Goal: Task Accomplishment & Management: Manage account settings

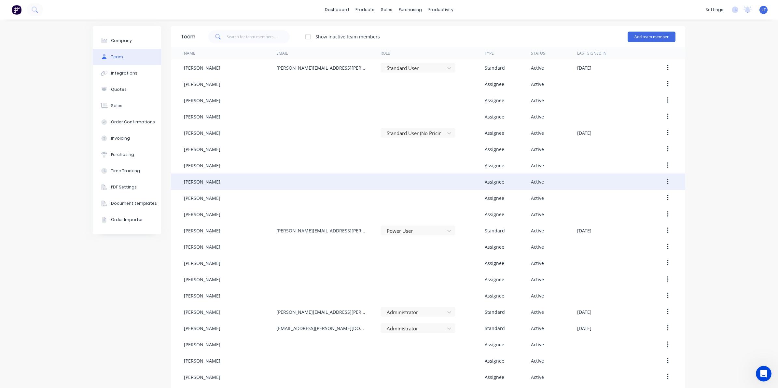
click at [668, 185] on button "button" at bounding box center [667, 182] width 15 height 12
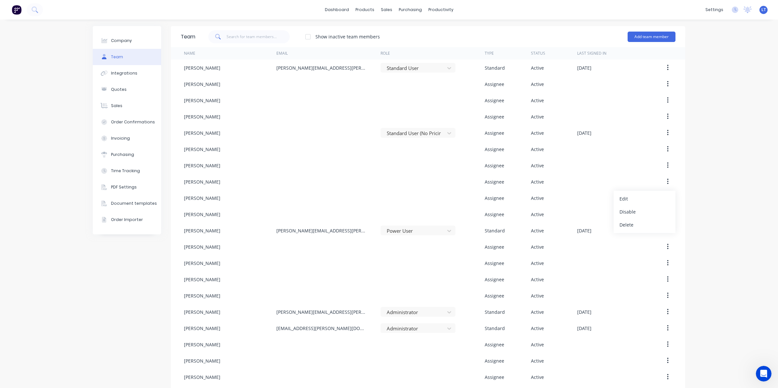
click at [709, 178] on div "Company Team Integrations Quotes Sales Order Confirmations Invoicing Purchasing…" at bounding box center [389, 279] width 778 height 519
click at [642, 35] on button "Add team member" at bounding box center [652, 37] width 48 height 10
click at [609, 54] on div "Standard team member A team member that can login to Factory" at bounding box center [623, 56] width 92 height 19
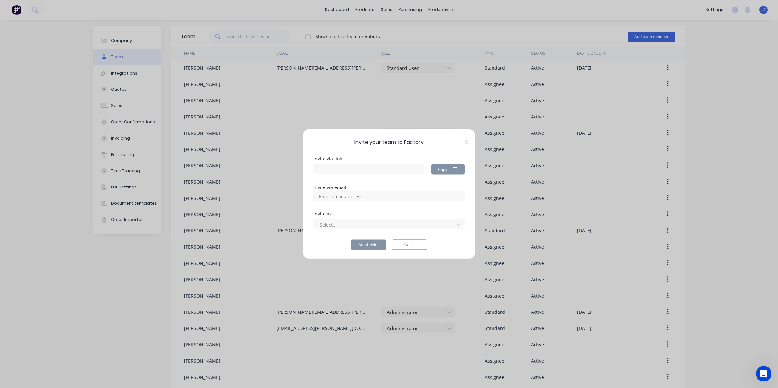
type input "https://app.factory.app/invite/OMzmoYil"
click at [369, 195] on input at bounding box center [347, 196] width 65 height 10
type input "[PERSON_NAME][EMAIL_ADDRESS][PERSON_NAME][DOMAIN_NAME]"
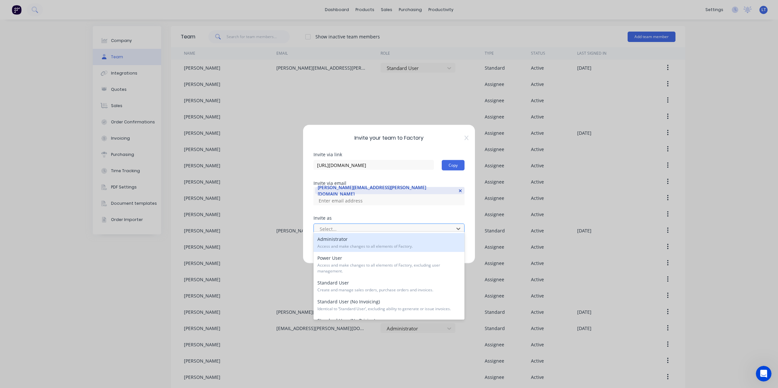
click at [371, 225] on div at bounding box center [385, 229] width 132 height 8
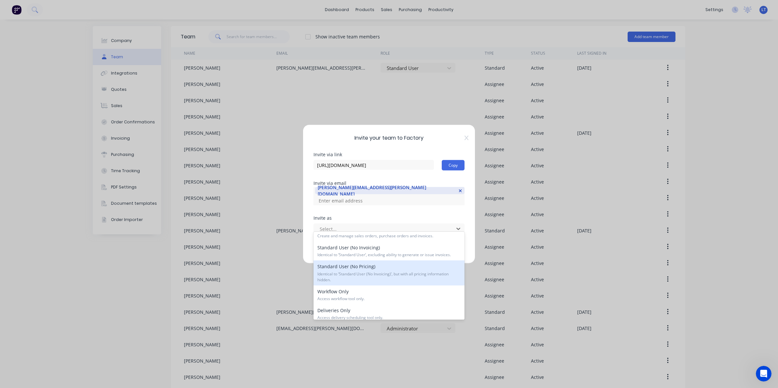
click at [409, 273] on span "Identical to ‘Standard User (No Invoicing)’, but with all pricing information h…" at bounding box center [388, 277] width 143 height 12
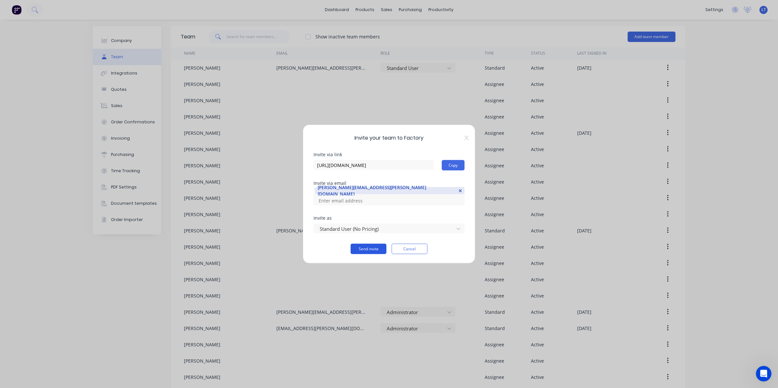
click at [372, 244] on button "Send invite" at bounding box center [369, 249] width 36 height 10
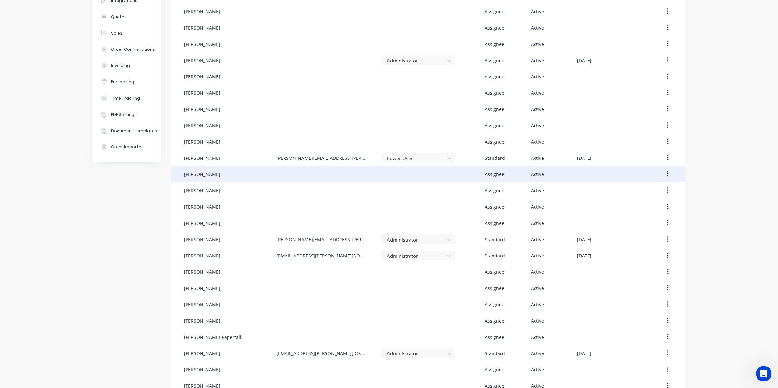
scroll to position [71, 0]
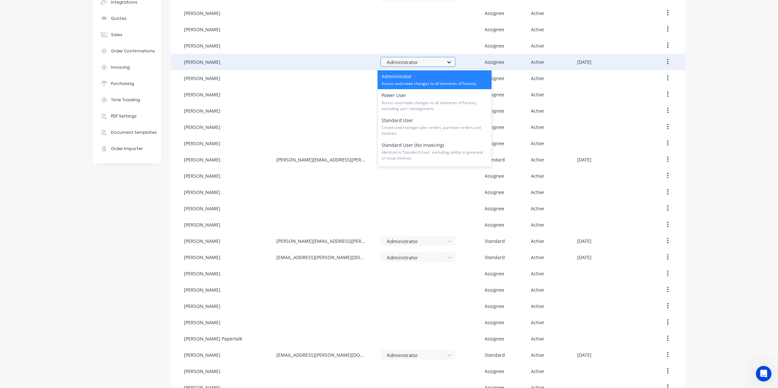
click at [449, 63] on icon at bounding box center [449, 62] width 7 height 7
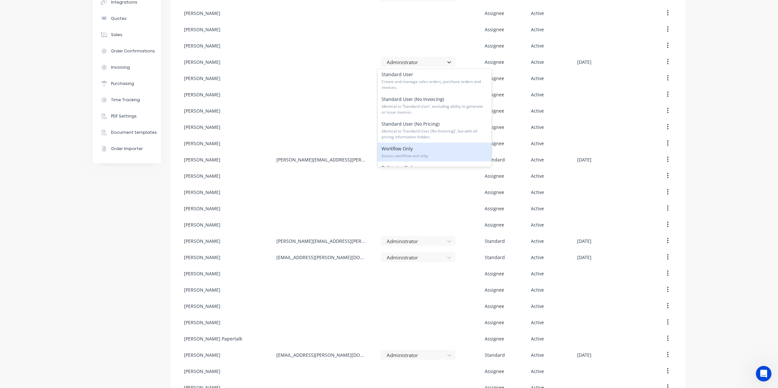
scroll to position [54, 0]
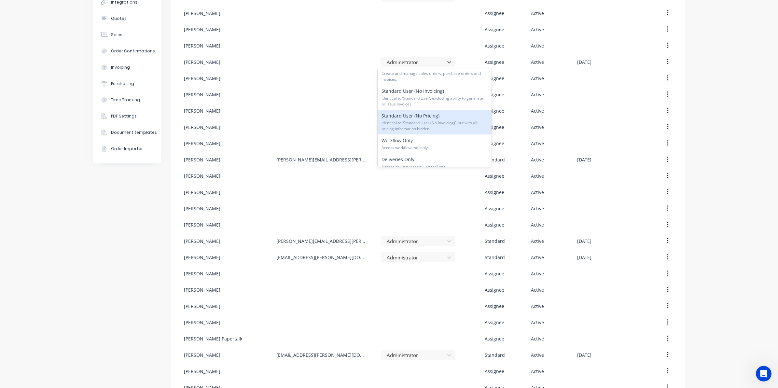
click at [438, 122] on span "Identical to ‘Standard User (No Invoicing)’, but with all pricing information h…" at bounding box center [435, 126] width 106 height 12
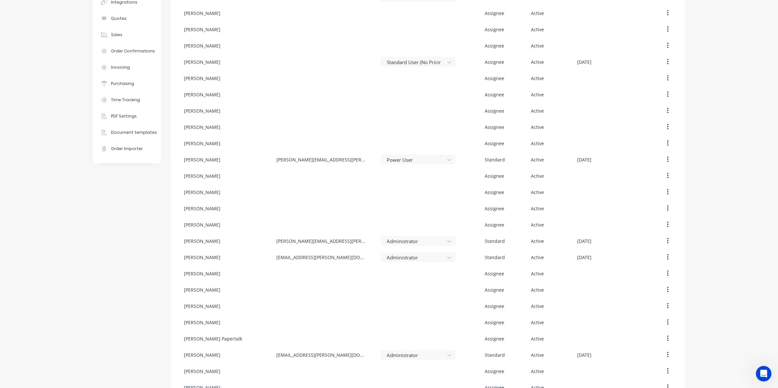
click at [725, 118] on div "Company Team Integrations Quotes Sales Order Confirmations Invoicing Purchasing…" at bounding box center [389, 216] width 778 height 535
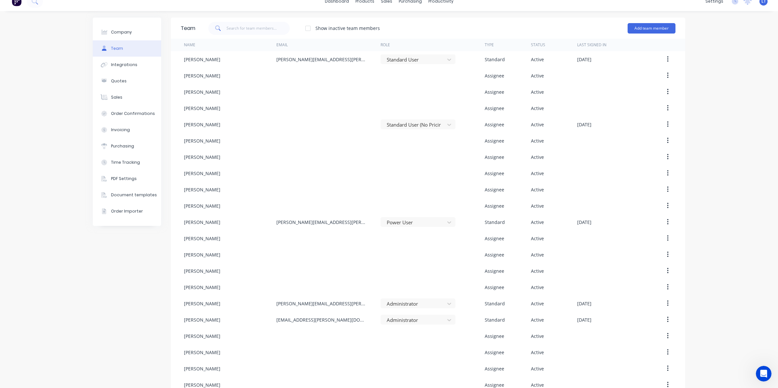
scroll to position [0, 0]
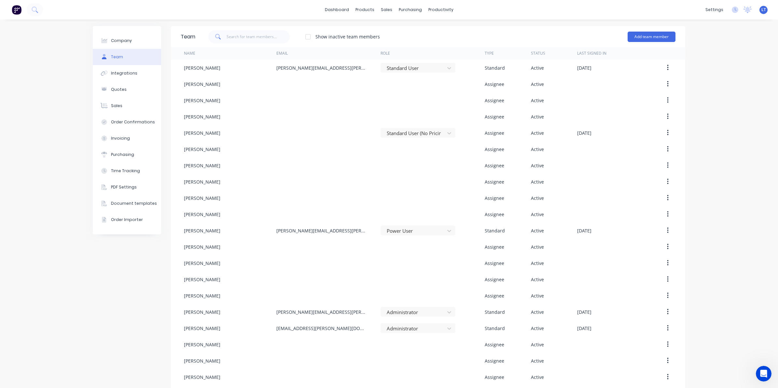
click at [689, 135] on div "Company Team Integrations Quotes Sales Order Confirmations Invoicing Purchasing…" at bounding box center [389, 287] width 778 height 535
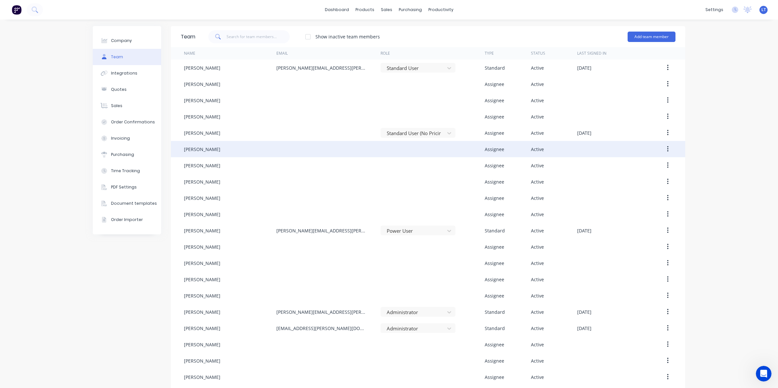
click at [667, 151] on icon "button" at bounding box center [667, 149] width 1 height 6
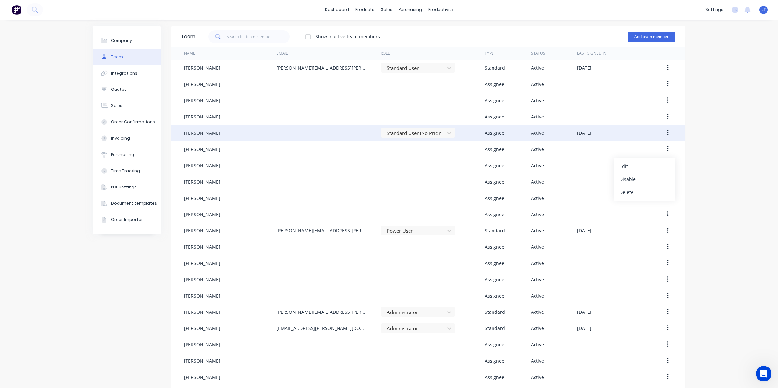
click at [665, 137] on button "button" at bounding box center [667, 133] width 15 height 12
click at [652, 148] on div "Edit" at bounding box center [645, 149] width 50 height 9
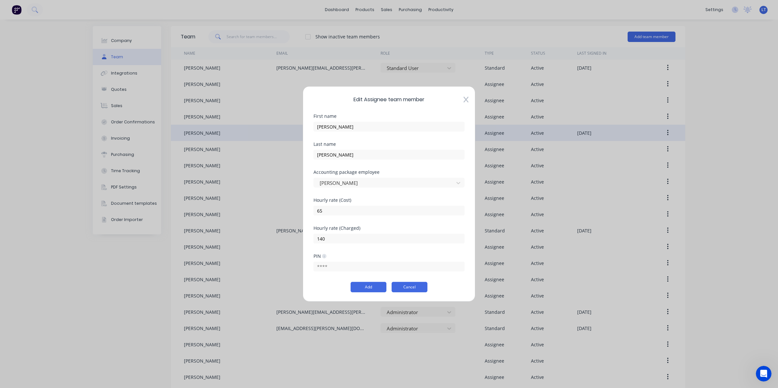
click at [409, 285] on button "Cancel" at bounding box center [410, 287] width 36 height 10
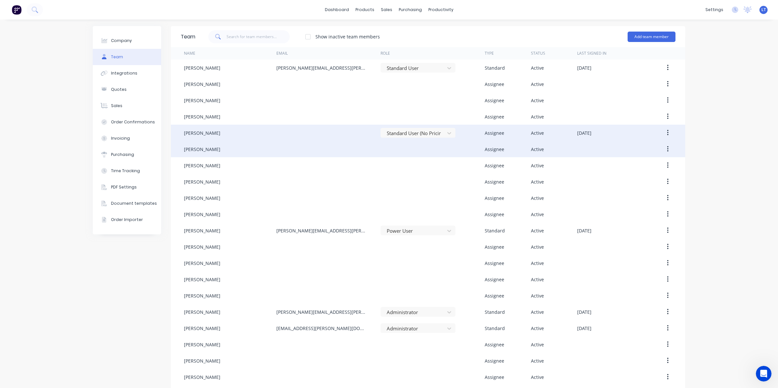
click at [437, 149] on div at bounding box center [433, 149] width 104 height 16
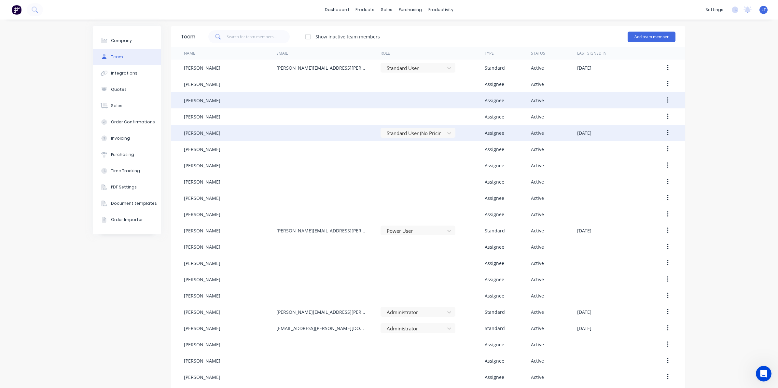
click at [435, 99] on div at bounding box center [433, 100] width 104 height 16
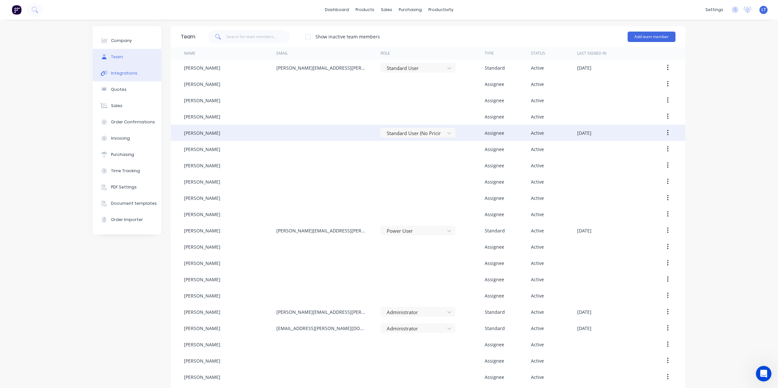
click at [138, 77] on button "Integrations" at bounding box center [127, 73] width 68 height 16
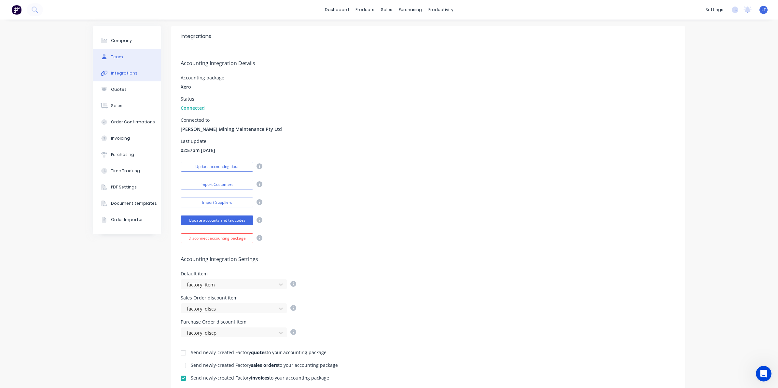
click at [121, 59] on button "Team" at bounding box center [127, 57] width 68 height 16
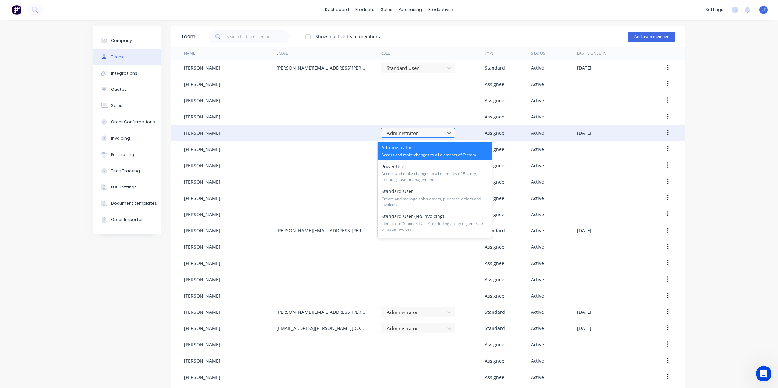
click at [435, 130] on div at bounding box center [413, 133] width 55 height 8
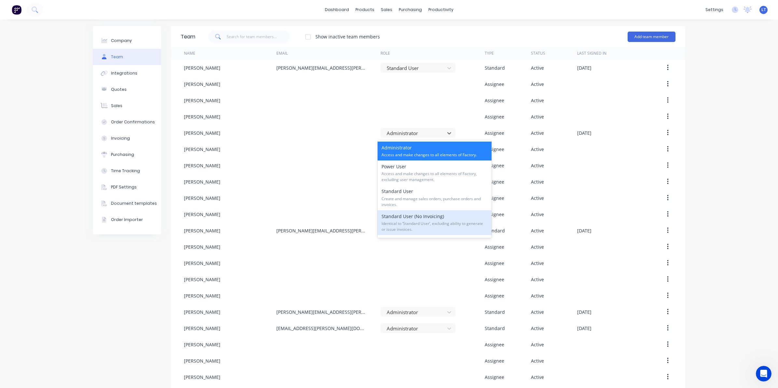
click at [455, 222] on span "Identical to ‘Standard User’, excluding ability to generate or issue invoices." at bounding box center [435, 227] width 106 height 12
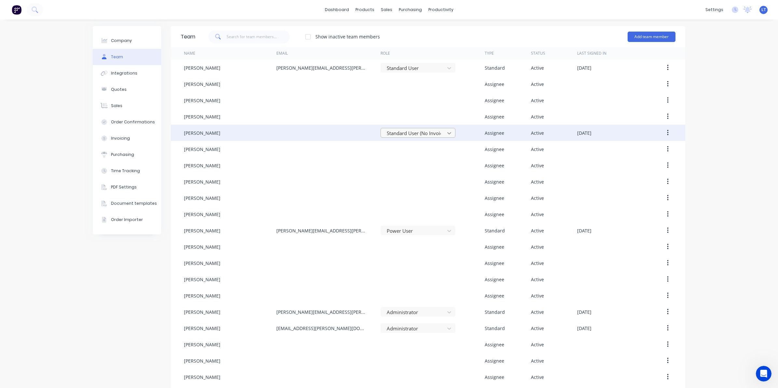
drag, startPoint x: 443, startPoint y: 141, endPoint x: 448, endPoint y: 130, distance: 11.6
click at [448, 130] on icon at bounding box center [449, 133] width 7 height 7
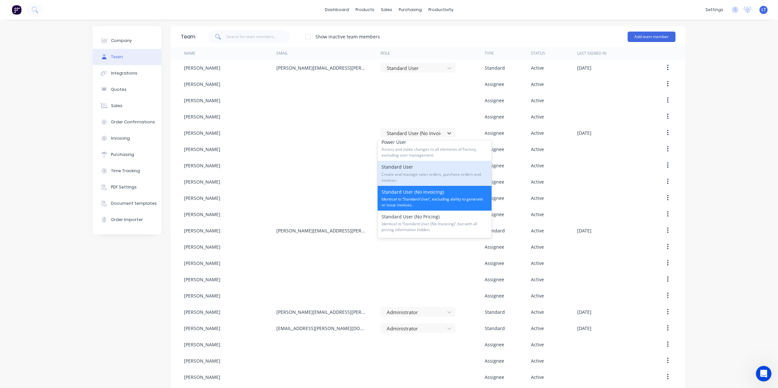
scroll to position [27, 0]
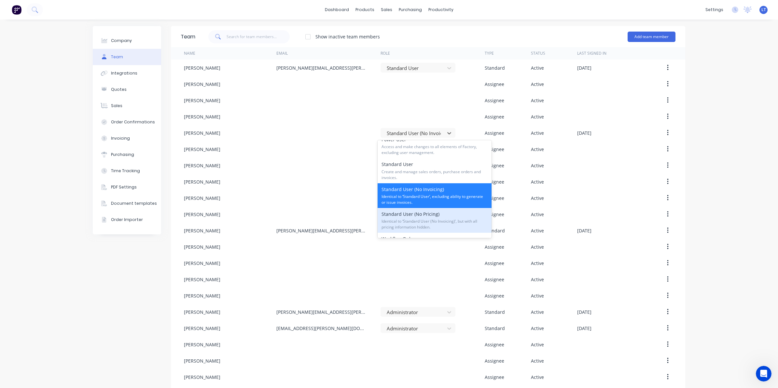
click at [444, 220] on span "Identical to ‘Standard User (No Invoicing)’, but with all pricing information h…" at bounding box center [435, 224] width 106 height 12
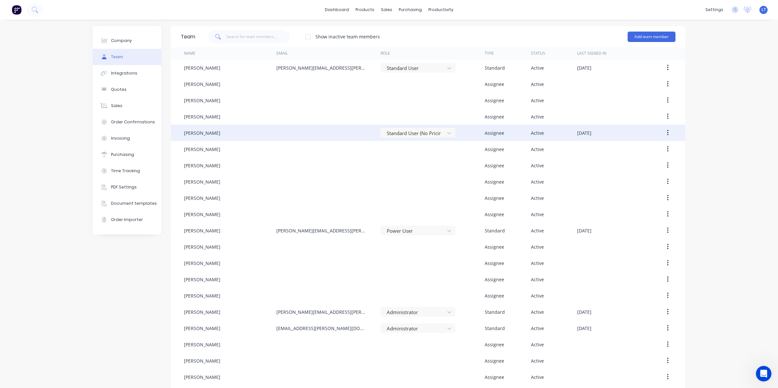
click at [666, 133] on button "button" at bounding box center [667, 133] width 15 height 12
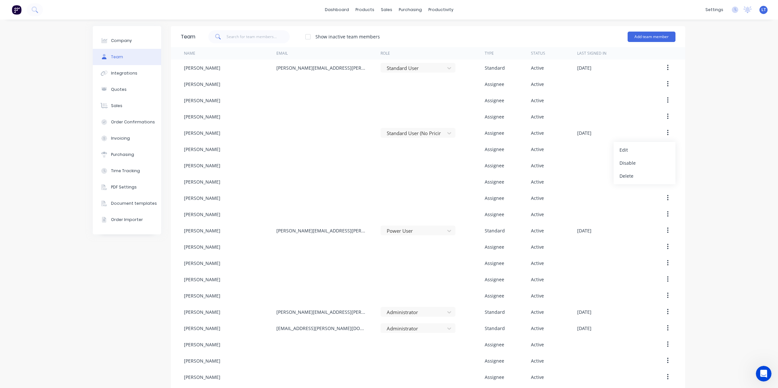
click at [702, 135] on div "Company Team Integrations Quotes Sales Order Confirmations Invoicing Purchasing…" at bounding box center [389, 287] width 778 height 535
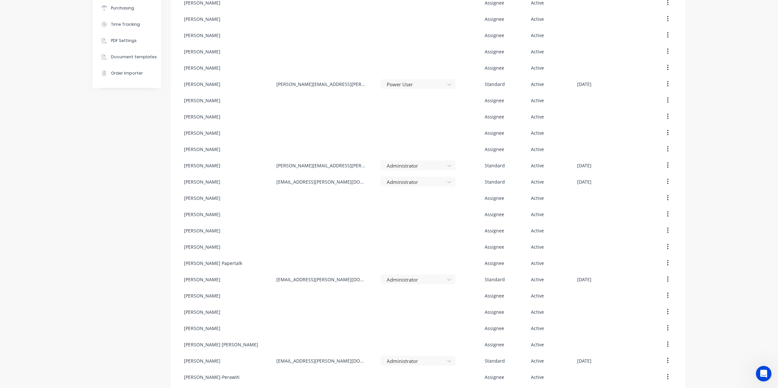
scroll to position [166, 0]
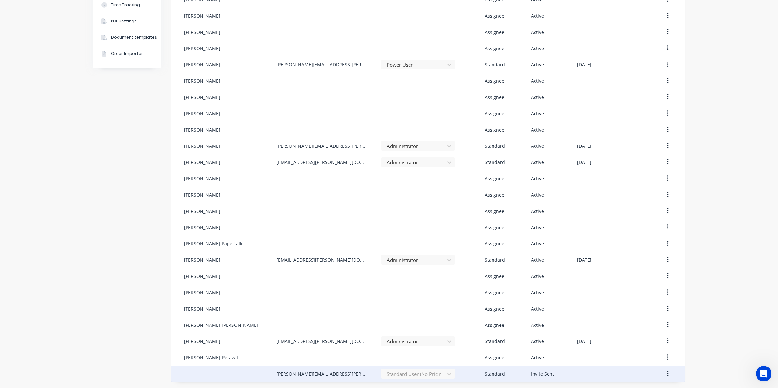
click at [421, 371] on div "Standard User (No Pricing)" at bounding box center [418, 374] width 75 height 10
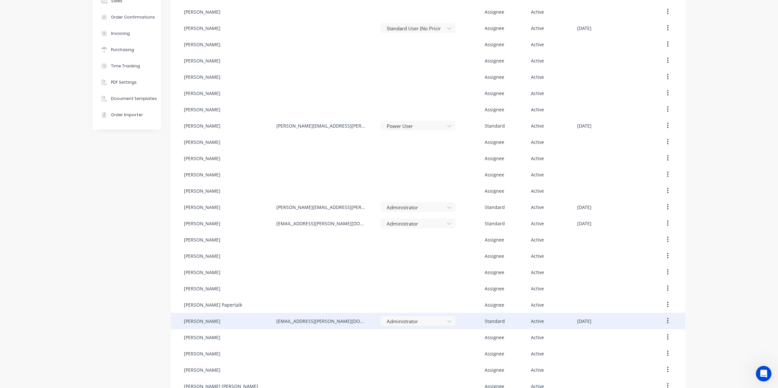
scroll to position [0, 0]
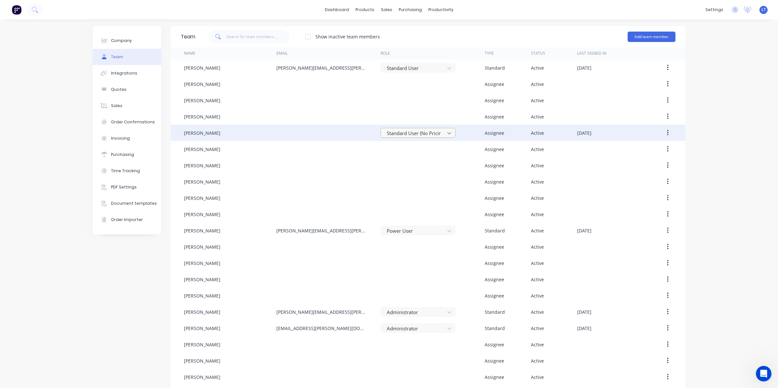
click at [446, 131] on icon at bounding box center [449, 133] width 7 height 7
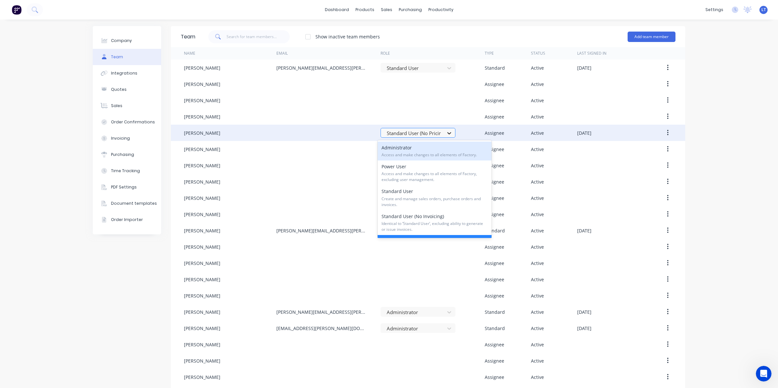
click at [446, 130] on icon at bounding box center [449, 133] width 7 height 7
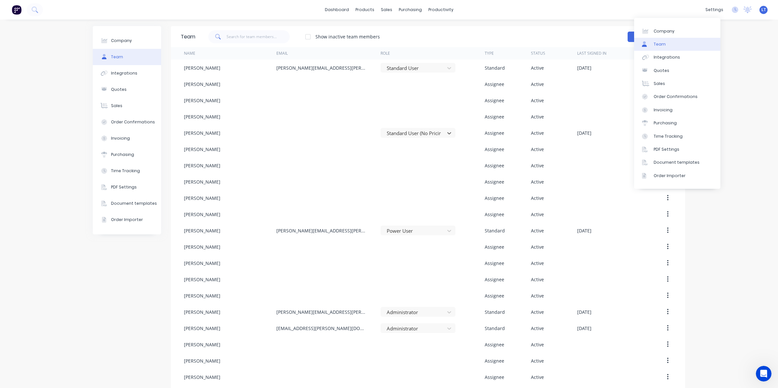
click at [688, 43] on link "Team" at bounding box center [677, 44] width 86 height 13
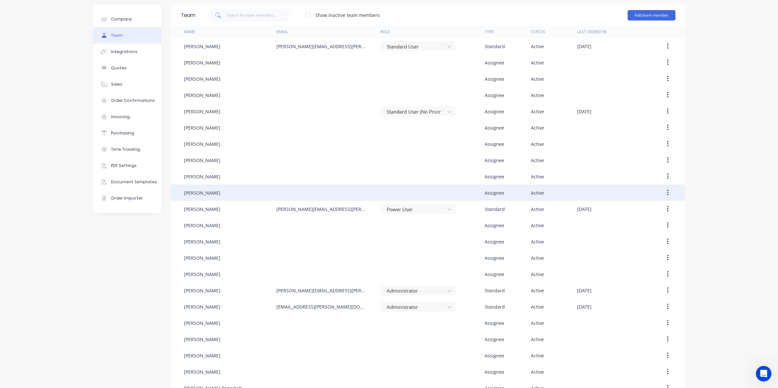
scroll to position [27, 0]
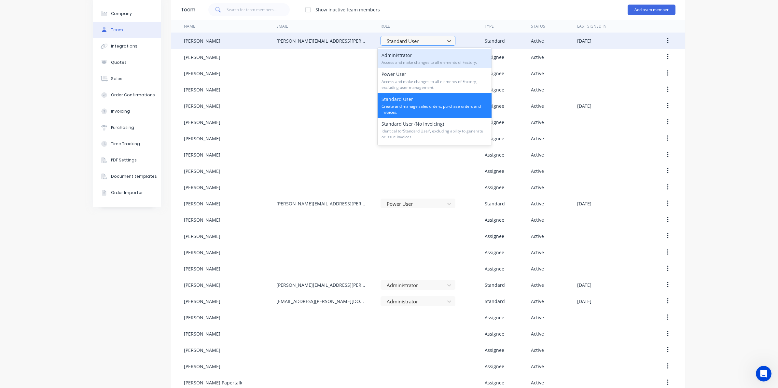
click at [427, 40] on div at bounding box center [413, 41] width 55 height 8
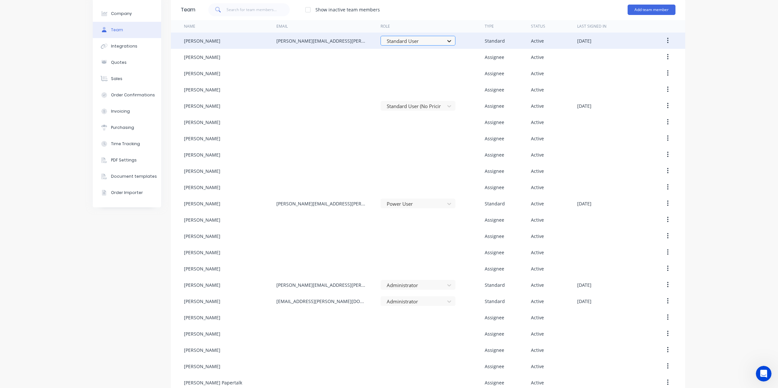
click at [447, 41] on icon at bounding box center [449, 41] width 4 height 2
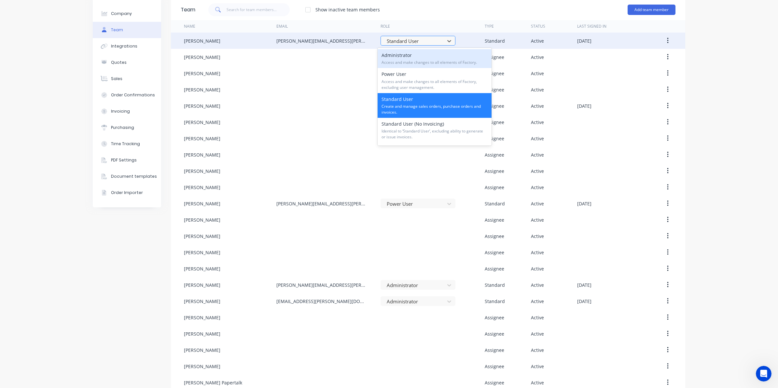
click at [439, 41] on div "Standard User" at bounding box center [413, 41] width 59 height 10
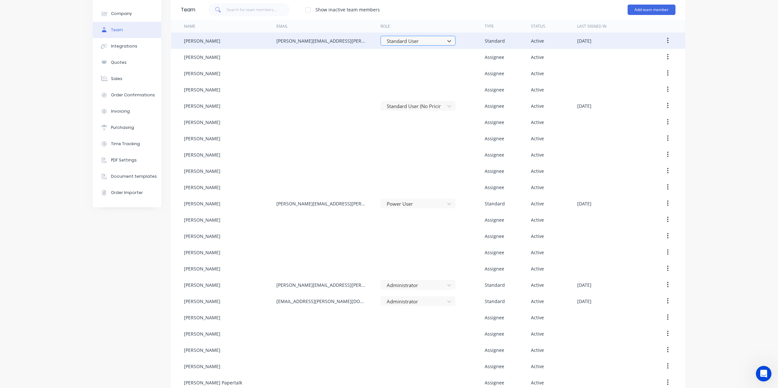
drag, startPoint x: 439, startPoint y: 41, endPoint x: 427, endPoint y: 38, distance: 11.6
click at [423, 38] on div at bounding box center [413, 41] width 55 height 8
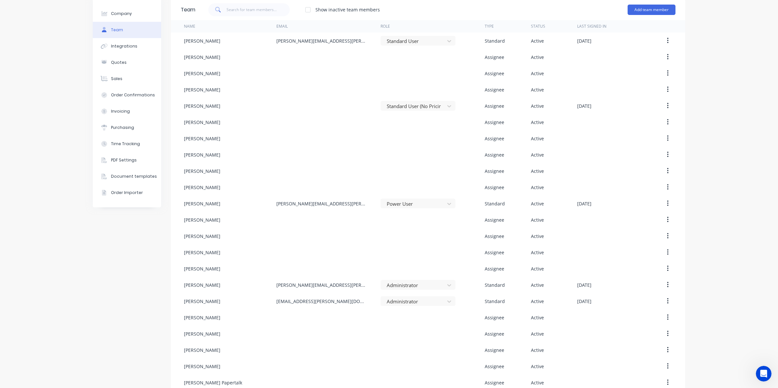
click at [706, 71] on div "Company Team Integrations Quotes Sales Order Confirmations Invoicing Purchasing…" at bounding box center [389, 260] width 778 height 535
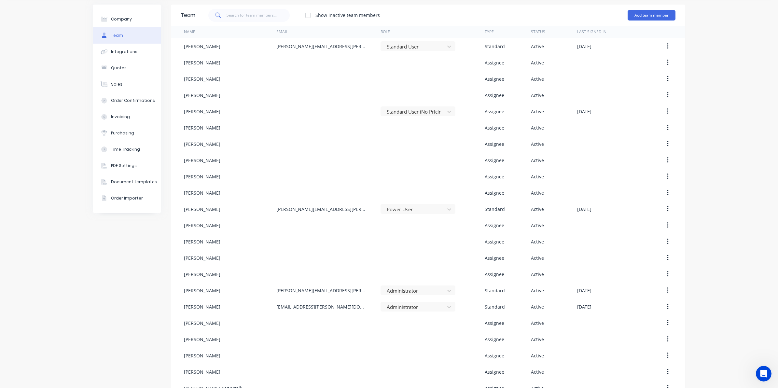
scroll to position [0, 0]
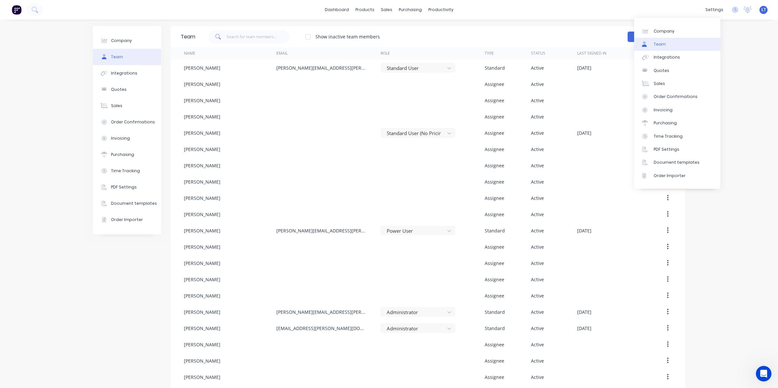
click at [694, 49] on link "Team" at bounding box center [677, 44] width 86 height 13
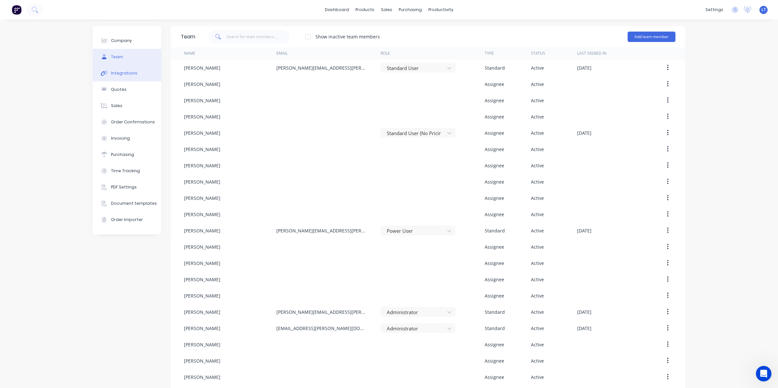
click at [121, 79] on button "Integrations" at bounding box center [127, 73] width 68 height 16
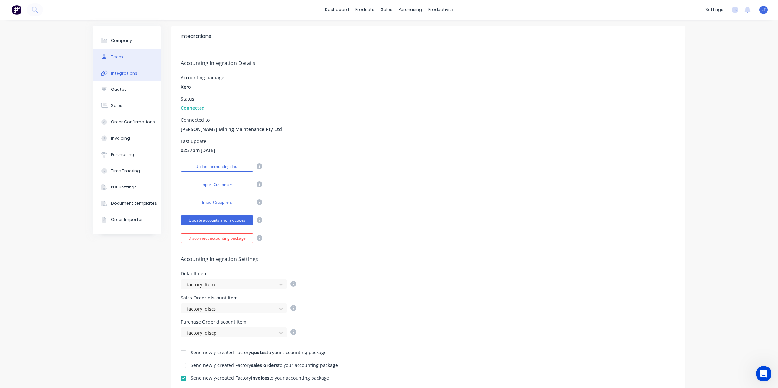
click at [131, 56] on button "Team" at bounding box center [127, 57] width 68 height 16
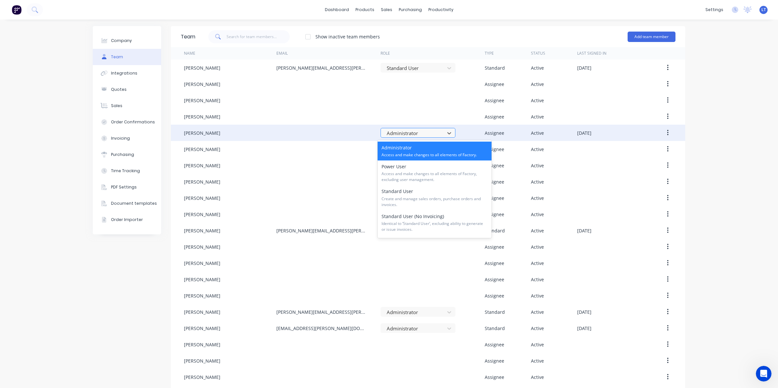
click at [424, 131] on div at bounding box center [413, 133] width 55 height 8
click at [666, 134] on button "button" at bounding box center [667, 133] width 15 height 12
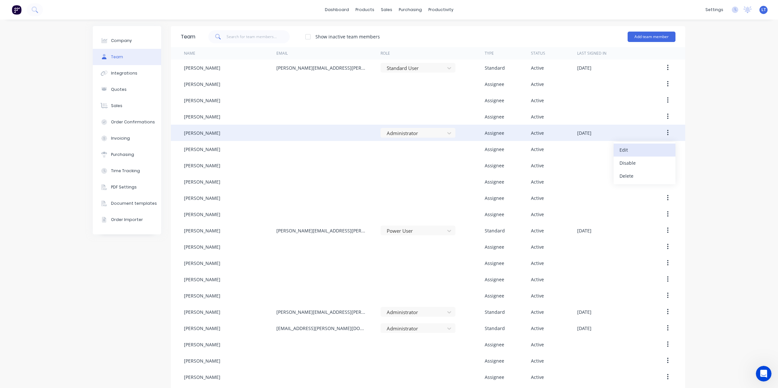
click at [648, 150] on div "Edit" at bounding box center [645, 149] width 50 height 9
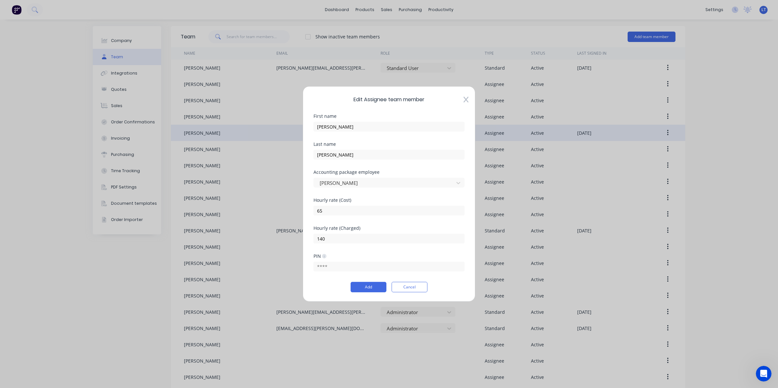
click at [467, 98] on icon at bounding box center [466, 100] width 5 height 6
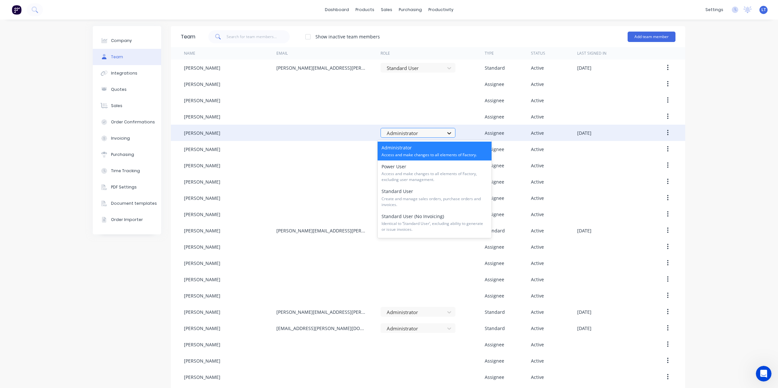
click at [446, 132] on icon at bounding box center [449, 133] width 7 height 7
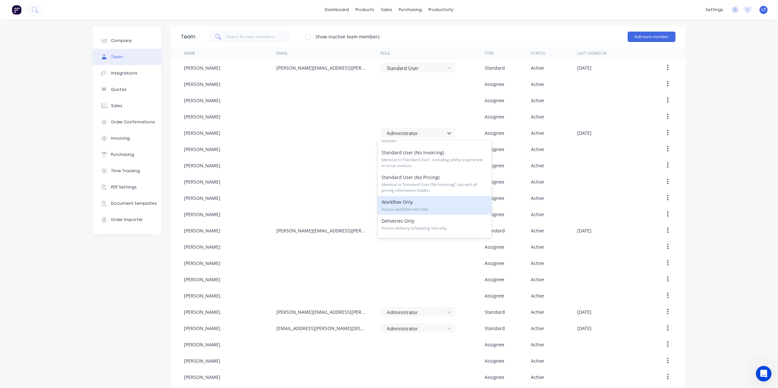
scroll to position [68, 0]
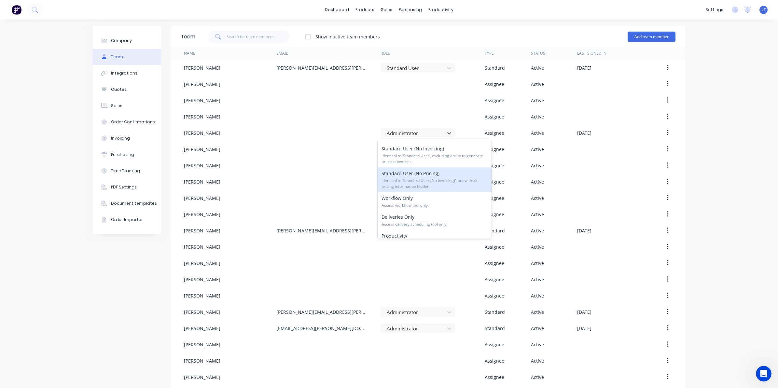
click at [437, 182] on span "Identical to ‘Standard User (No Invoicing)’, but with all pricing information h…" at bounding box center [435, 184] width 106 height 12
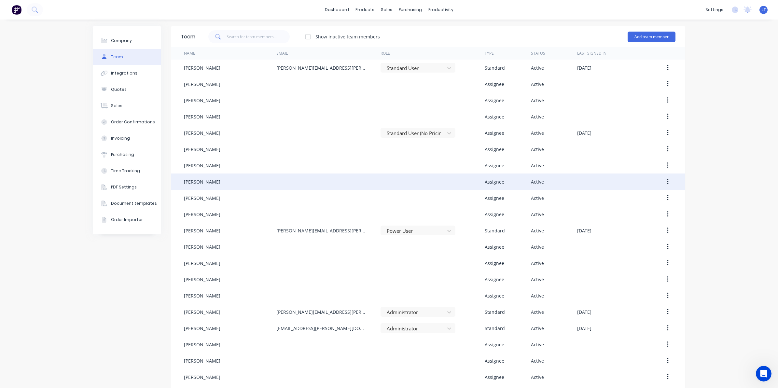
scroll to position [13, 0]
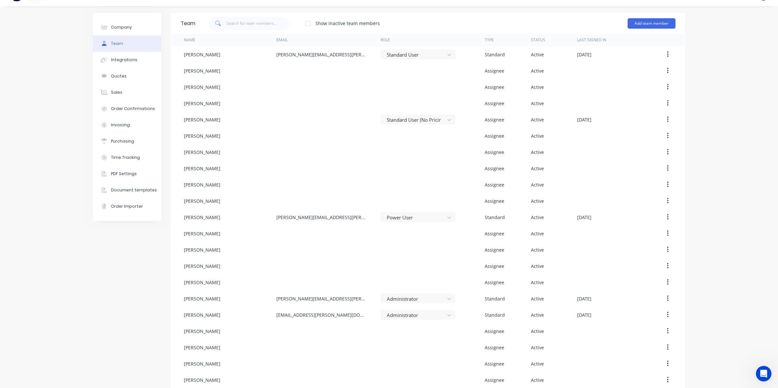
click at [735, 157] on div "Company Team Integrations Quotes Sales Order Confirmations Invoicing Purchasing…" at bounding box center [389, 273] width 778 height 535
drag, startPoint x: 717, startPoint y: 139, endPoint x: 703, endPoint y: 117, distance: 26.1
click at [703, 117] on div "Company Team Integrations Quotes Sales Order Confirmations Invoicing Purchasing…" at bounding box center [389, 273] width 778 height 535
drag, startPoint x: 716, startPoint y: 130, endPoint x: 708, endPoint y: 127, distance: 8.2
click at [717, 129] on div "Company Team Integrations Quotes Sales Order Confirmations Invoicing Purchasing…" at bounding box center [389, 273] width 778 height 535
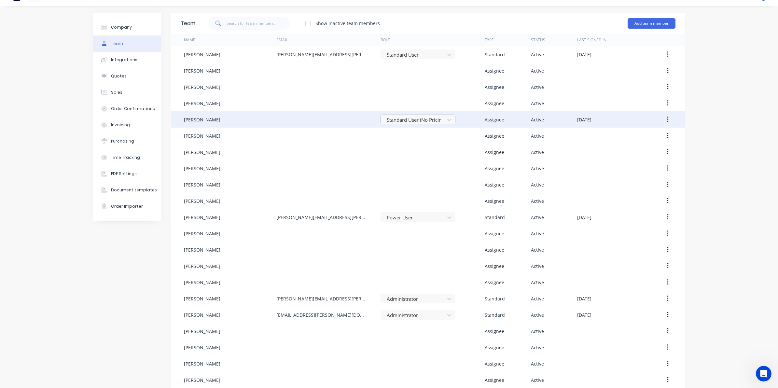
click at [422, 119] on div at bounding box center [413, 120] width 55 height 8
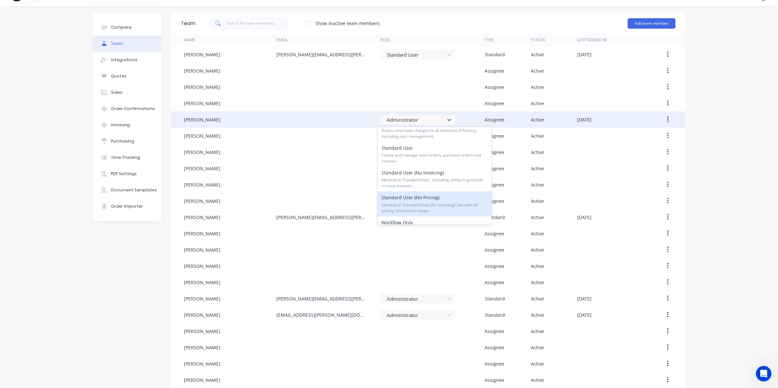
scroll to position [47, 0]
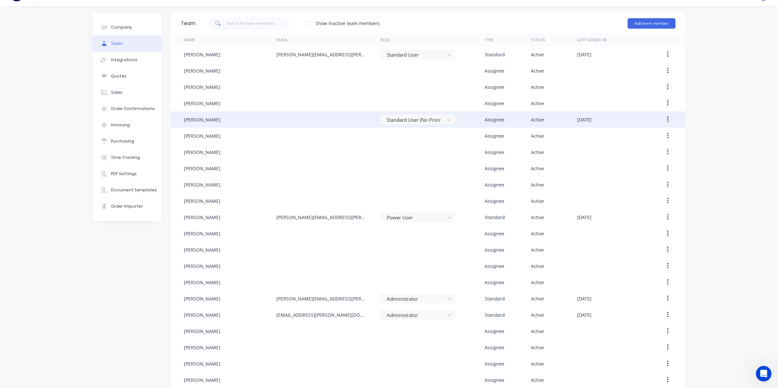
click at [719, 209] on div "Company Team Integrations Quotes Sales Order Confirmations Invoicing Purchasing…" at bounding box center [389, 273] width 778 height 535
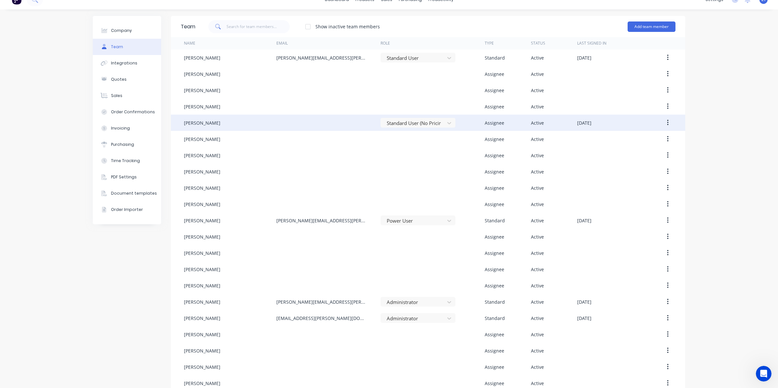
scroll to position [0, 0]
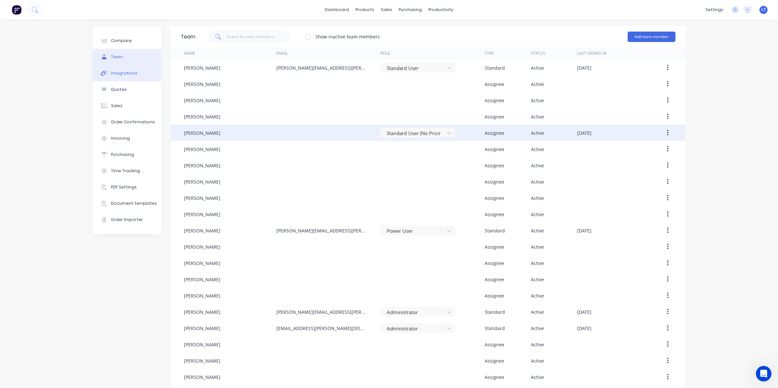
click at [118, 74] on div "Integrations" at bounding box center [124, 73] width 26 height 6
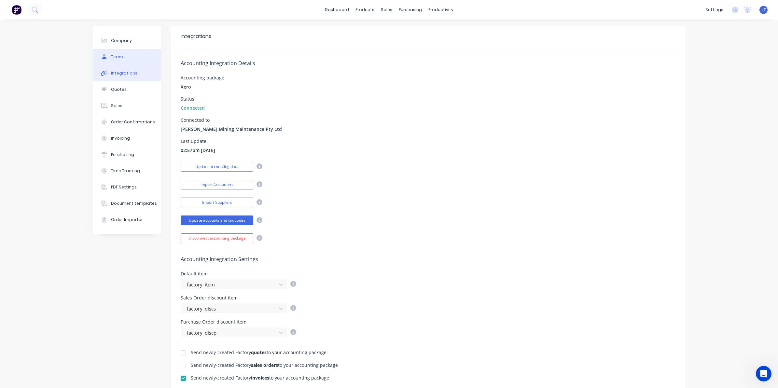
click at [124, 57] on button "Team" at bounding box center [127, 57] width 68 height 16
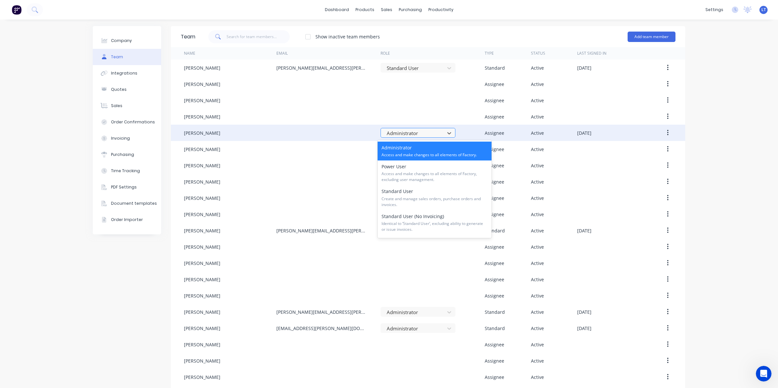
click at [424, 131] on div at bounding box center [413, 133] width 55 height 8
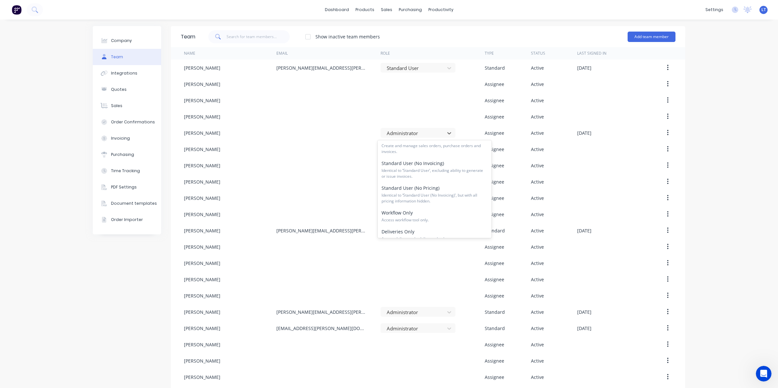
scroll to position [55, 0]
click at [449, 190] on span "Identical to ‘Standard User (No Invoicing)’, but with all pricing information h…" at bounding box center [435, 196] width 106 height 12
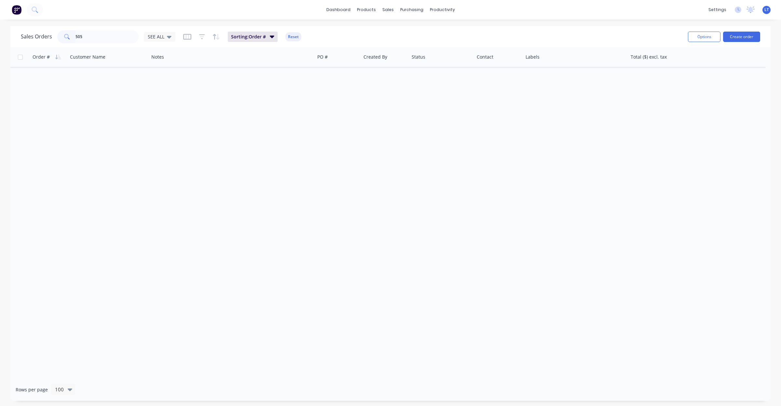
click at [0, 28] on div "Sales Orders 505 SEE ALL Sorting: Order # Reset Options Create order Order # Cu…" at bounding box center [390, 213] width 781 height 375
type input "1036"
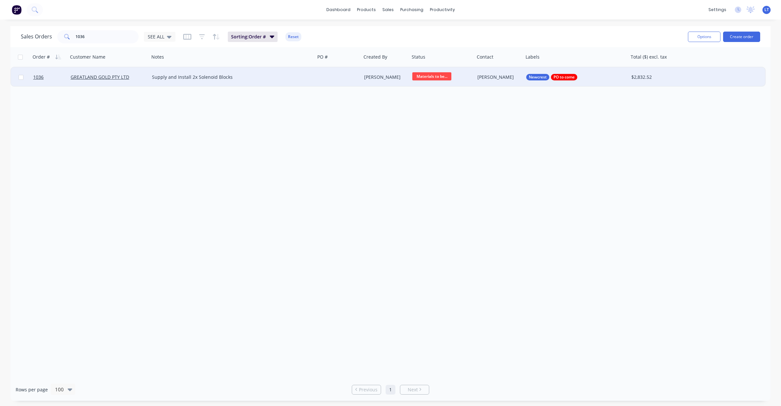
click at [486, 78] on div "[PERSON_NAME]" at bounding box center [498, 77] width 41 height 7
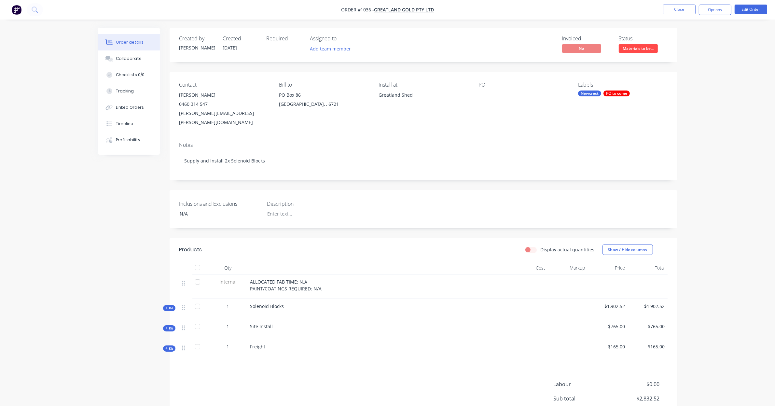
click at [618, 90] on div "Labels Newcrest PO to come" at bounding box center [622, 104] width 89 height 45
click at [616, 93] on div "PO to come" at bounding box center [617, 94] width 26 height 6
click at [592, 163] on div at bounding box center [589, 163] width 13 height 13
click at [485, 95] on div at bounding box center [519, 95] width 81 height 9
click at [741, 10] on button "Edit Order" at bounding box center [751, 10] width 33 height 10
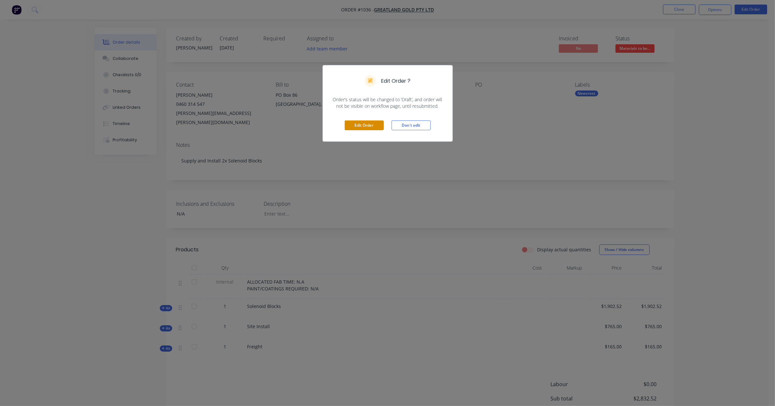
click at [365, 129] on button "Edit Order" at bounding box center [364, 125] width 39 height 10
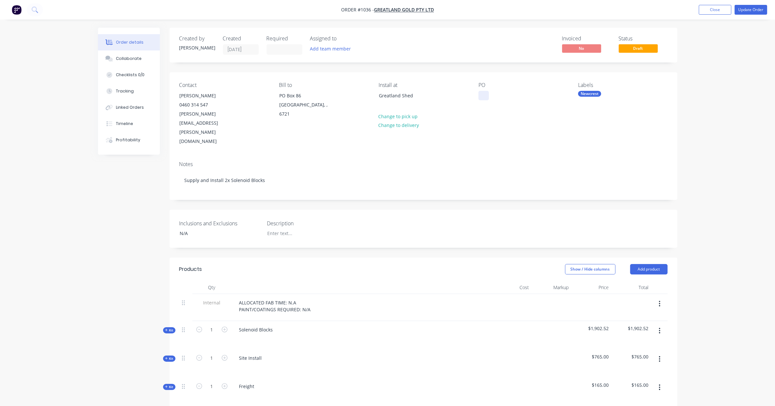
click at [487, 94] on div at bounding box center [484, 95] width 10 height 9
paste div
click at [136, 106] on div "Linked Orders" at bounding box center [130, 108] width 28 height 6
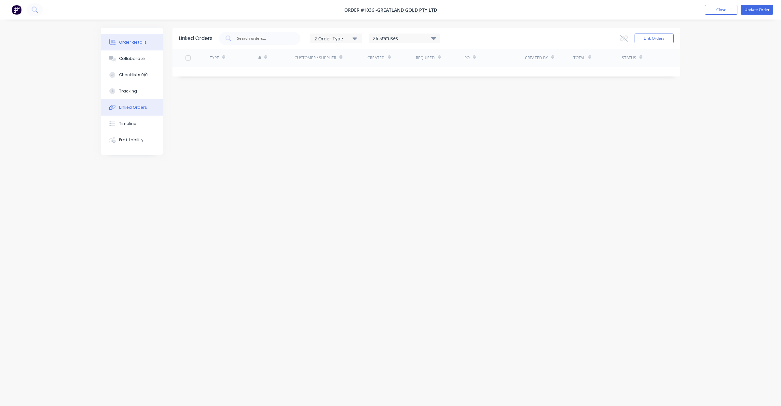
click at [143, 43] on div "Order details" at bounding box center [133, 42] width 28 height 6
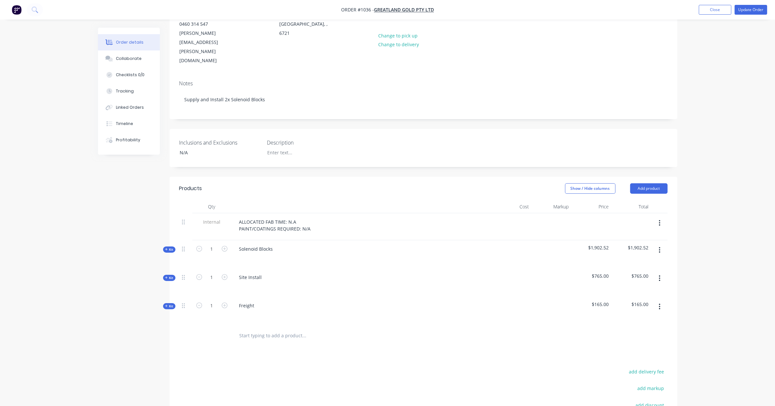
scroll to position [81, 0]
click at [727, 12] on button "Close" at bounding box center [715, 10] width 33 height 10
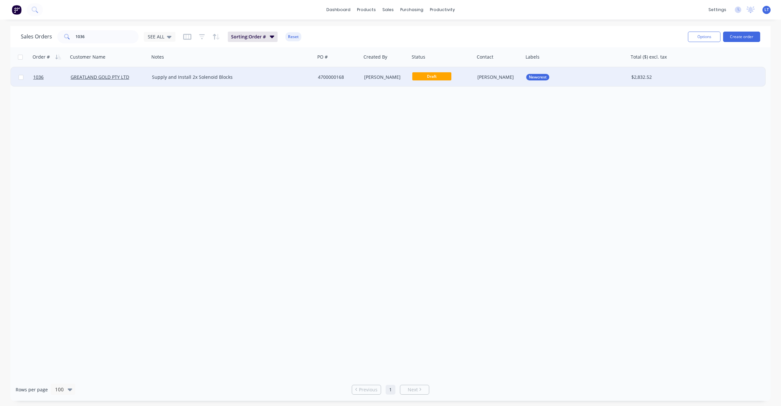
click at [399, 80] on div "[PERSON_NAME]" at bounding box center [384, 77] width 41 height 7
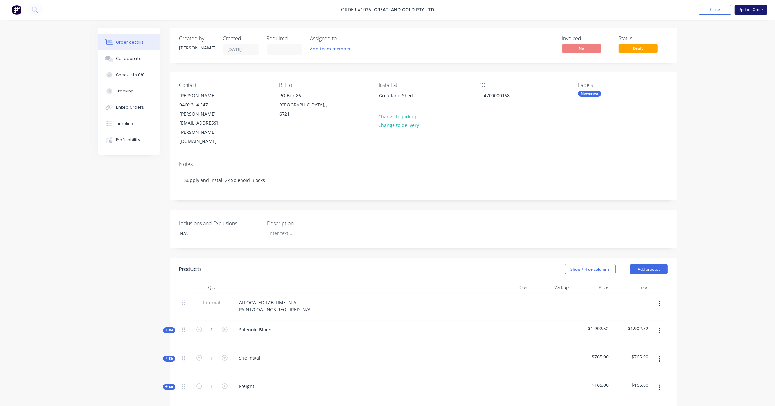
click at [749, 10] on button "Update Order" at bounding box center [751, 10] width 33 height 10
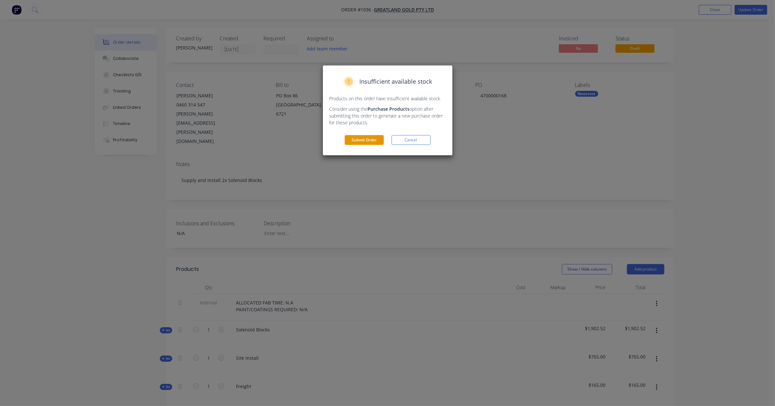
click at [358, 139] on button "Submit Order" at bounding box center [364, 140] width 39 height 10
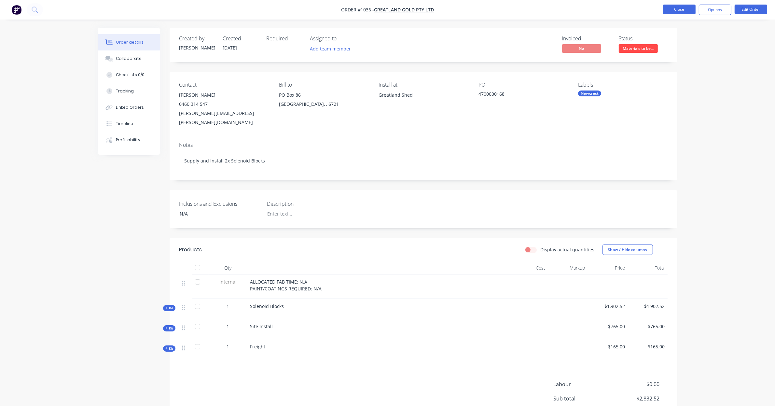
click at [679, 8] on button "Close" at bounding box center [679, 10] width 33 height 10
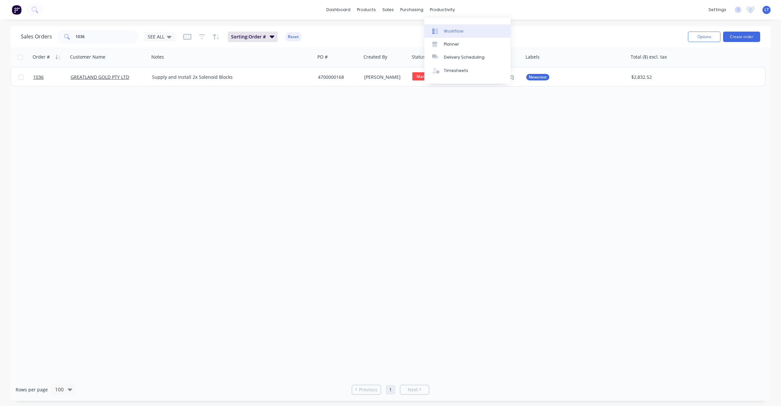
click at [456, 32] on div "Workflow" at bounding box center [454, 31] width 20 height 6
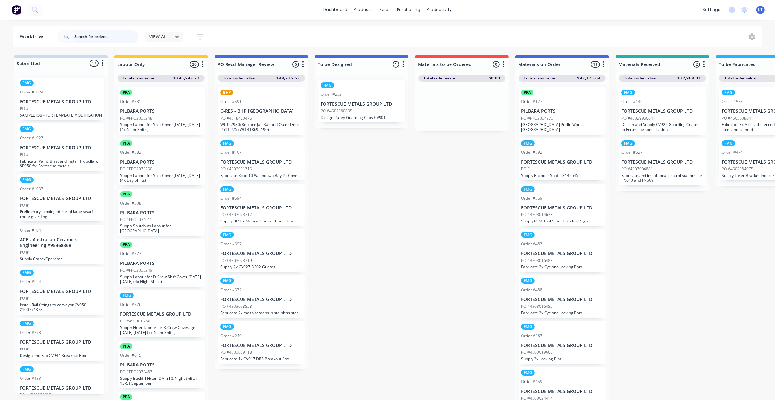
click at [98, 36] on input "text" at bounding box center [106, 36] width 64 height 13
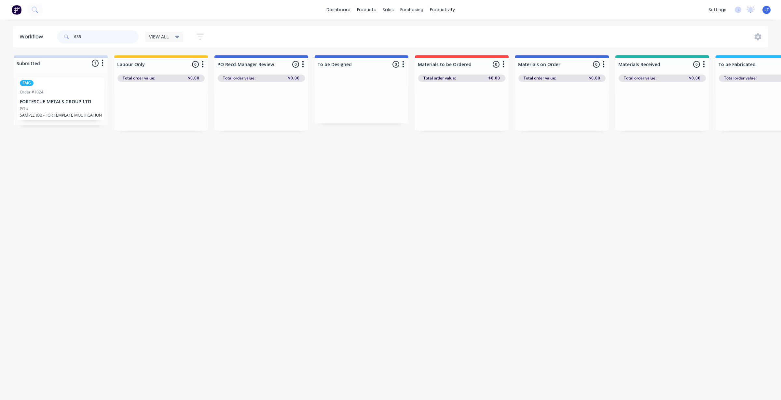
drag, startPoint x: 97, startPoint y: 35, endPoint x: 15, endPoint y: 32, distance: 81.8
click at [15, 32] on header "Workflow 635 VIEW ALL Save new view None edit VIEW ALL (Default) edit Labour On…" at bounding box center [391, 36] width 756 height 21
type input "1033"
drag, startPoint x: 348, startPoint y: 248, endPoint x: 274, endPoint y: 240, distance: 75.0
click at [274, 240] on div "Workflow 1033 VIEW ALL Save new view None edit VIEW ALL (Default) edit Labour O…" at bounding box center [390, 206] width 781 height 361
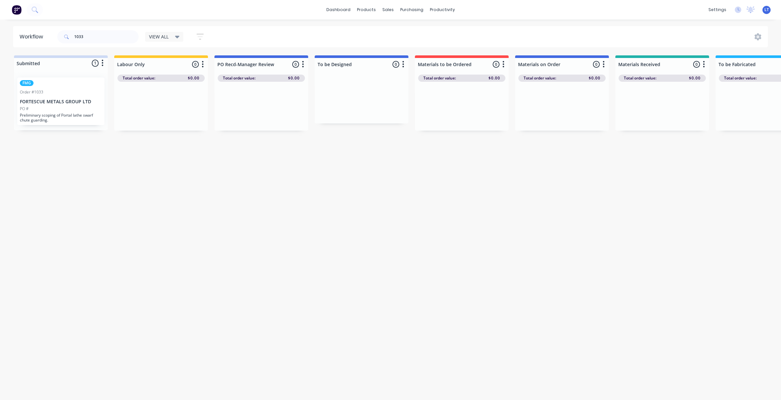
click at [65, 98] on div "FMG Order #1033 FORTESCUE METALS GROUP LTD PO # Preliminary scoping of Portal l…" at bounding box center [60, 101] width 87 height 48
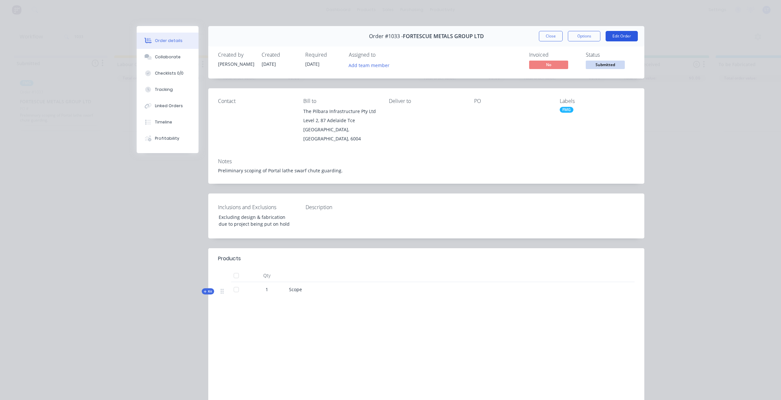
click at [626, 38] on button "Edit Order" at bounding box center [622, 36] width 32 height 10
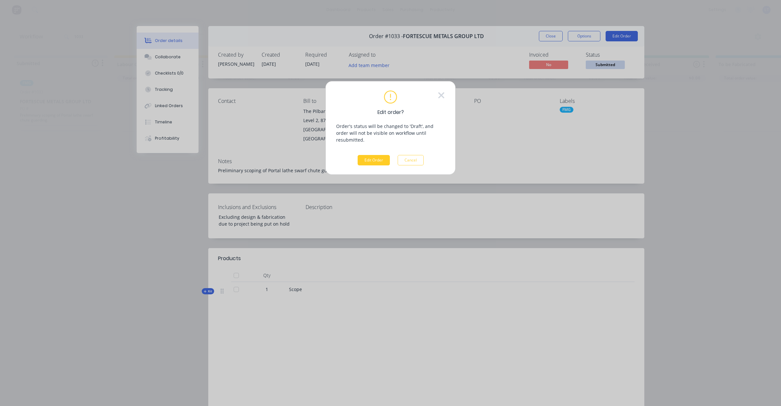
click at [382, 155] on button "Edit Order" at bounding box center [374, 160] width 32 height 10
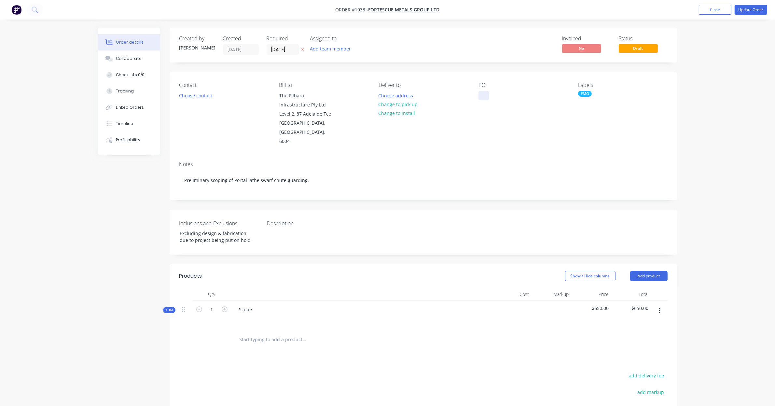
click at [479, 95] on div at bounding box center [484, 95] width 10 height 9
paste div
click at [549, 161] on div "Notes" at bounding box center [423, 164] width 488 height 6
click at [203, 99] on button "Choose contact" at bounding box center [195, 95] width 40 height 9
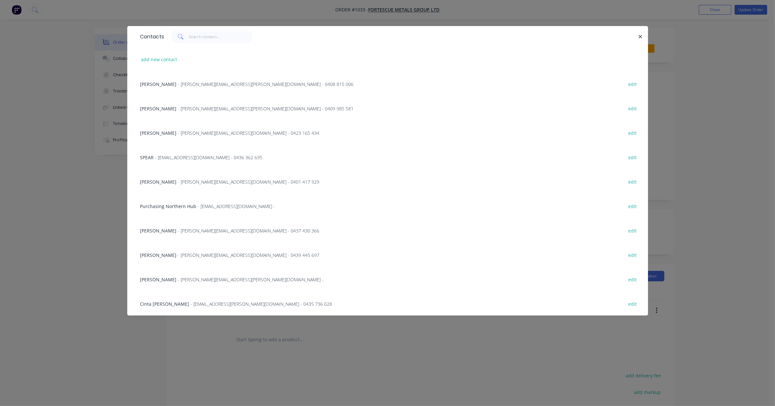
click at [170, 82] on span "[PERSON_NAME]" at bounding box center [158, 84] width 36 height 6
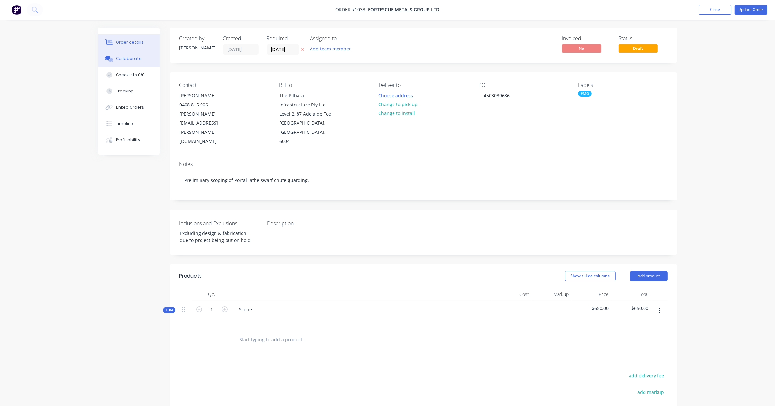
click at [137, 57] on div "Collaborate" at bounding box center [129, 59] width 26 height 6
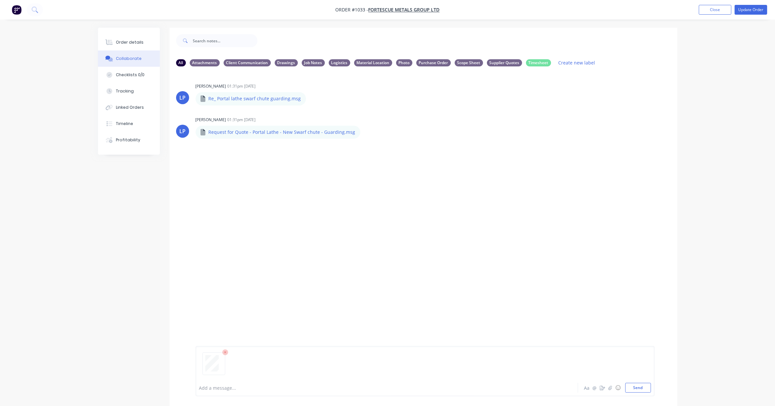
drag, startPoint x: 638, startPoint y: 392, endPoint x: 598, endPoint y: 359, distance: 51.6
click at [637, 392] on button "Send" at bounding box center [638, 388] width 26 height 10
click at [248, 186] on icon "button" at bounding box center [248, 187] width 2 height 7
click at [279, 194] on button "Labels" at bounding box center [290, 190] width 73 height 15
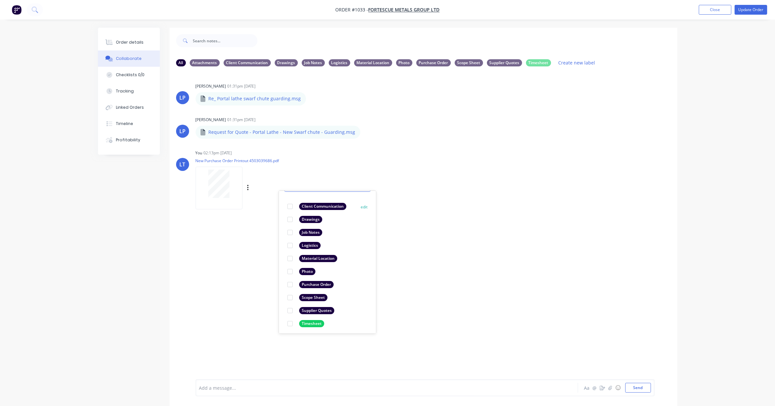
scroll to position [38, 0]
click at [291, 281] on div at bounding box center [290, 282] width 13 height 13
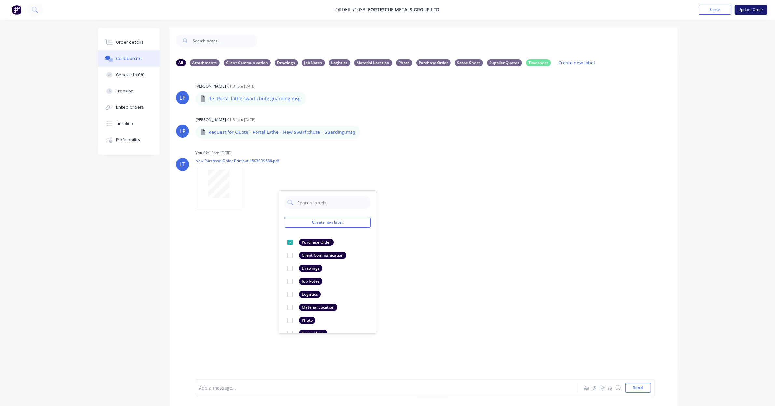
click at [751, 10] on button "Update Order" at bounding box center [751, 10] width 33 height 10
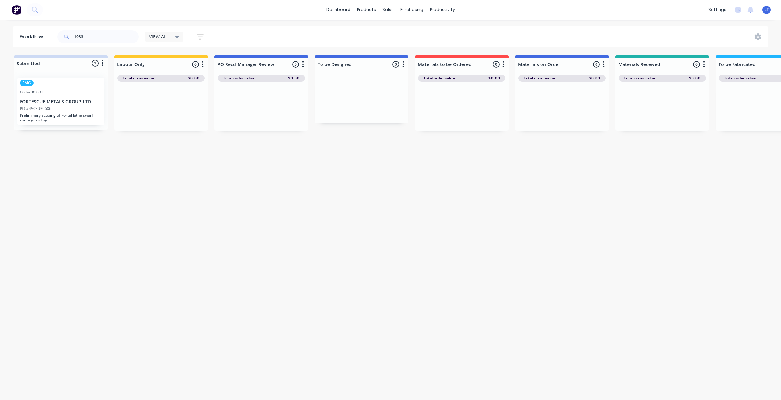
drag, startPoint x: 405, startPoint y: 197, endPoint x: 401, endPoint y: 196, distance: 3.7
drag, startPoint x: 401, startPoint y: 196, endPoint x: 311, endPoint y: 197, distance: 89.9
click at [312, 197] on div "Workflow 1033 VIEW ALL Save new view None edit VIEW ALL (Default) edit Labour O…" at bounding box center [390, 206] width 781 height 361
drag, startPoint x: 77, startPoint y: 90, endPoint x: 286, endPoint y: 100, distance: 208.6
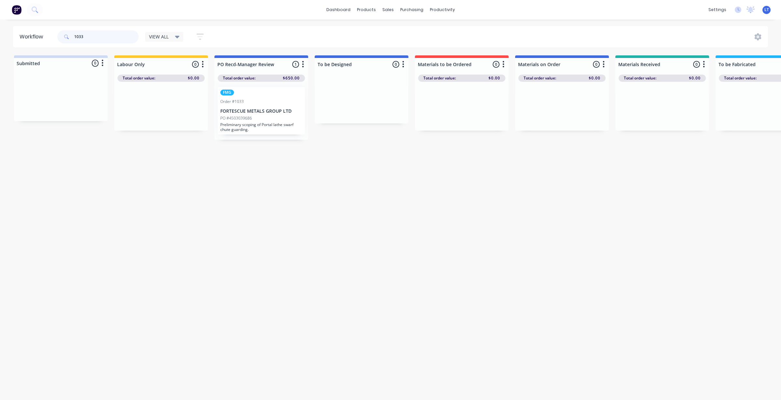
drag, startPoint x: 93, startPoint y: 35, endPoint x: 13, endPoint y: 36, distance: 80.1
click at [13, 36] on header "Workflow 1033 VIEW ALL Save new view None edit VIEW ALL (Default) edit Labour O…" at bounding box center [391, 36] width 756 height 21
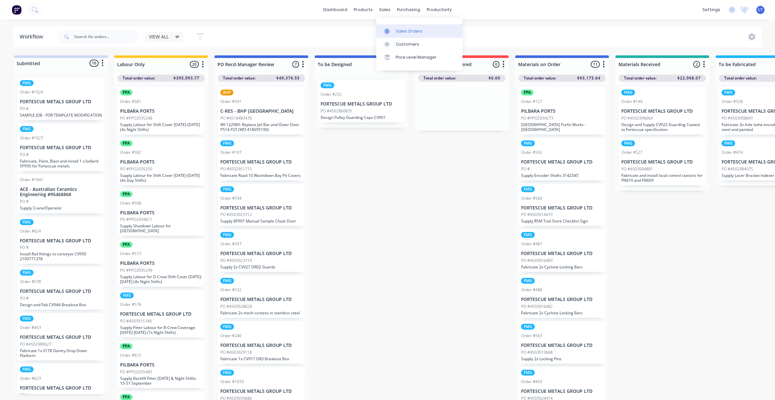
click at [393, 30] on div at bounding box center [389, 31] width 10 height 6
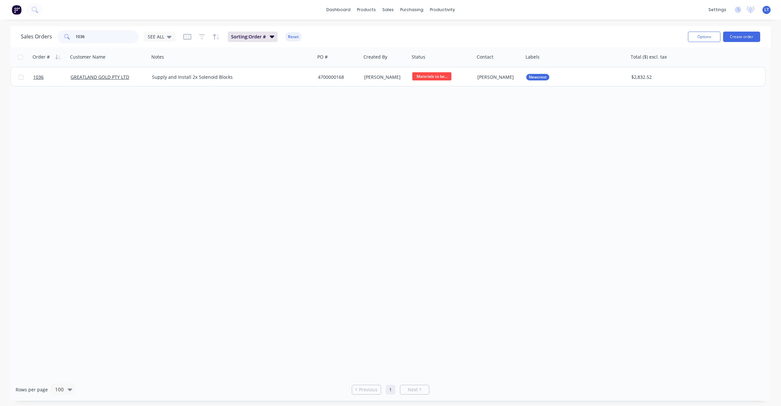
drag, startPoint x: 105, startPoint y: 36, endPoint x: 0, endPoint y: 35, distance: 104.9
click at [0, 34] on div "Sales Orders 1036 SEE ALL Sorting: Order # Reset Options Create order Order # C…" at bounding box center [390, 213] width 781 height 375
type input "mesh"
drag, startPoint x: 104, startPoint y: 36, endPoint x: 17, endPoint y: 40, distance: 87.0
click at [18, 40] on div "Sales Orders mesh SEE ALL Sorting: Order # Reset Options Create order" at bounding box center [390, 36] width 761 height 21
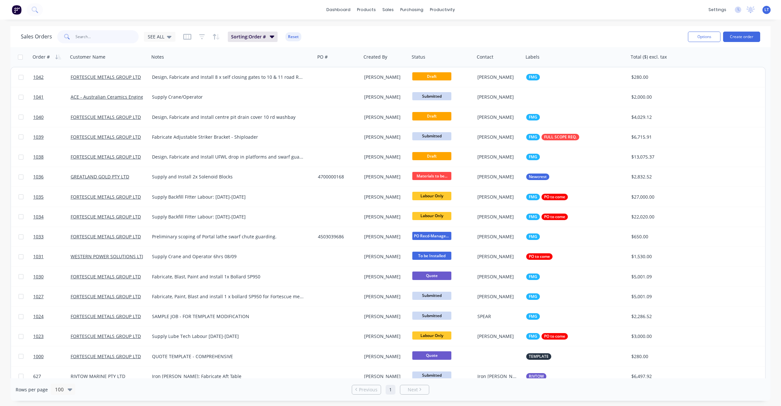
click at [113, 37] on input "text" at bounding box center [107, 36] width 63 height 13
type input "profiler"
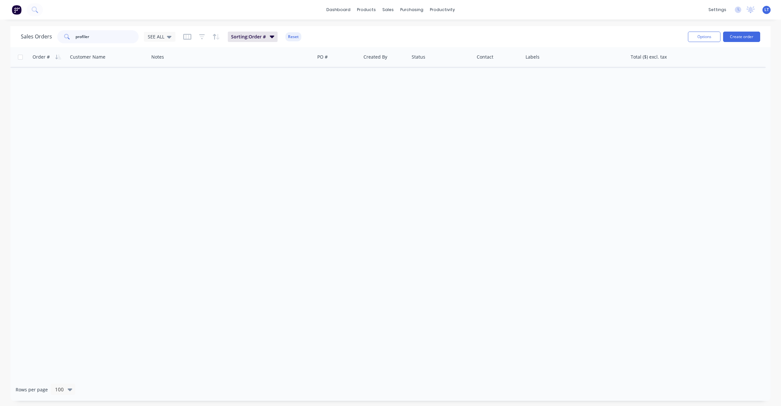
drag, startPoint x: 118, startPoint y: 41, endPoint x: 0, endPoint y: 28, distance: 118.9
click at [0, 28] on div "Sales Orders profiler SEE ALL Sorting: Order # Reset Options Create order Order…" at bounding box center [390, 213] width 781 height 375
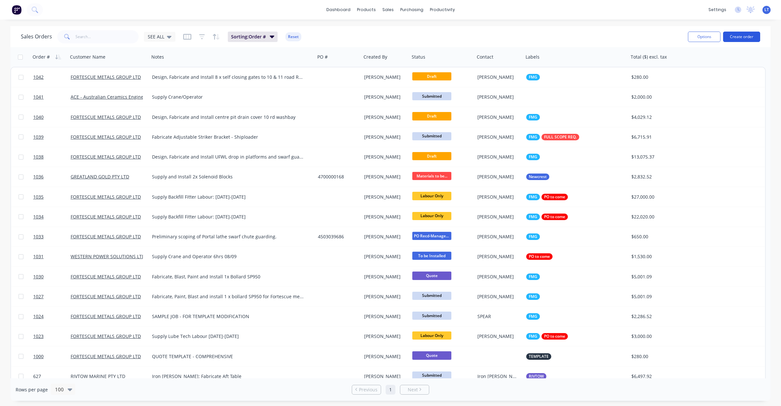
click at [730, 35] on button "Create order" at bounding box center [741, 37] width 37 height 10
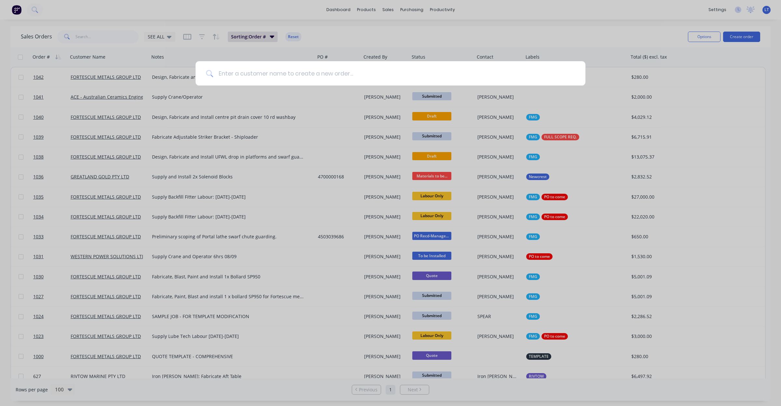
click at [310, 77] on input at bounding box center [394, 73] width 362 height 24
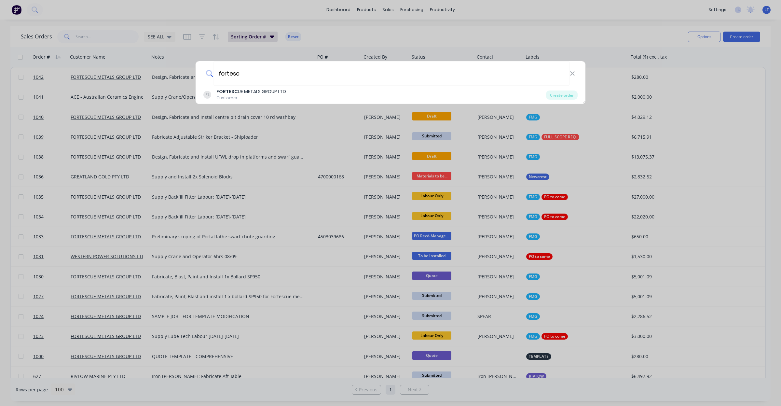
type input "fortesc"
click at [276, 95] on div "Customer" at bounding box center [252, 98] width 70 height 6
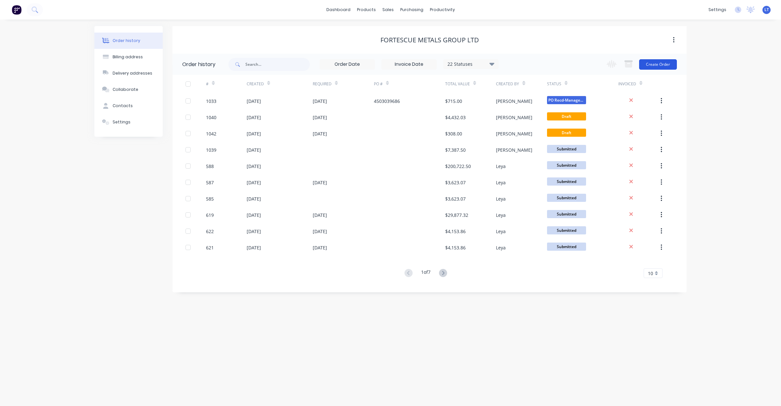
click at [665, 65] on button "Create Order" at bounding box center [658, 64] width 38 height 10
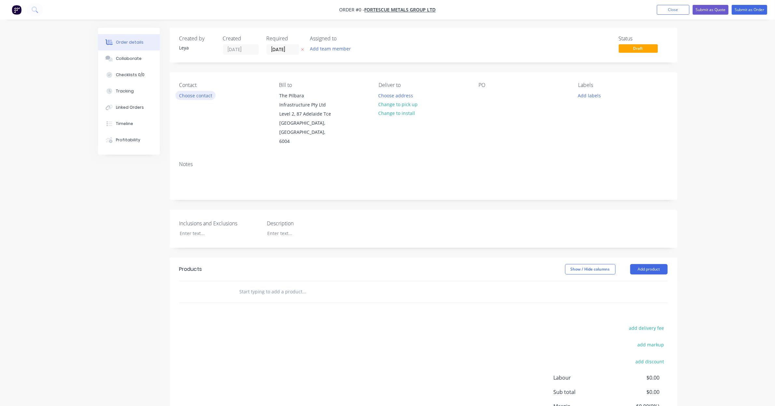
click at [202, 96] on button "Choose contact" at bounding box center [195, 95] width 40 height 9
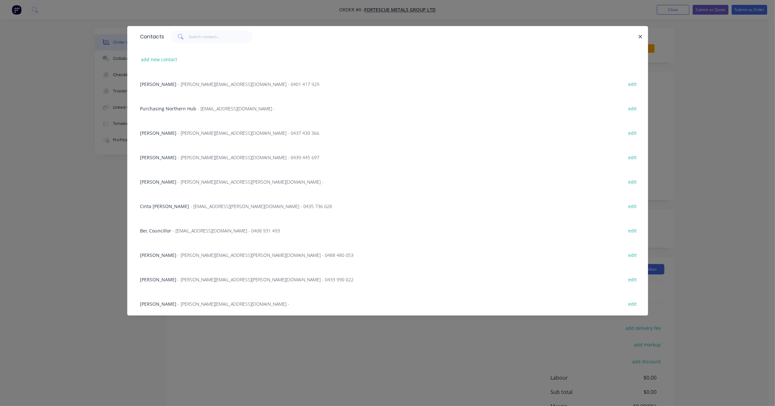
scroll to position [98, 0]
click at [217, 204] on span "- [EMAIL_ADDRESS][PERSON_NAME][DOMAIN_NAME] - 0435 736 028" at bounding box center [262, 206] width 142 height 6
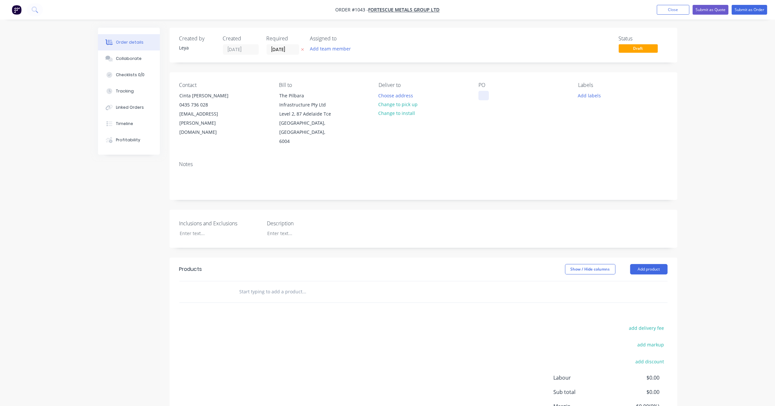
click at [485, 97] on div at bounding box center [484, 95] width 10 height 9
click at [589, 96] on button "Add labels" at bounding box center [590, 95] width 30 height 9
click at [589, 169] on div at bounding box center [589, 167] width 13 height 13
click at [305, 49] on button at bounding box center [302, 49] width 7 height 7
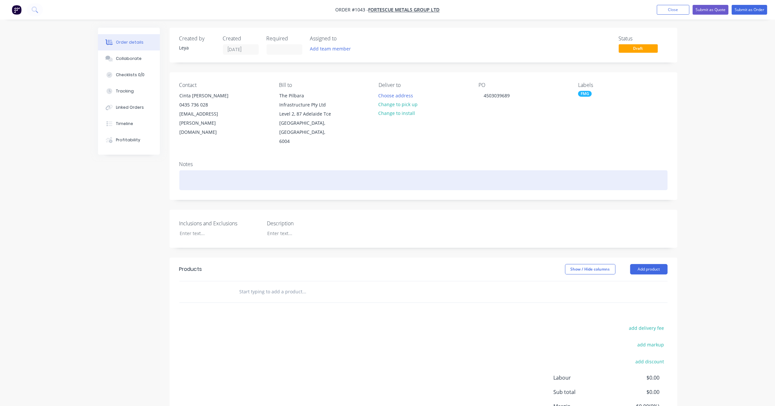
click at [206, 172] on div at bounding box center [423, 180] width 488 height 20
drag, startPoint x: 242, startPoint y: 175, endPoint x: 251, endPoint y: 173, distance: 9.3
click at [242, 175] on div at bounding box center [423, 180] width 488 height 20
paste div
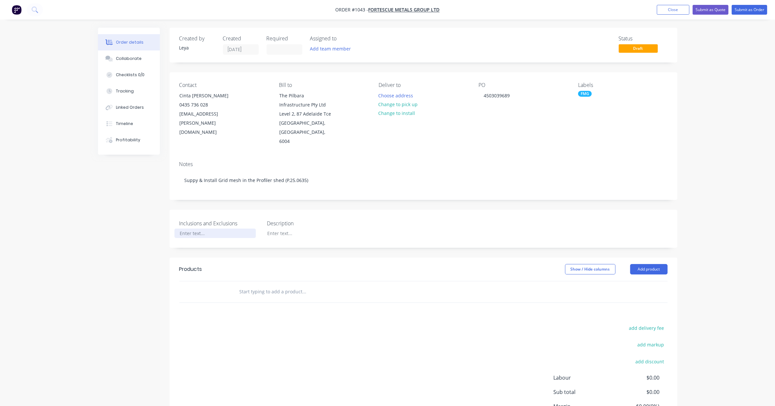
click at [218, 229] on div at bounding box center [215, 233] width 81 height 9
drag, startPoint x: 196, startPoint y: 224, endPoint x: 265, endPoint y: 226, distance: 68.4
click at [196, 229] on div at bounding box center [215, 233] width 81 height 9
click at [284, 229] on div at bounding box center [302, 233] width 81 height 9
click at [215, 229] on div at bounding box center [215, 233] width 81 height 9
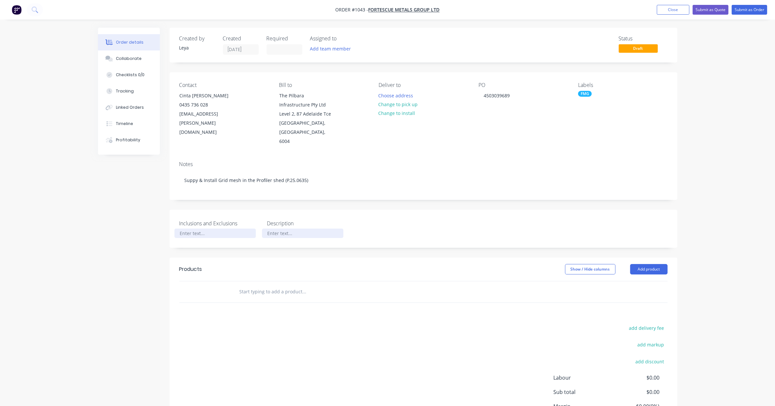
paste div
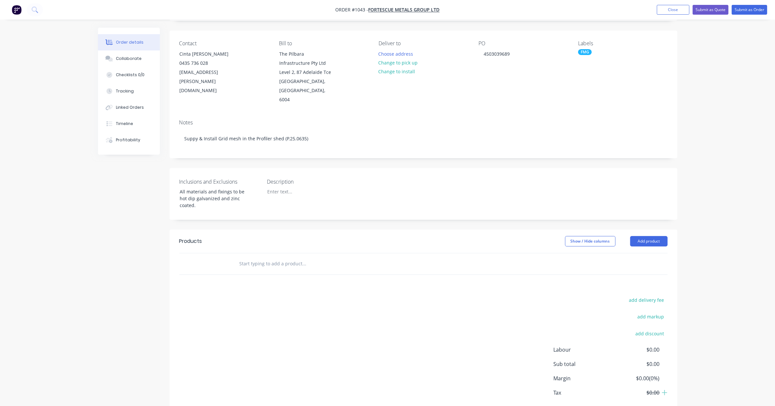
scroll to position [61, 0]
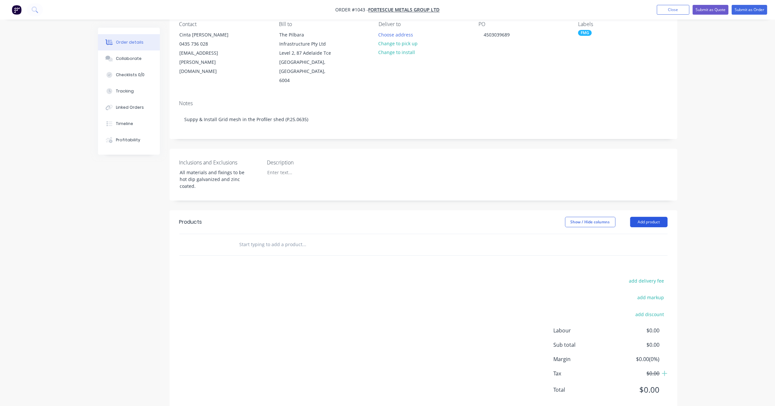
click at [645, 217] on button "Add product" at bounding box center [648, 222] width 37 height 10
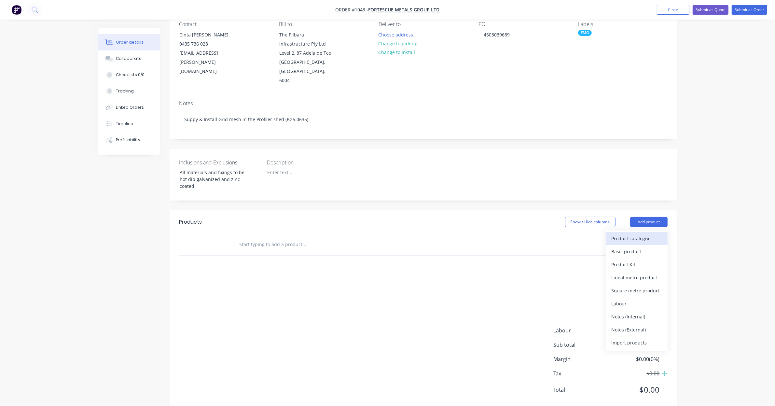
click at [642, 232] on button "Product catalogue" at bounding box center [637, 238] width 62 height 13
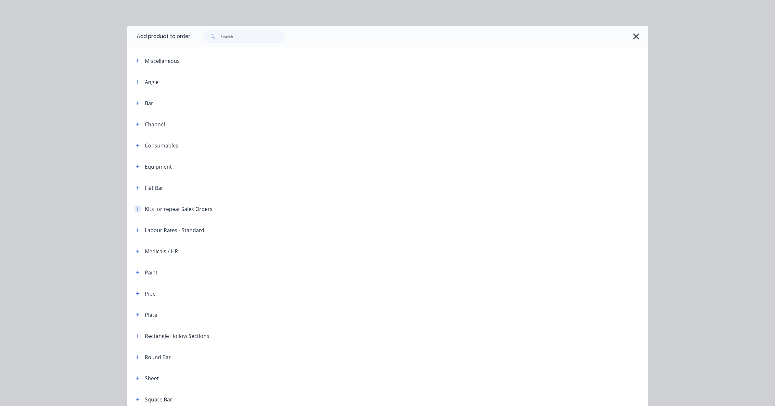
click at [136, 209] on icon "button" at bounding box center [138, 209] width 4 height 5
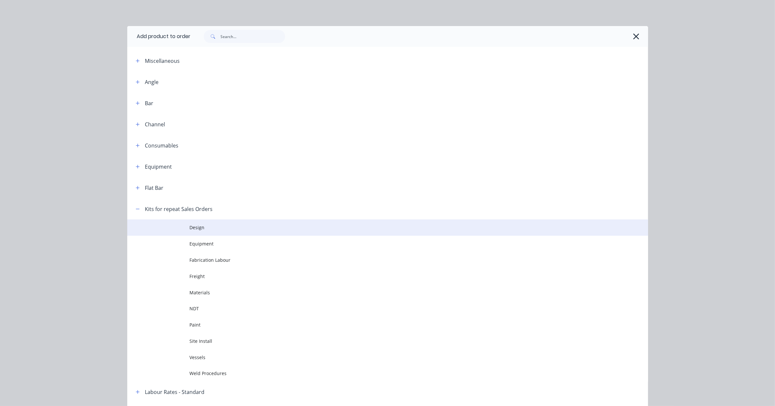
click at [190, 227] on span "Design" at bounding box center [373, 227] width 367 height 7
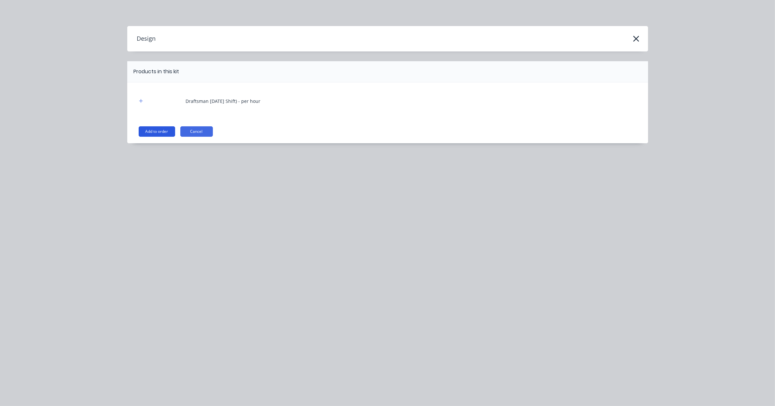
click at [161, 132] on button "Add to order" at bounding box center [157, 131] width 36 height 10
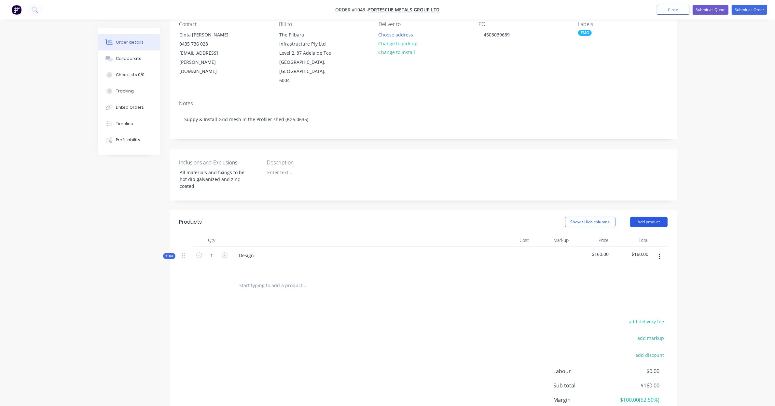
click at [637, 217] on button "Add product" at bounding box center [648, 222] width 37 height 10
click at [636, 234] on div "Product catalogue" at bounding box center [637, 238] width 50 height 9
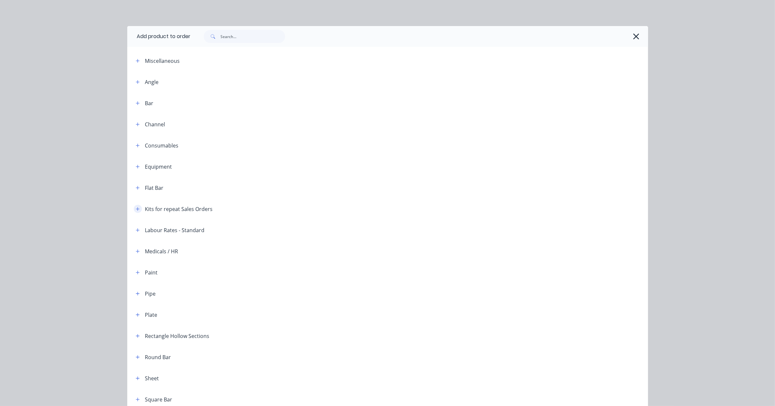
click at [134, 209] on button "button" at bounding box center [138, 209] width 8 height 8
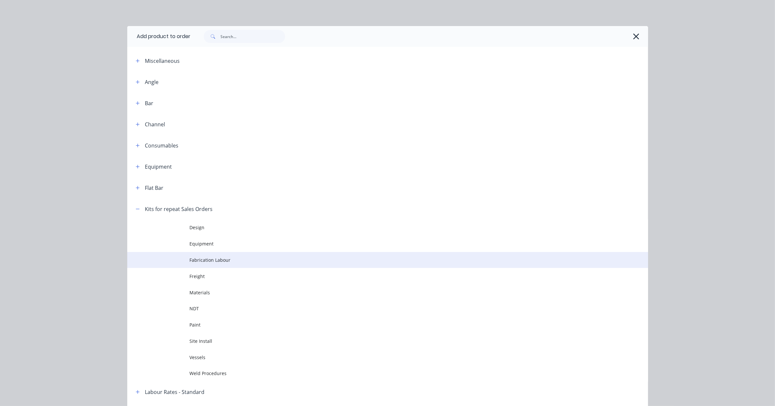
click at [205, 256] on td "Fabrication Labour" at bounding box center [419, 260] width 458 height 16
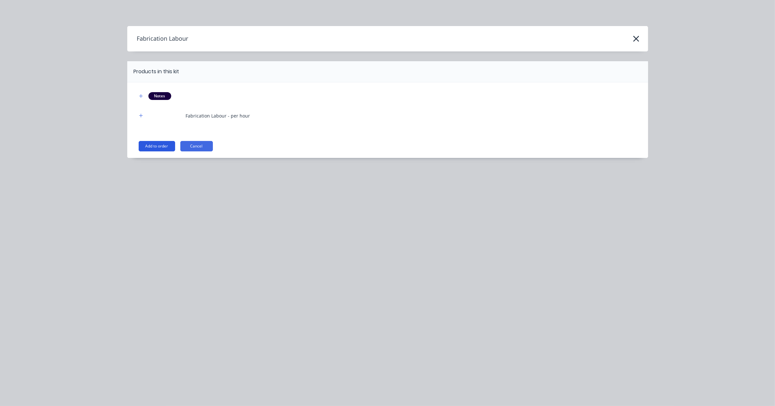
scroll to position [111, 0]
click at [148, 142] on button "Add to order" at bounding box center [157, 146] width 36 height 10
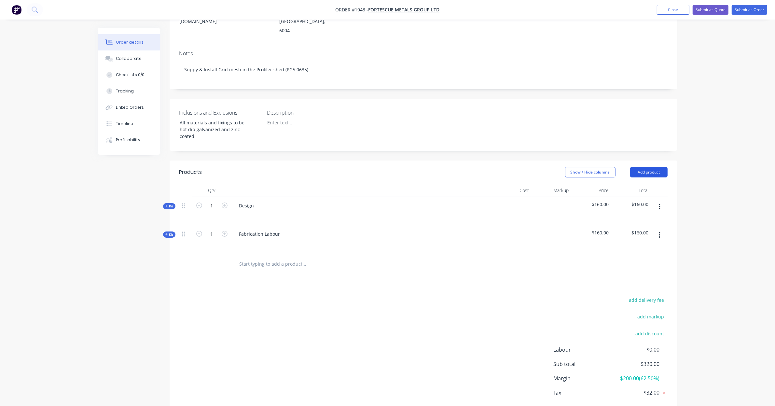
click at [650, 167] on button "Add product" at bounding box center [648, 172] width 37 height 10
click at [635, 184] on div "Product catalogue" at bounding box center [637, 188] width 50 height 9
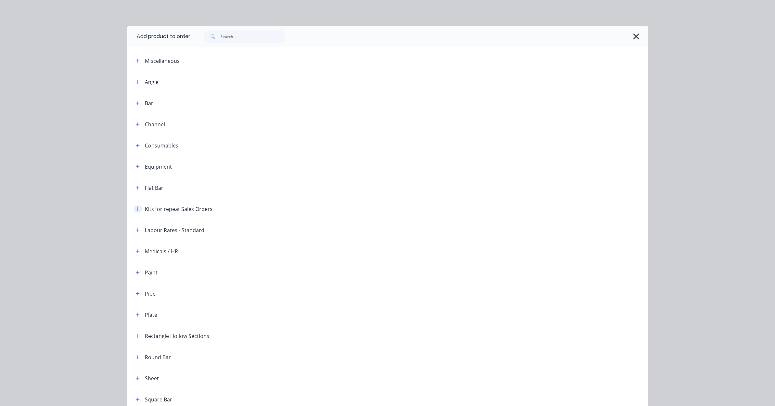
click at [136, 209] on icon "button" at bounding box center [138, 209] width 4 height 5
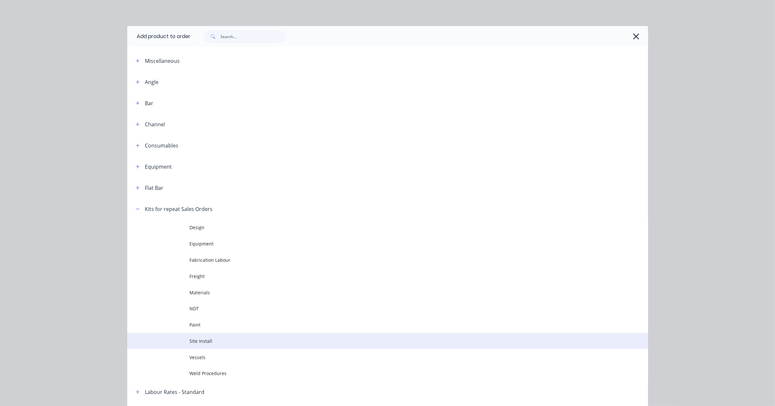
click at [224, 341] on span "Site Install" at bounding box center [373, 341] width 367 height 7
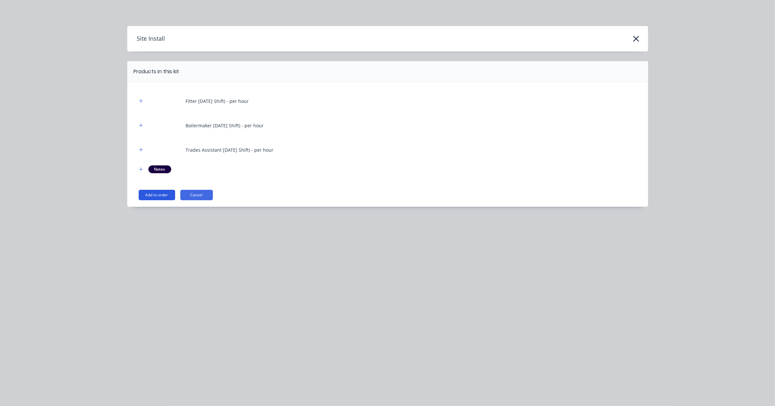
click at [169, 194] on button "Add to order" at bounding box center [157, 195] width 36 height 10
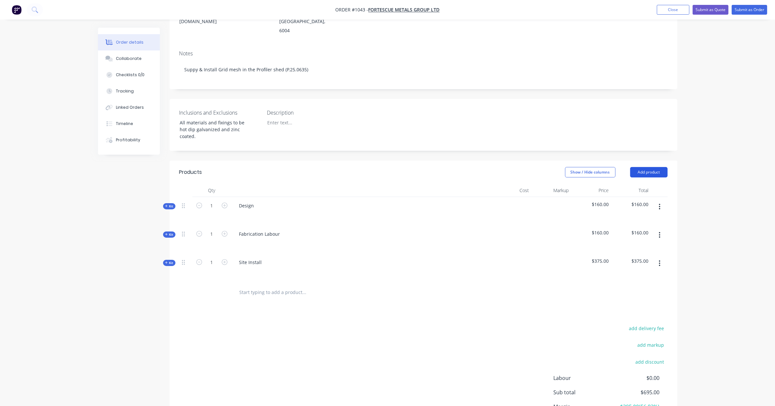
click at [637, 167] on button "Add product" at bounding box center [648, 172] width 37 height 10
click at [635, 184] on div "Product catalogue" at bounding box center [637, 188] width 50 height 9
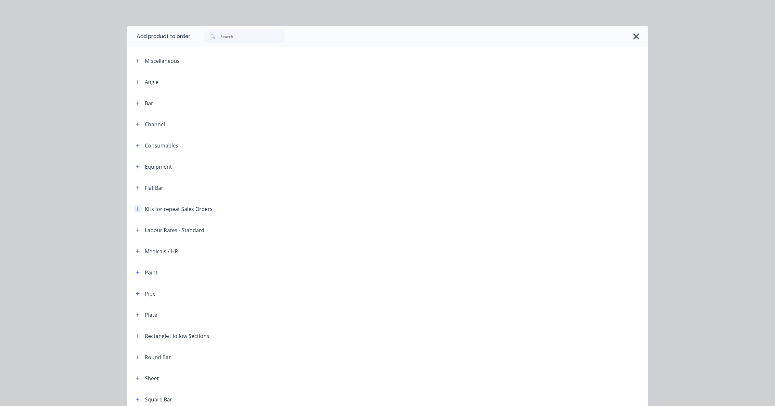
click at [136, 210] on icon "button" at bounding box center [138, 209] width 4 height 4
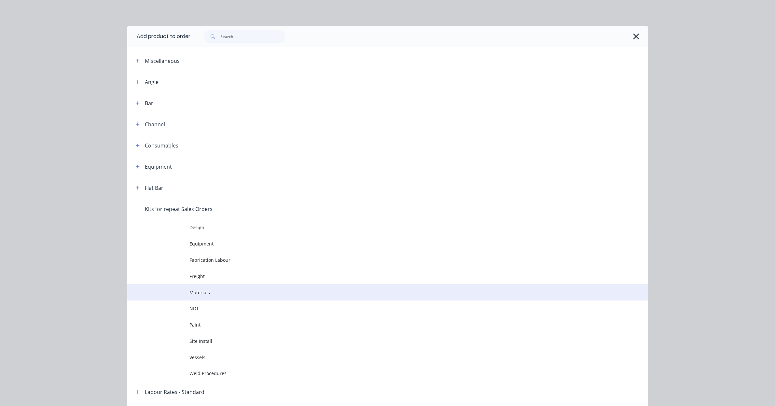
click at [190, 292] on span "Materials" at bounding box center [373, 292] width 367 height 7
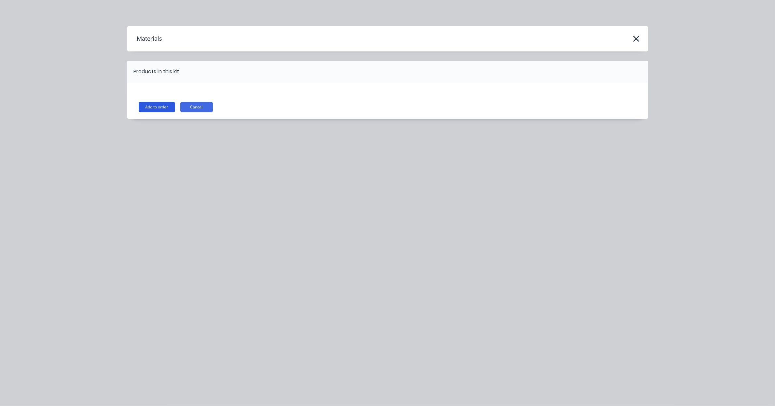
click at [160, 108] on button "Add to order" at bounding box center [157, 107] width 36 height 10
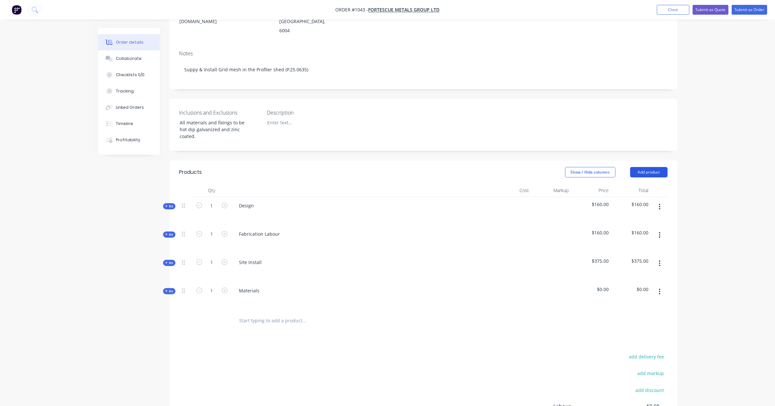
click at [651, 167] on button "Add product" at bounding box center [648, 172] width 37 height 10
click at [637, 184] on div "Product catalogue" at bounding box center [637, 188] width 50 height 9
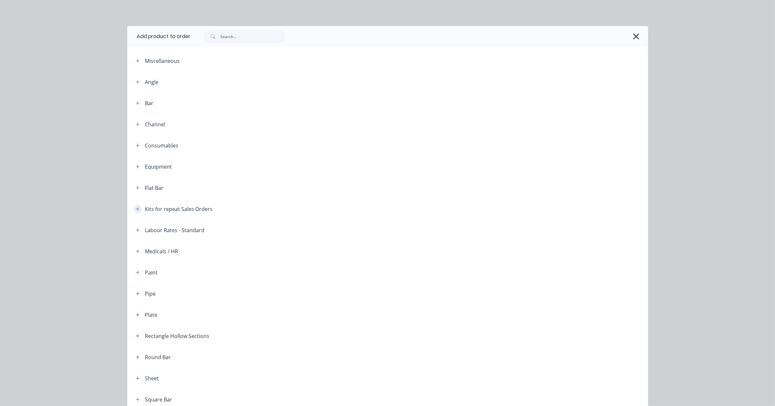
click at [136, 210] on icon "button" at bounding box center [138, 209] width 4 height 5
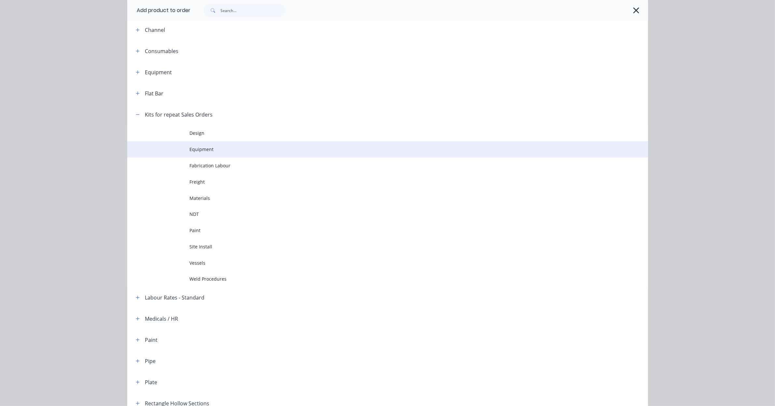
scroll to position [95, 0]
click at [209, 147] on span "Equipment" at bounding box center [373, 149] width 367 height 7
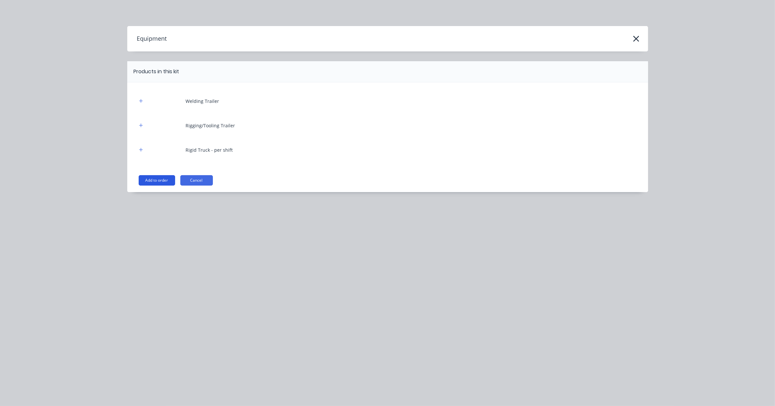
click at [161, 183] on button "Add to order" at bounding box center [157, 180] width 36 height 10
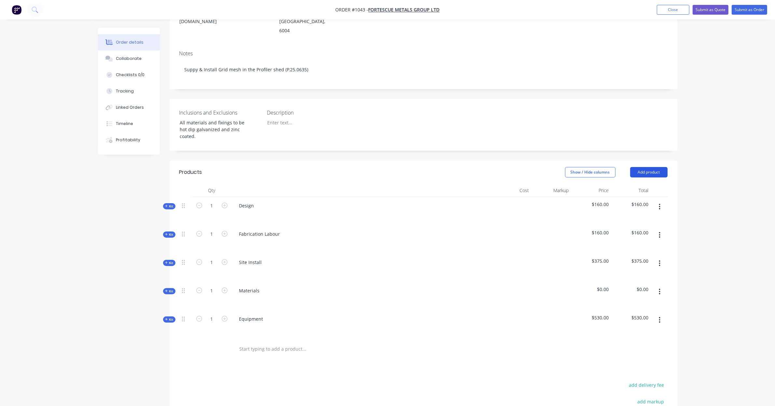
click at [650, 167] on button "Add product" at bounding box center [648, 172] width 37 height 10
click at [645, 184] on div "Product catalogue" at bounding box center [637, 188] width 50 height 9
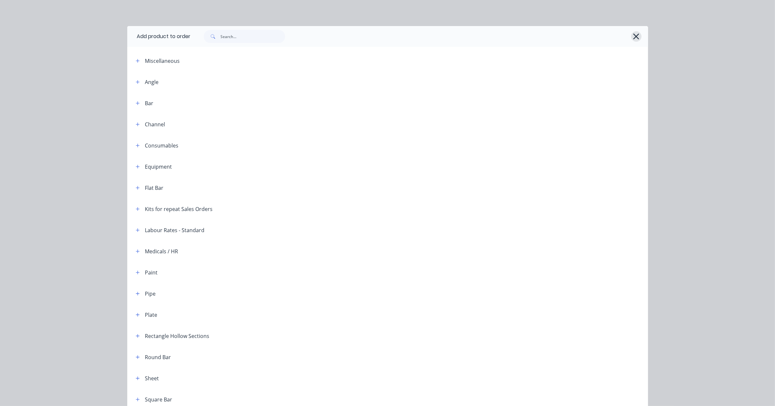
click at [635, 35] on icon "button" at bounding box center [636, 36] width 7 height 9
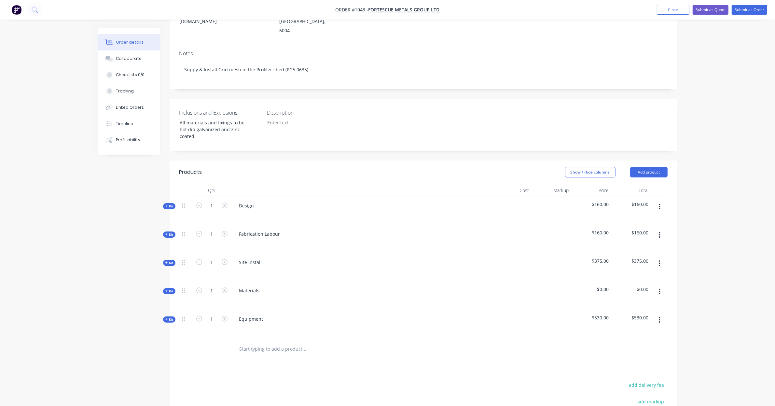
click at [171, 204] on span "Kit" at bounding box center [169, 206] width 8 height 5
click at [224, 231] on icon "button" at bounding box center [225, 234] width 6 height 6
type input "2"
type input "$320.00"
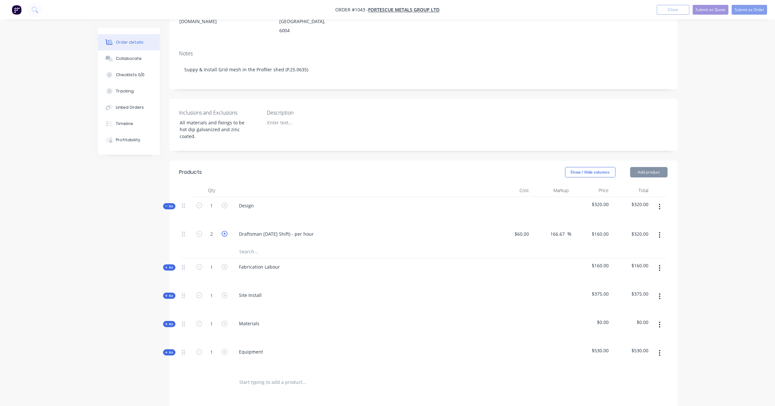
click at [225, 231] on icon "button" at bounding box center [225, 234] width 6 height 6
type input "3"
type input "$480.00"
click at [168, 204] on span "Kit" at bounding box center [169, 206] width 8 height 5
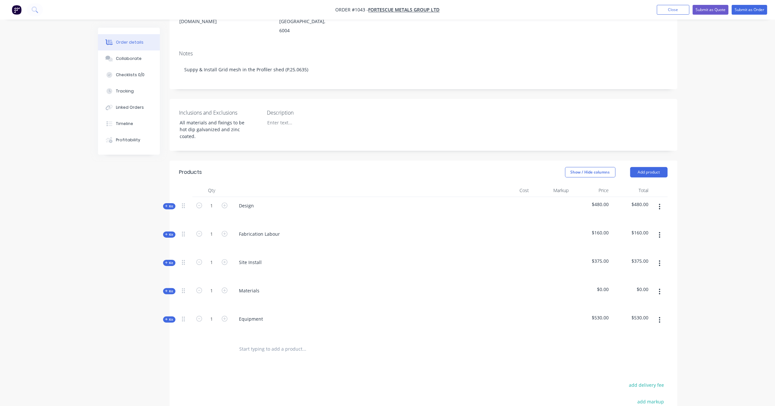
click at [170, 232] on span "Kit" at bounding box center [169, 234] width 8 height 5
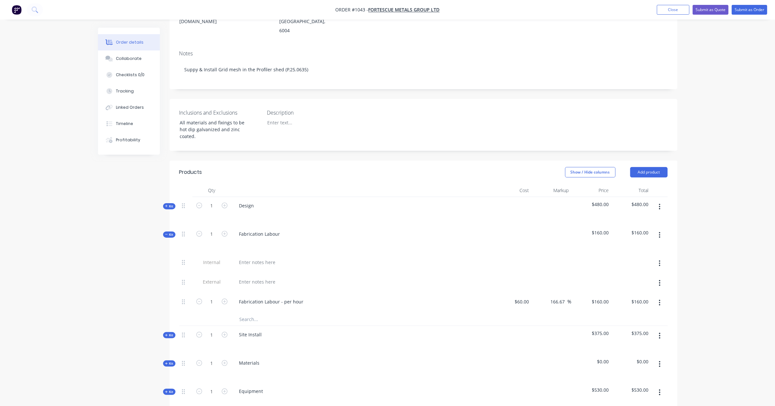
click at [170, 232] on span "Kit" at bounding box center [169, 234] width 8 height 5
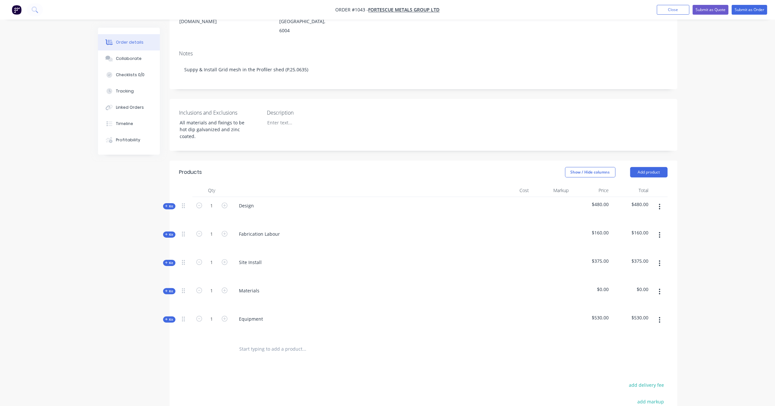
click at [659, 231] on icon "button" at bounding box center [660, 234] width 2 height 7
click at [646, 287] on div "Delete" at bounding box center [637, 291] width 50 height 9
click at [162, 218] on div "Created by [PERSON_NAME] Created [DATE] Required Assigned to Add team member St…" at bounding box center [388, 207] width 580 height 581
click at [168, 232] on span "Kit" at bounding box center [169, 234] width 8 height 5
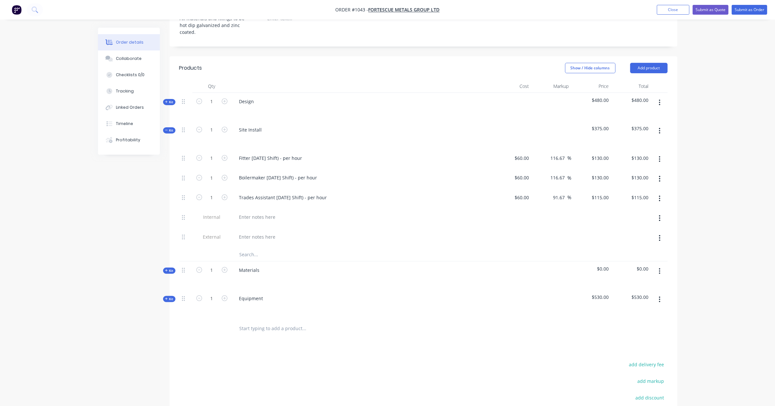
scroll to position [216, 0]
click at [663, 152] on button "button" at bounding box center [659, 158] width 15 height 12
click at [646, 197] on div "Delete" at bounding box center [637, 201] width 50 height 9
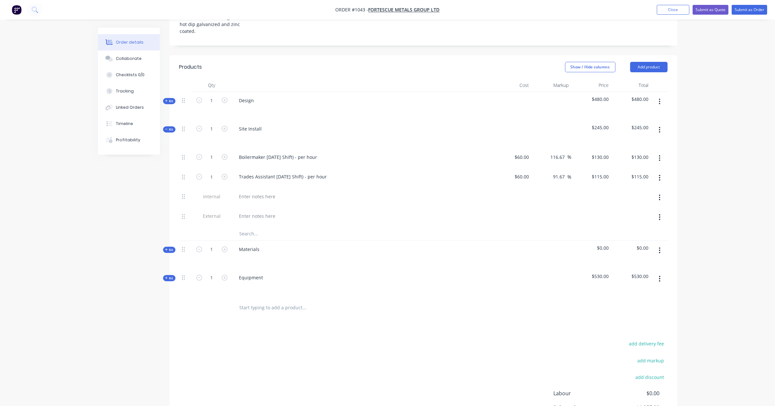
click at [659, 155] on icon "button" at bounding box center [660, 158] width 2 height 7
drag, startPoint x: 654, startPoint y: 186, endPoint x: 659, endPoint y: 157, distance: 29.7
click at [654, 197] on div "Delete" at bounding box center [637, 201] width 50 height 9
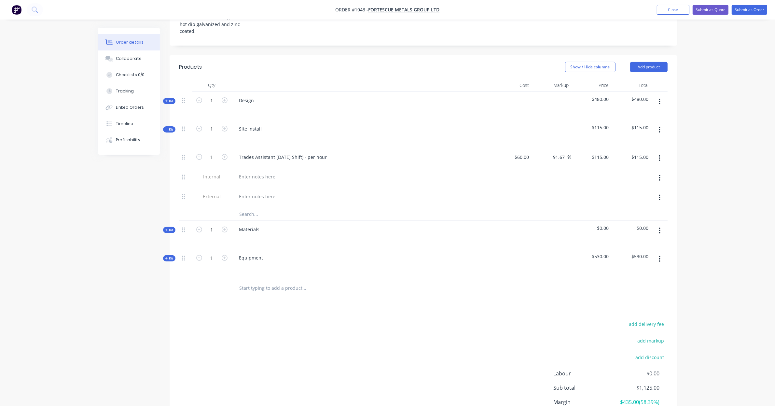
click at [661, 152] on button "button" at bounding box center [659, 158] width 15 height 12
click at [649, 197] on div "Delete" at bounding box center [637, 201] width 50 height 9
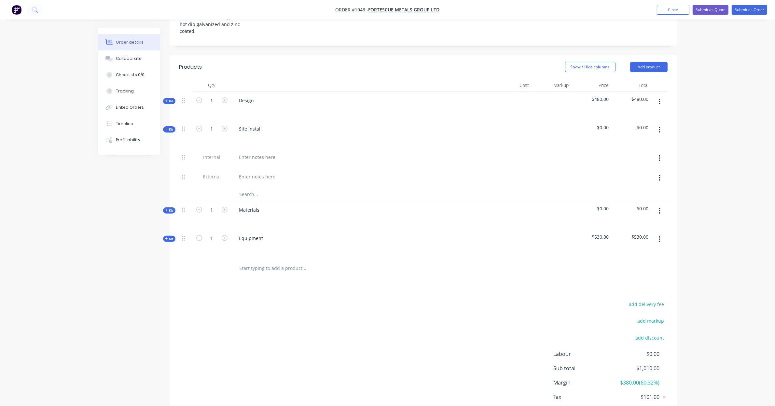
click at [269, 188] on input "text" at bounding box center [304, 194] width 130 height 13
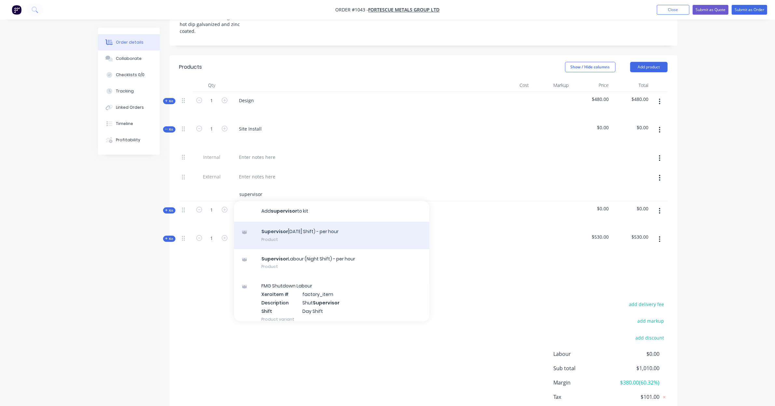
type input "supervisor"
click at [331, 222] on div "Supervisor [DATE] Shift) - per hour Product" at bounding box center [331, 235] width 195 height 27
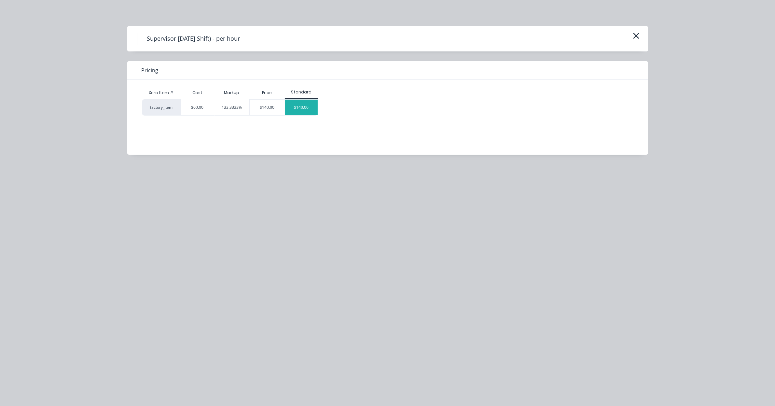
click at [299, 106] on div "$140.00" at bounding box center [301, 108] width 33 height 16
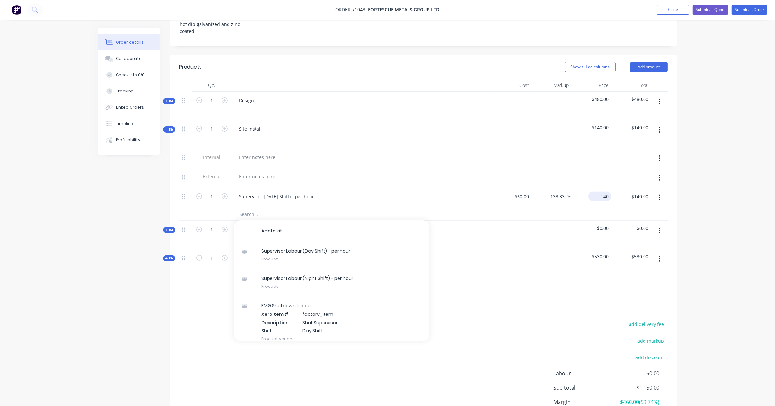
click at [603, 192] on input "140" at bounding box center [601, 196] width 20 height 9
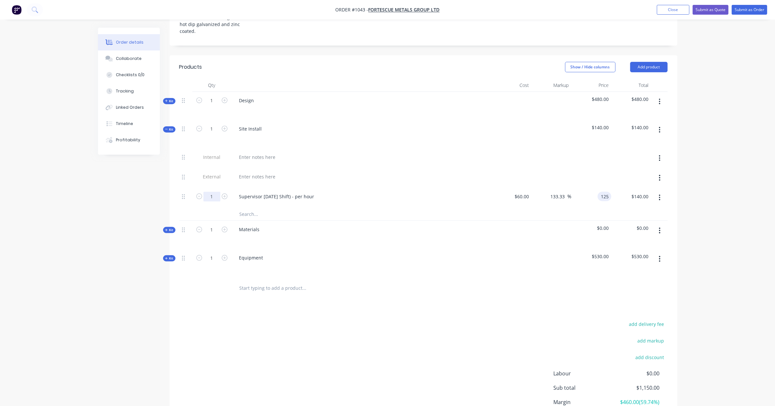
type input "125"
type input "108.33"
type input "$125.00"
click at [212, 192] on input "1" at bounding box center [211, 197] width 17 height 10
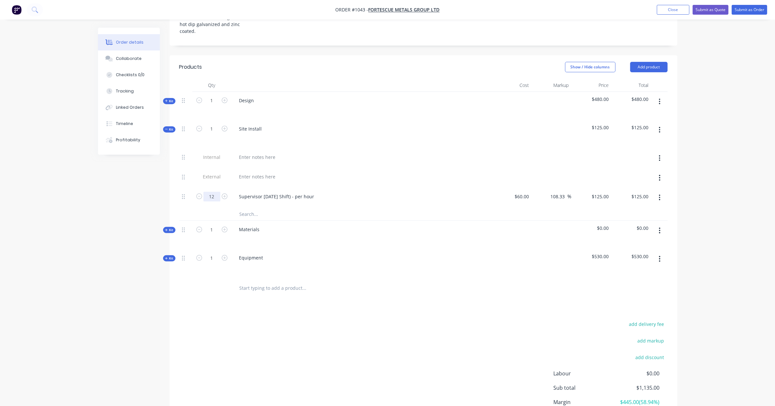
type input "12"
type input "$1,500.00"
click at [120, 189] on div "Created by [PERSON_NAME] Created [DATE] Required Assigned to Add team member St…" at bounding box center [388, 138] width 580 height 653
click at [262, 207] on input "text" at bounding box center [304, 213] width 130 height 13
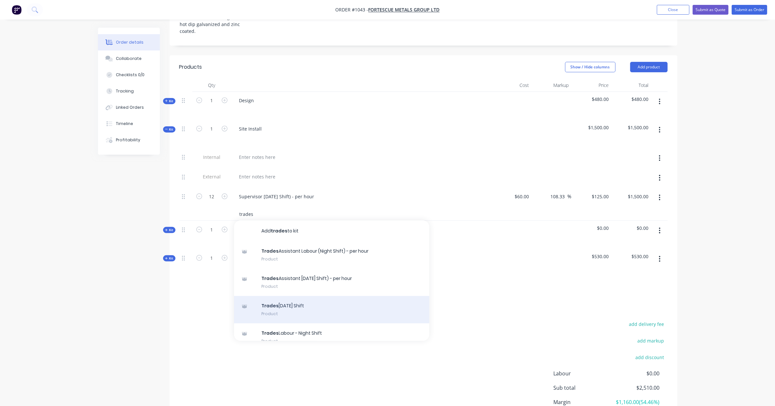
type input "trades"
click at [345, 296] on div "Trades [DATE] Shift Product" at bounding box center [331, 309] width 195 height 27
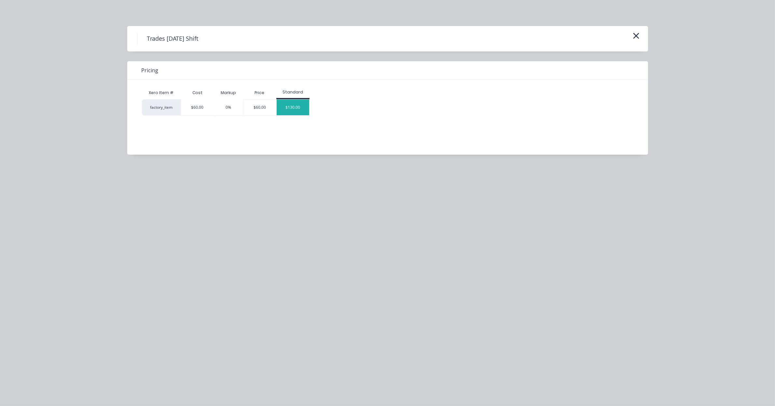
click at [288, 108] on div "$130.00" at bounding box center [293, 108] width 33 height 16
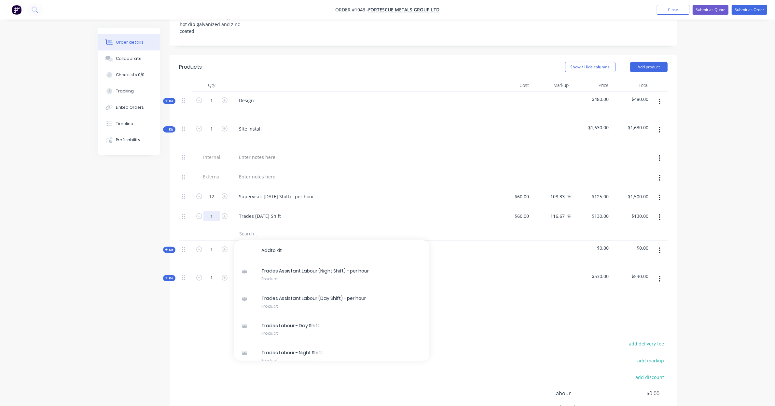
click at [214, 211] on input "1" at bounding box center [211, 216] width 17 height 10
type input "12"
type input "130"
type input "$1,560.00"
click at [601, 211] on input "130" at bounding box center [601, 215] width 20 height 9
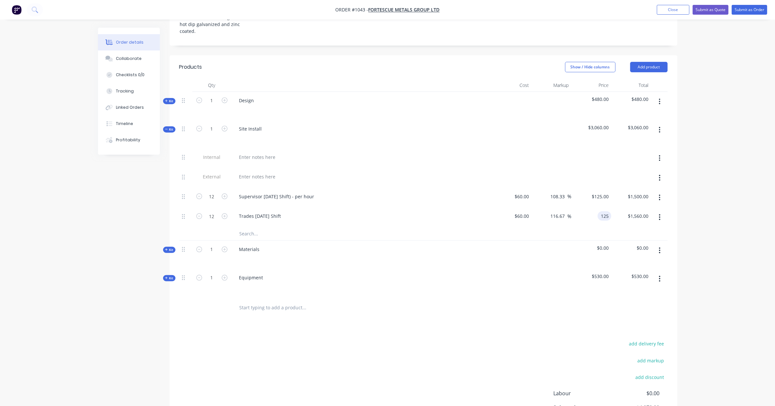
type input "125"
type input "108.33"
type input "$125.00"
type input "$1,500.00"
click at [698, 204] on div "Order details Collaborate Checklists 0/0 Tracking Linked Orders Timeline Profit…" at bounding box center [387, 134] width 775 height 700
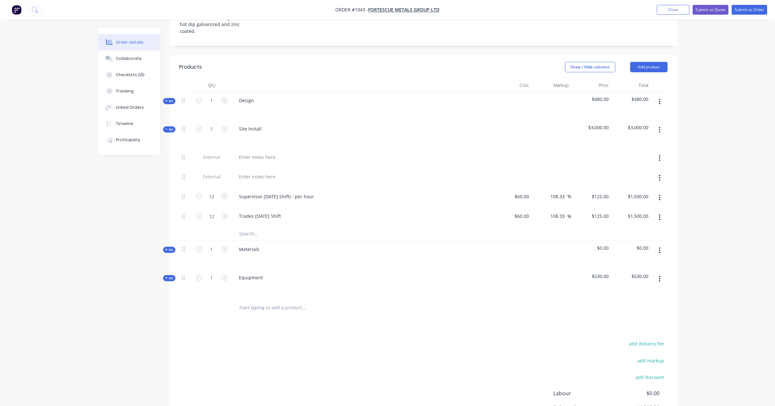
click at [167, 128] on icon at bounding box center [166, 129] width 3 height 3
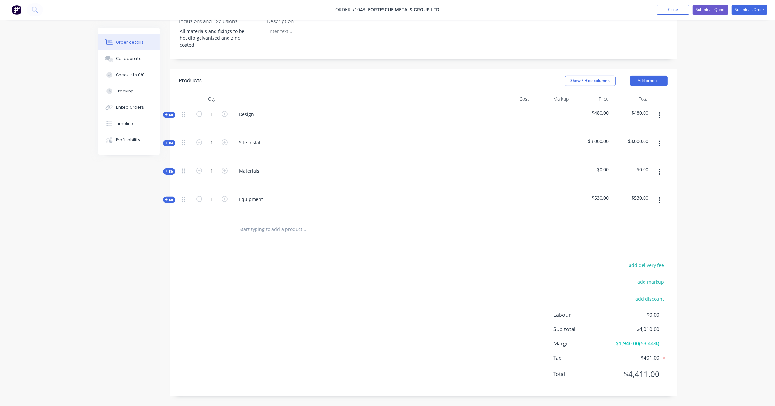
scroll to position [187, 0]
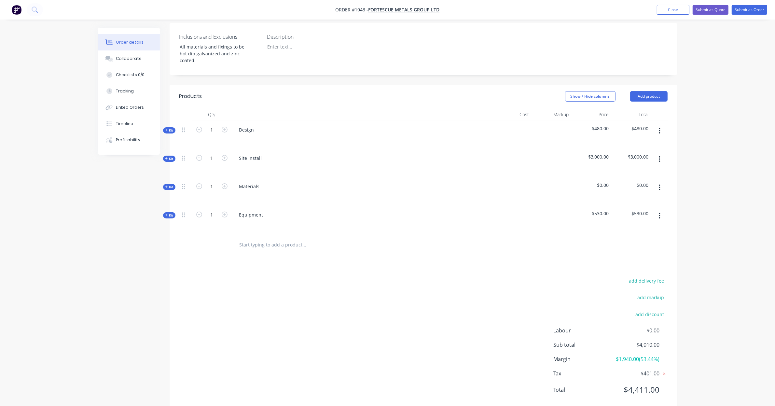
click at [169, 185] on span "Kit" at bounding box center [169, 187] width 8 height 5
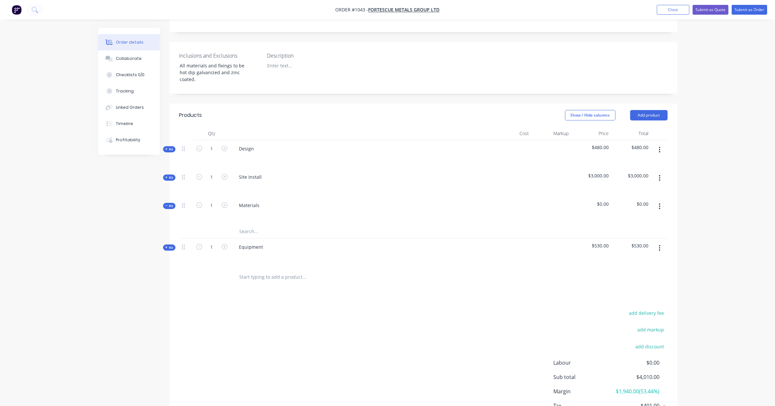
scroll to position [160, 0]
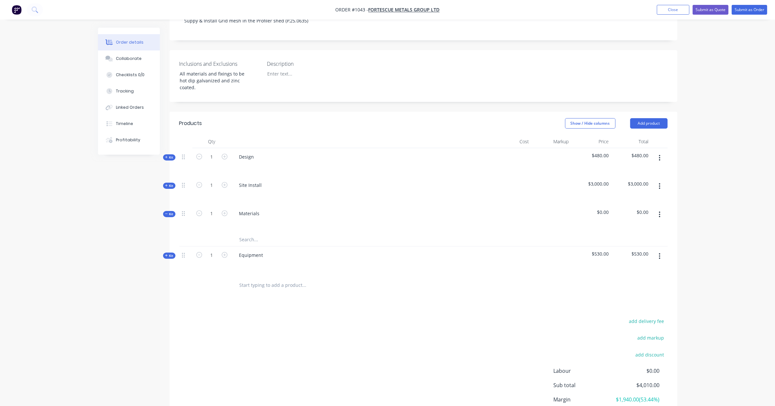
click at [256, 233] on input "text" at bounding box center [304, 239] width 130 height 13
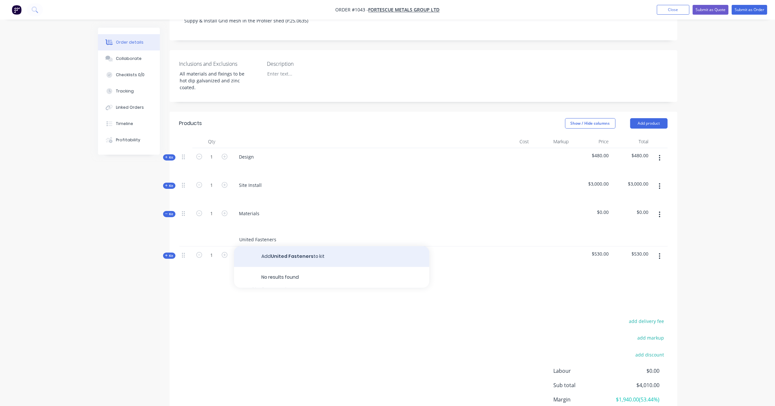
type input "United Fasteners"
click at [274, 246] on button "Add United Fasteners to kit" at bounding box center [331, 256] width 195 height 21
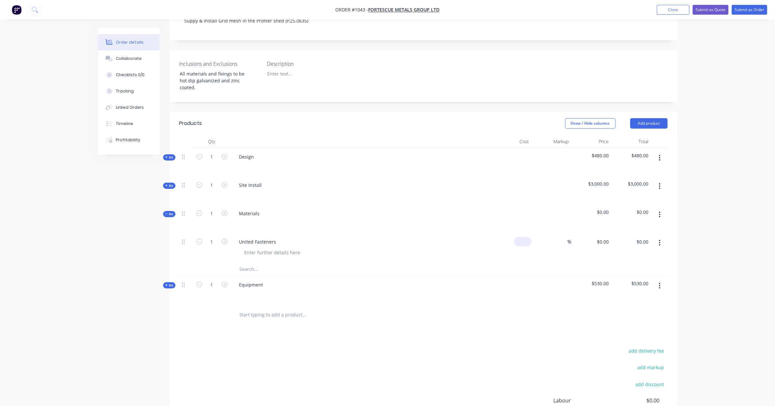
click at [529, 237] on input at bounding box center [524, 241] width 15 height 9
type input "$22.43"
type input "50"
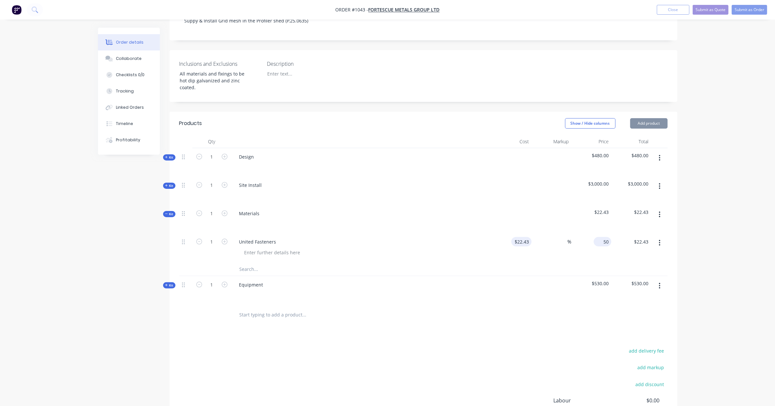
type input "22.43"
type input "122.92"
type input "$50.00"
click at [286, 247] on div "1 United Fasteners $22.43 $22.43 122.92 122.92 % $50.00 $50.00 $50.00 50.00" at bounding box center [423, 254] width 488 height 43
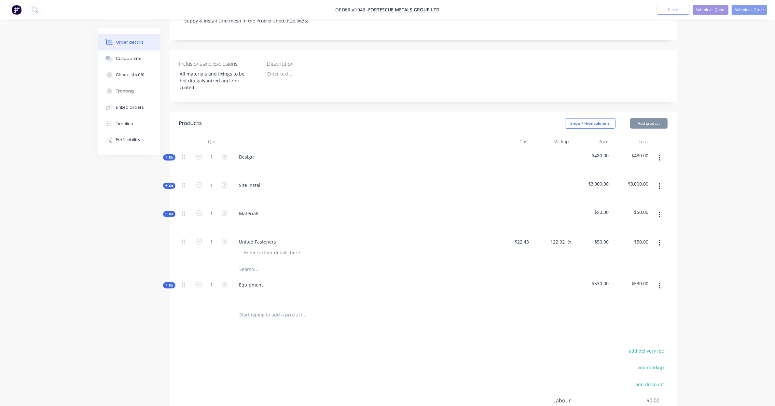
click at [286, 263] on input "text" at bounding box center [304, 269] width 130 height 13
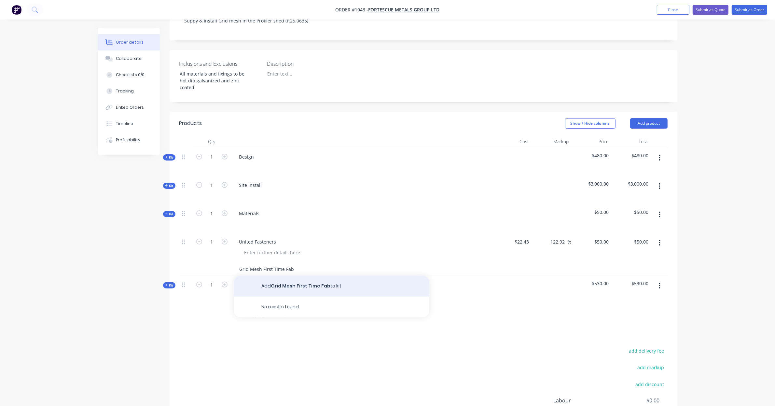
type input "Grid Mesh First Time Fab"
click at [307, 276] on button "Add Grid Mesh First Time Fab to kit" at bounding box center [331, 286] width 195 height 21
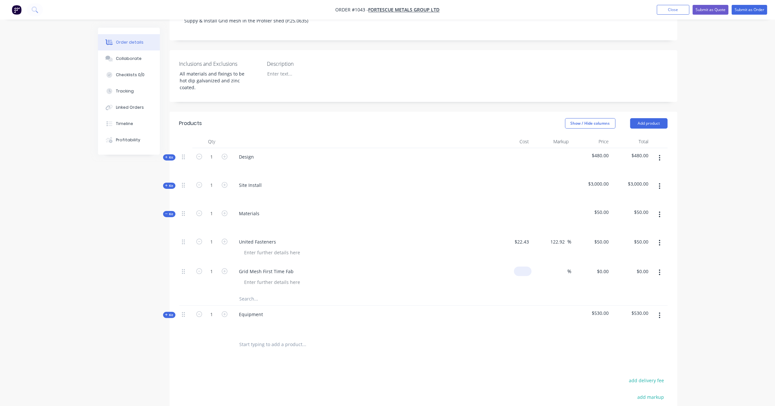
click at [524, 267] on input at bounding box center [524, 271] width 15 height 9
type input "$1,857.00"
type input "3100"
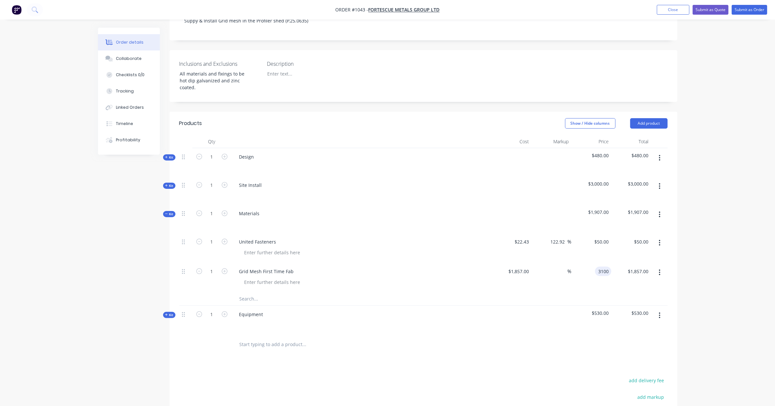
type input "66.94"
type input "$3,100.00"
click at [261, 292] on input "text" at bounding box center [304, 298] width 130 height 13
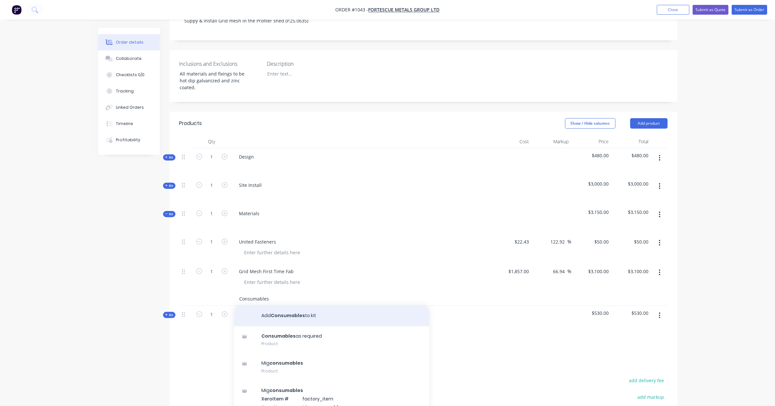
type input "Consumables"
click at [315, 305] on button "Add Consumables to kit" at bounding box center [331, 315] width 195 height 21
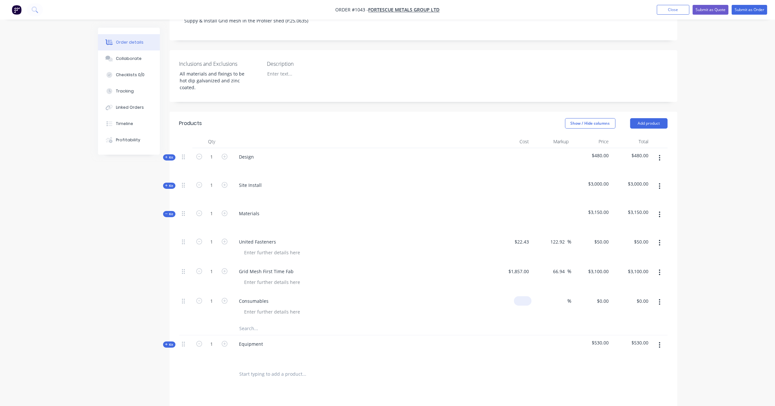
click at [518, 292] on div "$0.00" at bounding box center [512, 307] width 40 height 30
type input "$50.00"
type input "100"
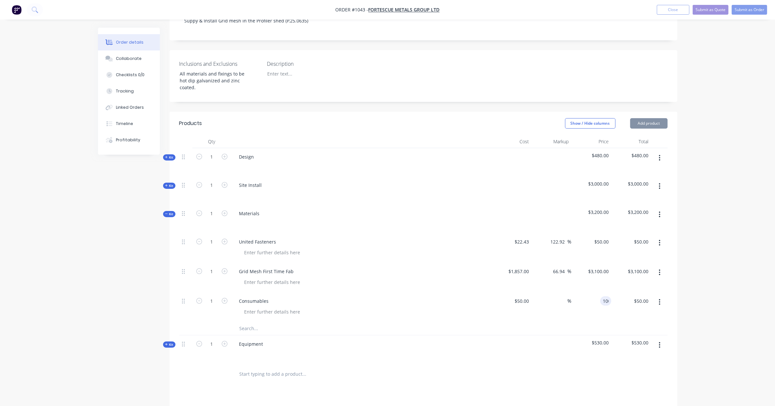
type input "50.00"
type input "100"
type input "$100.00"
click at [168, 212] on span "Kit" at bounding box center [169, 214] width 8 height 5
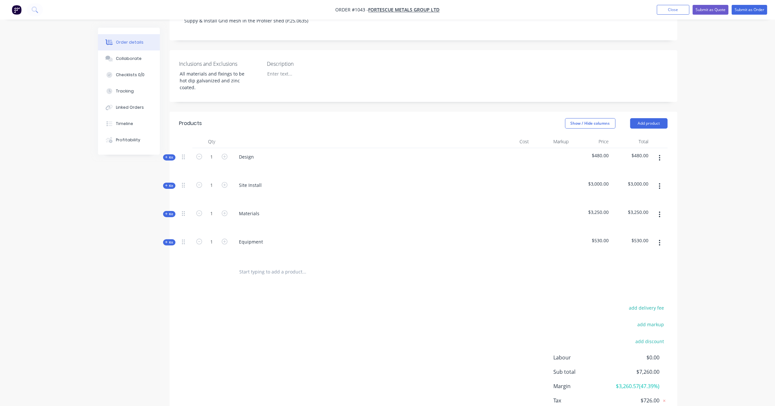
click at [175, 231] on div "Qty Cost Markup Price Total Kit 1 Design $480.00 $480.00 Kit 1 Site Install $3,…" at bounding box center [424, 208] width 508 height 147
click at [170, 240] on span "Kit" at bounding box center [169, 242] width 8 height 5
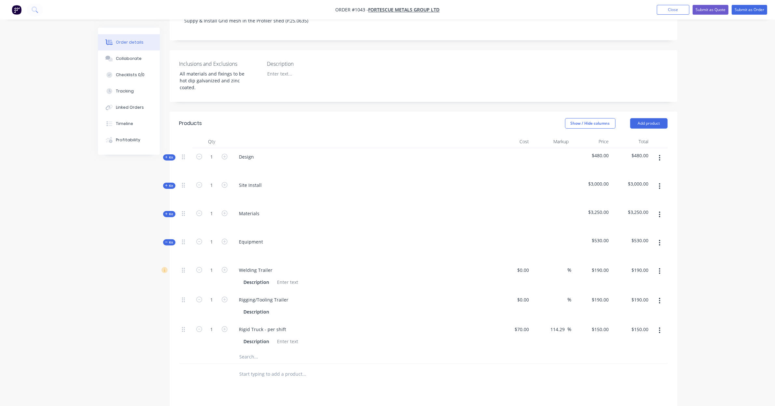
click at [661, 265] on button "button" at bounding box center [659, 271] width 15 height 12
click at [644, 310] on div "Delete" at bounding box center [637, 314] width 50 height 9
click at [661, 265] on button "button" at bounding box center [659, 271] width 15 height 12
click at [653, 310] on div "Delete" at bounding box center [637, 314] width 50 height 9
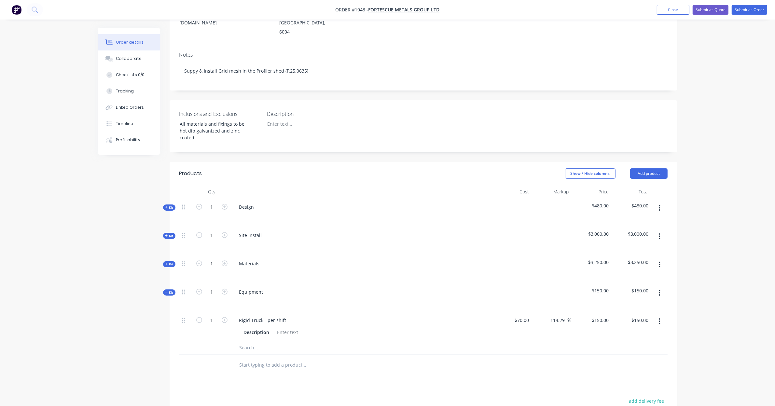
scroll to position [0, 0]
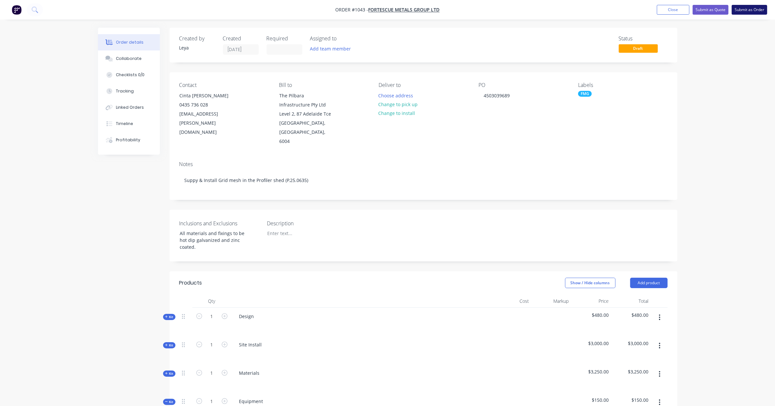
click at [746, 11] on button "Submit as Order" at bounding box center [749, 10] width 35 height 10
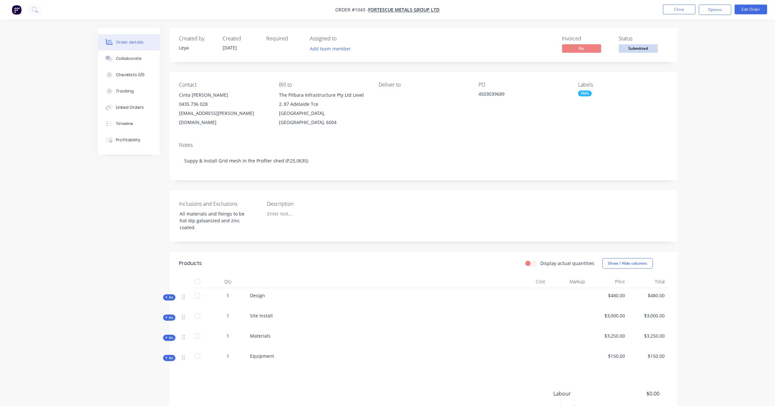
click at [636, 47] on span "Submitted" at bounding box center [638, 48] width 39 height 8
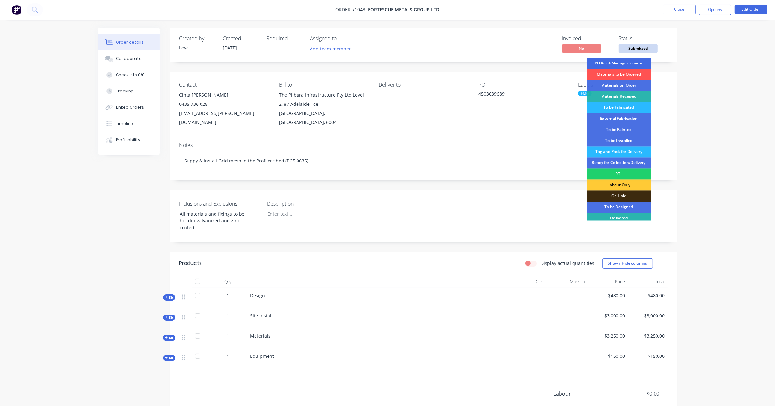
click at [624, 61] on div "PO Recd-Manager Review" at bounding box center [619, 63] width 64 height 11
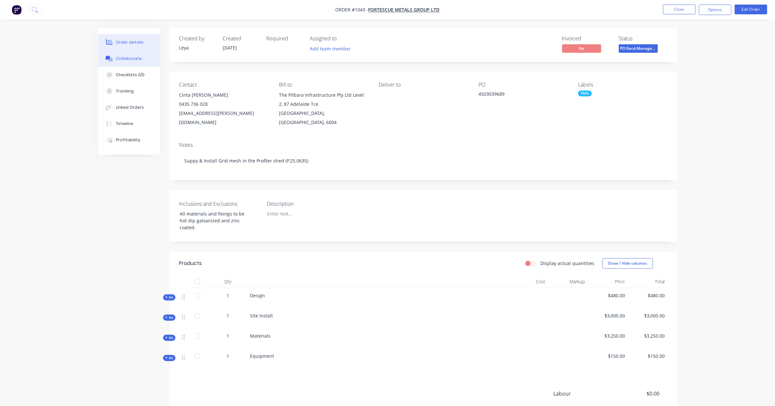
click at [135, 60] on div "Collaborate" at bounding box center [129, 59] width 26 height 6
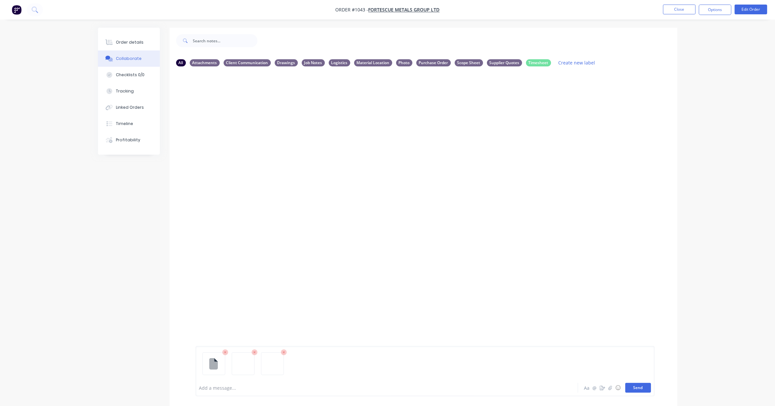
drag, startPoint x: 646, startPoint y: 391, endPoint x: 640, endPoint y: 385, distance: 7.6
click at [646, 391] on button "Send" at bounding box center [638, 388] width 26 height 10
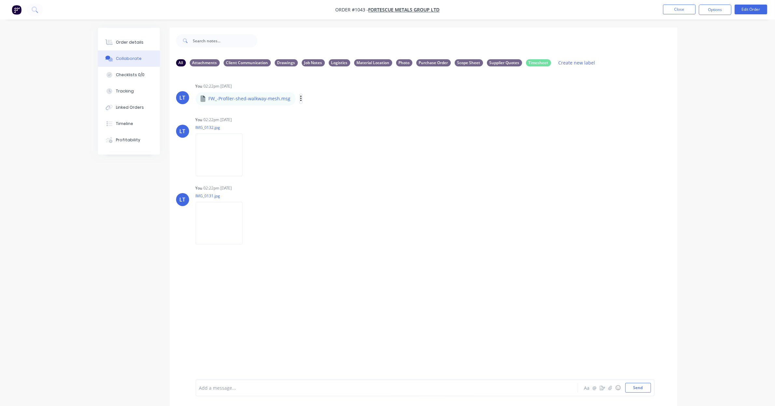
click at [300, 97] on icon "button" at bounding box center [301, 98] width 2 height 7
click at [315, 102] on button "Labels" at bounding box center [343, 101] width 73 height 15
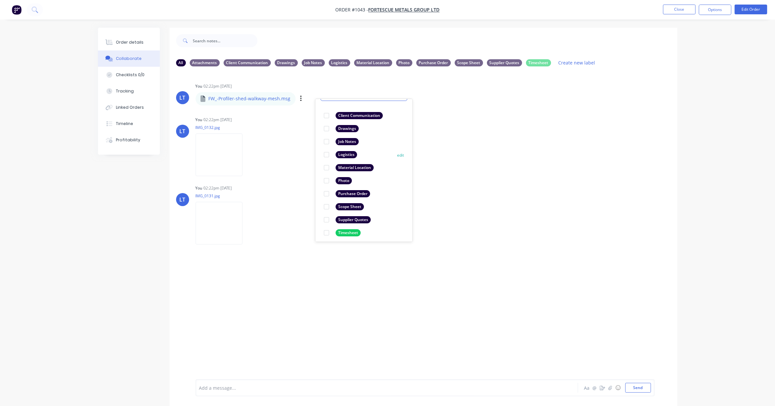
scroll to position [38, 0]
click at [328, 203] on div at bounding box center [326, 203] width 13 height 13
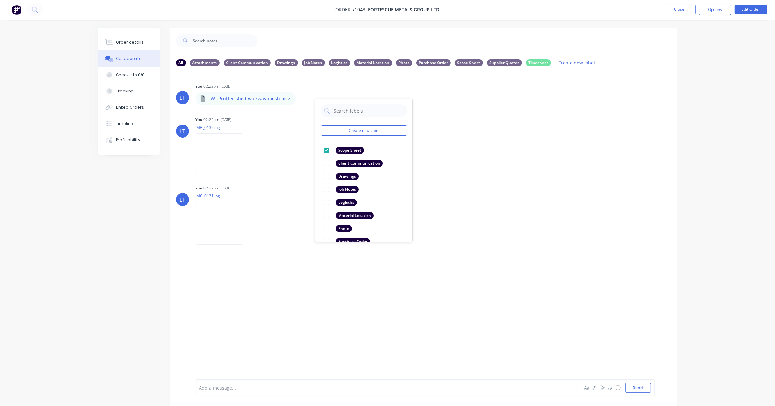
drag, startPoint x: 310, startPoint y: 181, endPoint x: 313, endPoint y: 181, distance: 3.3
click at [310, 181] on div "LT You 02:22pm [DATE] FW_-Profiler-shed-walkway-mesh.msg FW_-Profiler-shed-walk…" at bounding box center [424, 161] width 508 height 160
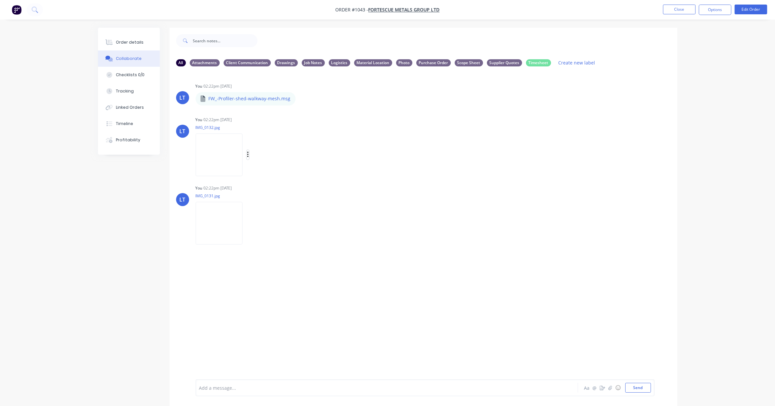
click at [247, 154] on icon "button" at bounding box center [248, 154] width 2 height 7
click at [264, 157] on button "Labels" at bounding box center [290, 157] width 73 height 15
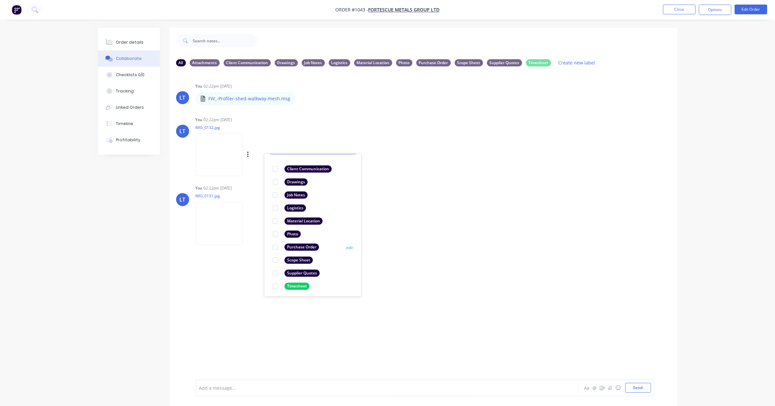
scroll to position [38, 0]
click at [274, 258] on div at bounding box center [275, 258] width 13 height 13
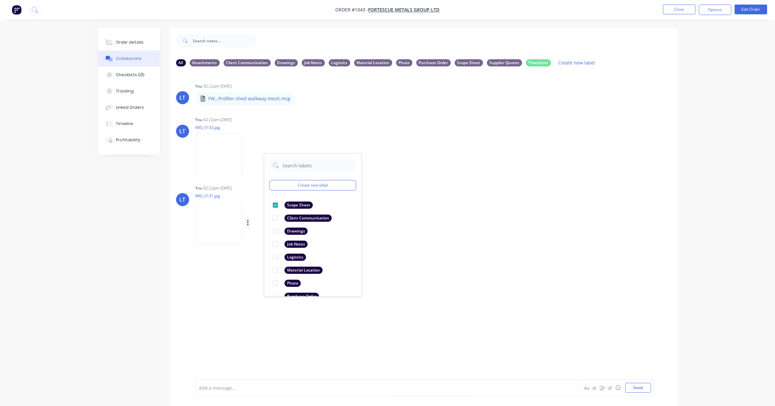
click at [247, 222] on button "button" at bounding box center [248, 222] width 3 height 9
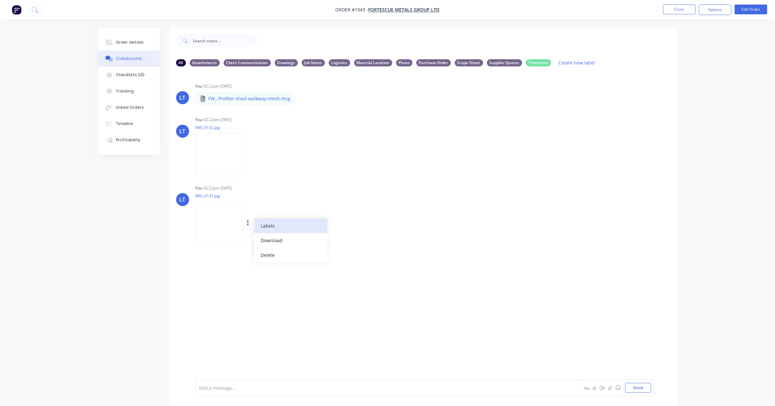
click at [263, 224] on button "Labels" at bounding box center [290, 225] width 73 height 15
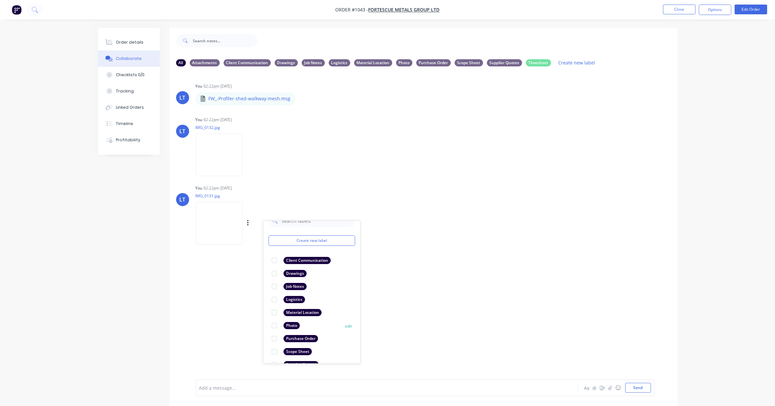
scroll to position [38, 0]
click at [275, 326] on div at bounding box center [274, 325] width 13 height 13
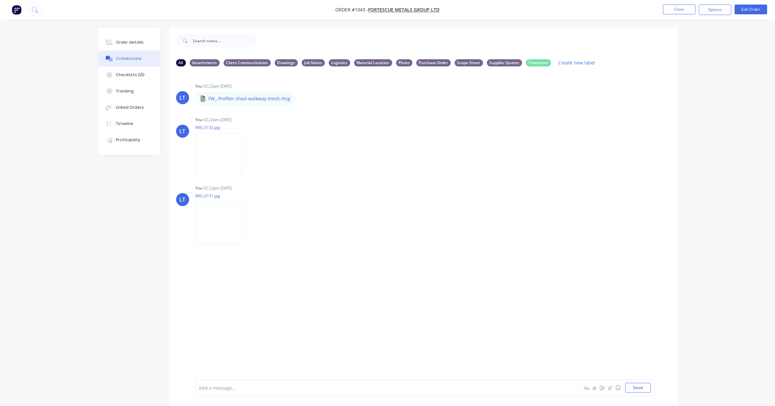
drag, startPoint x: 482, startPoint y: 295, endPoint x: 426, endPoint y: 297, distance: 56.4
click at [422, 296] on div "LT You 02:22pm [DATE] FW_-Profiler-shed-walkway-mesh.msg FW_-Profiler-shed-walk…" at bounding box center [424, 226] width 508 height 308
click at [508, 326] on div "LT You 02:22pm [DATE] FW_-Profiler-shed-walkway-mesh.msg FW_-Profiler-shed-walk…" at bounding box center [424, 226] width 508 height 308
click at [518, 336] on div "LT You 02:22pm [DATE] FW_-Profiler-shed-walkway-mesh.msg FW_-Profiler-shed-walk…" at bounding box center [424, 226] width 508 height 308
click at [451, 332] on div "LT You 02:22pm [DATE] FW_-Profiler-shed-walkway-mesh.msg FW_-Profiler-shed-walk…" at bounding box center [424, 226] width 508 height 308
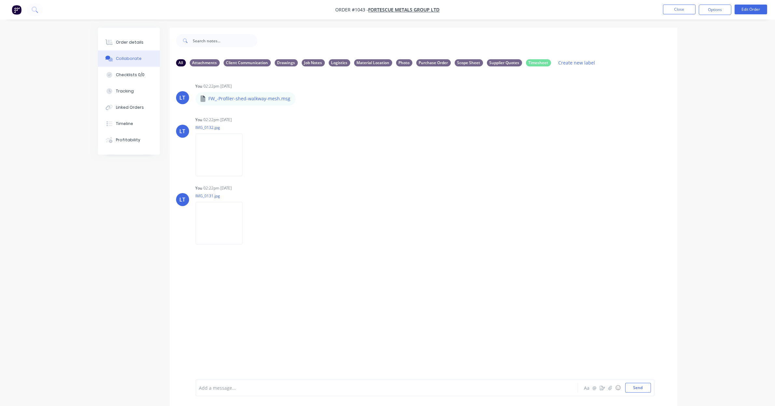
drag, startPoint x: 434, startPoint y: 331, endPoint x: 359, endPoint y: 323, distance: 75.3
drag, startPoint x: 359, startPoint y: 323, endPoint x: 315, endPoint y: 324, distance: 44.3
click at [315, 324] on div "LT You 02:22pm [DATE] FW_-Profiler-shed-walkway-mesh.msg FW_-Profiler-shed-walk…" at bounding box center [424, 226] width 508 height 308
click at [645, 391] on button "Send" at bounding box center [638, 388] width 26 height 10
click at [248, 291] on icon "button" at bounding box center [248, 291] width 2 height 7
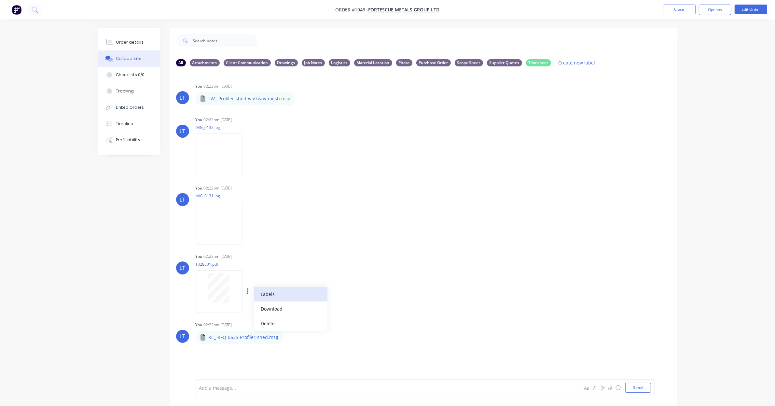
click at [266, 296] on button "Labels" at bounding box center [290, 294] width 73 height 15
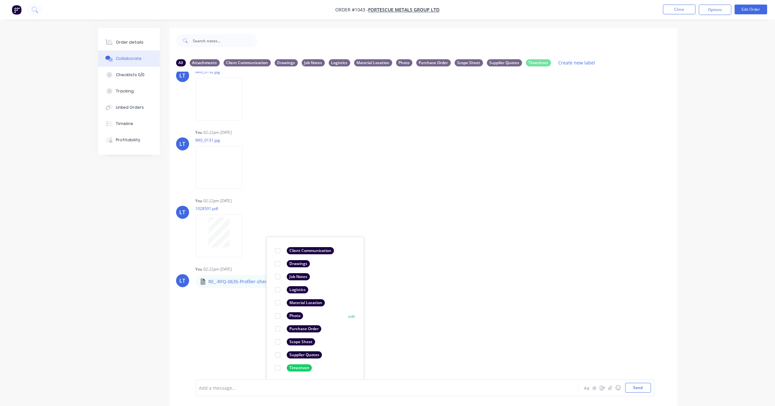
scroll to position [10, 0]
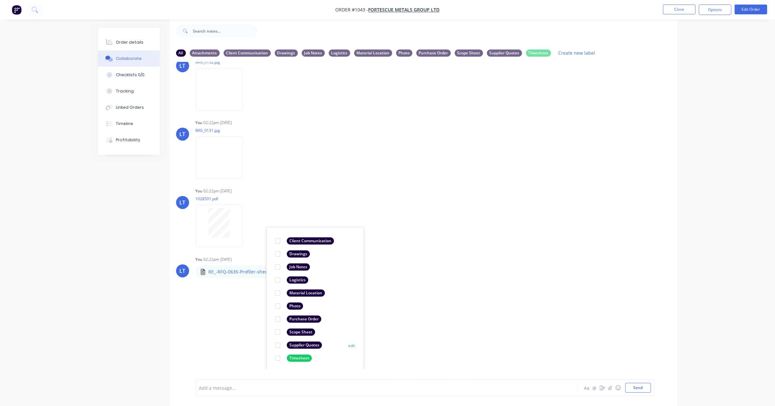
click at [278, 346] on div at bounding box center [277, 345] width 13 height 13
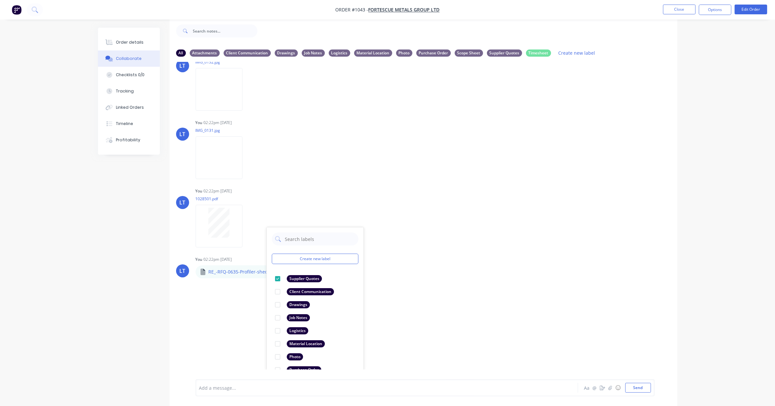
click at [254, 323] on div "LT You 02:22pm [DATE] FW_-Profiler-shed-walkway-mesh.msg FW_-Profiler-shed-walk…" at bounding box center [424, 216] width 508 height 308
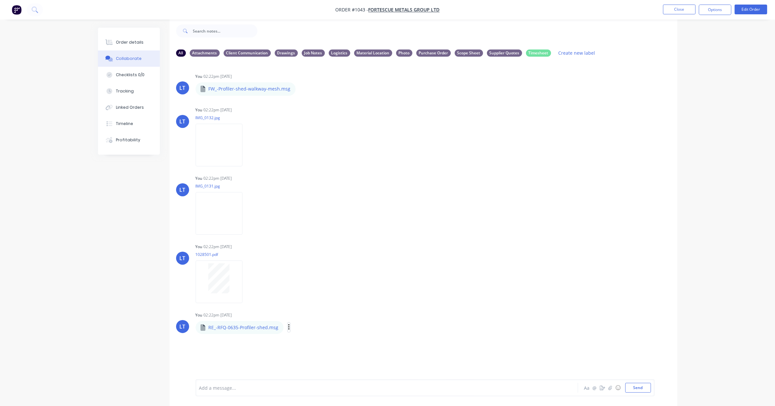
click at [288, 326] on icon "button" at bounding box center [289, 327] width 2 height 7
click at [307, 330] on button "Labels" at bounding box center [331, 330] width 73 height 15
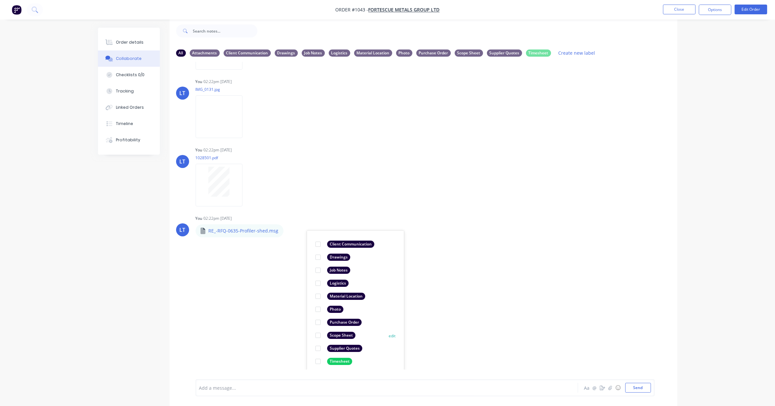
scroll to position [100, 0]
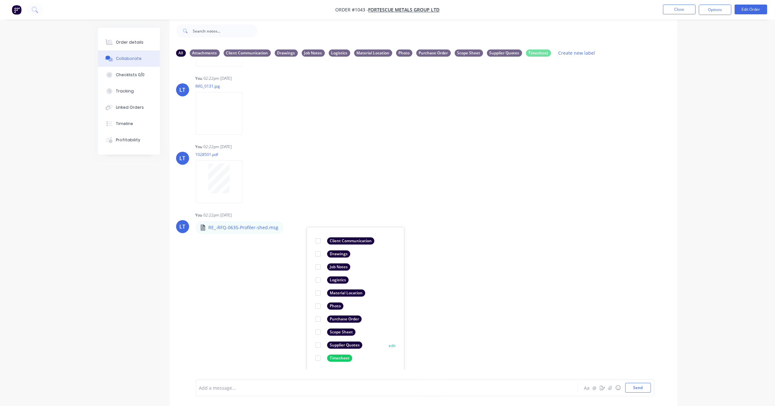
click at [319, 344] on div at bounding box center [318, 345] width 13 height 13
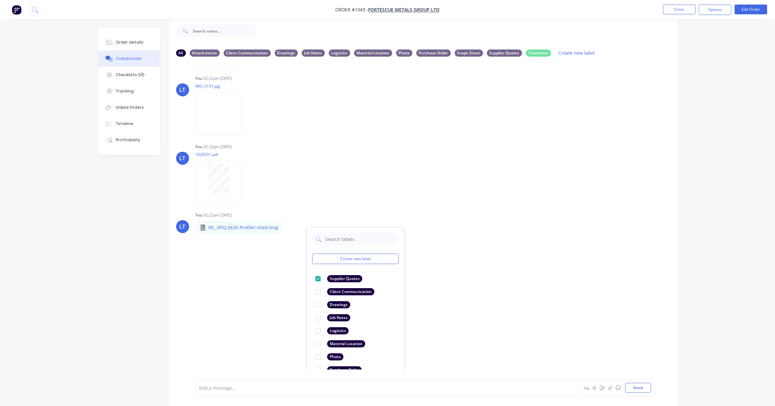
click at [599, 351] on div "LT You 02:22pm [DATE] FW_-Profiler-shed-walkway-mesh.msg FW_-Profiler-shed-walk…" at bounding box center [424, 216] width 508 height 308
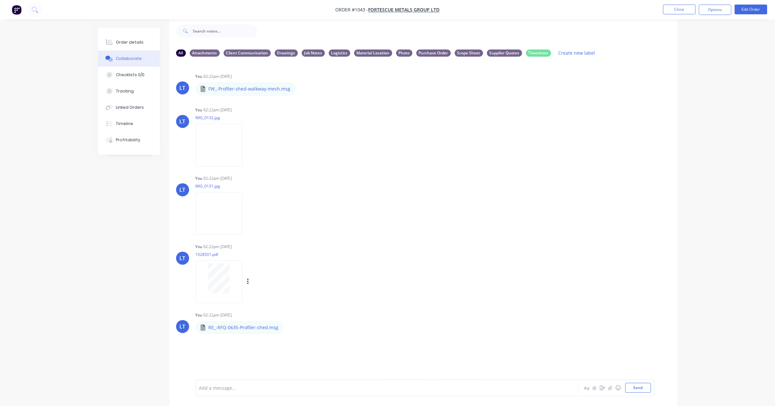
click at [478, 261] on div "LT You 02:22pm [DATE] 1028501.pdf Labels Download Delete" at bounding box center [424, 271] width 508 height 59
drag, startPoint x: 478, startPoint y: 261, endPoint x: 425, endPoint y: 261, distance: 52.4
click at [419, 249] on div "LT You 02:22pm [DATE] 1028501.pdf Labels Download Delete" at bounding box center [424, 271] width 508 height 59
click at [684, 8] on button "Close" at bounding box center [679, 10] width 33 height 10
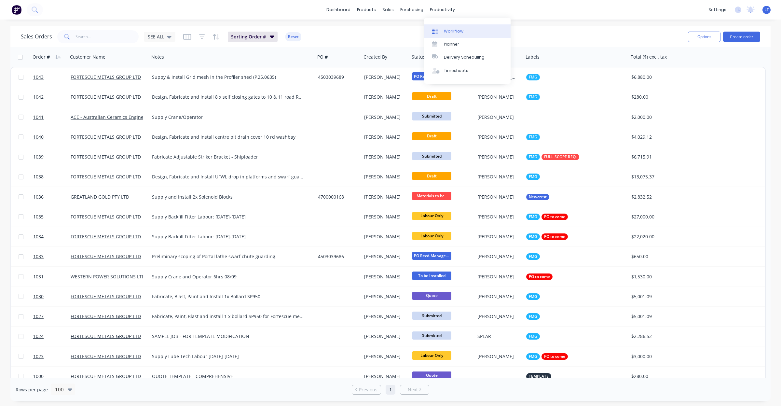
click at [461, 31] on div "Workflow" at bounding box center [454, 31] width 20 height 6
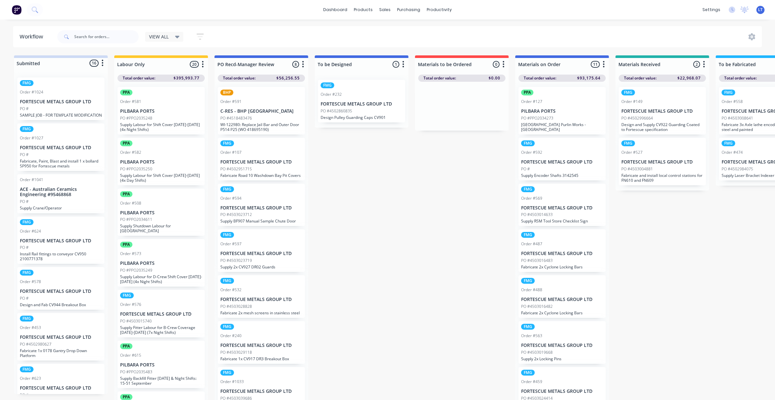
drag, startPoint x: 365, startPoint y: 173, endPoint x: 338, endPoint y: 170, distance: 27.5
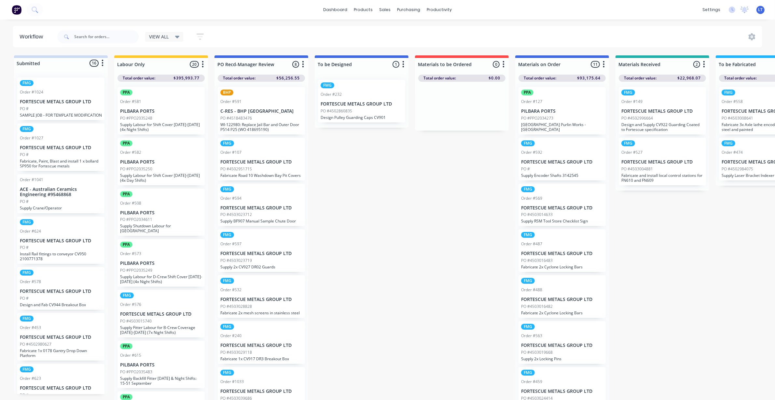
drag, startPoint x: 412, startPoint y: 181, endPoint x: 385, endPoint y: 179, distance: 27.4
click at [109, 36] on input "text" at bounding box center [106, 36] width 64 height 13
type input "4503039689"
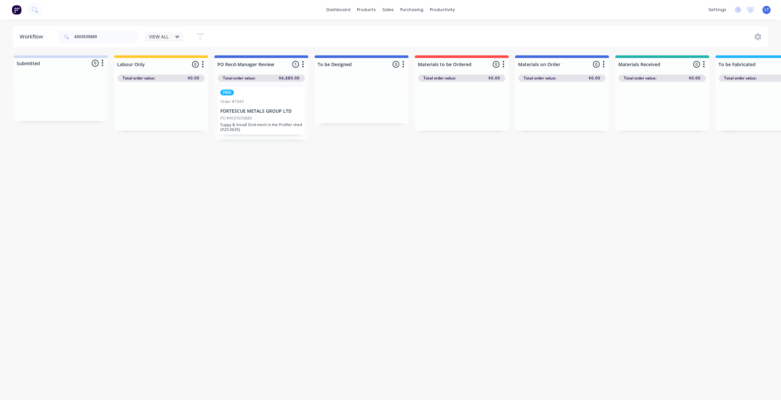
click at [254, 127] on p "Suppy & Install Grid mesh in the Profiler shed (P.25.0635)" at bounding box center [261, 127] width 82 height 10
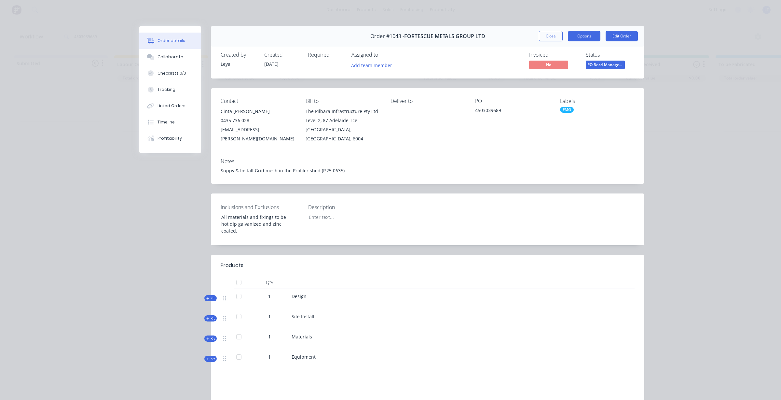
click at [586, 36] on button "Options" at bounding box center [584, 36] width 33 height 10
click at [611, 38] on button "Edit Order" at bounding box center [622, 36] width 32 height 10
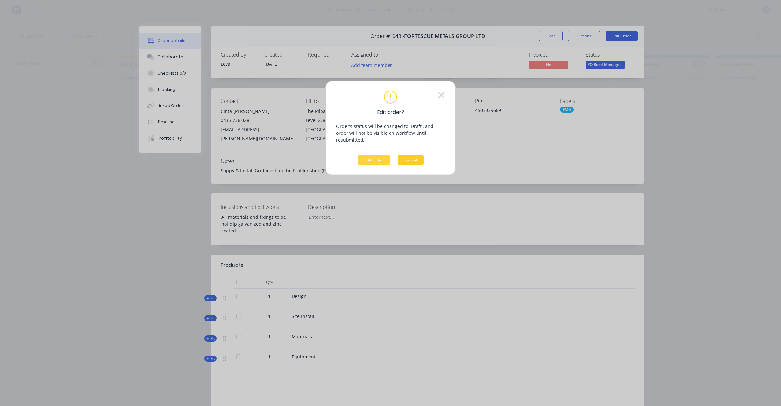
click at [408, 155] on button "Cancel" at bounding box center [411, 160] width 26 height 10
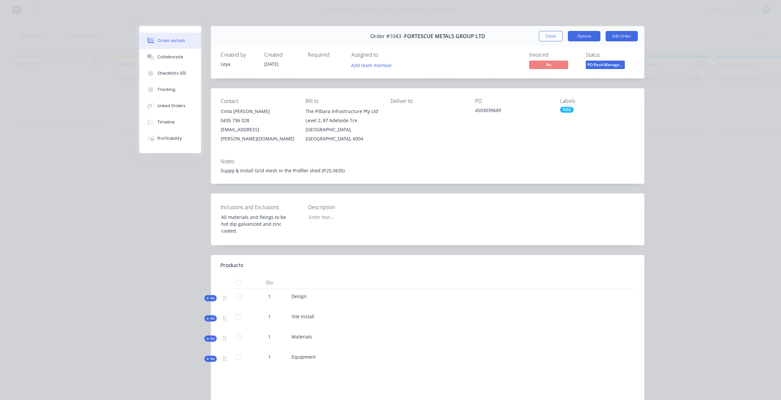
click at [585, 36] on button "Options" at bounding box center [584, 36] width 33 height 10
click at [544, 35] on button "Close" at bounding box center [551, 36] width 24 height 10
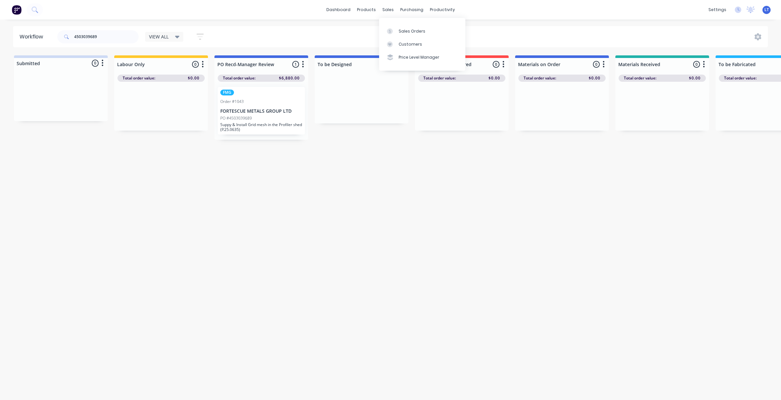
drag, startPoint x: 391, startPoint y: 10, endPoint x: 393, endPoint y: 18, distance: 7.7
click at [393, 16] on body "dashboard products sales purchasing productivity dashboard products Product Cat…" at bounding box center [390, 180] width 781 height 361
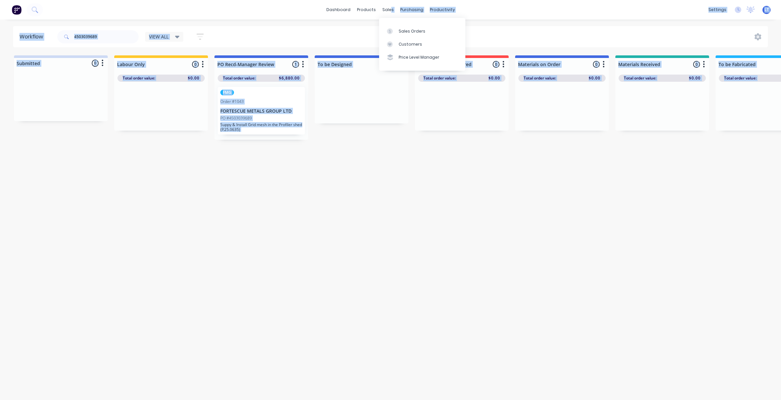
copy body "s purchasing productivity dashboard products Product Catalogue Materials sales …"
click at [399, 29] on div "Sales Orders" at bounding box center [412, 31] width 27 height 6
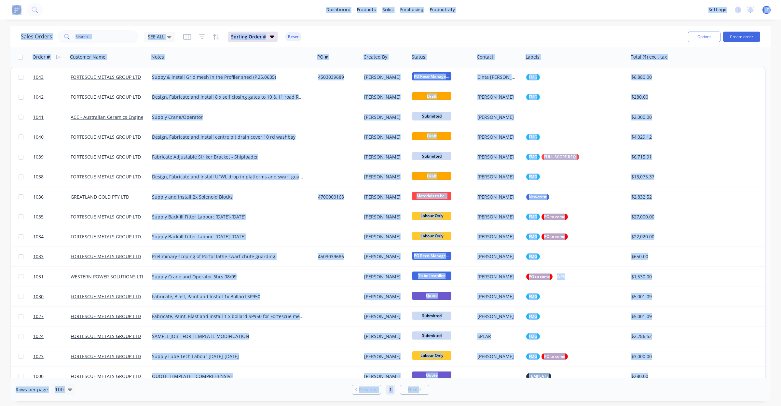
click at [118, 43] on div "Sales Orders SEE ALL Sorting: Order # Reset" at bounding box center [352, 37] width 662 height 16
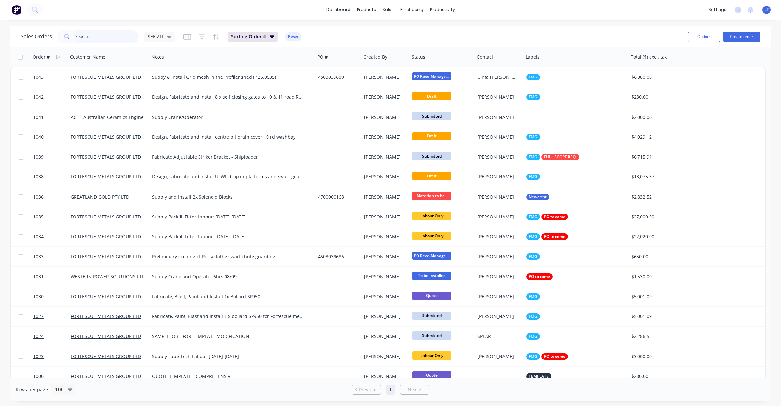
click at [121, 39] on input "text" at bounding box center [107, 36] width 63 height 13
type input "1043"
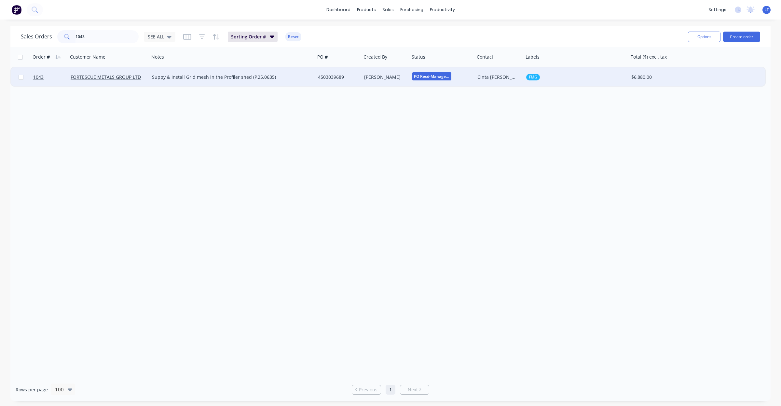
click at [396, 80] on div "[PERSON_NAME]" at bounding box center [386, 77] width 48 height 20
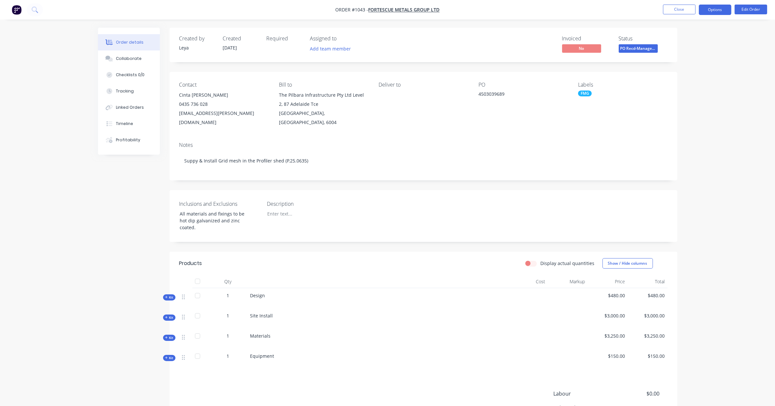
click at [726, 10] on button "Options" at bounding box center [715, 10] width 33 height 10
click at [707, 164] on button "Convert to Quote" at bounding box center [696, 169] width 72 height 13
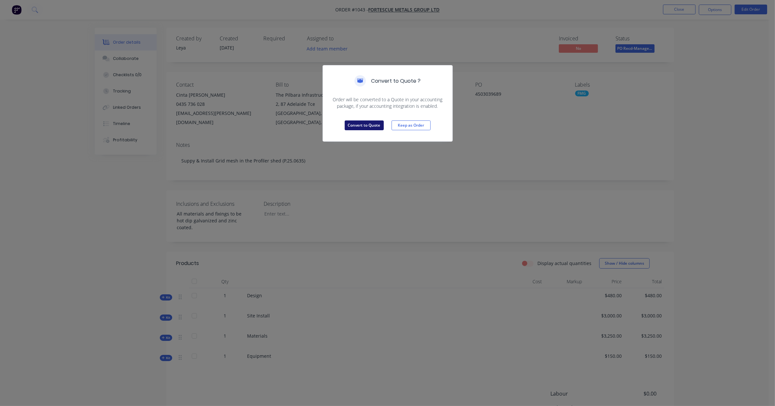
click at [364, 127] on button "Convert to Quote" at bounding box center [364, 125] width 39 height 10
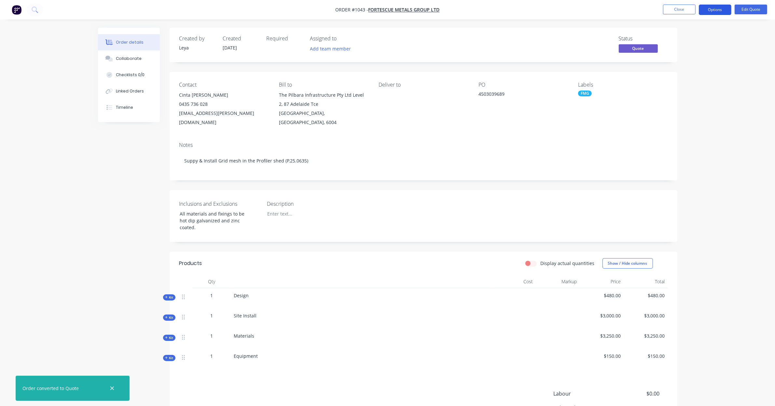
click at [717, 13] on button "Options" at bounding box center [715, 10] width 33 height 10
click at [699, 36] on div "Quote" at bounding box center [696, 39] width 60 height 9
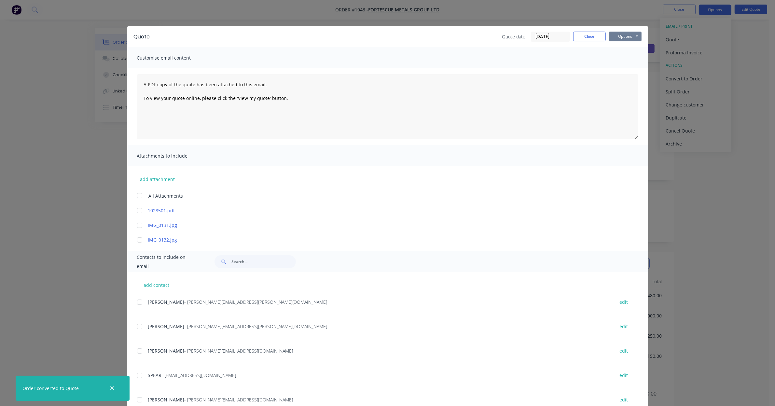
click at [630, 41] on button "Options" at bounding box center [625, 37] width 33 height 10
click at [624, 58] on button "Print" at bounding box center [630, 59] width 42 height 11
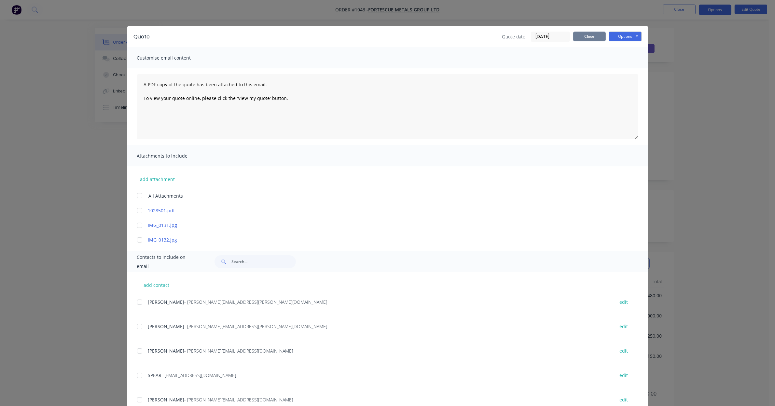
click at [596, 36] on button "Close" at bounding box center [589, 37] width 33 height 10
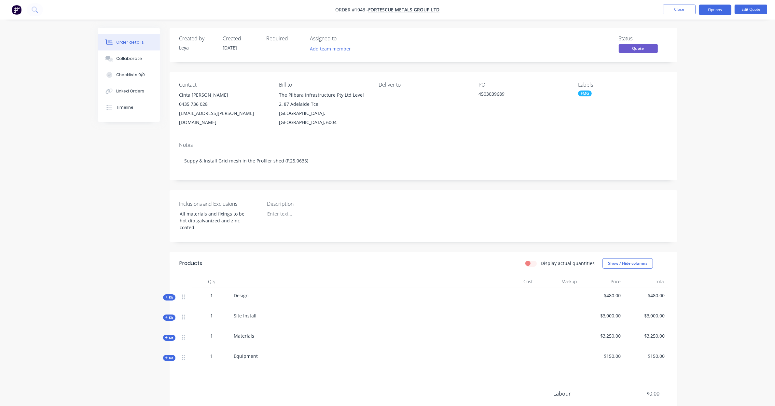
drag, startPoint x: 687, startPoint y: 129, endPoint x: 650, endPoint y: 103, distance: 45.3
click at [655, 103] on div "Labels FMG" at bounding box center [622, 104] width 89 height 45
click at [139, 58] on div "Collaborate" at bounding box center [129, 59] width 26 height 6
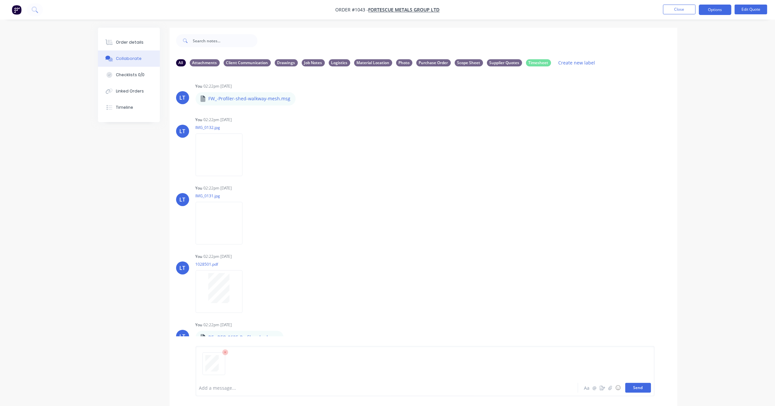
click at [642, 391] on button "Send" at bounding box center [638, 388] width 26 height 10
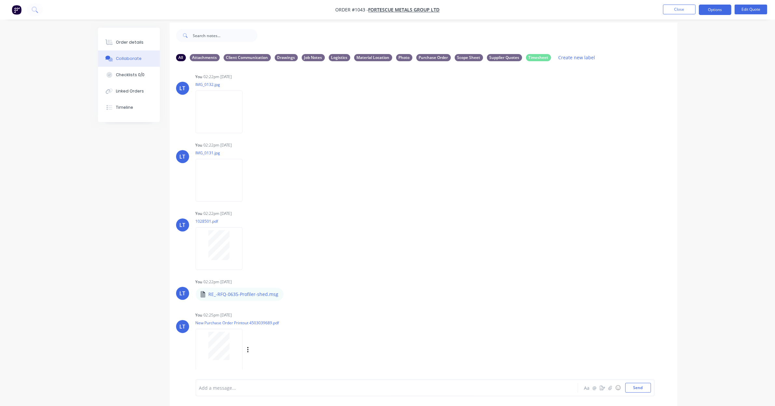
scroll to position [10, 0]
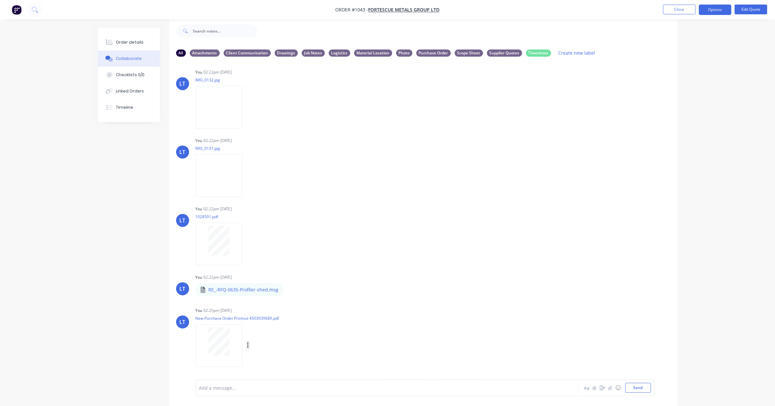
click at [248, 346] on icon "button" at bounding box center [248, 345] width 2 height 7
click at [265, 333] on button "Labels" at bounding box center [290, 331] width 73 height 15
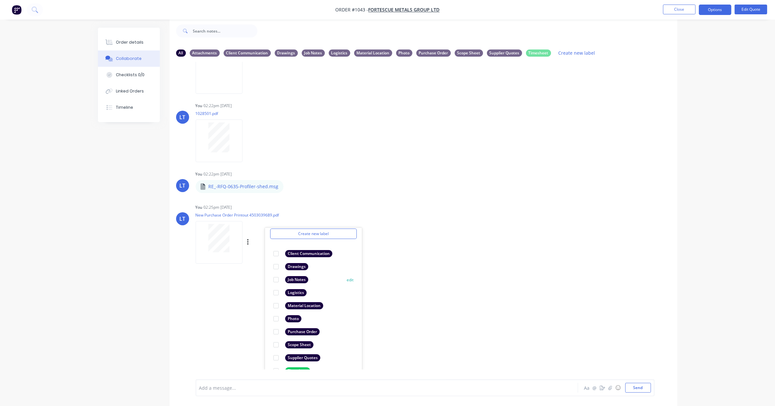
scroll to position [38, 0]
click at [274, 318] on div at bounding box center [276, 319] width 13 height 13
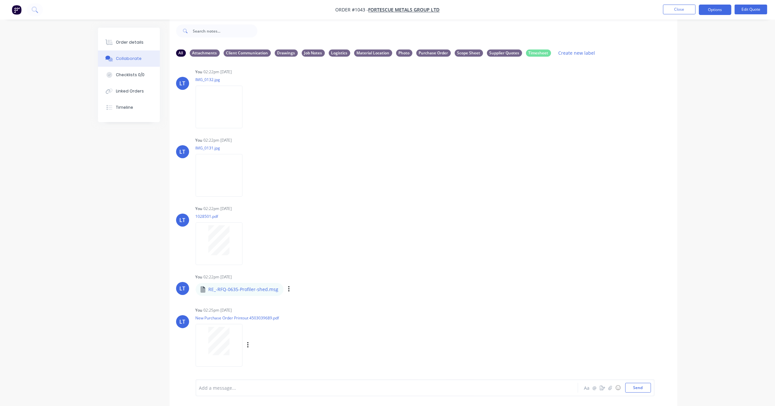
drag, startPoint x: 504, startPoint y: 303, endPoint x: 411, endPoint y: 292, distance: 93.5
click at [411, 292] on div "LT You 02:22pm [DATE] FW_-Profiler-shed-walkway-mesh.msg FW_-Profiler-shed-walk…" at bounding box center [424, 216] width 508 height 308
drag, startPoint x: 411, startPoint y: 292, endPoint x: 686, endPoint y: 12, distance: 392.8
click at [686, 12] on button "Close" at bounding box center [679, 10] width 33 height 10
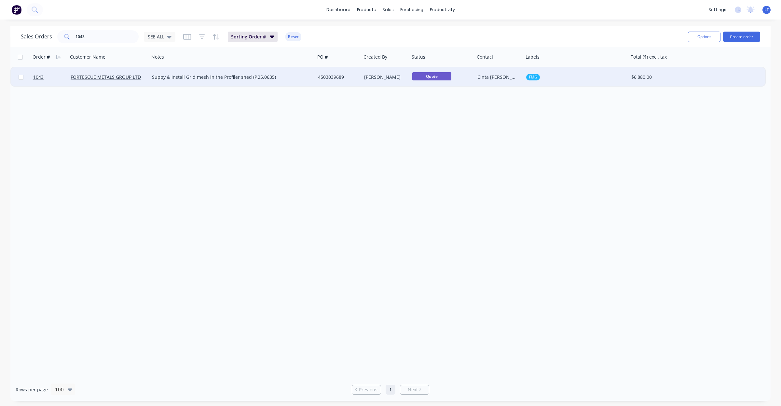
click at [513, 82] on div "Cinta [PERSON_NAME]" at bounding box center [499, 77] width 49 height 20
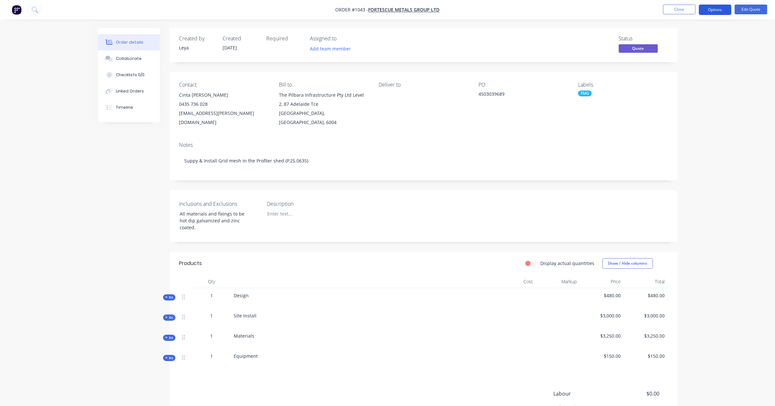
click at [723, 10] on button "Options" at bounding box center [715, 10] width 33 height 10
click at [712, 79] on div "Convert to Order" at bounding box center [696, 78] width 60 height 9
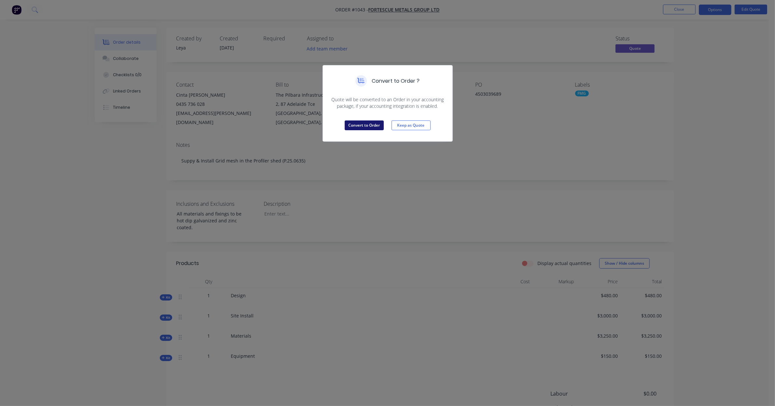
click at [368, 126] on button "Convert to Order" at bounding box center [364, 125] width 39 height 10
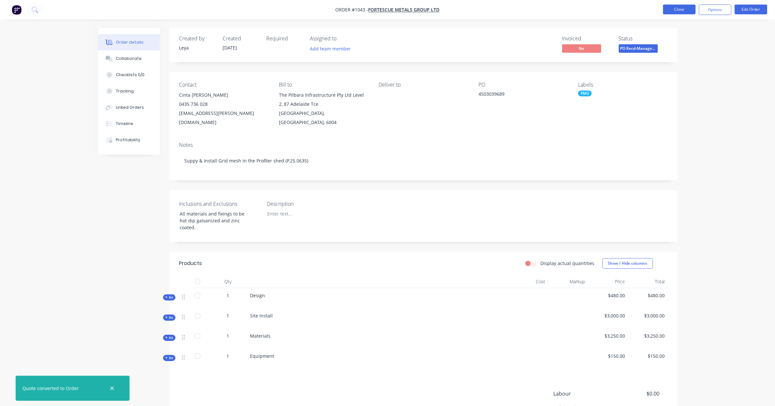
click at [677, 6] on button "Close" at bounding box center [679, 10] width 33 height 10
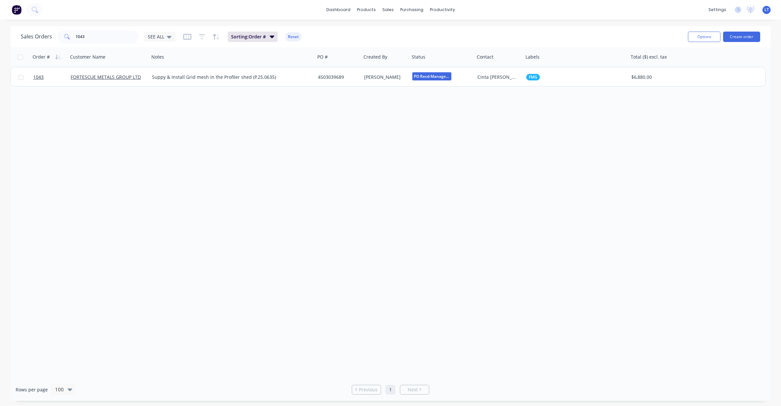
click at [762, 10] on div "settings No new notifications [PERSON_NAME] all as read You have no notificatio…" at bounding box center [744, 10] width 76 height 10
click at [739, 10] on g at bounding box center [738, 10] width 7 height 7
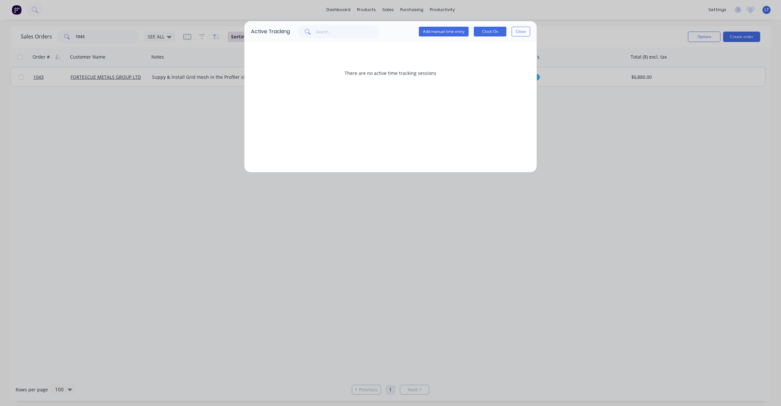
click at [519, 33] on button "Close" at bounding box center [521, 32] width 19 height 10
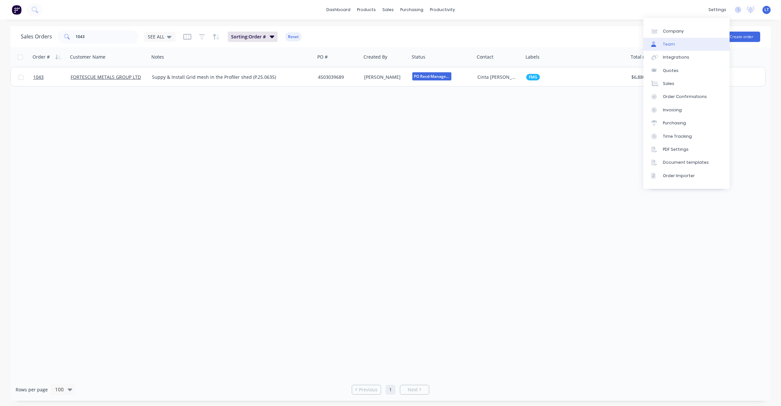
click at [702, 43] on link "Team" at bounding box center [687, 44] width 86 height 13
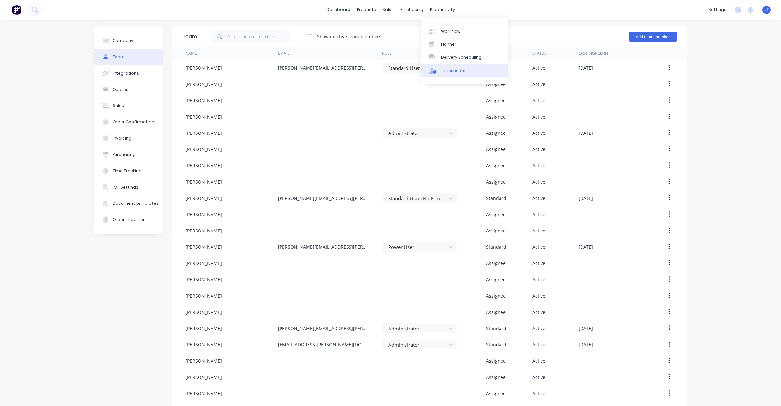
click at [452, 72] on div "Timesheets" at bounding box center [453, 71] width 24 height 6
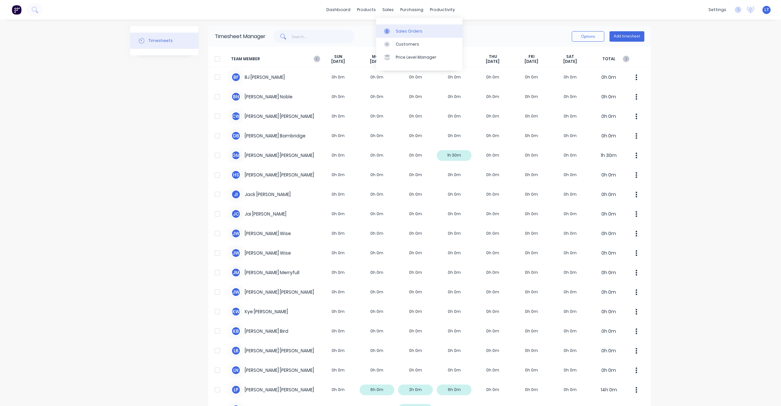
click at [394, 28] on link "Sales Orders" at bounding box center [419, 30] width 86 height 13
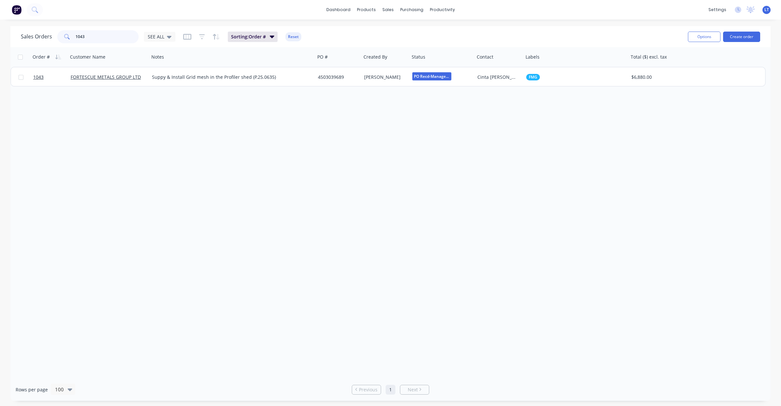
drag, startPoint x: 95, startPoint y: 42, endPoint x: 41, endPoint y: 41, distance: 54.1
click at [41, 41] on div "Sales Orders 1043 SEE ALL" at bounding box center [98, 36] width 155 height 13
type input "591"
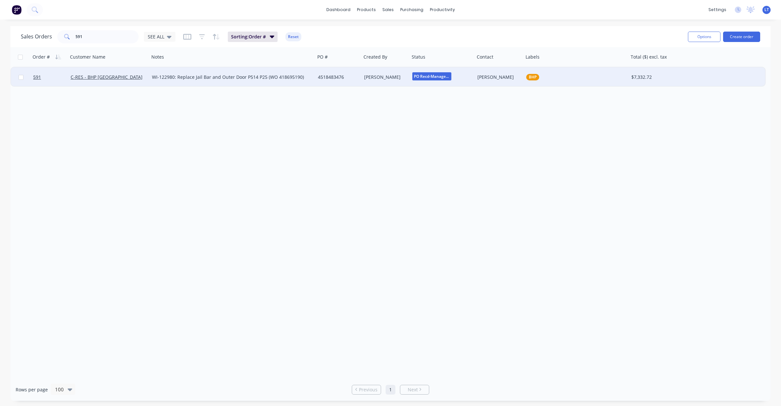
click at [328, 78] on div "4518483476" at bounding box center [337, 77] width 39 height 7
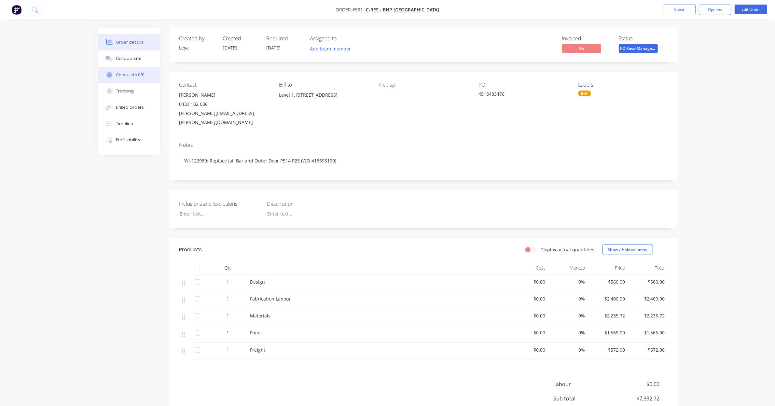
click at [139, 75] on div "Checklists 0/0" at bounding box center [130, 75] width 29 height 6
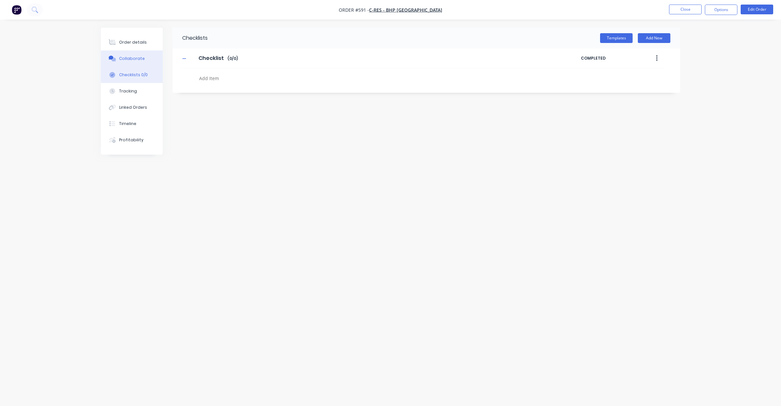
click at [141, 59] on div "Collaborate" at bounding box center [132, 59] width 26 height 6
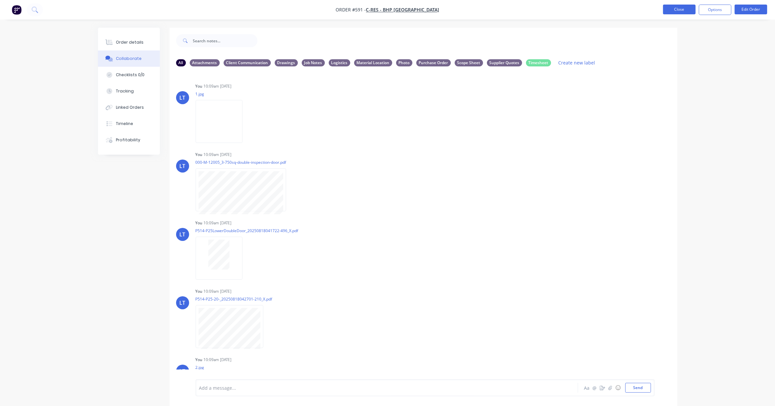
click at [680, 8] on button "Close" at bounding box center [679, 10] width 33 height 10
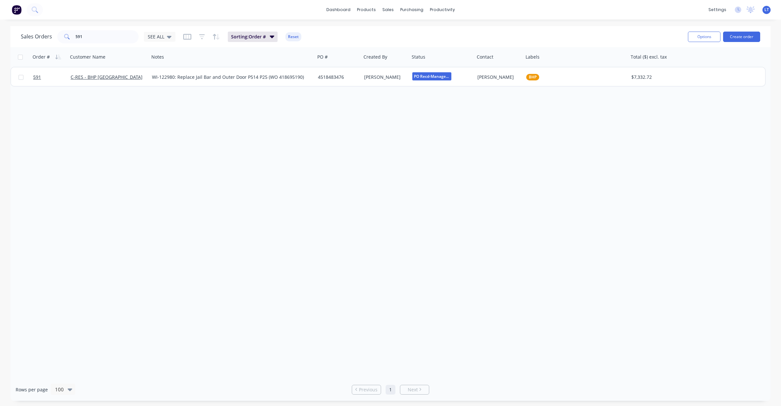
drag, startPoint x: 549, startPoint y: 141, endPoint x: 487, endPoint y: 142, distance: 61.5
click at [487, 142] on div "Order # Customer Name Notes PO # Created By Status Contact Labels Total ($) exc…" at bounding box center [390, 212] width 761 height 331
drag, startPoint x: 98, startPoint y: 36, endPoint x: 49, endPoint y: 35, distance: 49.2
click at [49, 35] on div "Sales Orders 591 SEE ALL" at bounding box center [98, 36] width 155 height 13
click at [114, 43] on div "Sales Orders 591 SEE ALL Sorting: Order # Reset" at bounding box center [352, 37] width 662 height 16
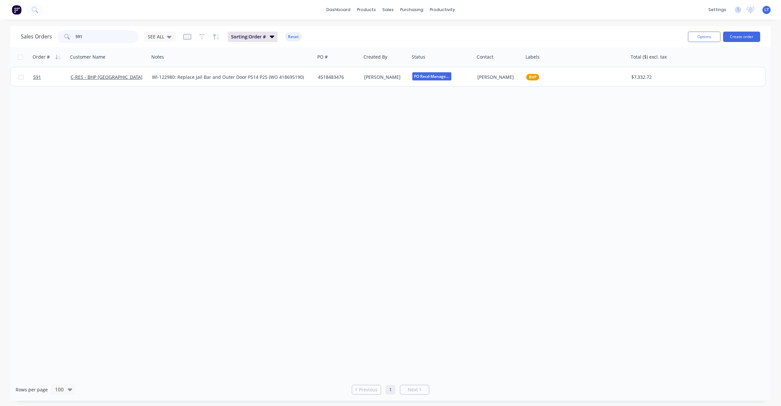
drag, startPoint x: 105, startPoint y: 40, endPoint x: 27, endPoint y: 29, distance: 78.6
click at [27, 29] on div "Sales Orders 591 SEE ALL Sorting: Order # Reset" at bounding box center [352, 37] width 662 height 16
type input "240"
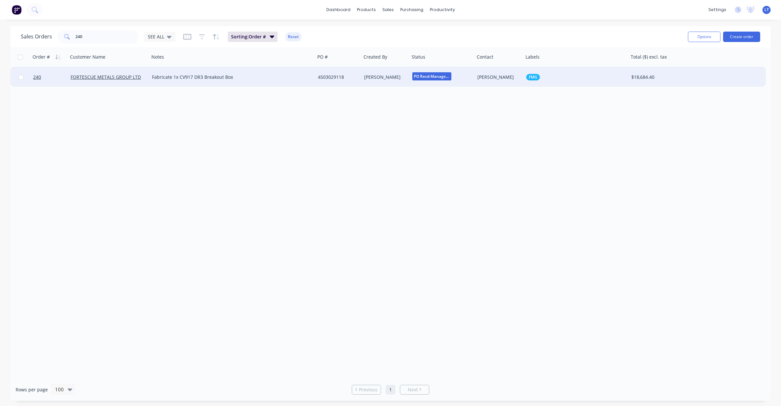
click at [361, 77] on div "4503029118" at bounding box center [338, 77] width 46 height 20
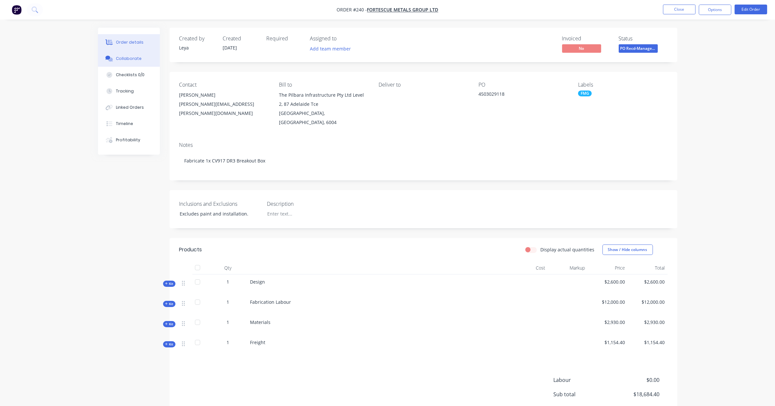
click at [132, 61] on div "Collaborate" at bounding box center [129, 59] width 26 height 6
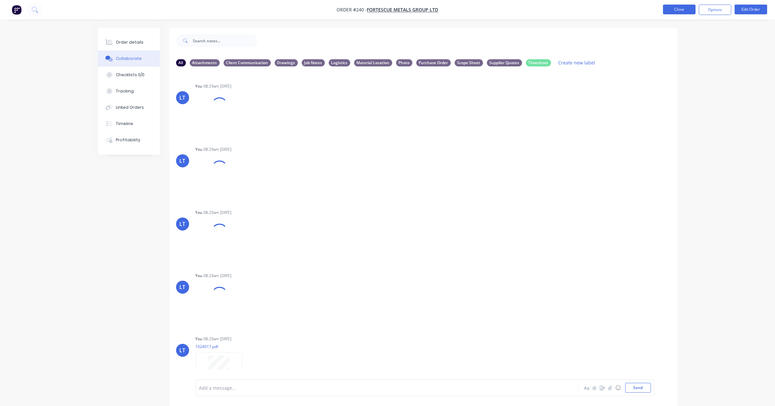
click at [678, 9] on button "Close" at bounding box center [679, 10] width 33 height 10
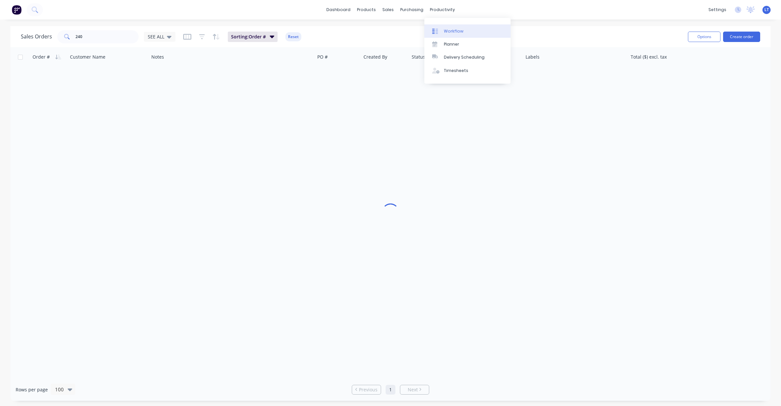
click at [453, 31] on div "Workflow" at bounding box center [454, 31] width 20 height 6
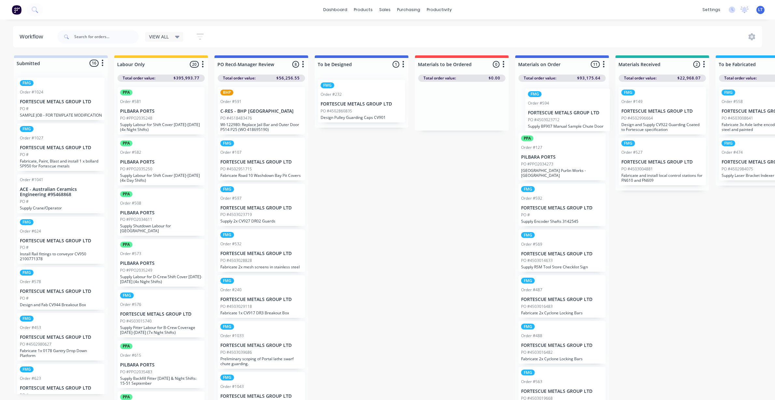
drag, startPoint x: 261, startPoint y: 213, endPoint x: 571, endPoint y: 113, distance: 325.2
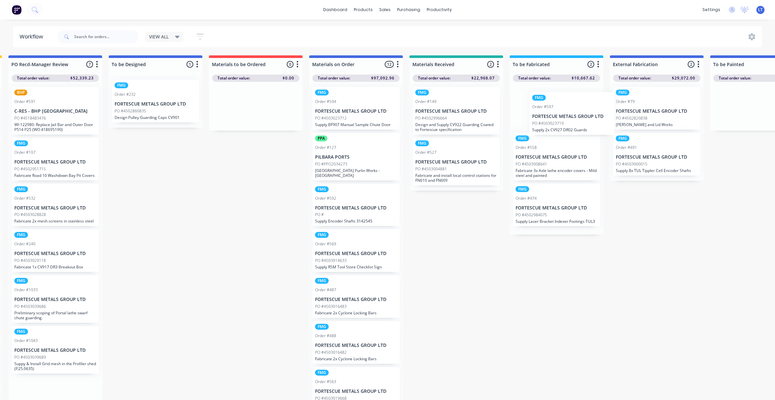
drag, startPoint x: 259, startPoint y: 213, endPoint x: 569, endPoint y: 115, distance: 324.6
click at [569, 115] on div "Submitted 16 Status colour #CDDAF4 hex #CDDAF4 Save Cancel Summaries Total orde…" at bounding box center [615, 229] width 1652 height 348
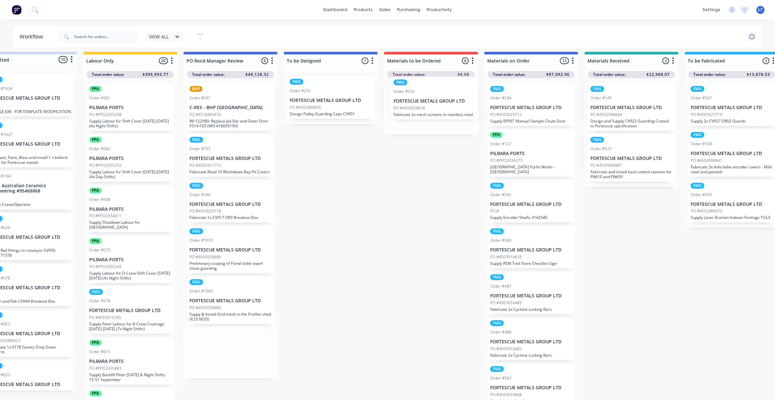
scroll to position [0, 31]
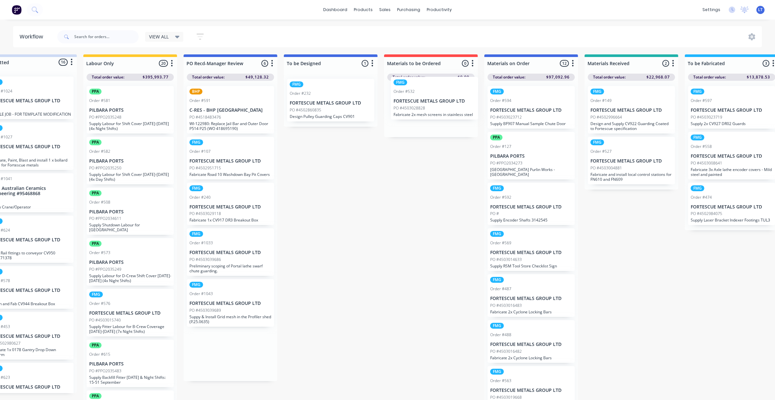
drag, startPoint x: 264, startPoint y: 199, endPoint x: 443, endPoint y: 101, distance: 204.3
click at [443, 101] on div "Submitted 16 Status colour #CDDAF4 hex #CDDAF4 Save Cancel Summaries Total orde…" at bounding box center [790, 228] width 1652 height 348
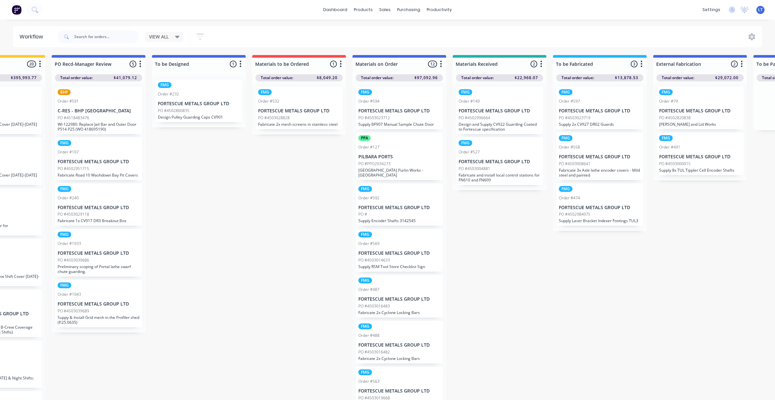
scroll to position [0, 203]
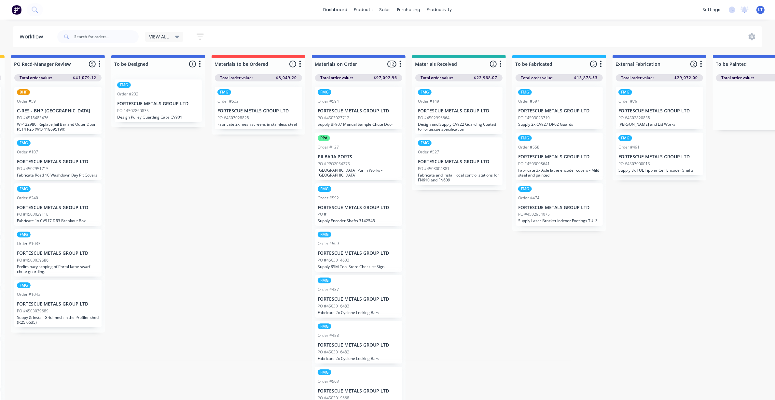
click at [159, 110] on div "PO #4502860835" at bounding box center [158, 111] width 82 height 6
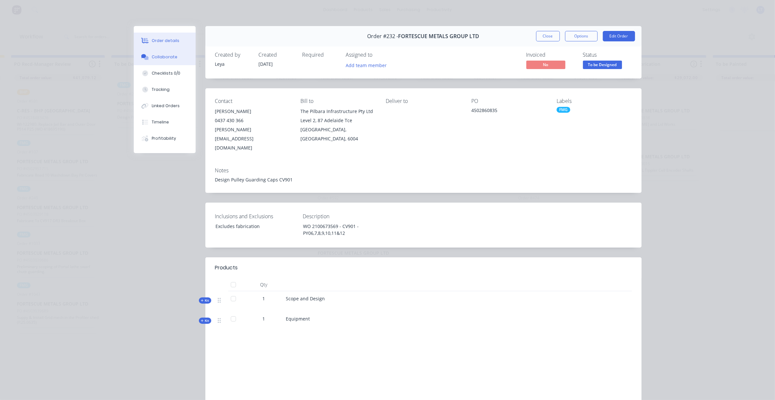
click at [162, 59] on div "Collaborate" at bounding box center [165, 57] width 26 height 6
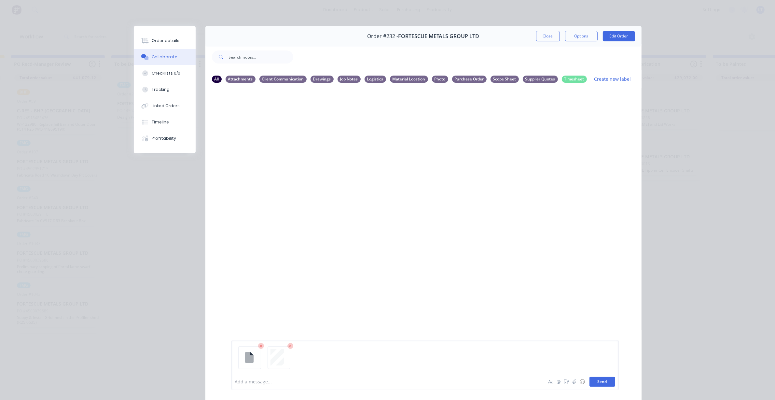
click at [600, 384] on button "Send" at bounding box center [603, 382] width 26 height 10
click at [283, 168] on icon "button" at bounding box center [284, 170] width 2 height 7
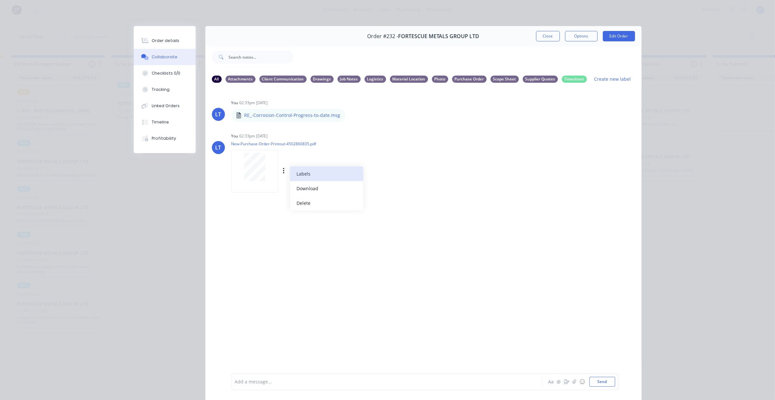
click at [299, 177] on button "Labels" at bounding box center [326, 173] width 73 height 15
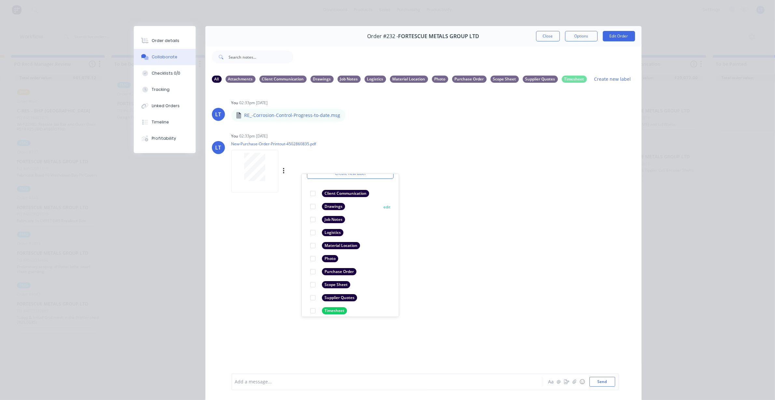
scroll to position [38, 0]
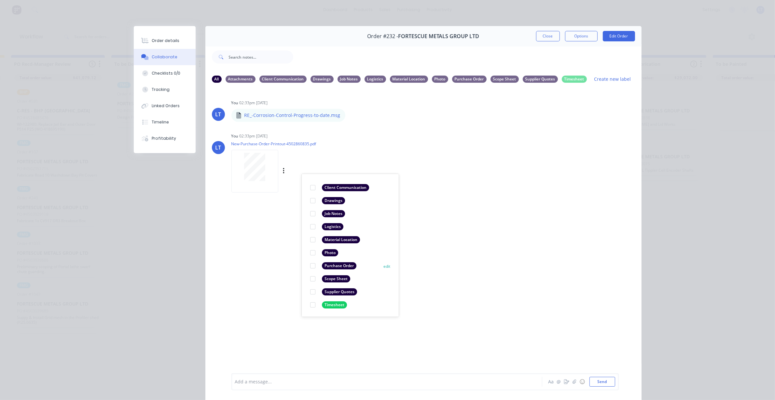
click at [310, 265] on div at bounding box center [312, 265] width 13 height 13
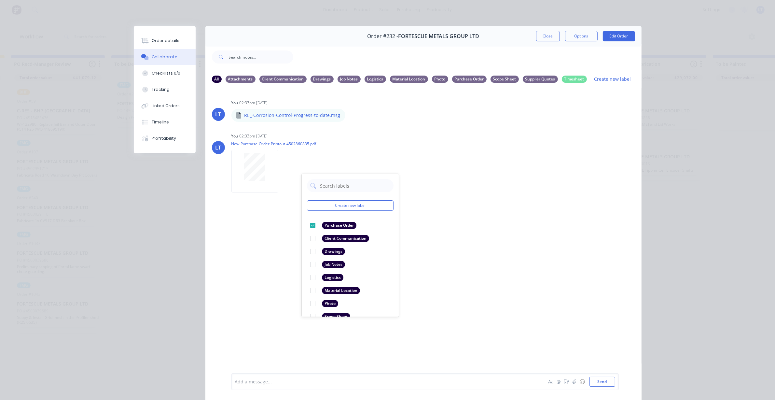
click at [525, 287] on div "LT You 02:33pm [DATE] RE_-Corrosion-Control-Progress-to-date.msg RE_-Corrosion-…" at bounding box center [423, 230] width 436 height 284
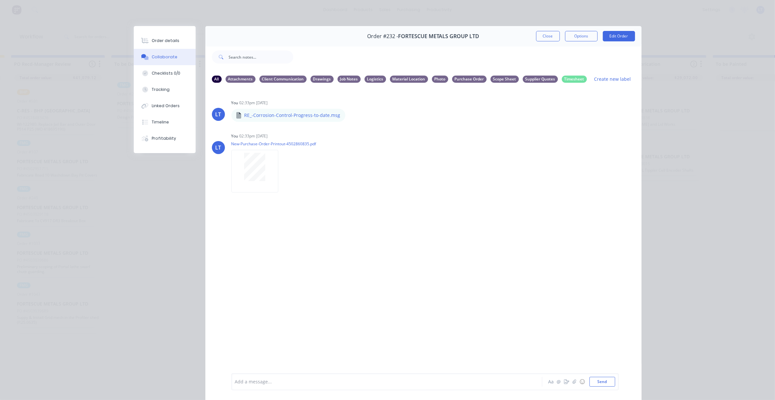
drag, startPoint x: 545, startPoint y: 269, endPoint x: 492, endPoint y: 266, distance: 53.2
click at [492, 266] on div "LT You 02:33pm [DATE] RE_-Corrosion-Control-Progress-to-date.msg RE_-Corrosion-…" at bounding box center [423, 230] width 436 height 284
click at [543, 34] on button "Close" at bounding box center [548, 36] width 24 height 10
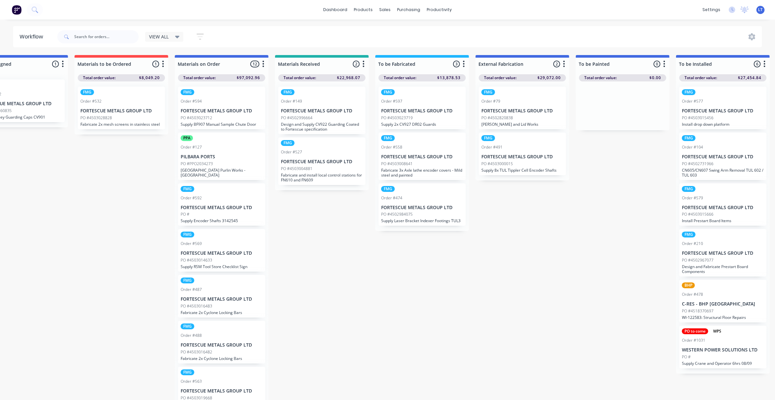
scroll to position [0, 353]
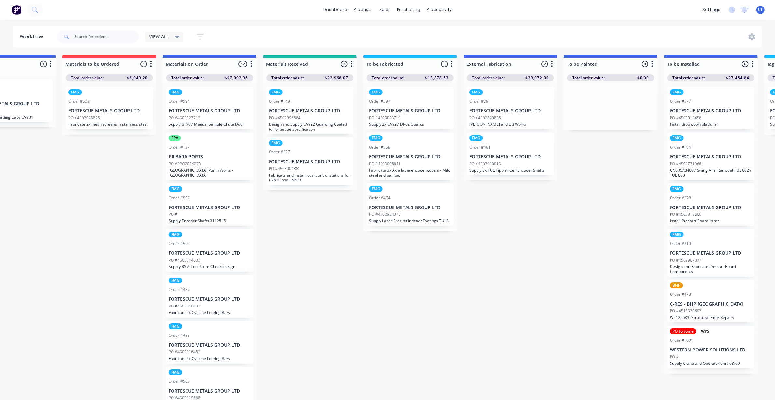
click at [367, 293] on div "Submitted 16 Status colour #CDDAF4 hex #CDDAF4 Save Cancel Summaries Total orde…" at bounding box center [469, 229] width 1652 height 348
click at [133, 112] on p "FORTESCUE METALS GROUP LTD" at bounding box center [109, 111] width 82 height 6
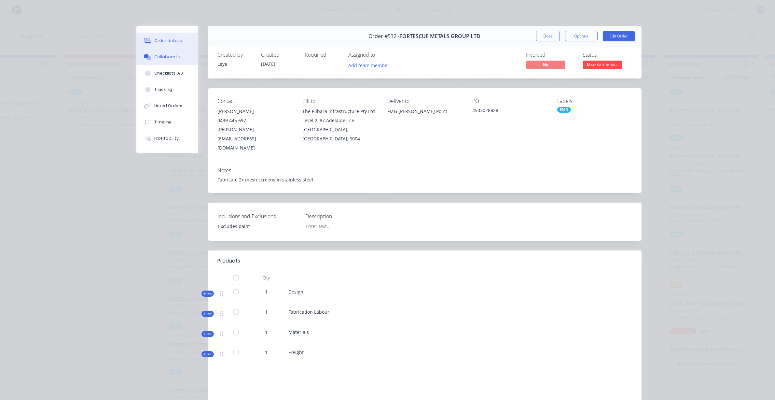
click at [154, 57] on div "Collaborate" at bounding box center [167, 57] width 26 height 6
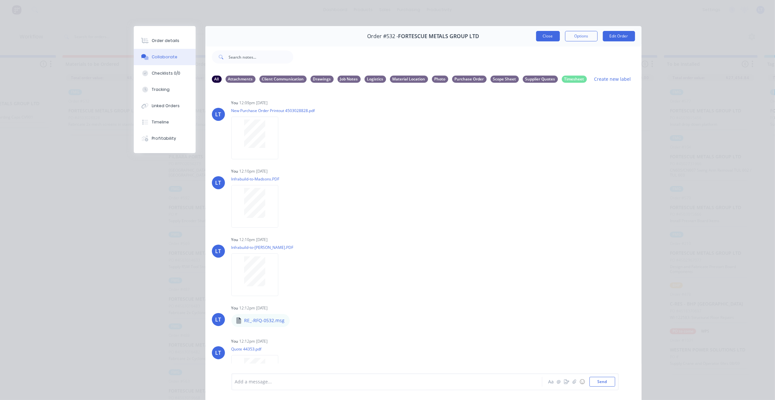
click at [550, 36] on button "Close" at bounding box center [548, 36] width 24 height 10
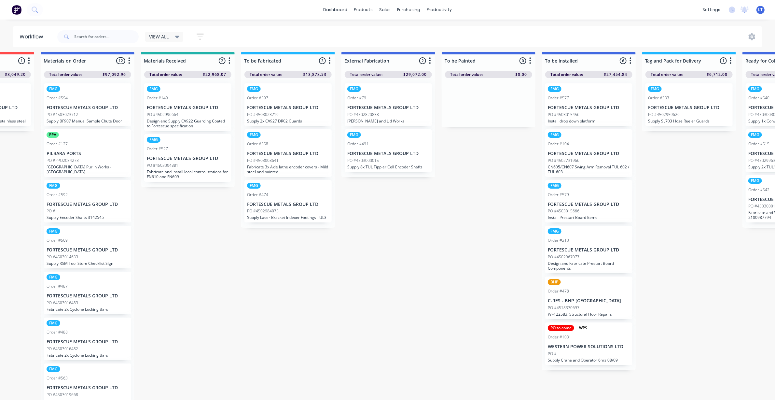
scroll to position [0, 475]
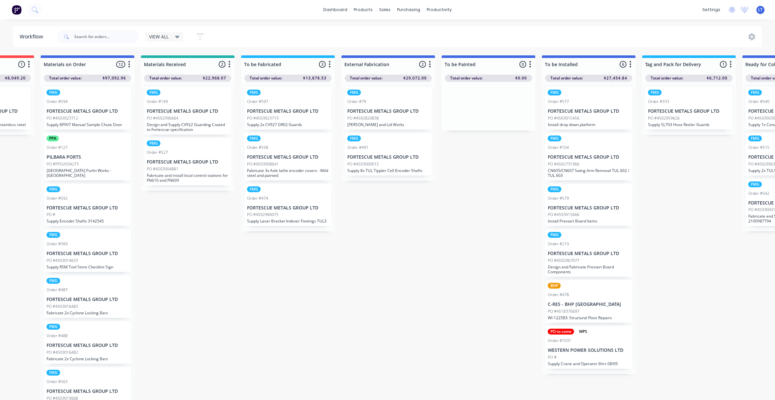
click at [83, 118] on div "PO #4503023712" at bounding box center [88, 118] width 82 height 6
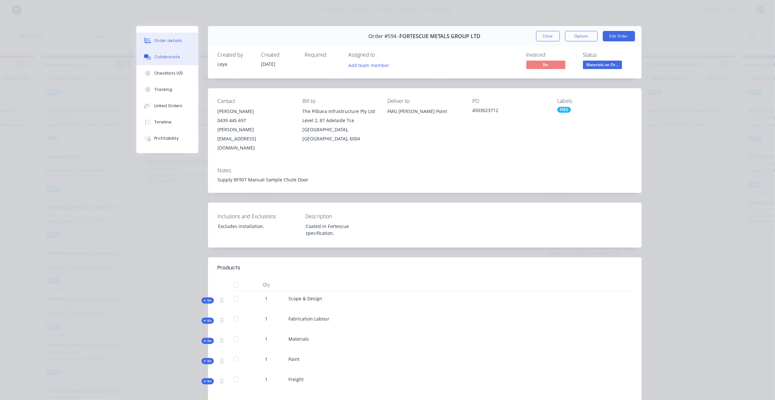
click at [166, 58] on div "Collaborate" at bounding box center [167, 57] width 26 height 6
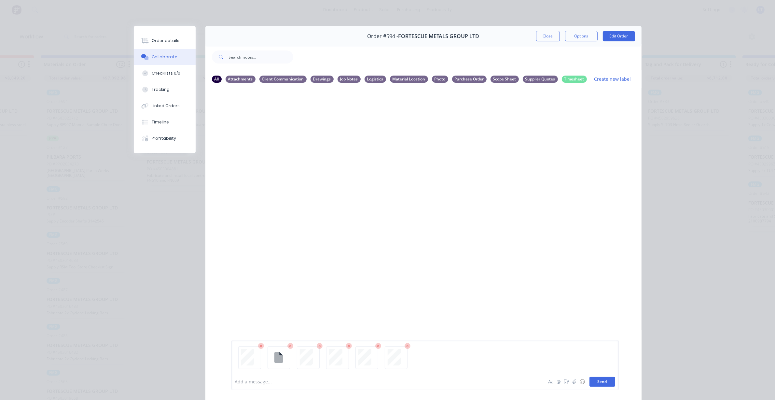
click at [609, 382] on button "Send" at bounding box center [603, 382] width 26 height 10
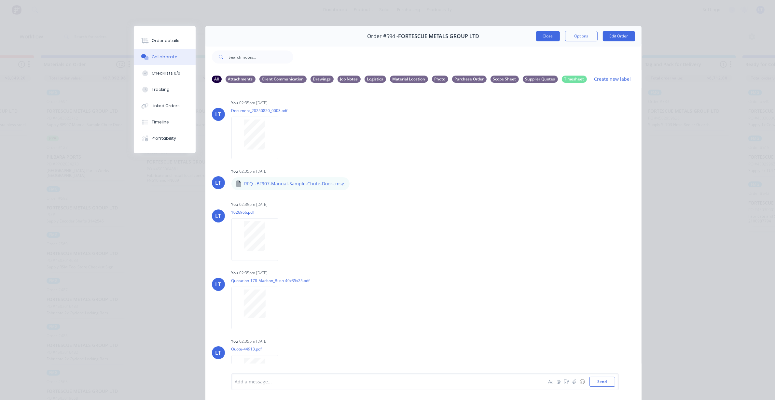
click at [544, 34] on button "Close" at bounding box center [548, 36] width 24 height 10
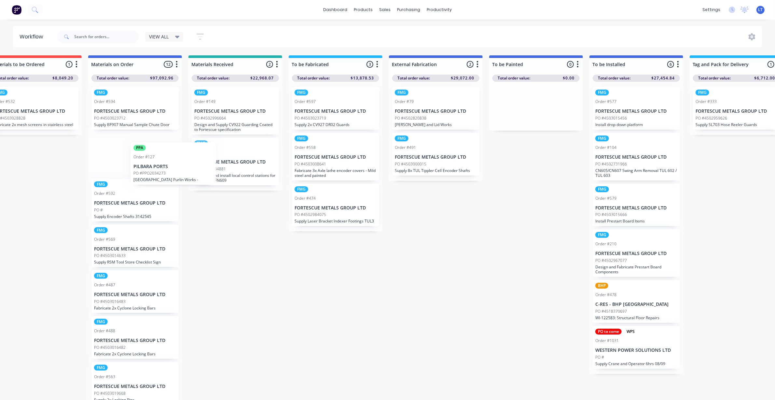
scroll to position [0, 423]
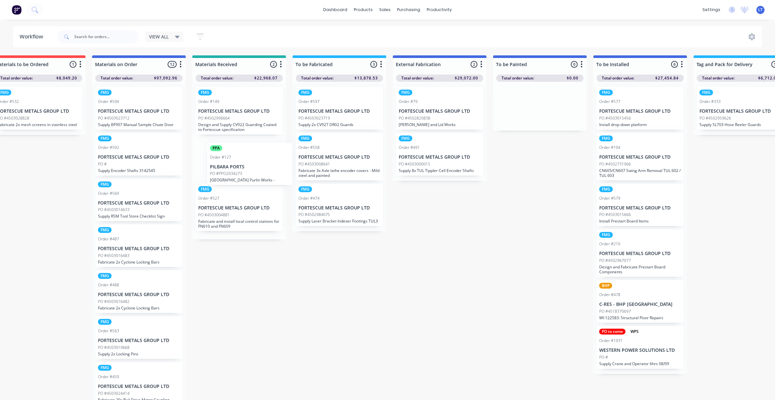
drag, startPoint x: 84, startPoint y: 154, endPoint x: 249, endPoint y: 162, distance: 165.6
click at [249, 162] on div "Submitted 16 Status colour #CDDAF4 hex #CDDAF4 Save Cancel Summaries Total orde…" at bounding box center [398, 229] width 1652 height 348
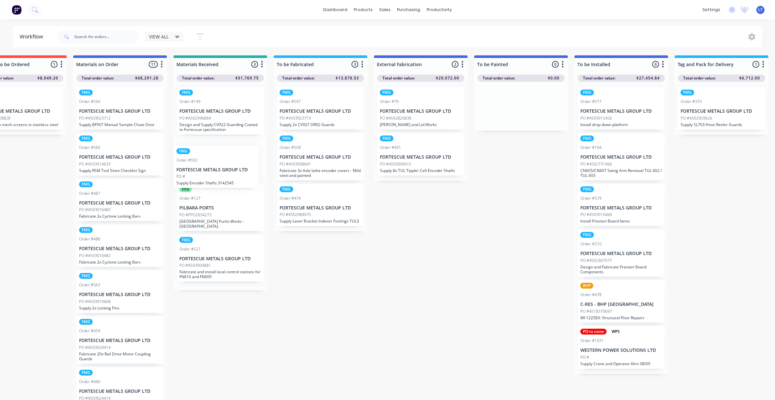
scroll to position [0, 441]
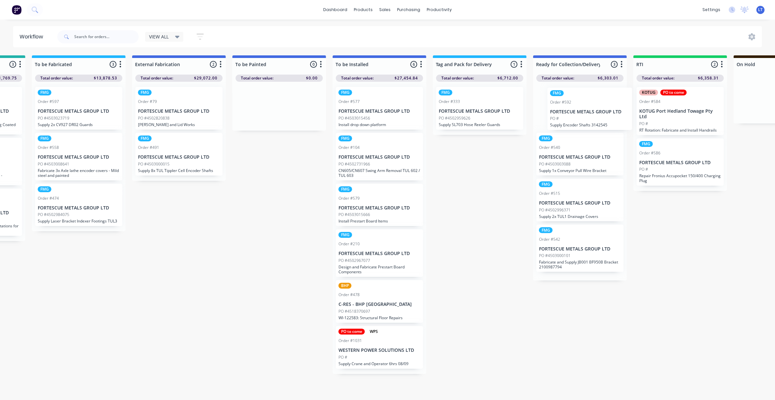
drag, startPoint x: 85, startPoint y: 155, endPoint x: 564, endPoint y: 110, distance: 480.7
click at [565, 110] on div "Submitted 16 Status colour #CDDAF4 hex #CDDAF4 Save Cancel Summaries Total orde…" at bounding box center [137, 229] width 1652 height 348
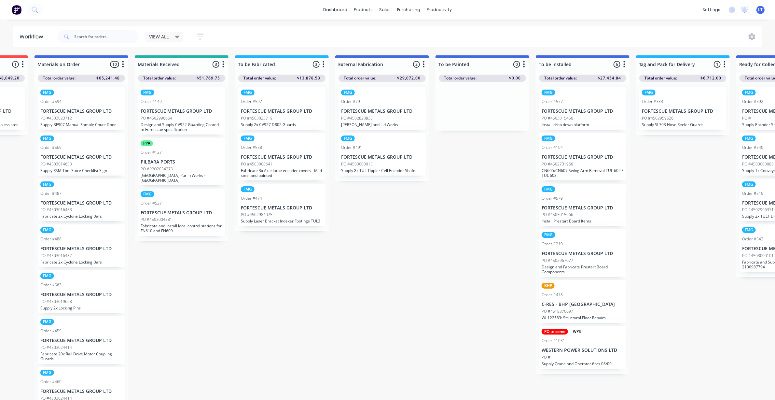
scroll to position [0, 481]
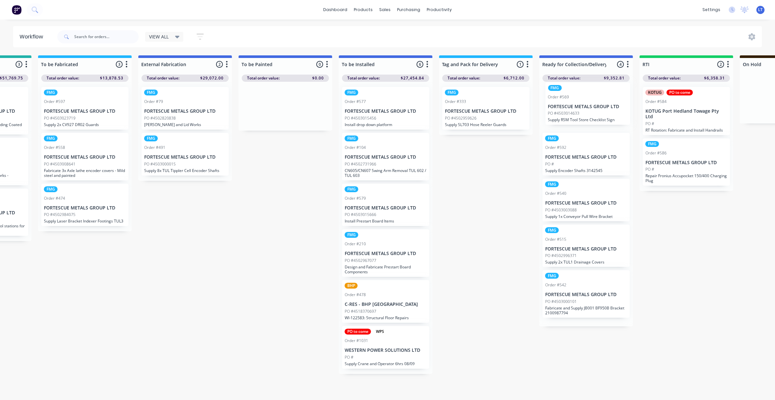
drag, startPoint x: 79, startPoint y: 158, endPoint x: 590, endPoint y: 106, distance: 513.7
click at [590, 106] on div "Submitted 16 Status colour #CDDAF4 hex #CDDAF4 Save Cancel Summaries Total orde…" at bounding box center [143, 229] width 1652 height 348
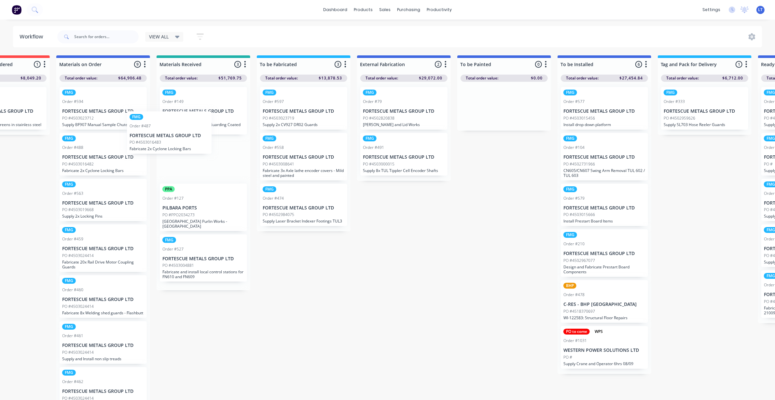
scroll to position [0, 455]
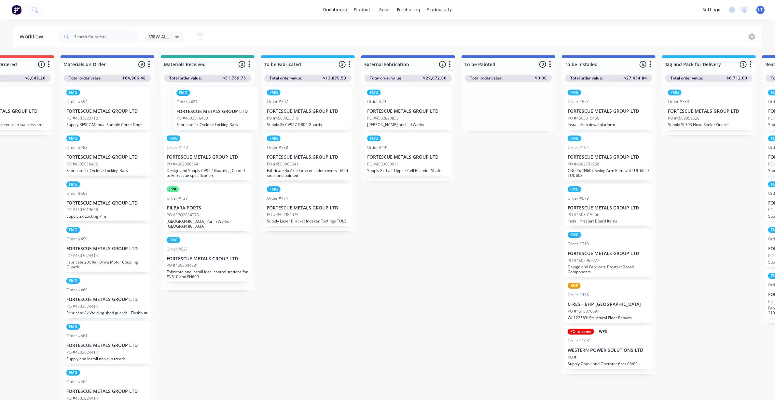
drag, startPoint x: 86, startPoint y: 155, endPoint x: 219, endPoint y: 108, distance: 141.6
click at [219, 108] on div "Submitted 16 Status colour #CDDAF4 hex #CDDAF4 Save Cancel Summaries Total orde…" at bounding box center [366, 229] width 1652 height 348
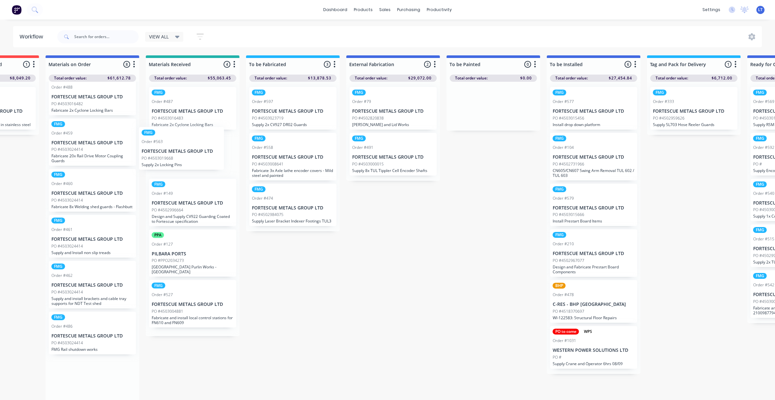
scroll to position [0, 468]
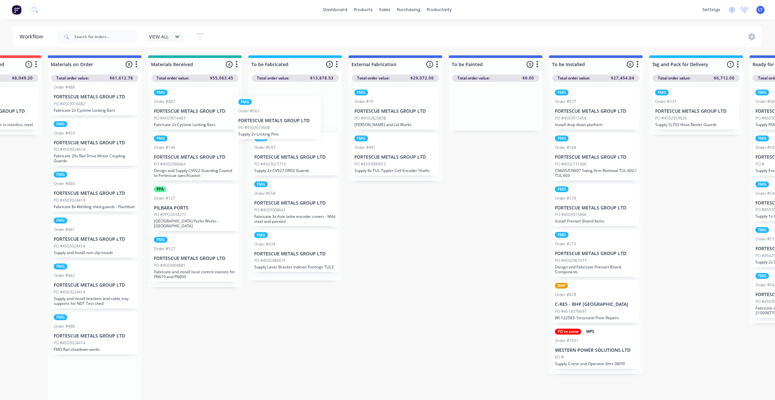
drag, startPoint x: 74, startPoint y: 147, endPoint x: 285, endPoint y: 120, distance: 212.9
click at [285, 120] on div "Submitted 16 Status colour #CDDAF4 hex #CDDAF4 Save Cancel Summaries Total orde…" at bounding box center [354, 229] width 1652 height 348
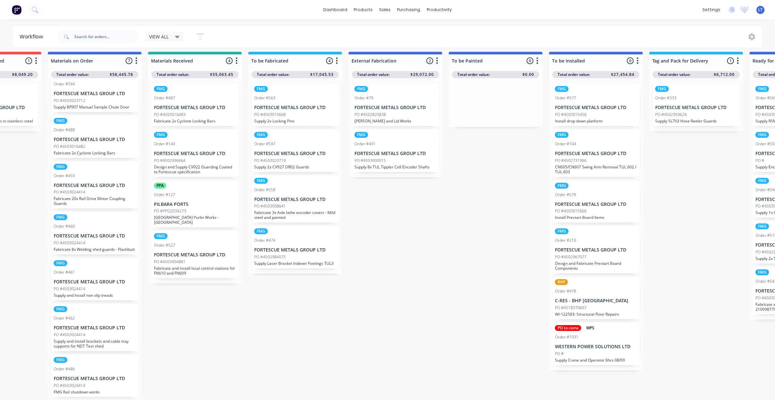
scroll to position [10, 468]
click at [107, 279] on p "FORTESCUE METALS GROUP LTD" at bounding box center [95, 282] width 82 height 6
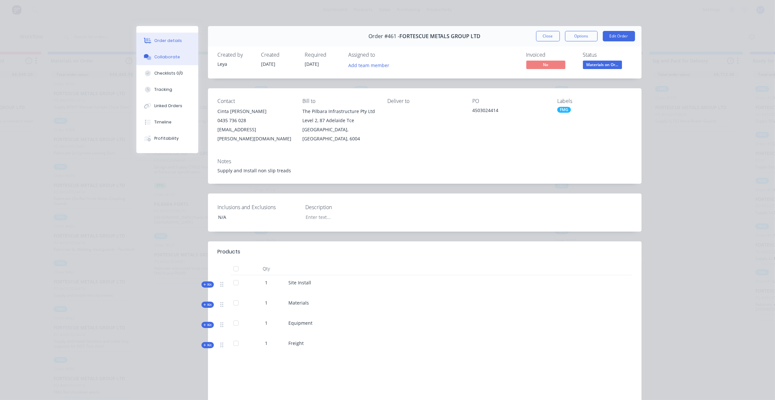
click at [164, 59] on div "Collaborate" at bounding box center [167, 57] width 26 height 6
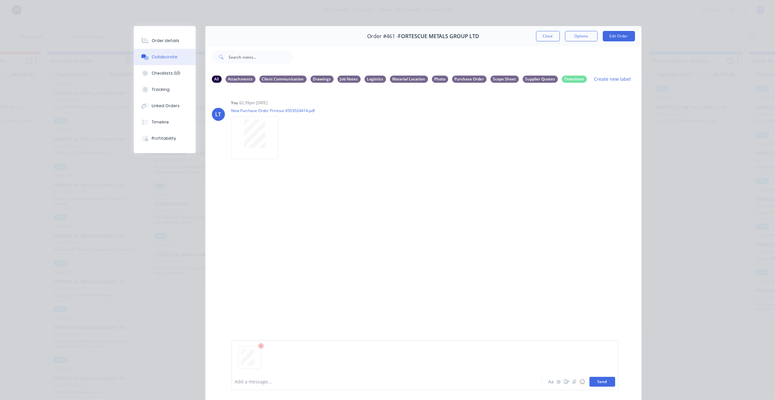
click at [603, 379] on button "Send" at bounding box center [603, 382] width 26 height 10
click at [266, 199] on icon "button" at bounding box center [267, 198] width 2 height 7
click at [284, 203] on div "Labels Download Delete" at bounding box center [300, 198] width 73 height 9
click at [283, 205] on icon "button" at bounding box center [284, 206] width 2 height 7
click at [305, 207] on button "Labels" at bounding box center [326, 209] width 73 height 15
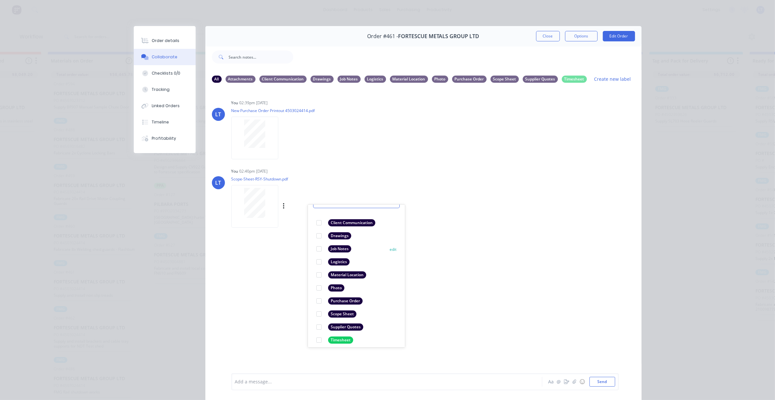
scroll to position [38, 0]
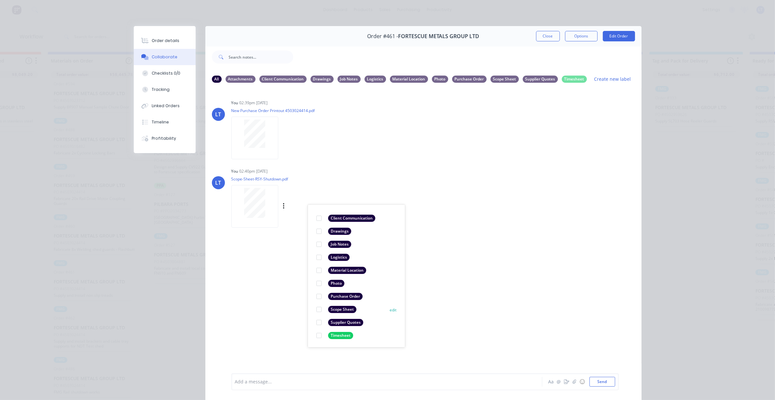
click at [317, 307] on div at bounding box center [319, 309] width 13 height 13
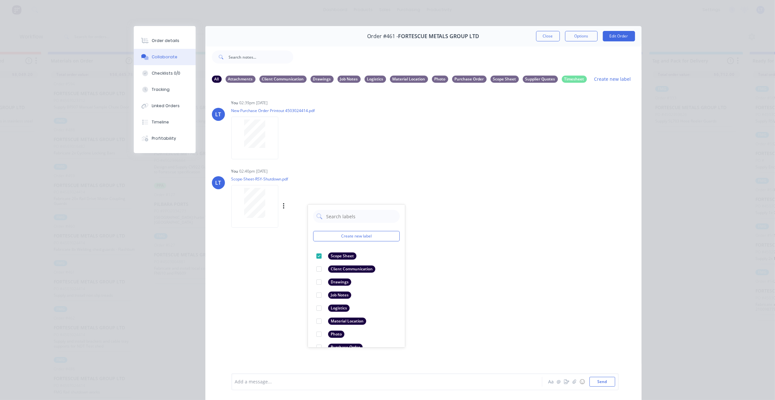
click at [581, 338] on div "LT You 02:39pm [DATE] New Purchase Order Printout 4503024414.pdf Labels Downloa…" at bounding box center [423, 230] width 436 height 284
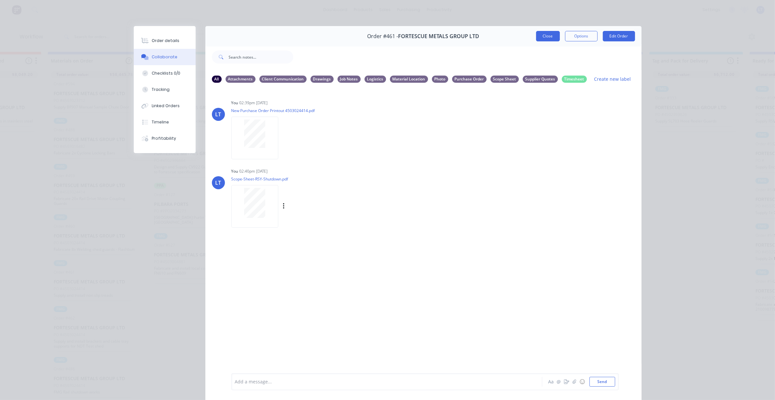
click at [547, 38] on button "Close" at bounding box center [548, 36] width 24 height 10
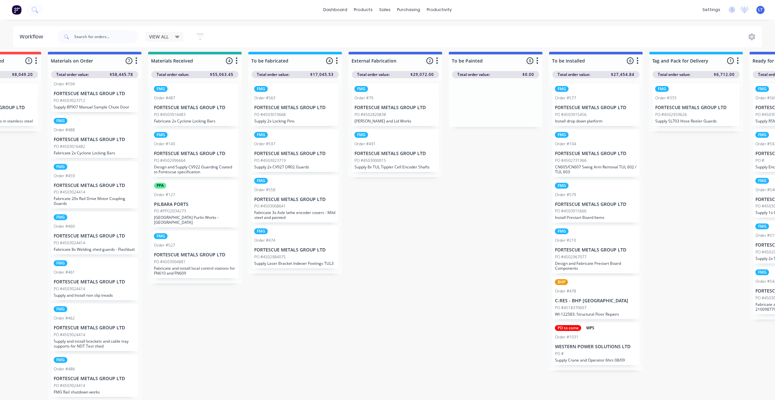
click at [103, 325] on p "FORTESCUE METALS GROUP LTD" at bounding box center [95, 328] width 82 height 6
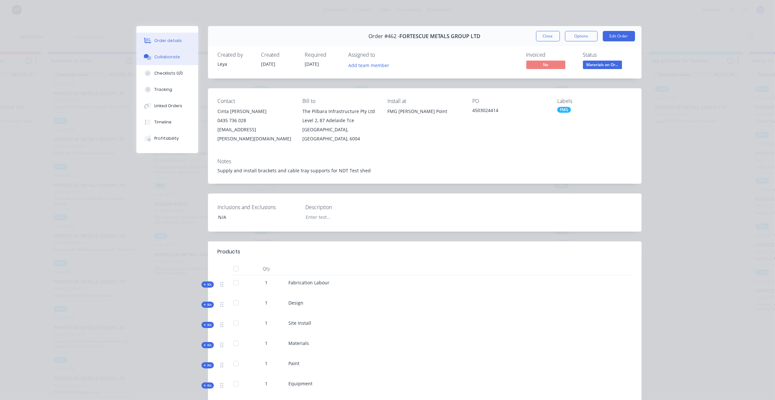
click at [165, 56] on div "Collaborate" at bounding box center [167, 57] width 26 height 6
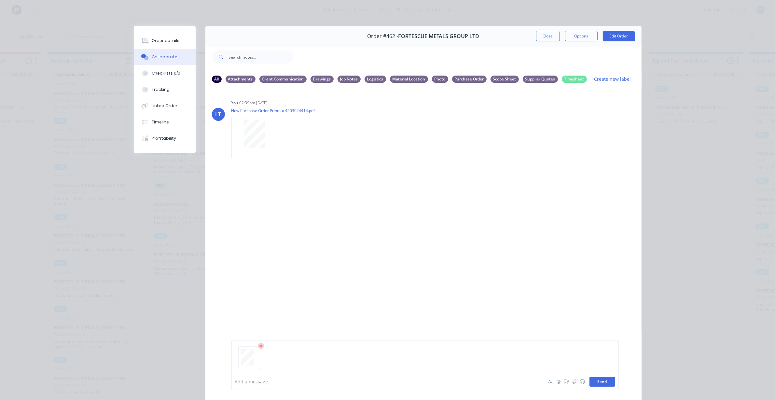
click at [599, 381] on button "Send" at bounding box center [603, 382] width 26 height 10
click at [547, 38] on button "Close" at bounding box center [548, 36] width 24 height 10
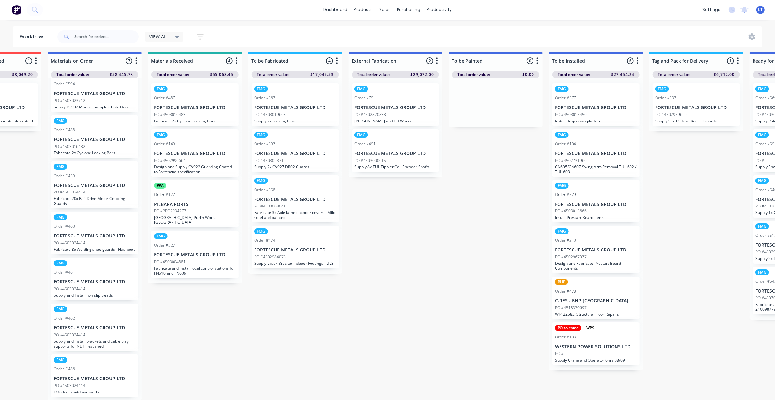
click at [84, 389] on p "FMG Rail shutdown works" at bounding box center [95, 391] width 82 height 5
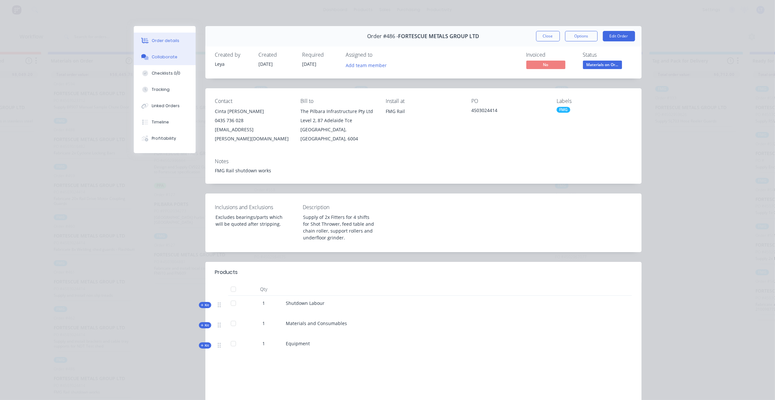
click at [162, 57] on div "Collaborate" at bounding box center [165, 57] width 26 height 6
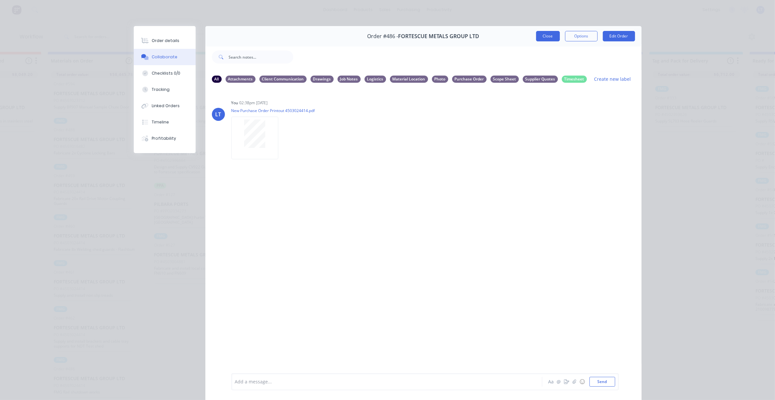
click at [542, 35] on button "Close" at bounding box center [548, 36] width 24 height 10
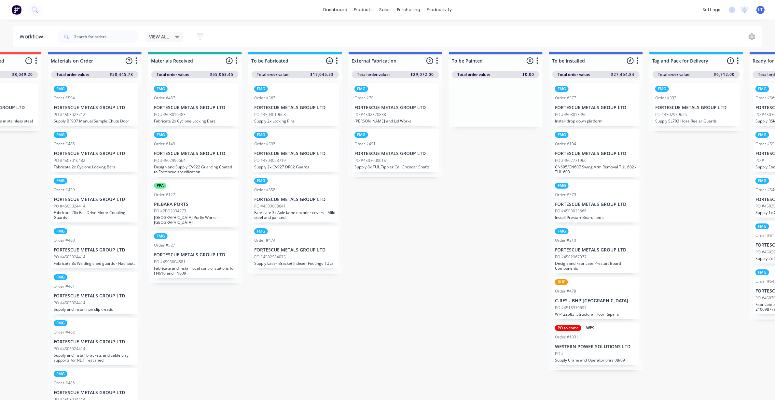
click at [211, 120] on div "FMG Order #487 FORTESCUE METALS GROUP LTD PO #4503016483 Fabricate 2x Cyclone L…" at bounding box center [195, 180] width 94 height 205
click at [182, 105] on p "FORTESCUE METALS GROUP LTD" at bounding box center [195, 108] width 82 height 6
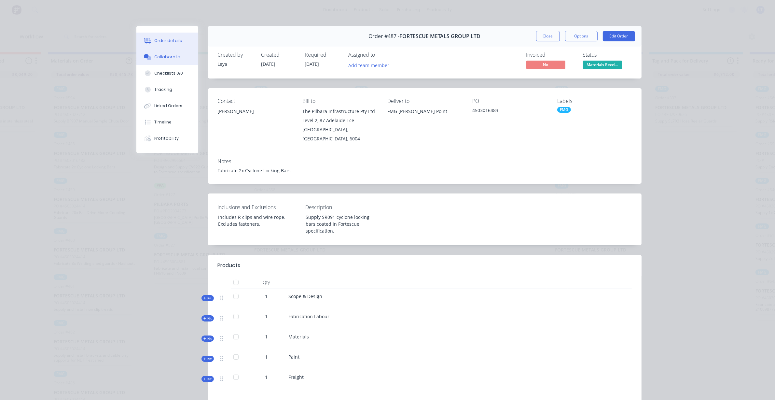
click at [163, 58] on div "Collaborate" at bounding box center [167, 57] width 26 height 6
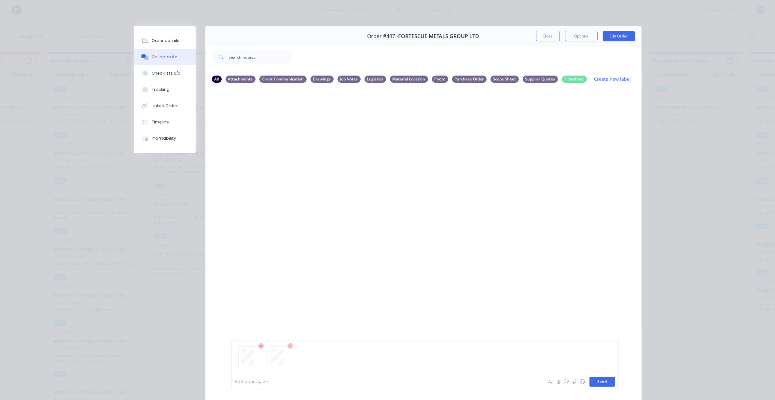
click at [601, 382] on button "Send" at bounding box center [603, 382] width 26 height 10
click at [283, 139] on icon "button" at bounding box center [283, 138] width 1 height 6
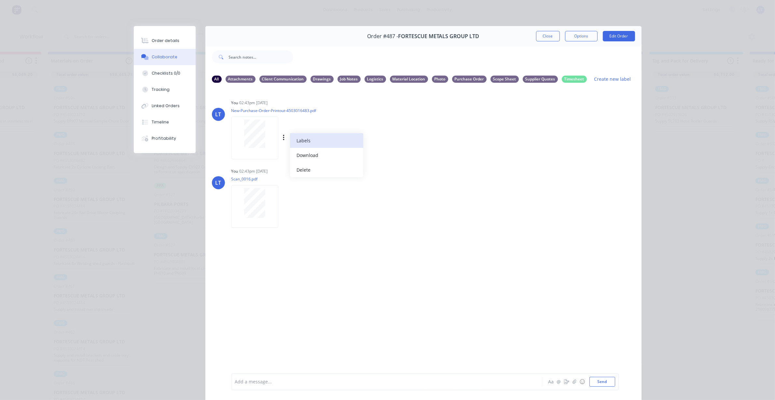
click at [316, 138] on button "Labels" at bounding box center [326, 140] width 73 height 15
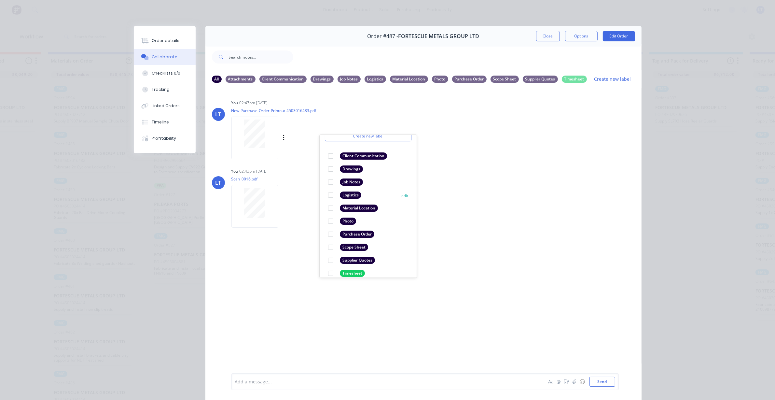
scroll to position [38, 0]
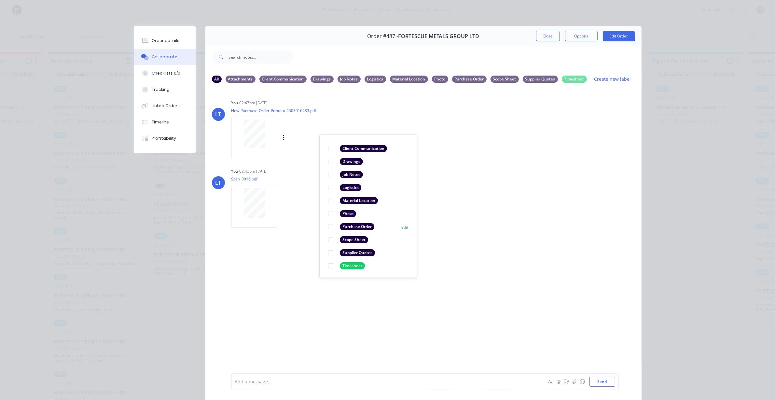
click at [331, 227] on div at bounding box center [330, 226] width 13 height 13
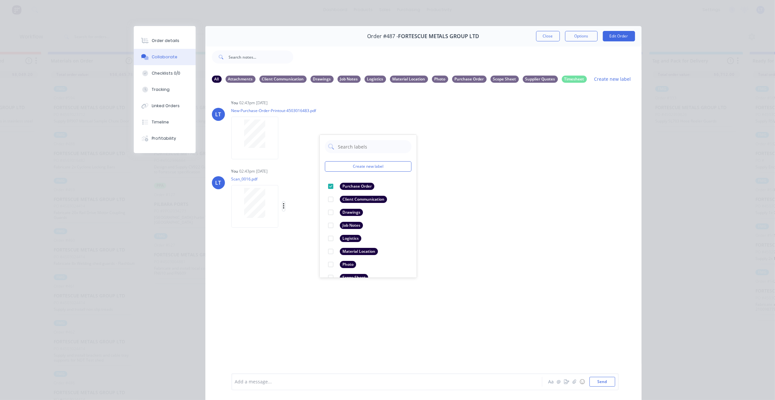
click at [283, 206] on icon "button" at bounding box center [283, 206] width 1 height 6
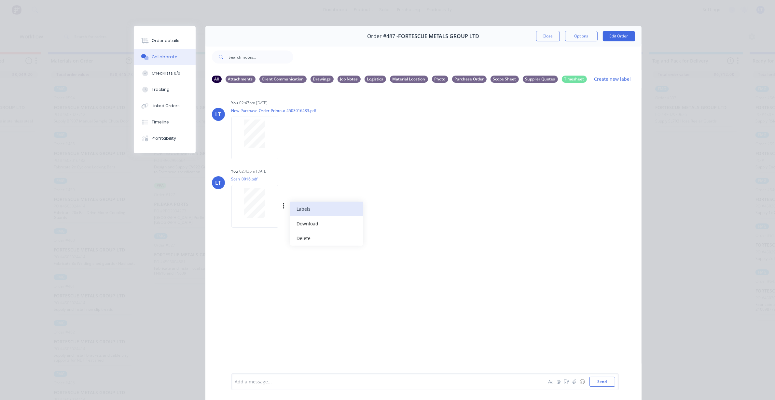
click at [294, 207] on button "Labels" at bounding box center [326, 209] width 73 height 15
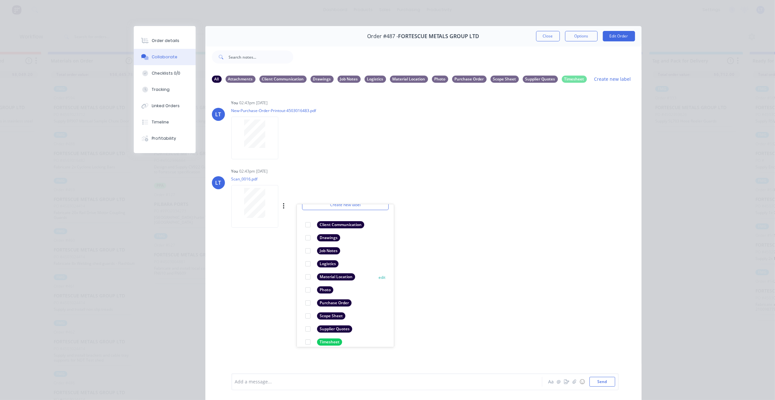
scroll to position [38, 0]
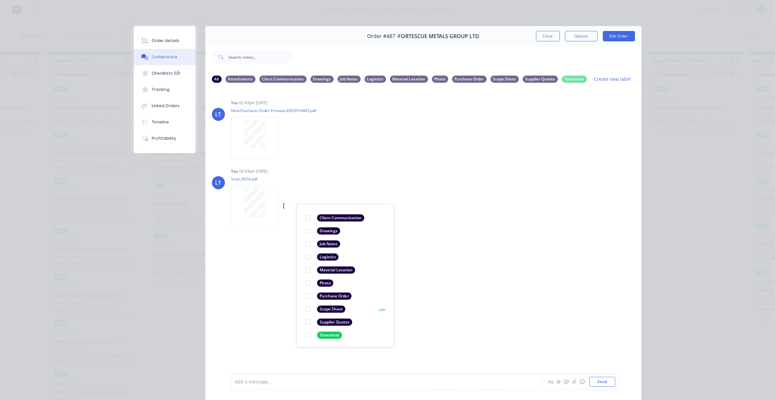
click at [306, 307] on div at bounding box center [307, 308] width 13 height 13
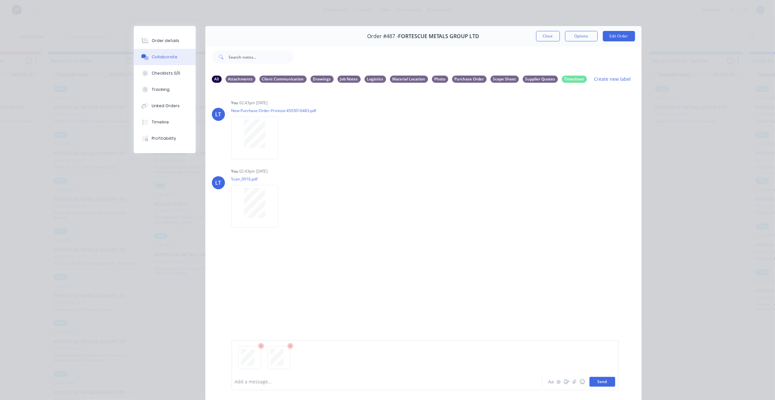
click at [608, 383] on button "Send" at bounding box center [603, 382] width 26 height 10
click at [283, 274] on icon "button" at bounding box center [284, 274] width 2 height 7
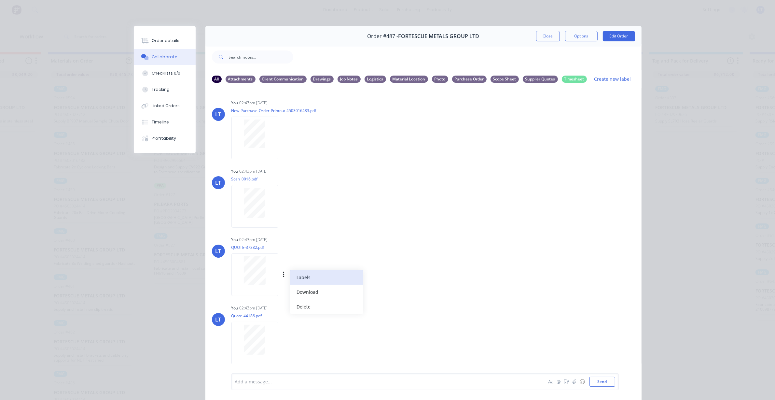
click at [294, 278] on button "Labels" at bounding box center [326, 277] width 73 height 15
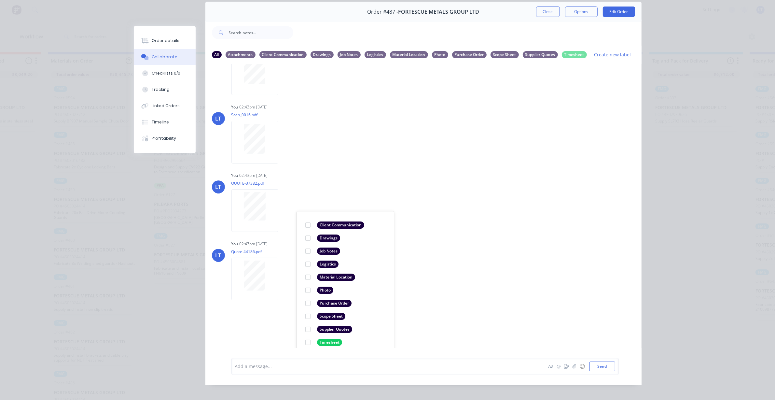
scroll to position [36, 0]
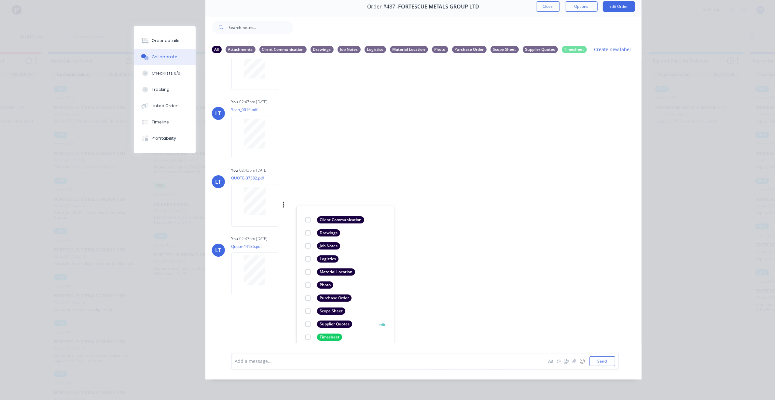
click at [303, 317] on div at bounding box center [307, 323] width 13 height 13
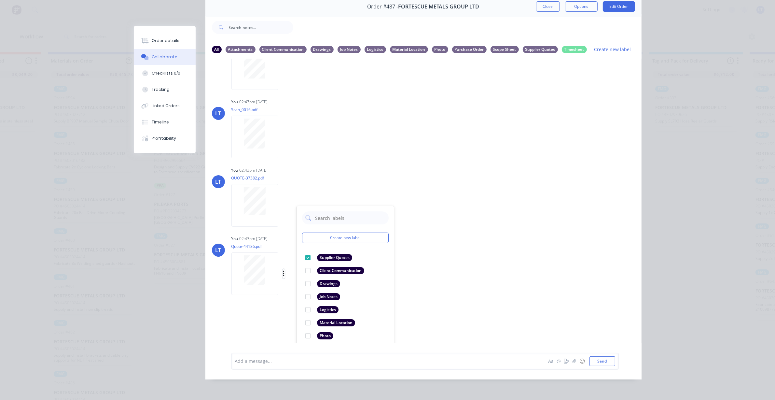
click at [283, 270] on icon "button" at bounding box center [284, 273] width 2 height 7
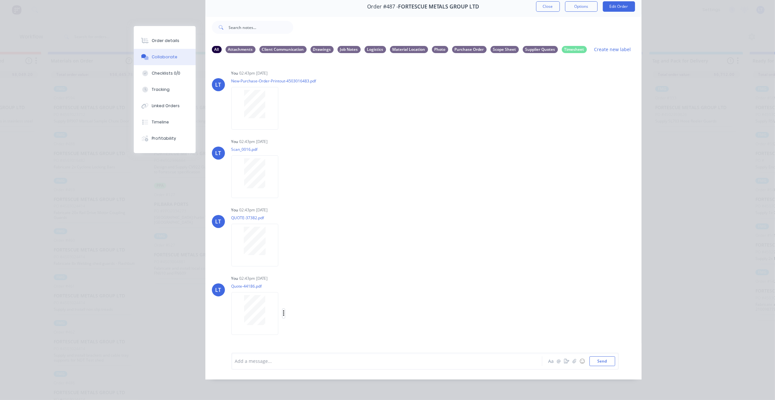
click at [283, 309] on button "button" at bounding box center [284, 313] width 3 height 9
click at [283, 310] on icon "button" at bounding box center [284, 313] width 2 height 7
click at [325, 303] on button "Labels" at bounding box center [326, 310] width 73 height 15
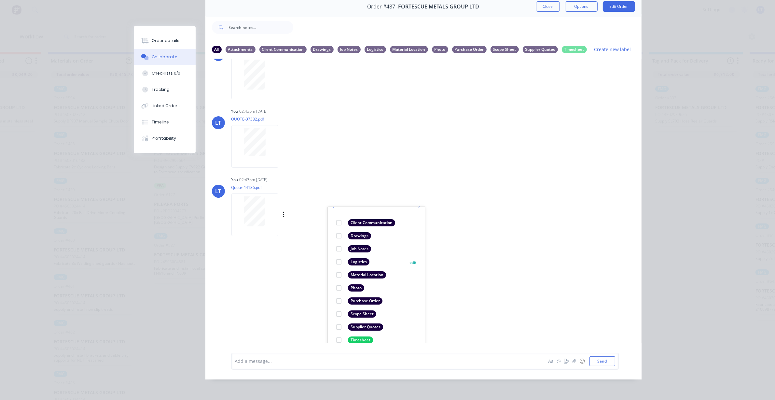
scroll to position [38, 0]
click at [336, 318] on div at bounding box center [338, 324] width 13 height 13
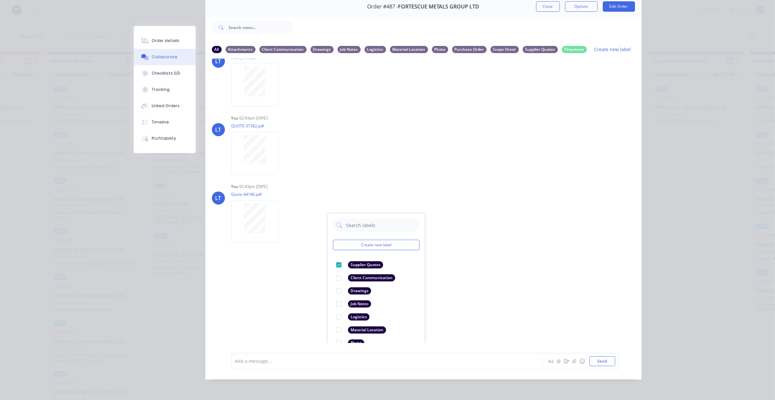
scroll to position [85, 0]
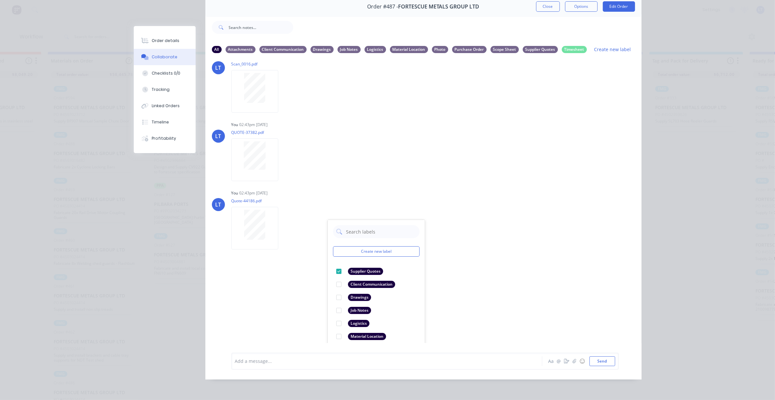
click at [606, 341] on div "LT You 02:43pm [DATE] New-Purchase-Order-Printout-4503016483.pdf Labels Downloa…" at bounding box center [423, 201] width 436 height 284
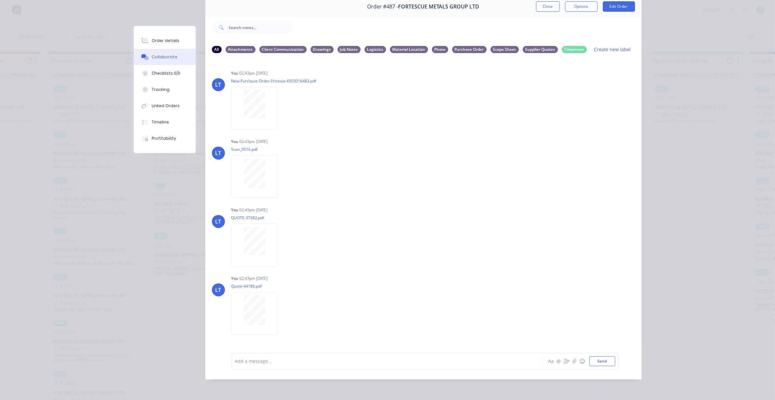
scroll to position [0, 0]
click at [550, 4] on button "Close" at bounding box center [548, 6] width 24 height 10
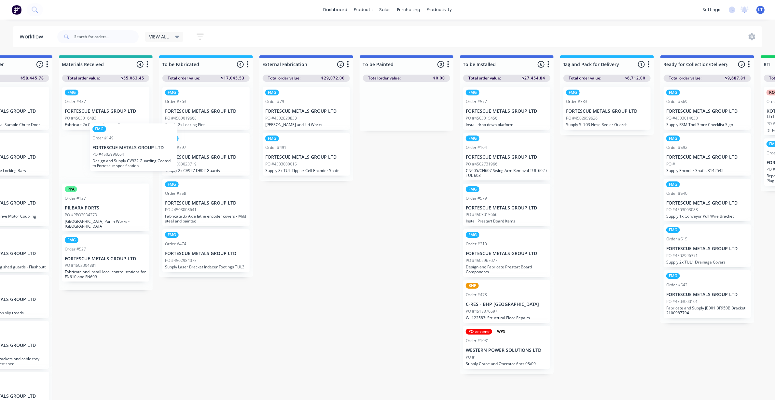
scroll to position [0, 553]
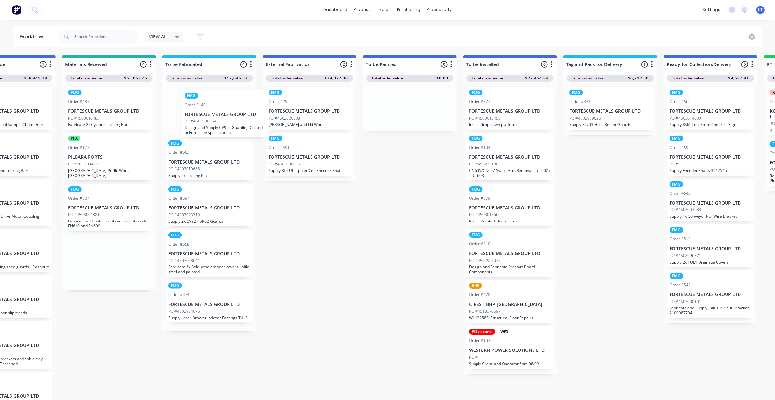
drag, startPoint x: 82, startPoint y: 159, endPoint x: 227, endPoint y: 114, distance: 151.8
click at [227, 114] on div "Submitted 16 Status colour #CDDAF4 hex #CDDAF4 Save Cancel Summaries Total orde…" at bounding box center [268, 229] width 1652 height 348
click at [108, 160] on div "PPA Order #127 PILBARA PORTS PO #PPO2034273 [GEOGRAPHIC_DATA] [GEOGRAPHIC_DATA]…" at bounding box center [108, 157] width 87 height 48
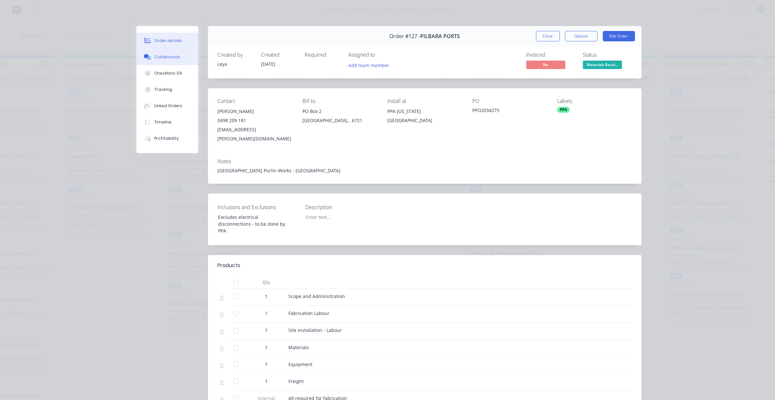
click at [157, 60] on div "Collaborate" at bounding box center [167, 57] width 26 height 6
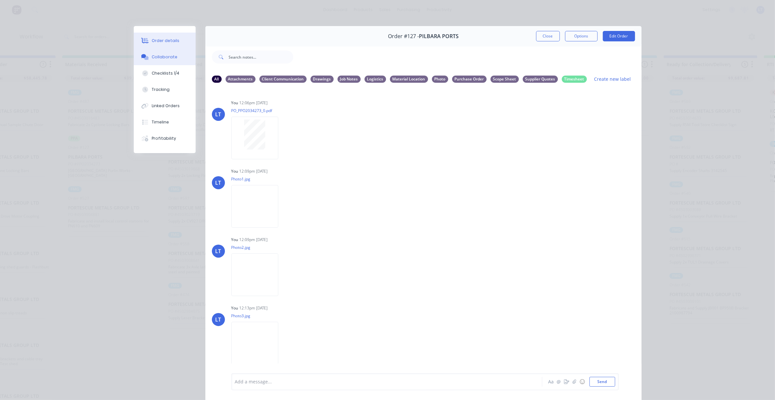
click at [162, 41] on div "Order details" at bounding box center [166, 41] width 28 height 6
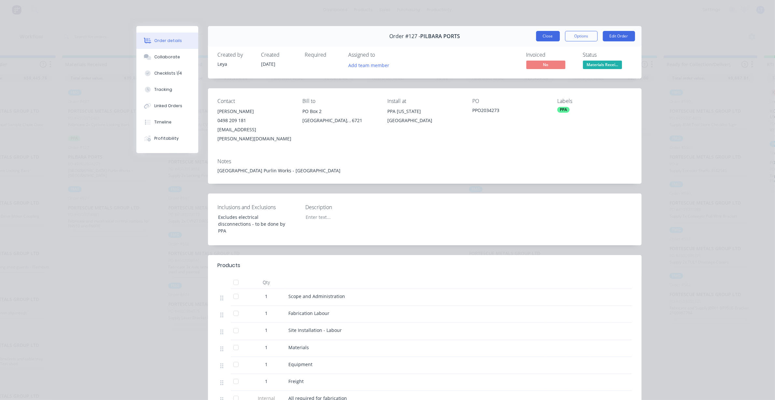
click at [540, 35] on button "Close" at bounding box center [548, 36] width 24 height 10
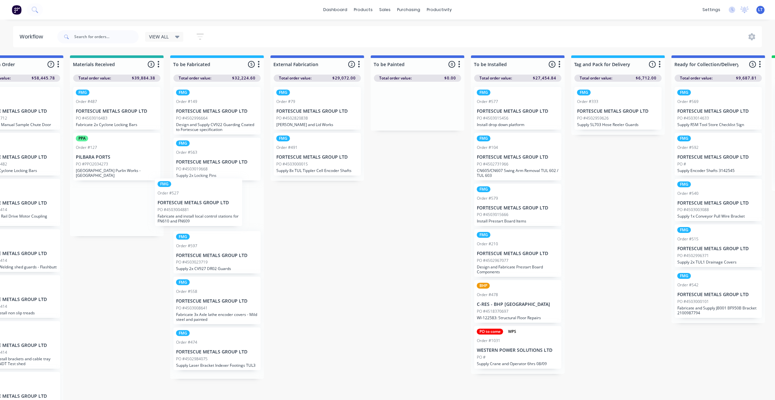
scroll to position [0, 543]
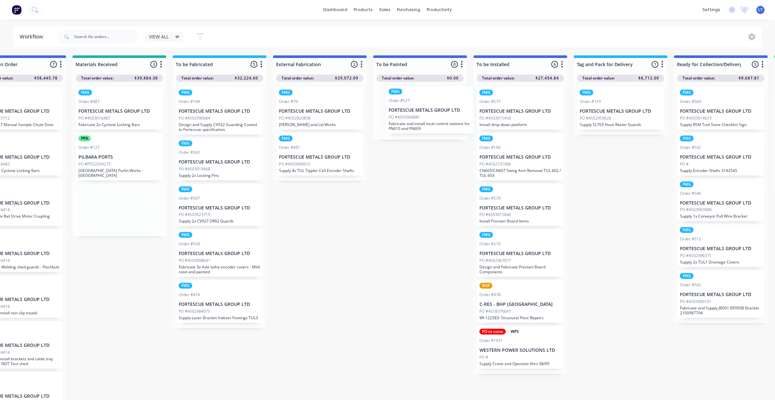
drag, startPoint x: 118, startPoint y: 206, endPoint x: 428, endPoint y: 115, distance: 323.4
click at [428, 115] on div "Submitted 16 Status colour #CDDAF4 hex #CDDAF4 Save Cancel Summaries Total orde…" at bounding box center [278, 229] width 1652 height 348
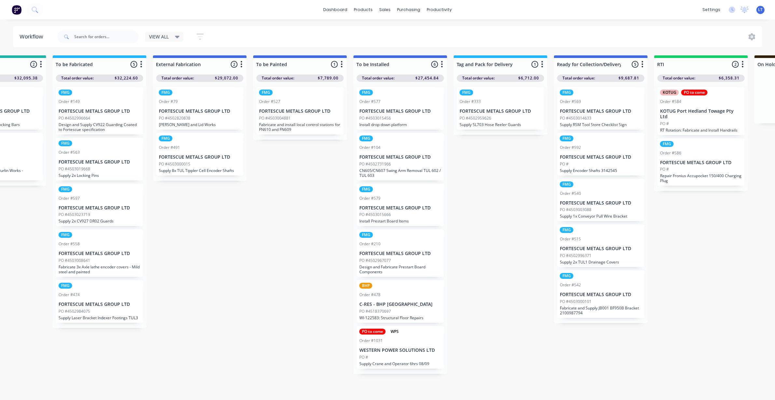
scroll to position [0, 682]
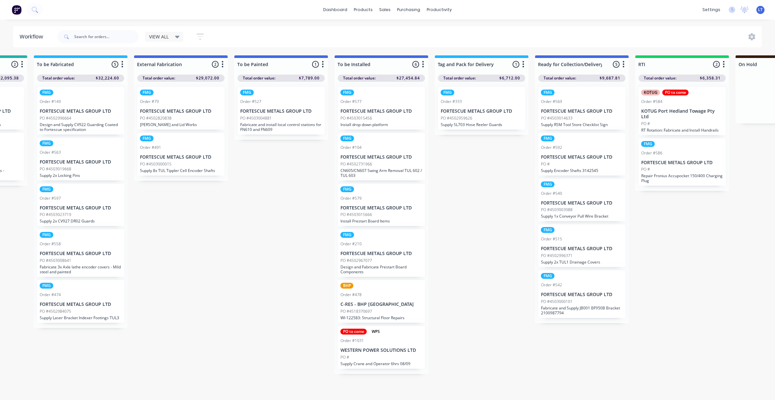
click at [80, 112] on p "FORTESCUE METALS GROUP LTD" at bounding box center [81, 111] width 82 height 6
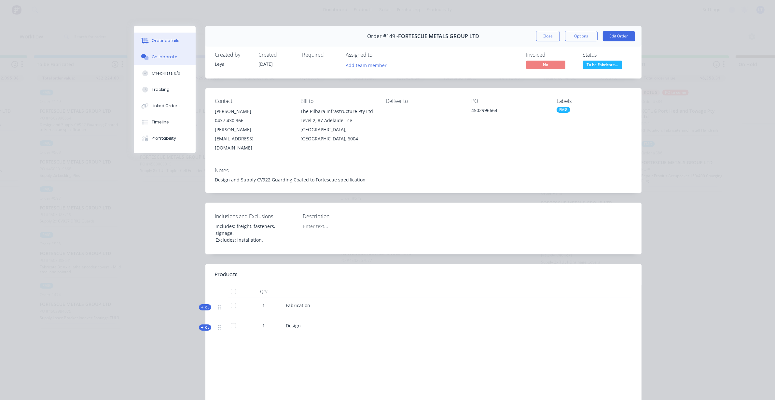
click at [152, 58] on div "Collaborate" at bounding box center [165, 57] width 26 height 6
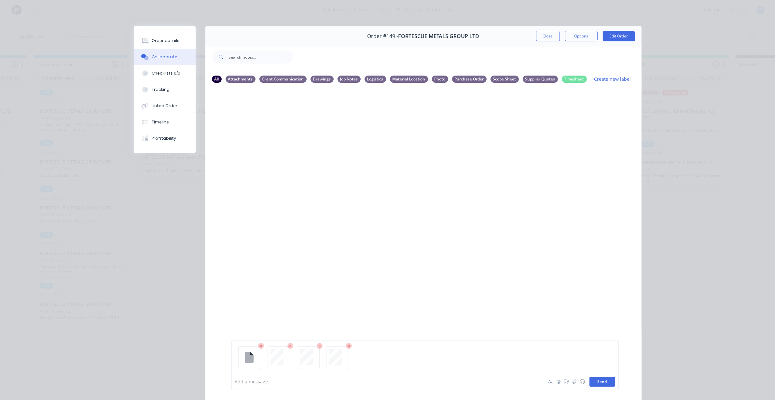
click at [598, 383] on button "Send" at bounding box center [603, 382] width 26 height 10
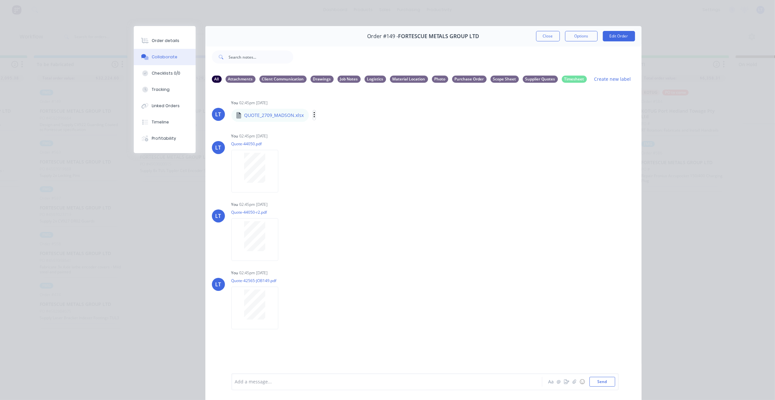
click at [314, 116] on icon "button" at bounding box center [314, 115] width 1 height 6
click at [327, 117] on button "Labels" at bounding box center [357, 117] width 73 height 15
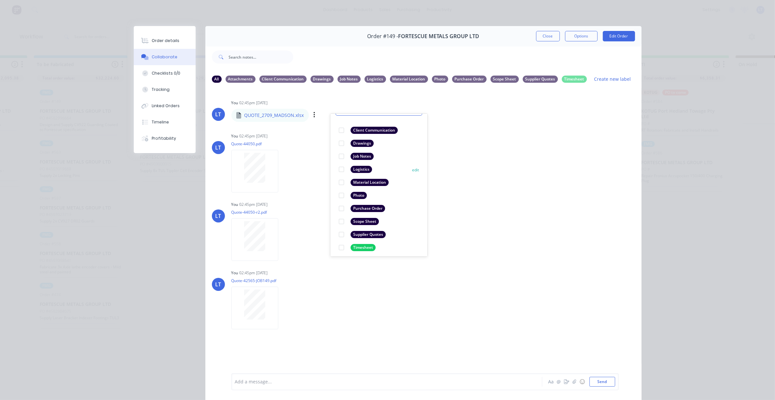
scroll to position [38, 0]
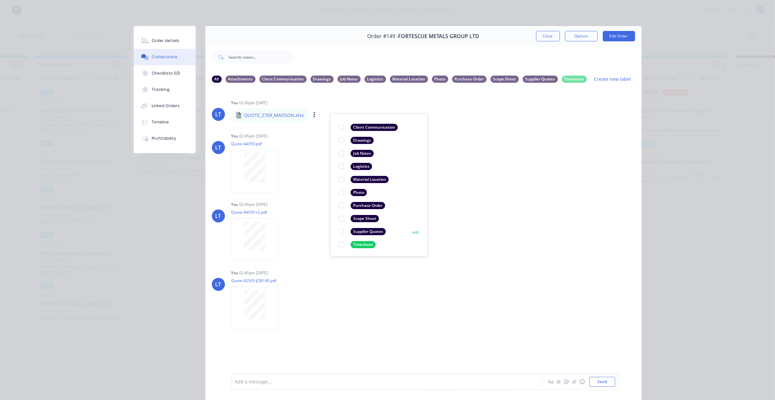
click at [340, 231] on div at bounding box center [341, 231] width 13 height 13
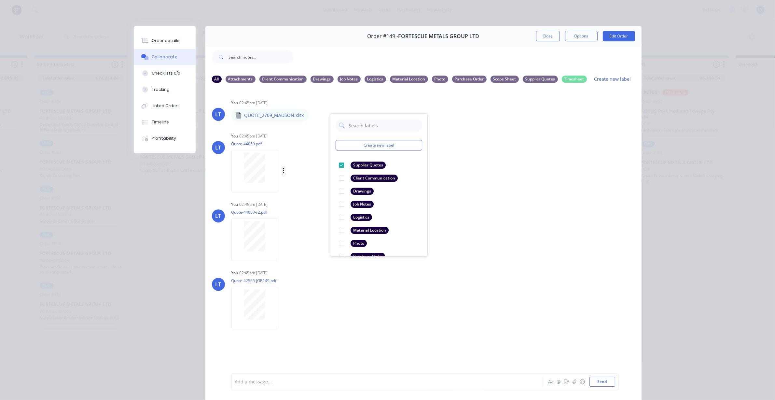
click at [283, 170] on icon "button" at bounding box center [284, 170] width 2 height 7
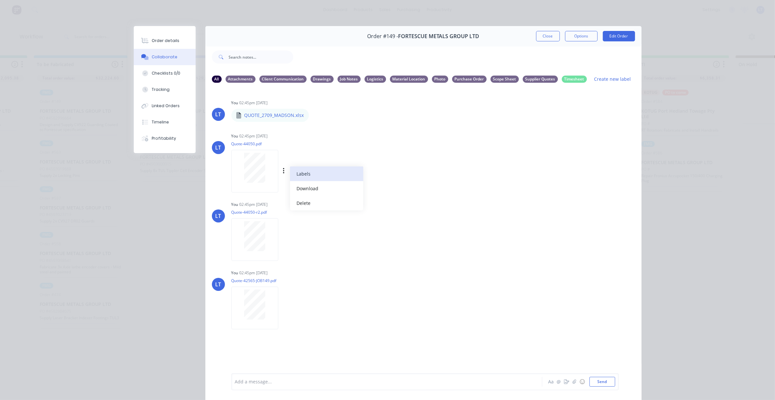
click at [294, 175] on button "Labels" at bounding box center [326, 173] width 73 height 15
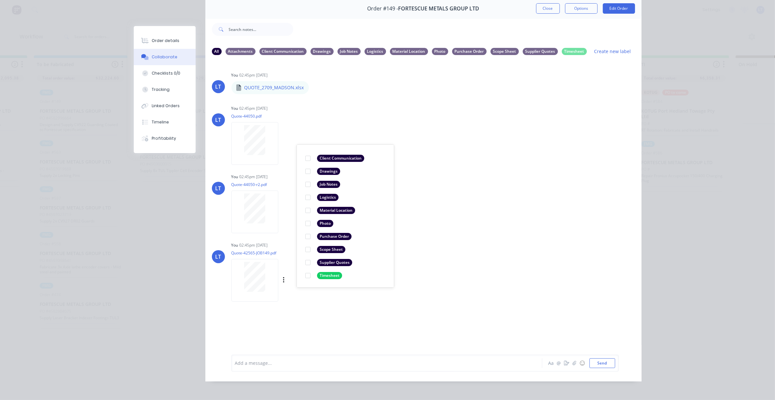
scroll to position [36, 0]
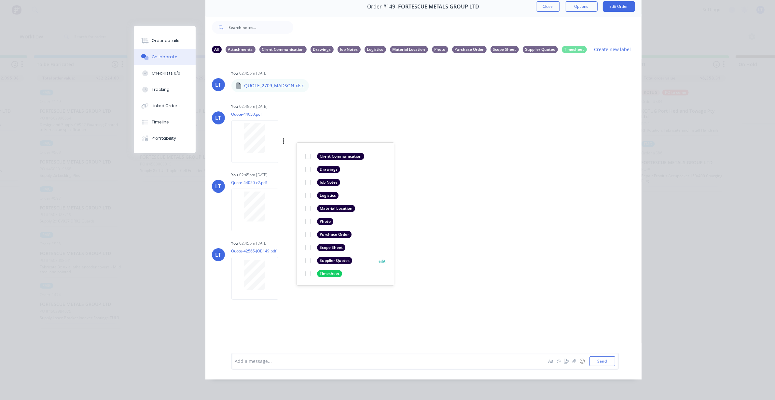
click at [306, 254] on div at bounding box center [307, 260] width 13 height 13
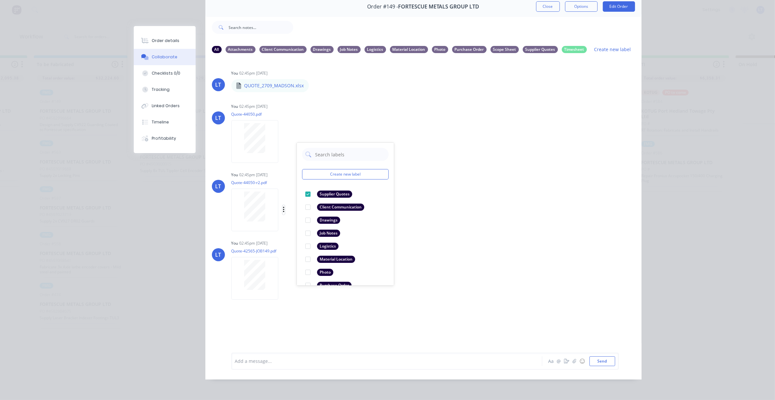
click at [283, 206] on icon "button" at bounding box center [284, 209] width 2 height 7
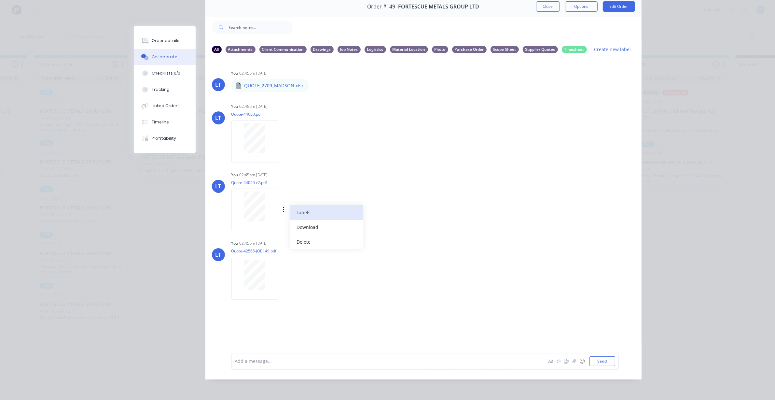
click at [301, 205] on button "Labels" at bounding box center [326, 212] width 73 height 15
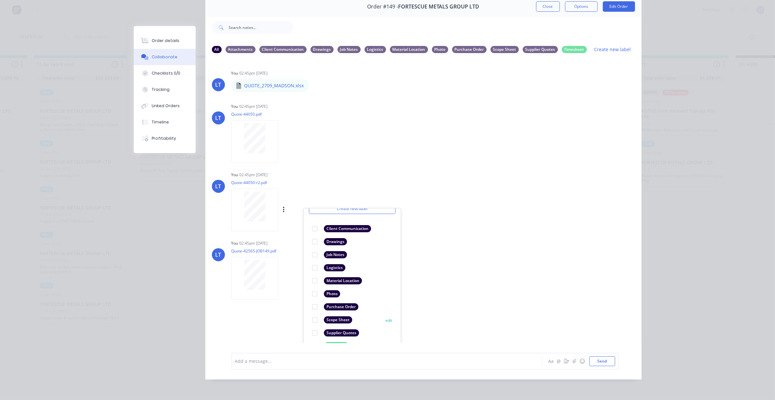
scroll to position [25, 0]
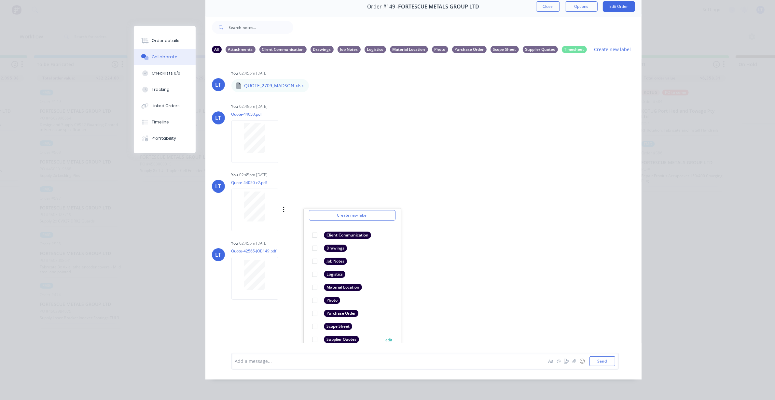
click at [314, 334] on div at bounding box center [314, 339] width 13 height 13
click at [283, 274] on icon "button" at bounding box center [284, 277] width 2 height 7
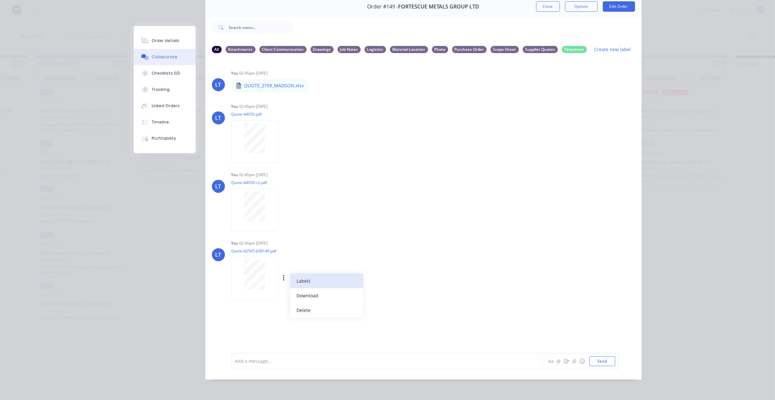
click at [298, 276] on button "Labels" at bounding box center [326, 280] width 73 height 15
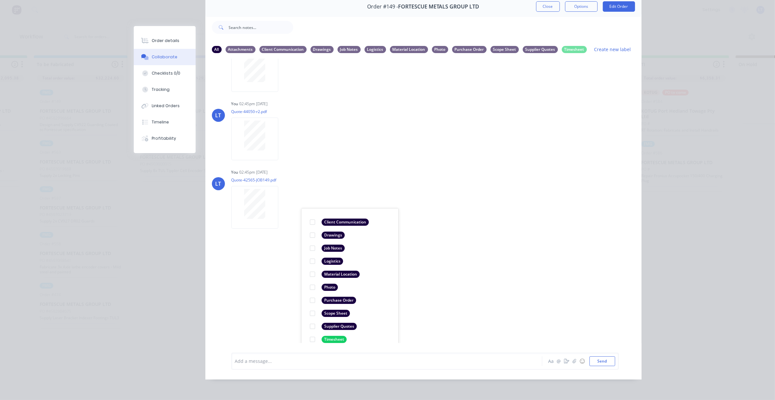
scroll to position [73, 0]
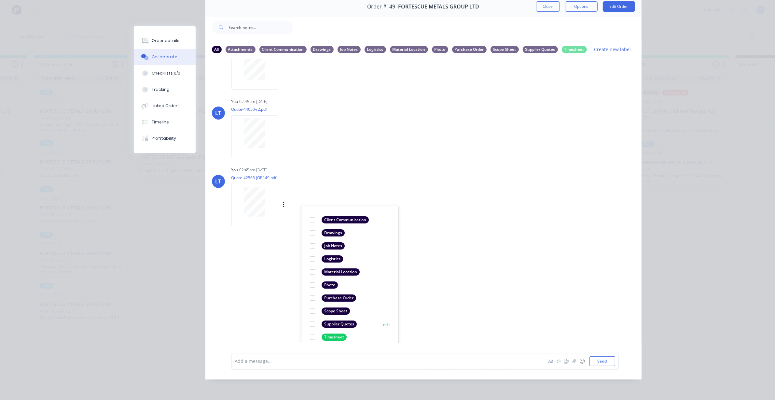
click at [310, 317] on div at bounding box center [312, 323] width 13 height 13
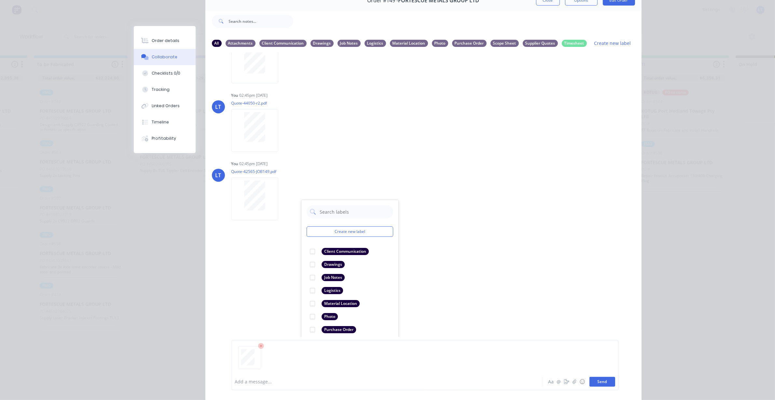
click at [603, 383] on button "Send" at bounding box center [603, 382] width 26 height 10
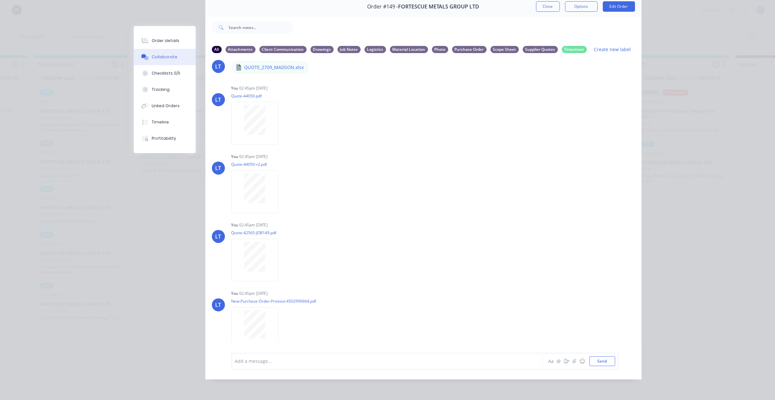
scroll to position [22, 0]
click at [283, 320] on button "button" at bounding box center [284, 324] width 3 height 9
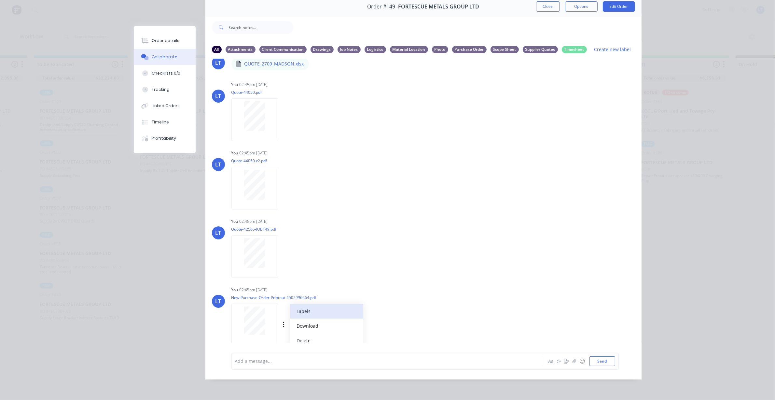
click at [301, 309] on button "Labels" at bounding box center [326, 311] width 73 height 15
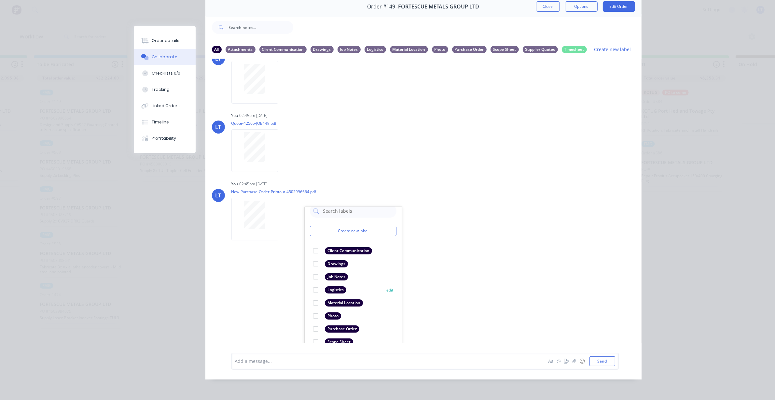
scroll to position [38, 0]
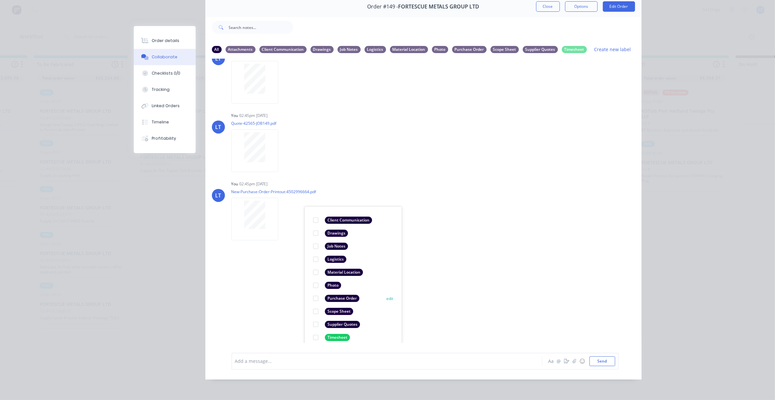
click at [315, 292] on div at bounding box center [315, 298] width 13 height 13
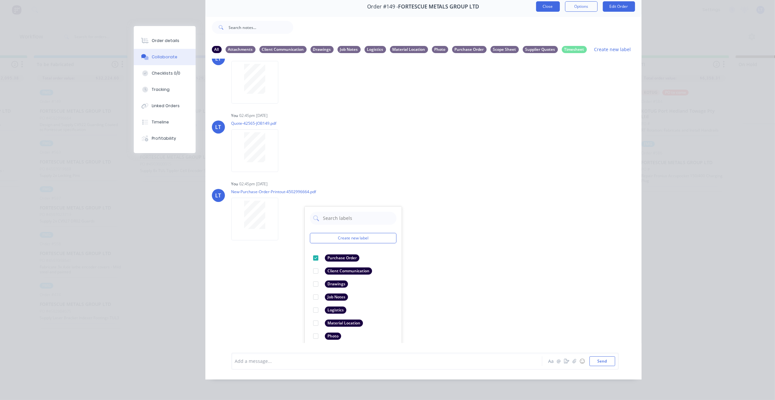
click at [551, 4] on button "Close" at bounding box center [548, 6] width 24 height 10
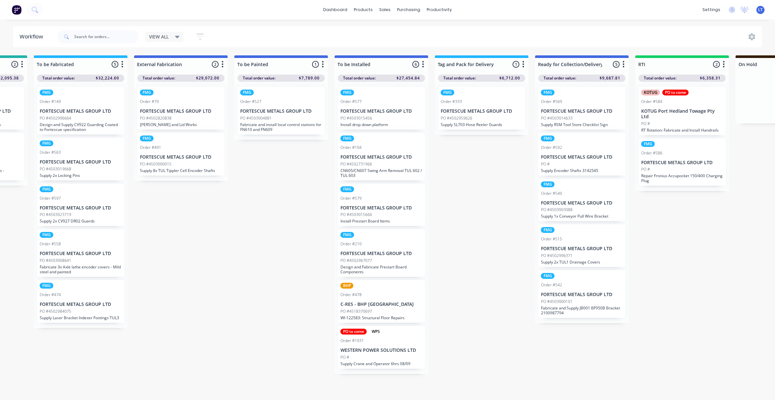
click at [95, 163] on p "FORTESCUE METALS GROUP LTD" at bounding box center [81, 162] width 82 height 6
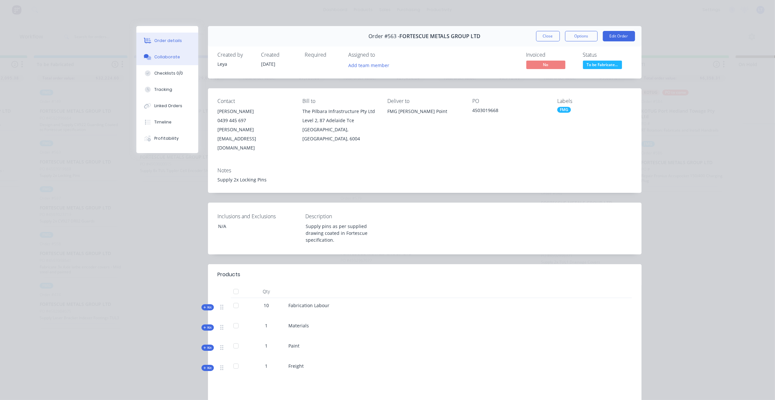
click at [154, 56] on div "Collaborate" at bounding box center [167, 57] width 26 height 6
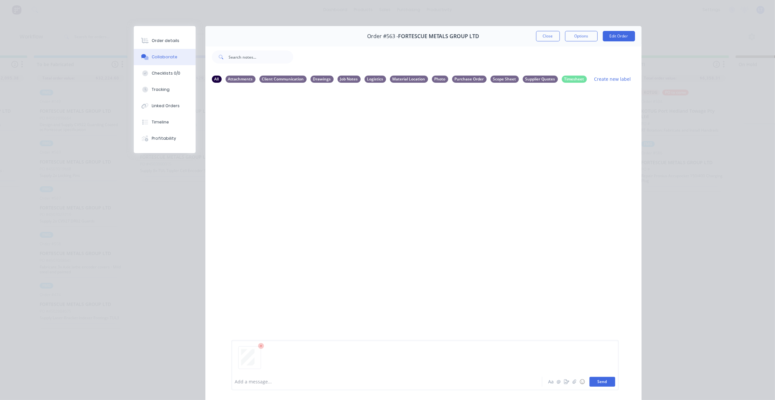
click at [601, 382] on button "Send" at bounding box center [603, 382] width 26 height 10
click at [601, 383] on button "Send" at bounding box center [603, 382] width 26 height 10
click at [283, 138] on icon "button" at bounding box center [284, 137] width 2 height 7
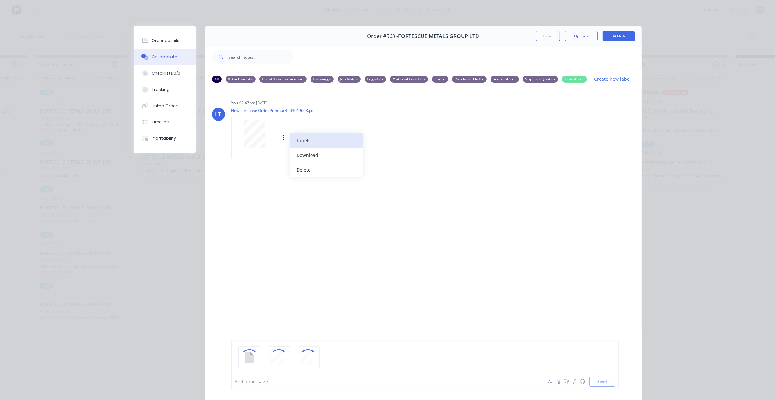
click at [294, 139] on button "Labels" at bounding box center [326, 140] width 73 height 15
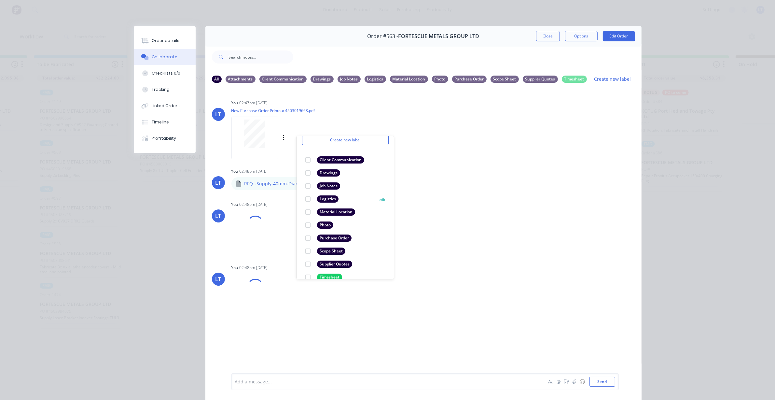
scroll to position [38, 0]
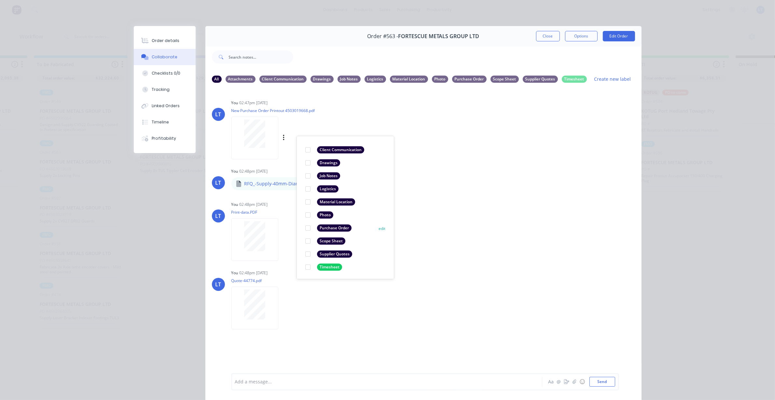
click at [304, 229] on div at bounding box center [307, 227] width 13 height 13
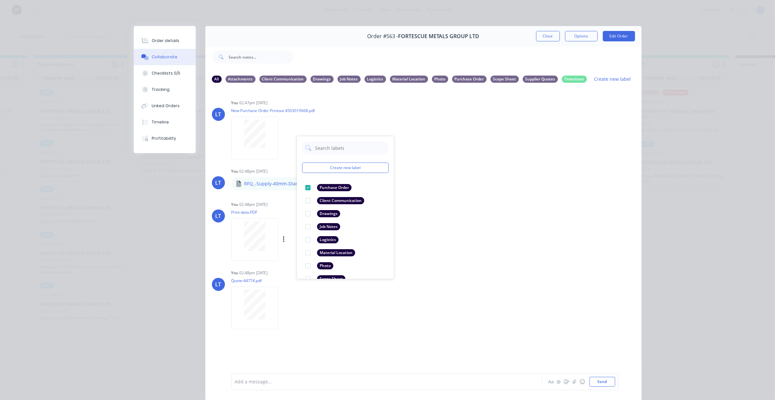
click at [290, 203] on div "You 02:48pm [DATE]" at bounding box center [332, 205] width 203 height 6
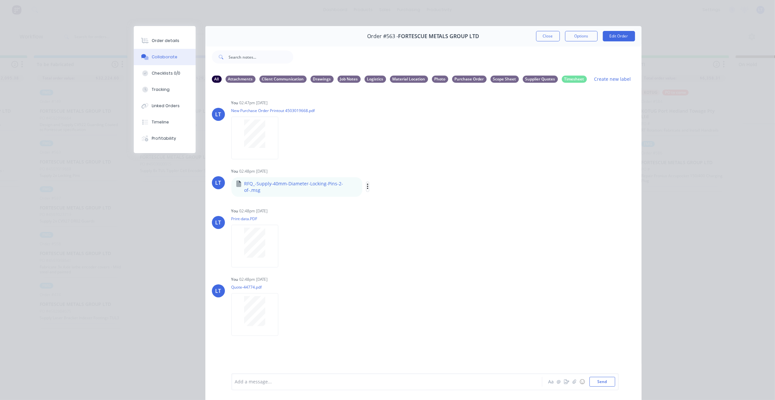
click at [367, 183] on icon "button" at bounding box center [368, 186] width 2 height 7
click at [387, 187] on button "Labels" at bounding box center [410, 189] width 73 height 15
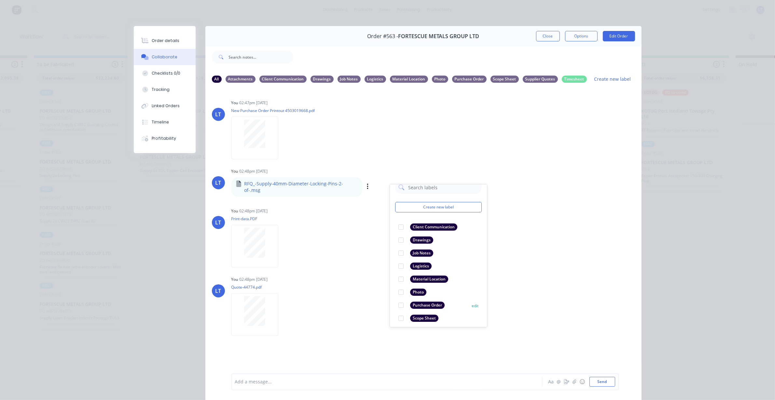
scroll to position [38, 0]
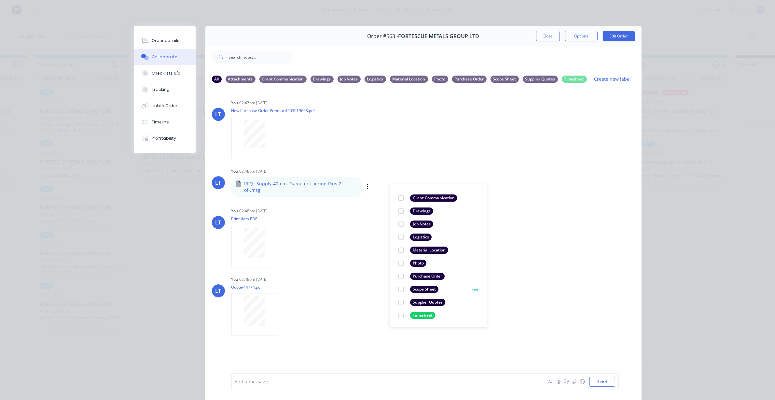
click at [399, 287] on div at bounding box center [401, 289] width 13 height 13
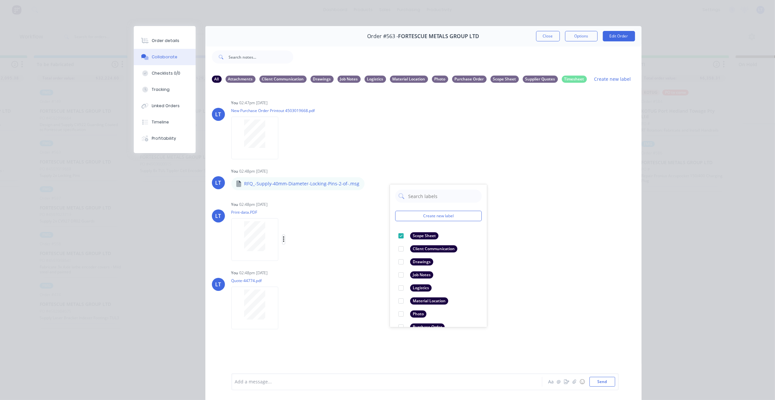
click at [283, 240] on icon "button" at bounding box center [283, 239] width 1 height 6
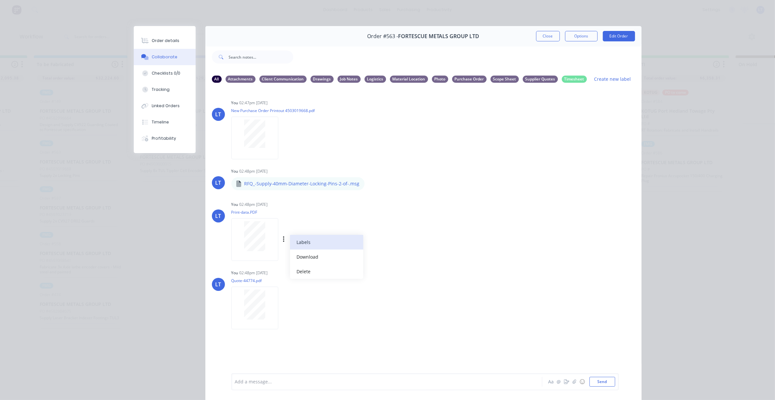
click at [290, 242] on button "Labels" at bounding box center [326, 242] width 73 height 15
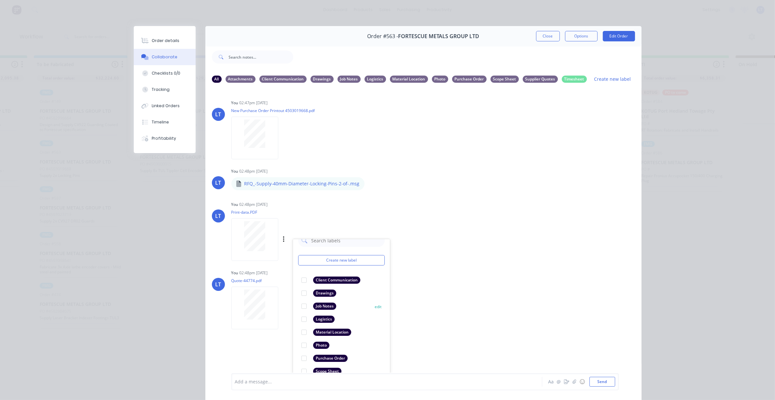
scroll to position [38, 0]
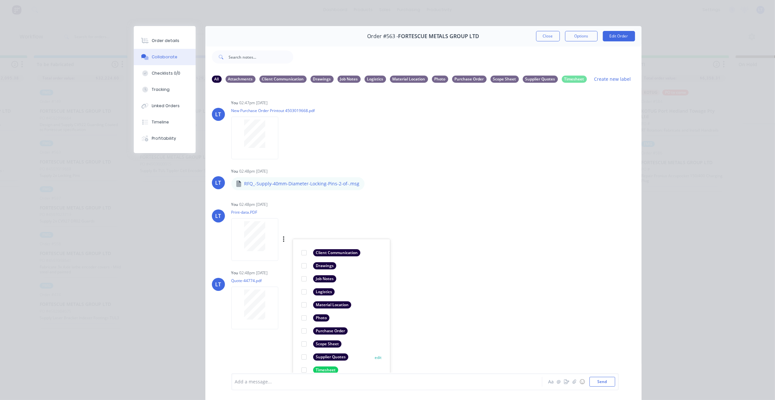
click at [301, 357] on div at bounding box center [304, 356] width 13 height 13
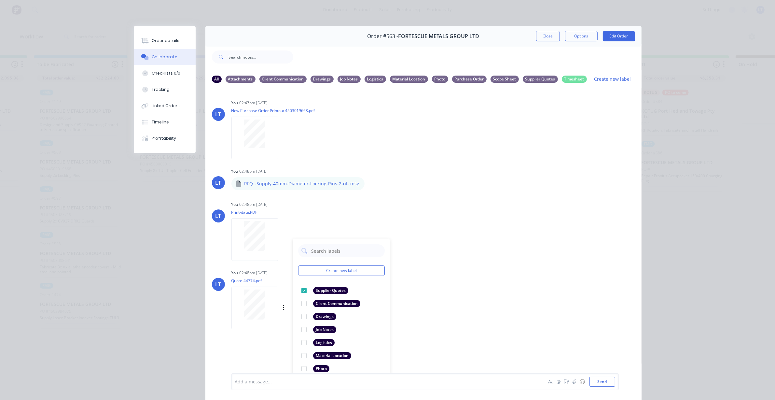
click at [283, 309] on div "Labels Download Delete" at bounding box center [317, 307] width 73 height 9
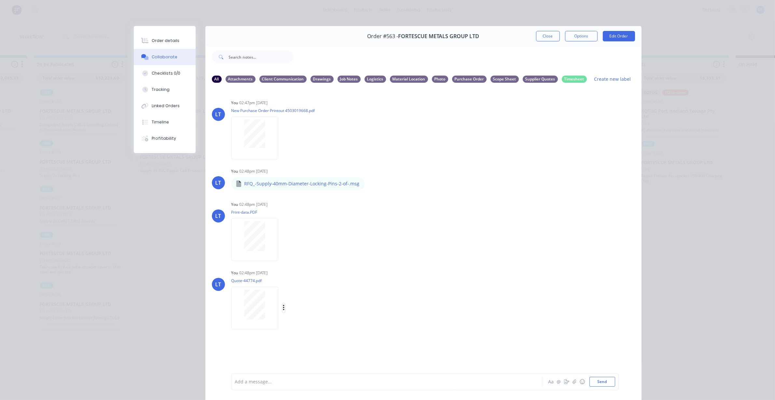
click at [283, 310] on icon "button" at bounding box center [284, 307] width 2 height 7
click at [303, 312] on button "Labels" at bounding box center [326, 310] width 73 height 15
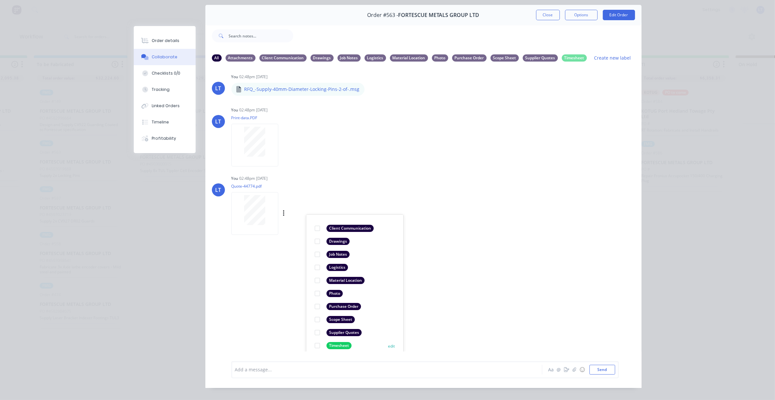
scroll to position [27, 0]
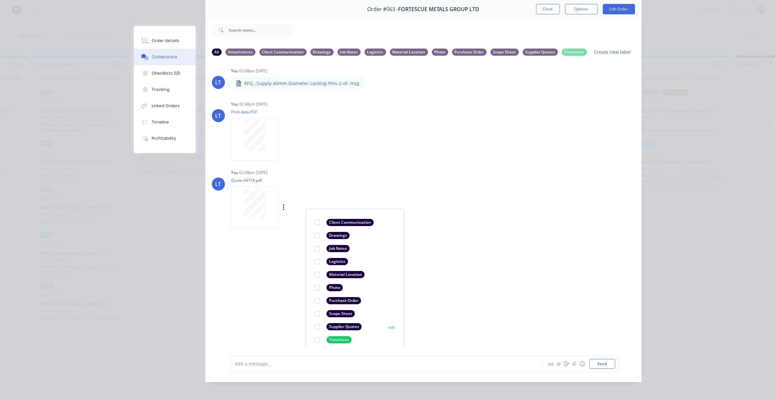
click at [315, 326] on div at bounding box center [317, 326] width 13 height 13
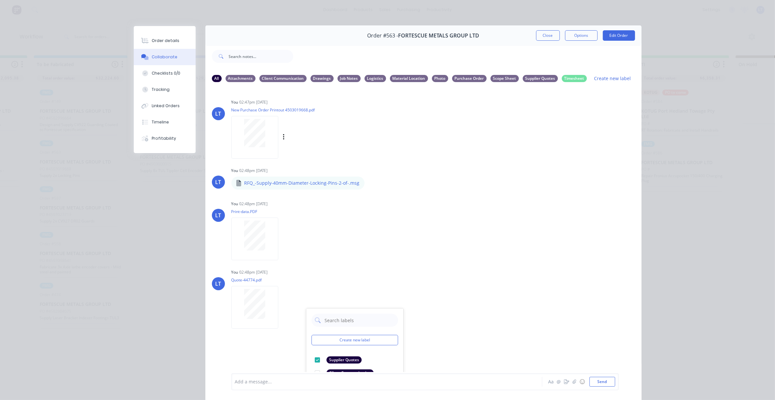
scroll to position [0, 0]
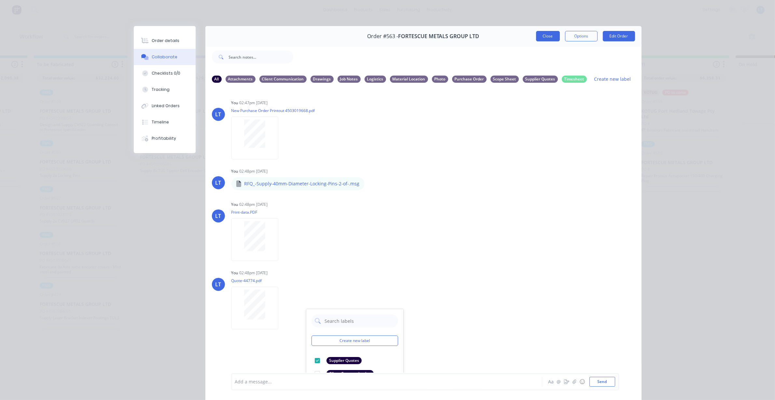
click at [541, 40] on button "Close" at bounding box center [548, 36] width 24 height 10
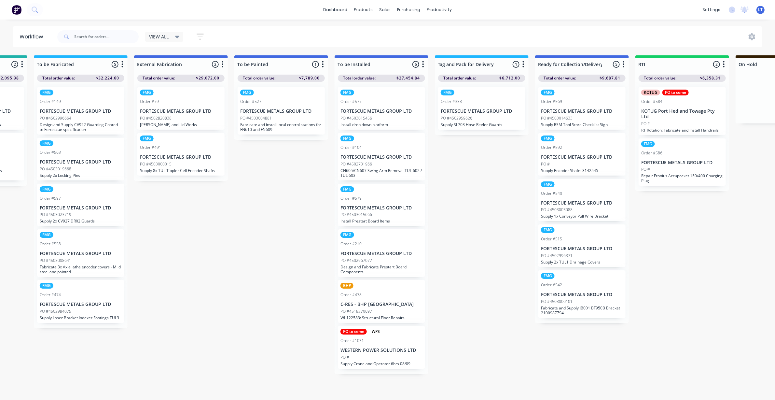
click at [90, 210] on p "FORTESCUE METALS GROUP LTD" at bounding box center [81, 208] width 82 height 6
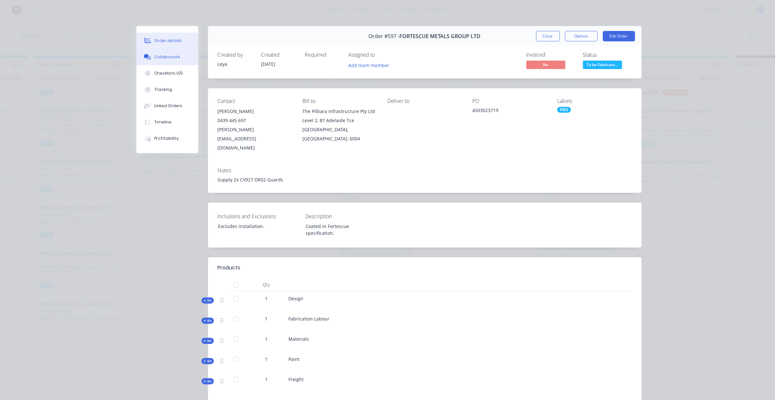
click at [154, 57] on div "Collaborate" at bounding box center [167, 57] width 26 height 6
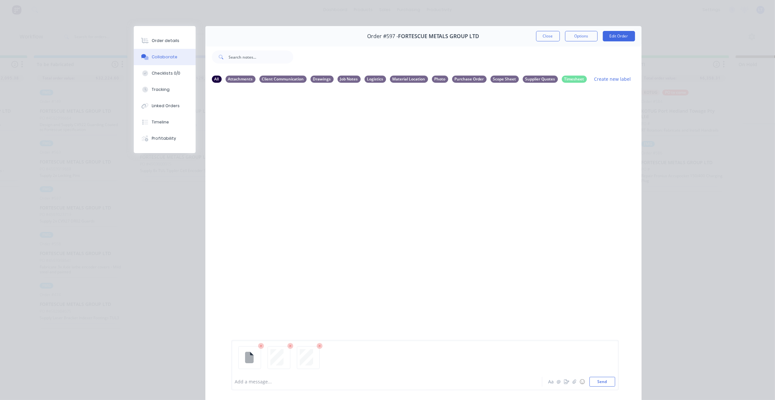
click at [600, 388] on div "Add a message... Aa @ ☺ Send" at bounding box center [424, 365] width 387 height 50
click at [602, 383] on button "Send" at bounding box center [603, 382] width 26 height 10
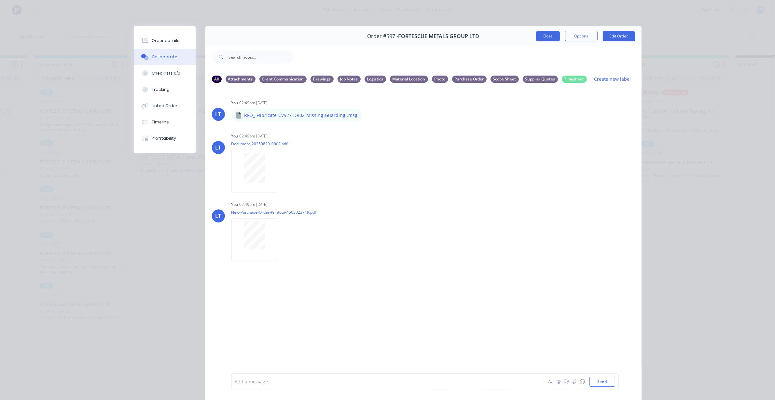
click at [543, 36] on button "Close" at bounding box center [548, 36] width 24 height 10
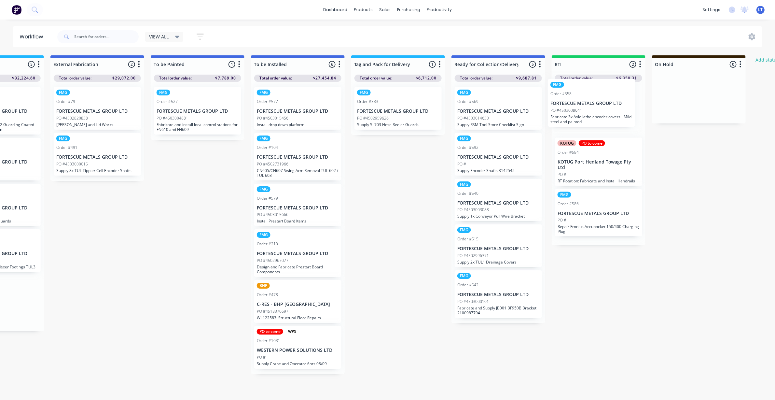
drag, startPoint x: 77, startPoint y: 257, endPoint x: 599, endPoint y: 107, distance: 544.1
click at [599, 107] on div "Submitted 16 Status colour #CDDAF4 hex #CDDAF4 Save Cancel Summaries Total orde…" at bounding box center [55, 229] width 1652 height 348
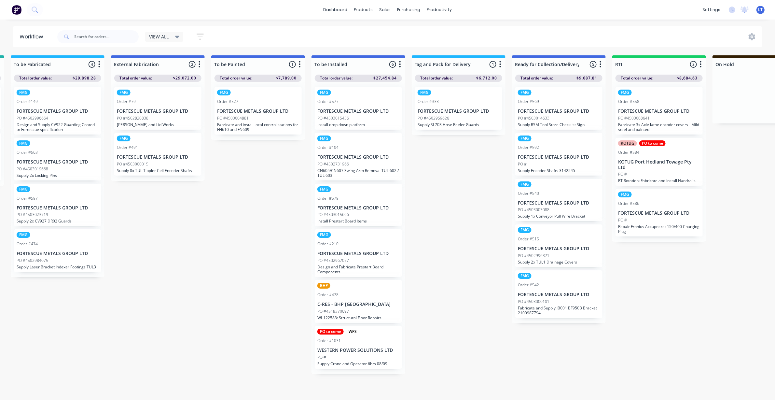
scroll to position [0, 685]
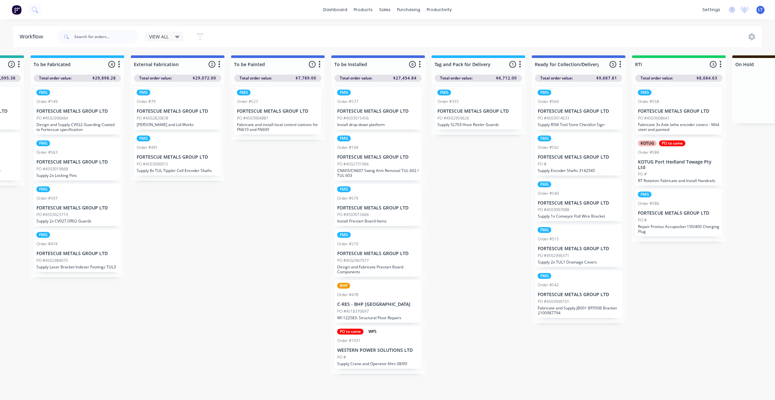
click at [61, 253] on p "FORTESCUE METALS GROUP LTD" at bounding box center [77, 254] width 82 height 6
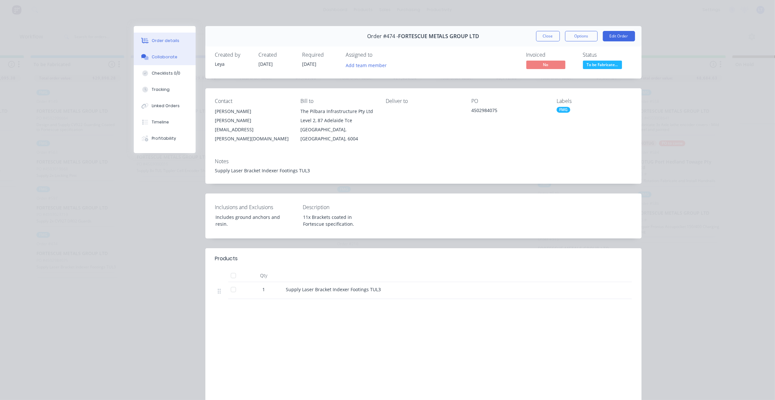
click at [167, 60] on div "Collaborate" at bounding box center [165, 57] width 26 height 6
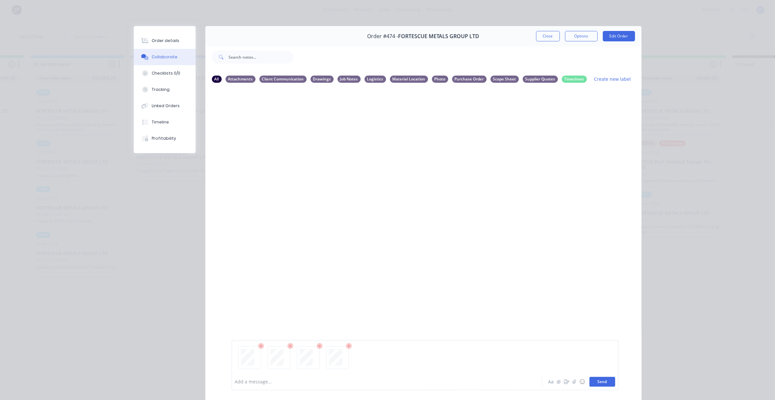
click at [596, 383] on button "Send" at bounding box center [603, 382] width 26 height 10
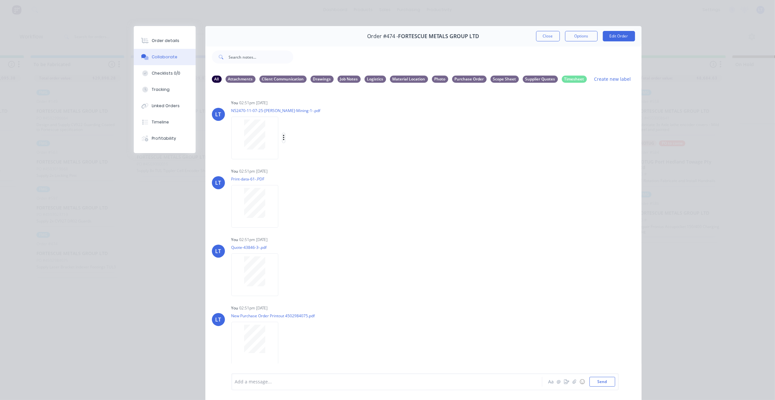
click at [283, 137] on icon "button" at bounding box center [283, 138] width 1 height 6
click at [294, 139] on button "Labels" at bounding box center [326, 140] width 73 height 15
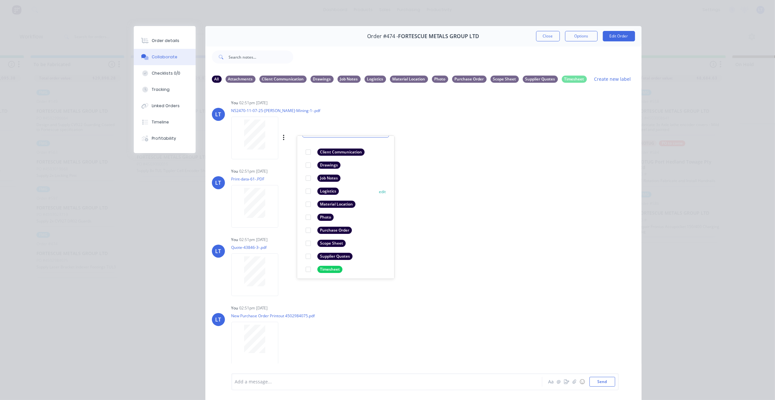
scroll to position [38, 0]
click at [304, 255] on div at bounding box center [308, 253] width 13 height 13
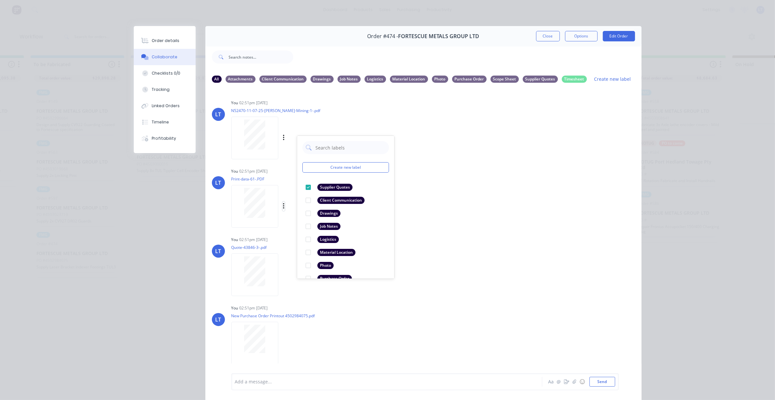
click at [283, 206] on icon "button" at bounding box center [284, 206] width 2 height 7
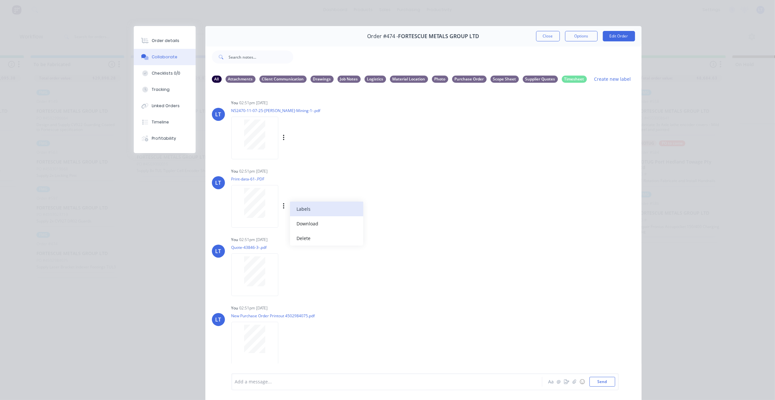
click at [297, 210] on button "Labels" at bounding box center [326, 209] width 73 height 15
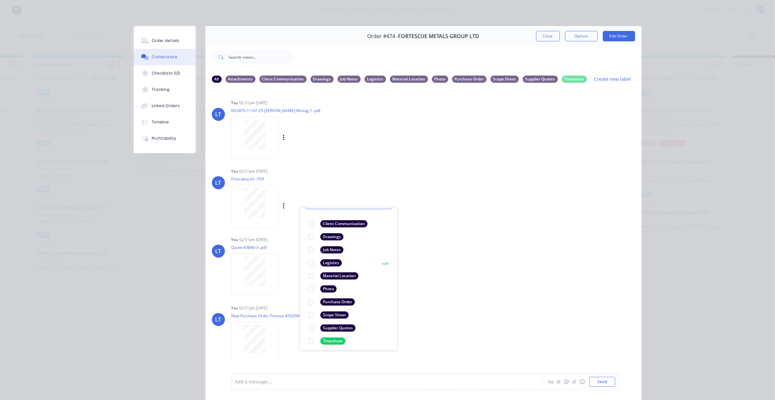
scroll to position [38, 0]
click at [308, 326] on div at bounding box center [311, 325] width 13 height 13
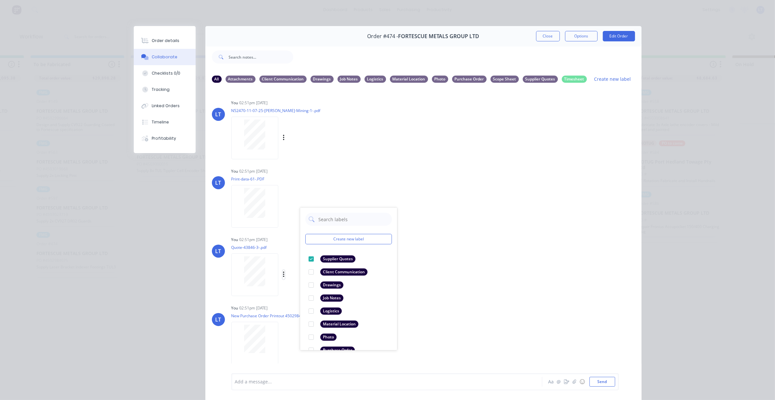
click at [283, 274] on icon "button" at bounding box center [284, 274] width 2 height 7
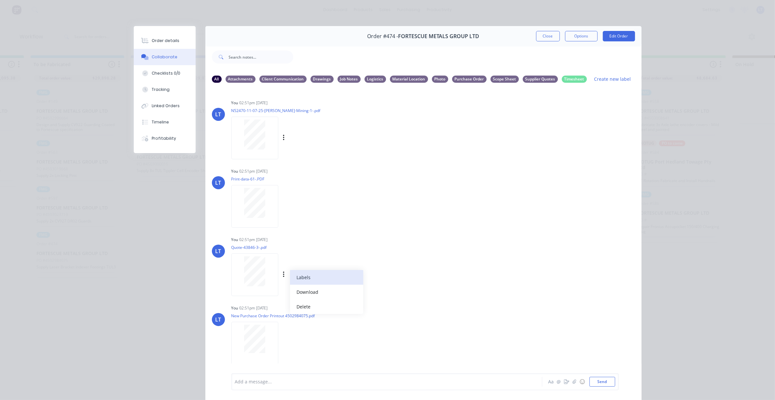
click at [301, 282] on button "Labels" at bounding box center [326, 277] width 73 height 15
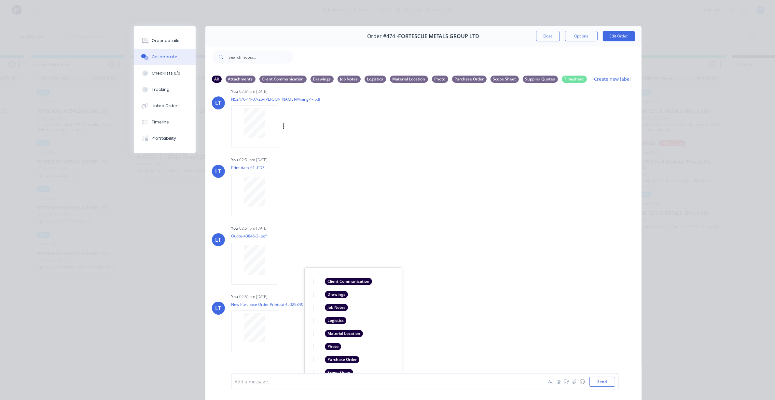
scroll to position [43, 0]
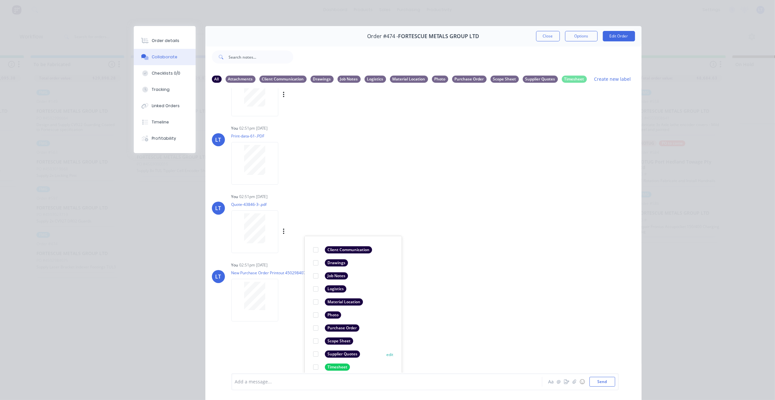
click at [314, 354] on div at bounding box center [315, 353] width 13 height 13
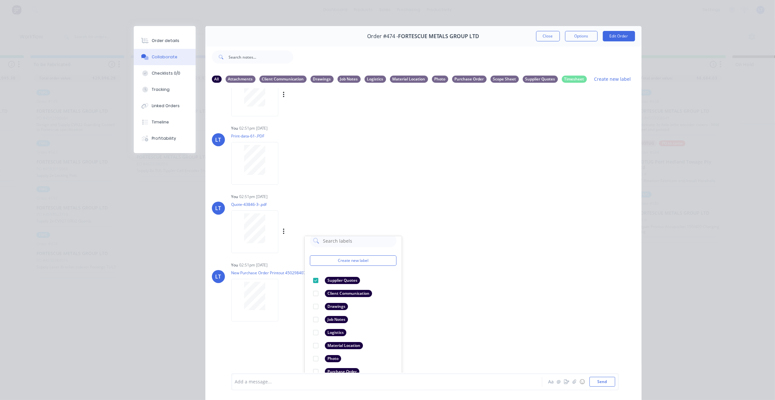
scroll to position [13, 0]
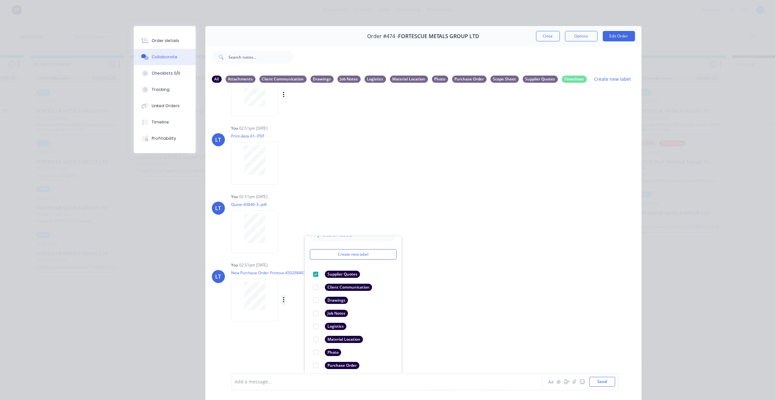
click at [283, 300] on button "button" at bounding box center [284, 299] width 3 height 9
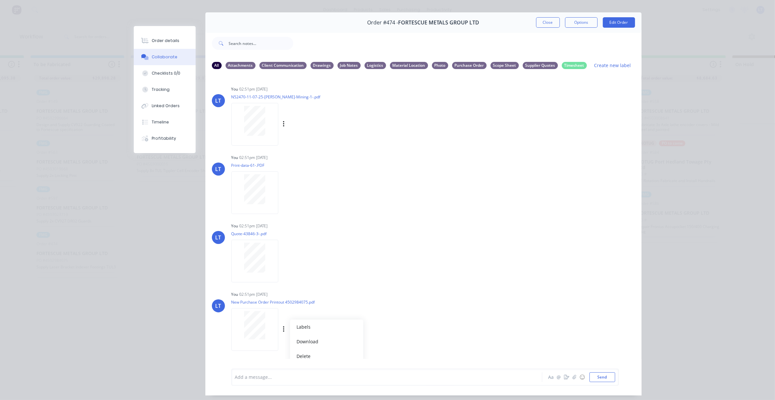
scroll to position [36, 0]
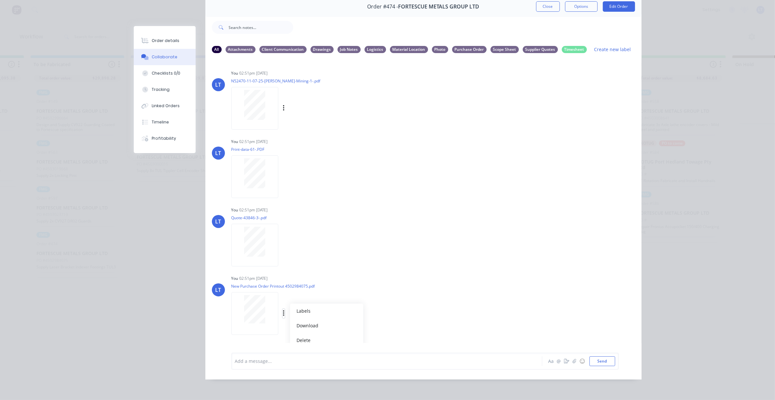
click at [283, 310] on icon "button" at bounding box center [283, 313] width 1 height 6
click at [281, 309] on div "Labels Download Delete" at bounding box center [317, 313] width 73 height 9
click at [283, 310] on icon "button" at bounding box center [284, 313] width 2 height 7
click at [306, 307] on button "Labels" at bounding box center [326, 310] width 73 height 15
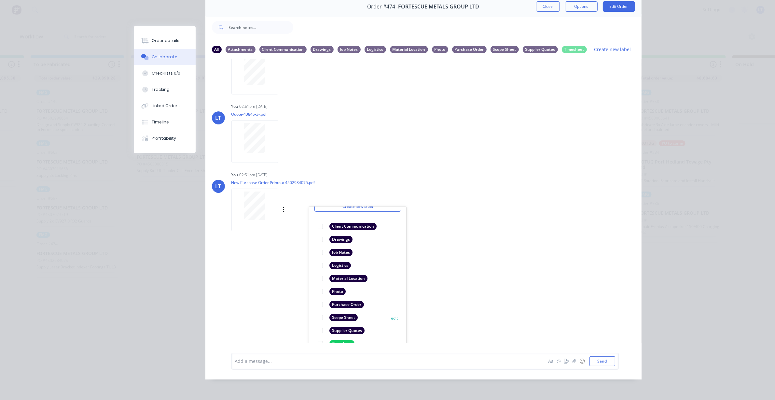
scroll to position [38, 0]
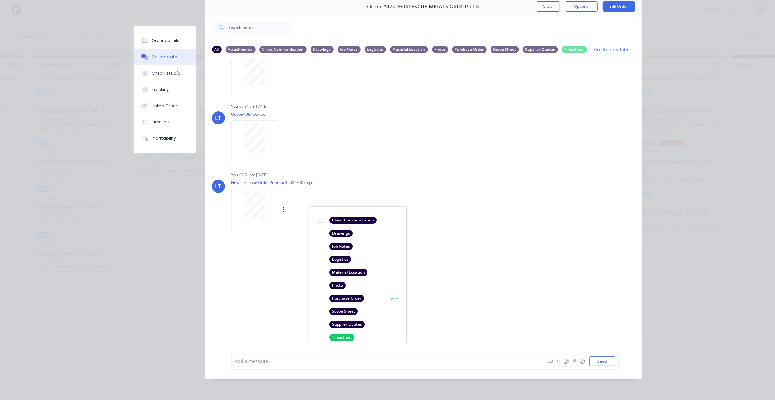
click at [318, 292] on div at bounding box center [320, 298] width 13 height 13
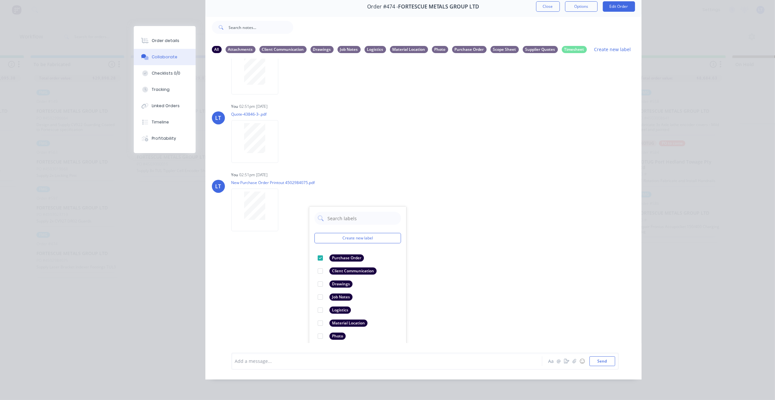
click at [599, 323] on div "LT You 02:51pm [DATE] N52470-11-07-25-[PERSON_NAME]-Mining-1-.pdf Labels Downlo…" at bounding box center [423, 201] width 436 height 284
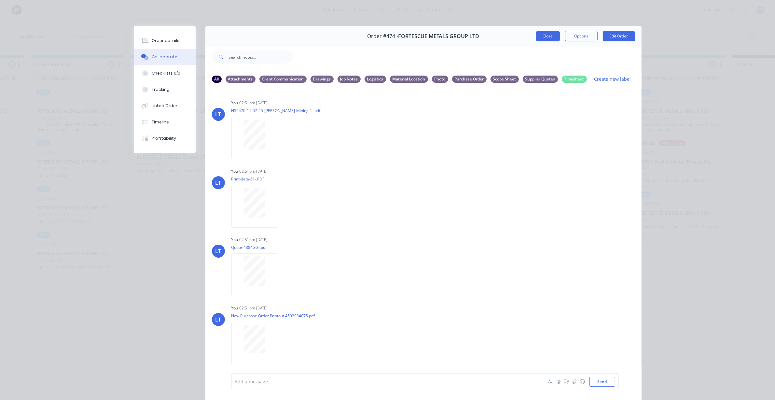
click at [541, 38] on button "Close" at bounding box center [548, 36] width 24 height 10
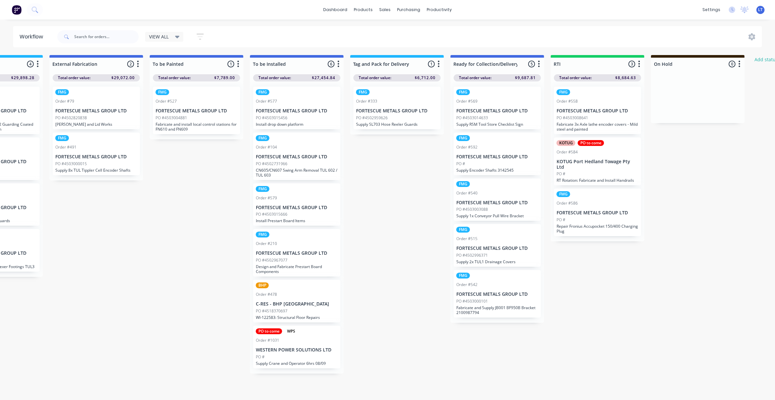
scroll to position [0, 767]
click at [91, 112] on p "FORTESCUE METALS GROUP LTD" at bounding box center [96, 111] width 82 height 6
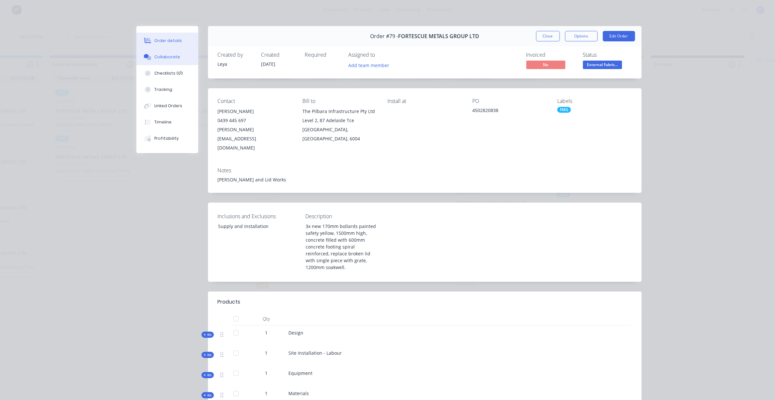
click at [164, 56] on div "Collaborate" at bounding box center [167, 57] width 26 height 6
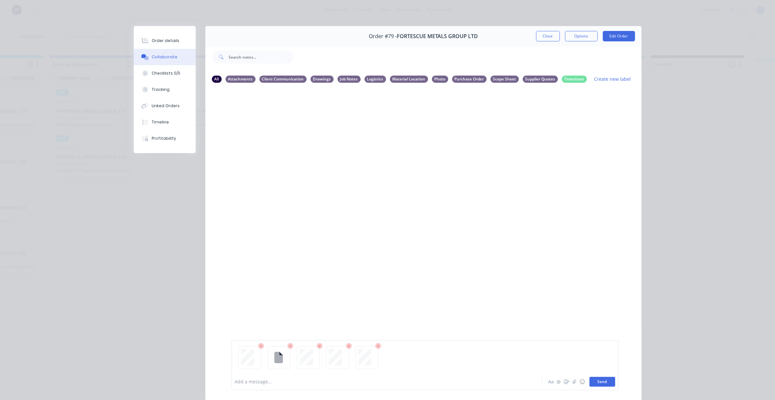
click at [607, 382] on button "Send" at bounding box center [603, 382] width 26 height 10
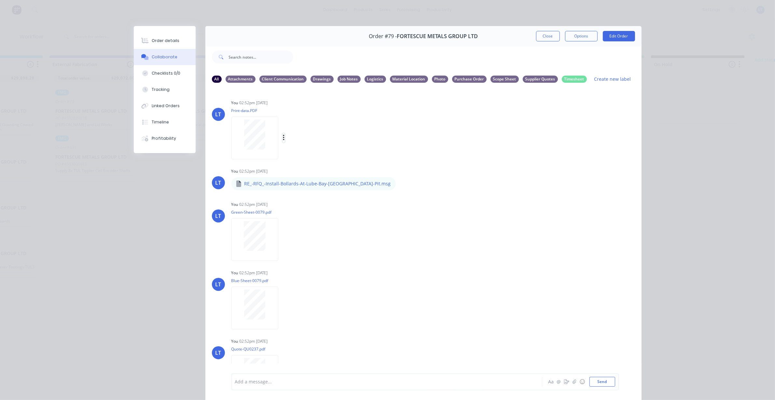
click at [283, 137] on icon "button" at bounding box center [284, 137] width 2 height 7
click at [303, 144] on button "Labels" at bounding box center [326, 140] width 73 height 15
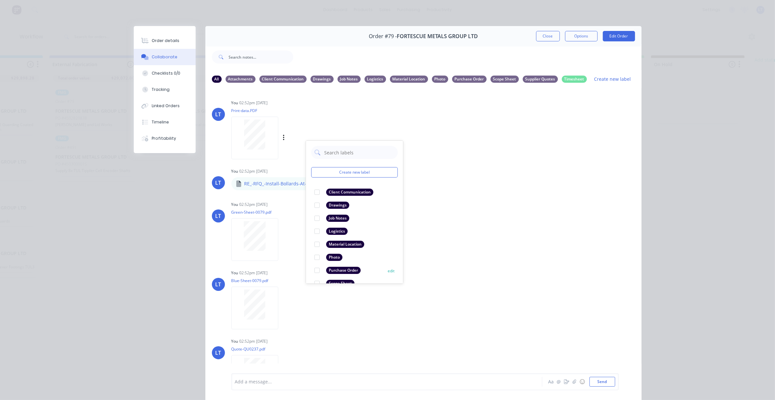
click at [314, 269] on div at bounding box center [317, 270] width 13 height 13
click at [462, 203] on div "LT You 02:52pm [DATE] Green-Sheet-0079.pdf Labels Download Delete" at bounding box center [423, 229] width 436 height 59
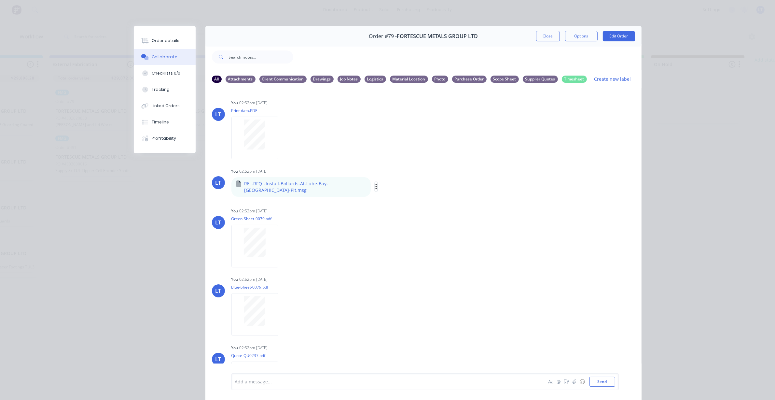
click at [375, 183] on icon "button" at bounding box center [376, 186] width 2 height 7
click at [373, 185] on div "Labels Download Delete" at bounding box center [409, 186] width 73 height 9
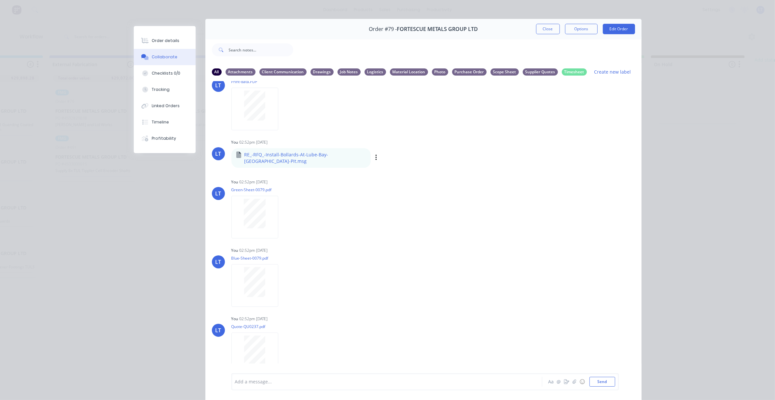
scroll to position [13, 0]
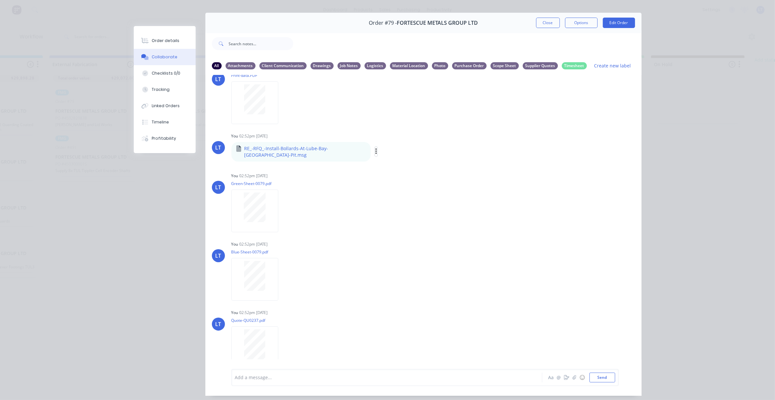
click at [375, 148] on icon "button" at bounding box center [376, 151] width 2 height 7
click at [383, 150] on button "Labels" at bounding box center [419, 154] width 73 height 15
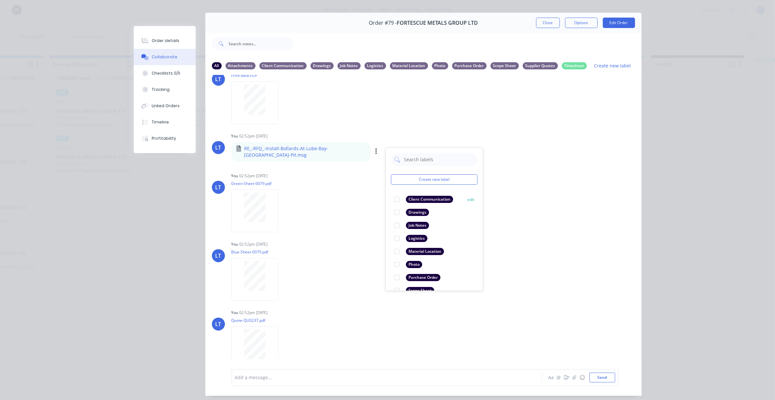
click at [393, 199] on div at bounding box center [396, 199] width 13 height 13
click at [339, 196] on div "Labels Download Delete" at bounding box center [290, 204] width 119 height 49
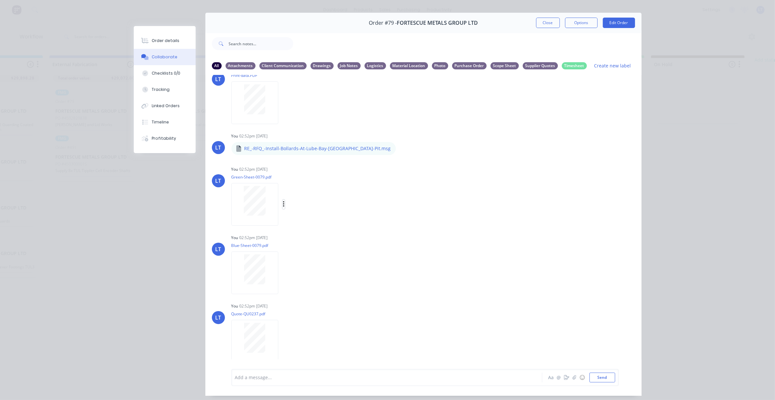
click at [283, 204] on icon "button" at bounding box center [284, 204] width 2 height 7
click at [294, 207] on button "Labels" at bounding box center [326, 207] width 73 height 15
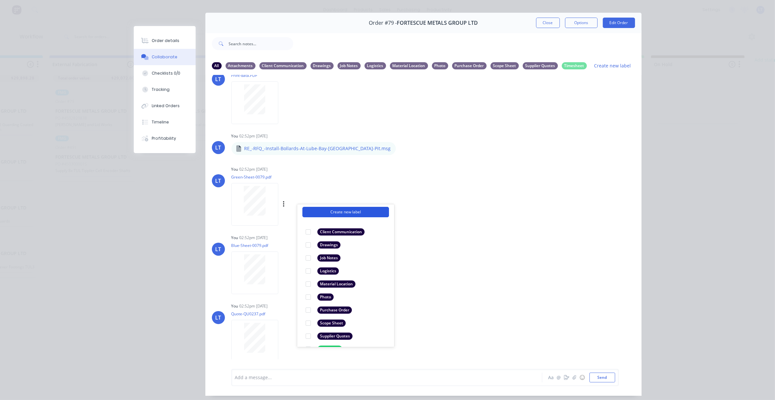
scroll to position [38, 0]
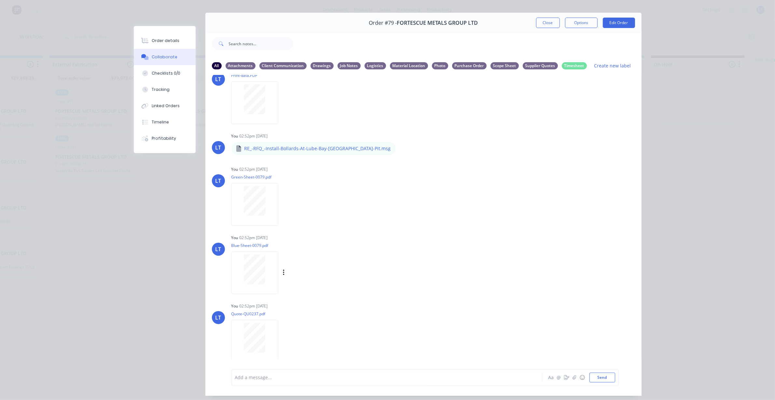
click at [448, 254] on div "LT You 02:52pm [DATE] Blue-Sheet-0079.pdf Labels Download Delete" at bounding box center [423, 262] width 436 height 59
click at [283, 340] on icon "button" at bounding box center [284, 340] width 2 height 7
click at [293, 329] on button "Labels" at bounding box center [326, 327] width 73 height 15
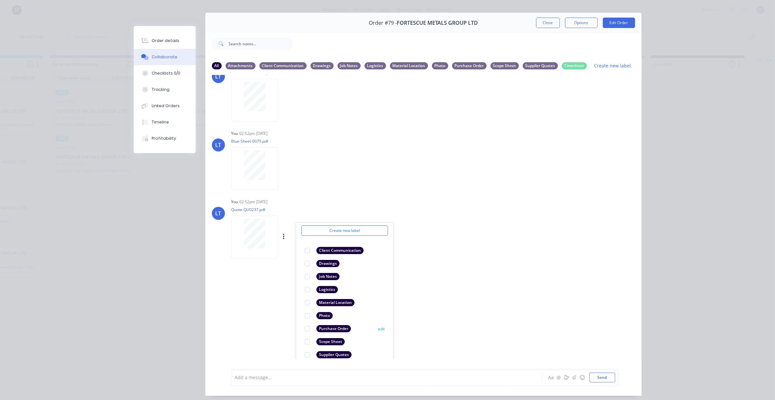
scroll to position [38, 0]
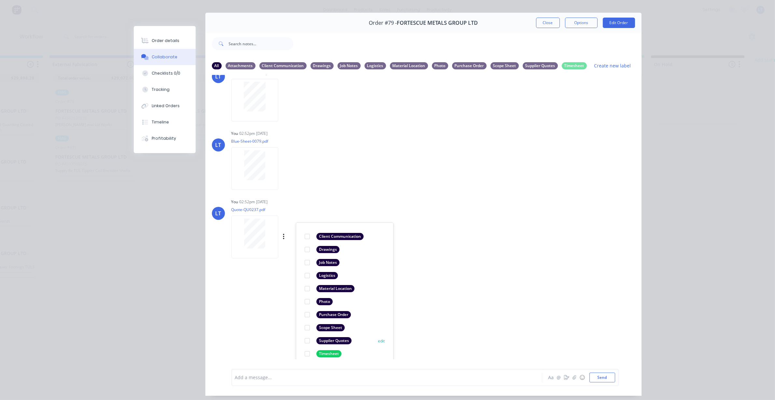
click at [303, 339] on div at bounding box center [307, 340] width 13 height 13
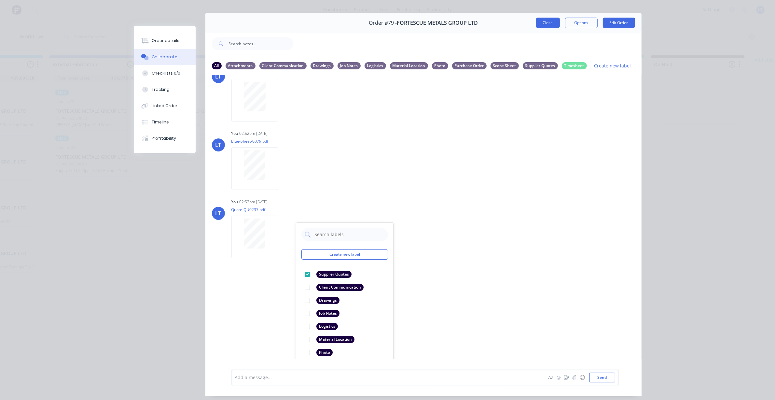
click at [550, 25] on button "Close" at bounding box center [548, 23] width 24 height 10
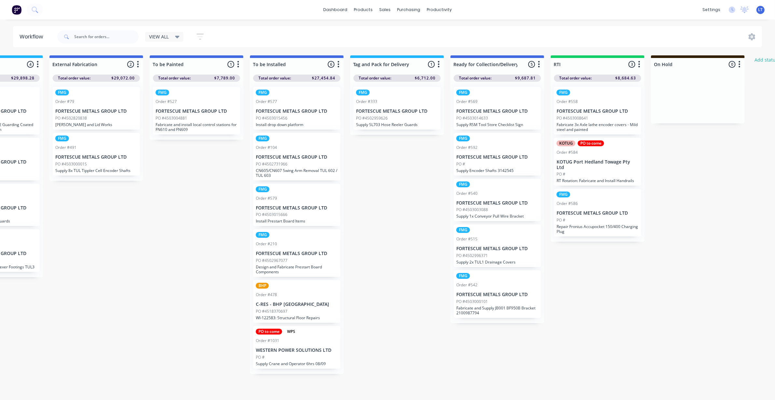
click at [104, 162] on div "PO #4503000015" at bounding box center [96, 164] width 82 height 6
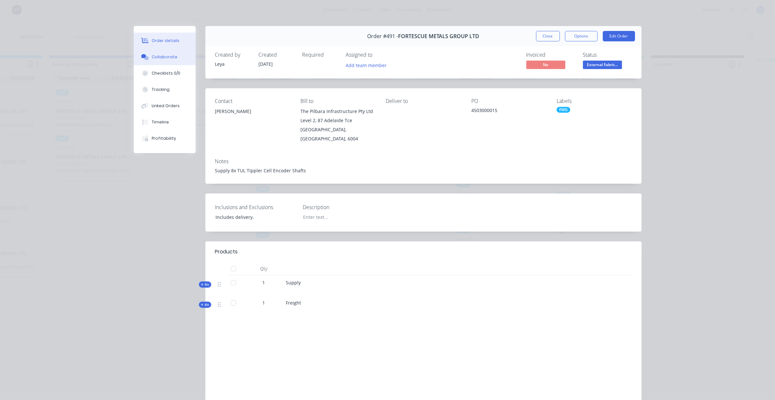
click at [159, 57] on div "Collaborate" at bounding box center [165, 57] width 26 height 6
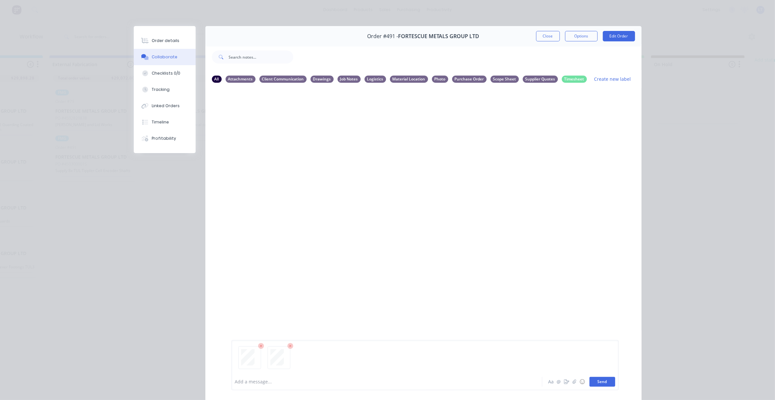
click at [607, 377] on button "Send" at bounding box center [603, 382] width 26 height 10
click at [283, 206] on icon "button" at bounding box center [283, 206] width 1 height 6
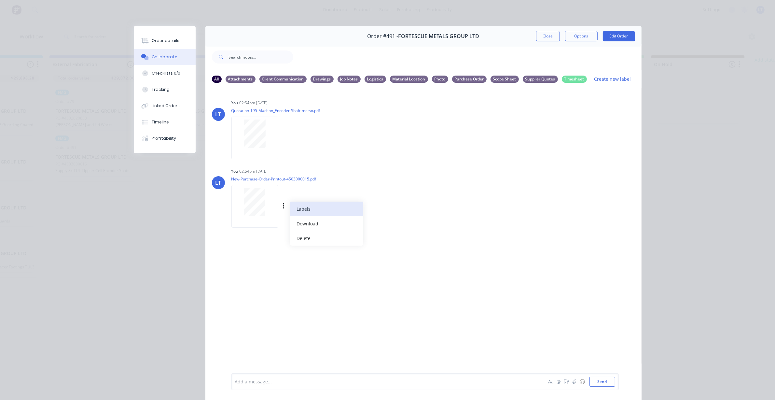
click at [297, 210] on button "Labels" at bounding box center [326, 209] width 73 height 15
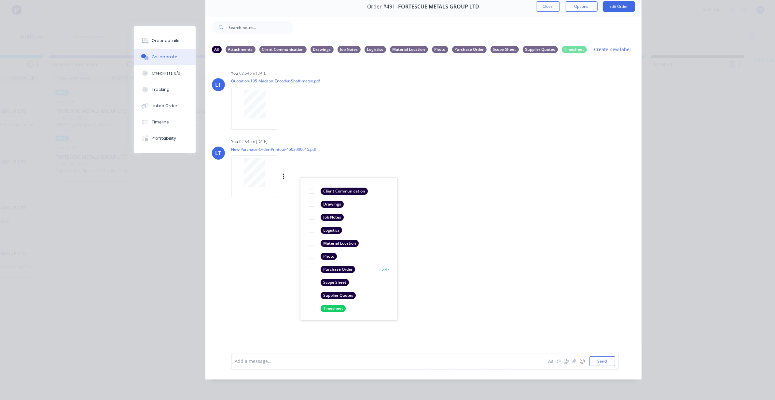
scroll to position [10, 767]
click at [310, 263] on div at bounding box center [311, 269] width 13 height 13
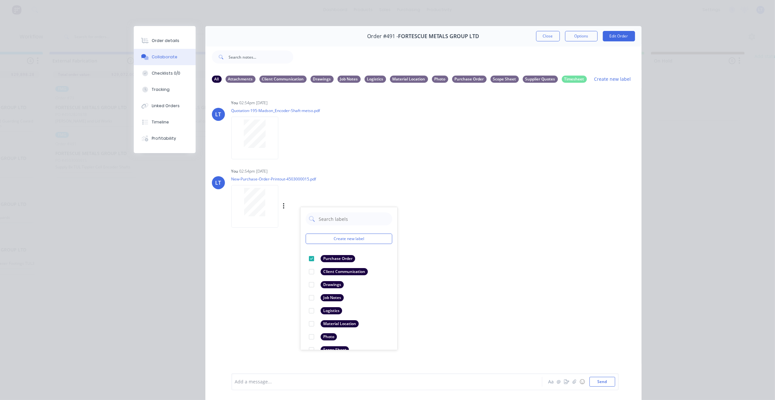
scroll to position [0, 767]
click at [542, 34] on button "Close" at bounding box center [548, 36] width 24 height 10
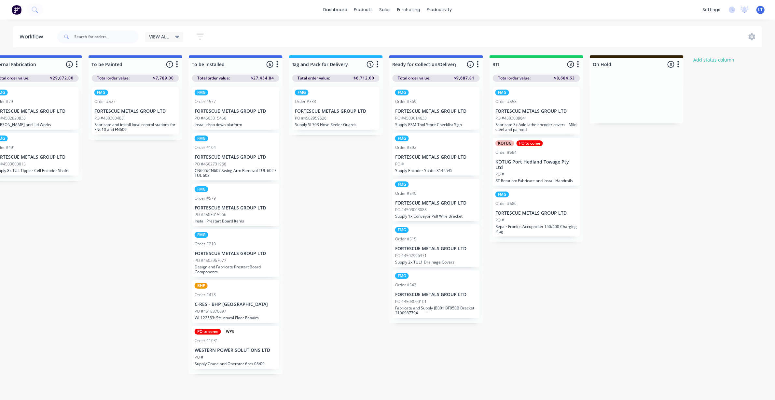
scroll to position [0, 848]
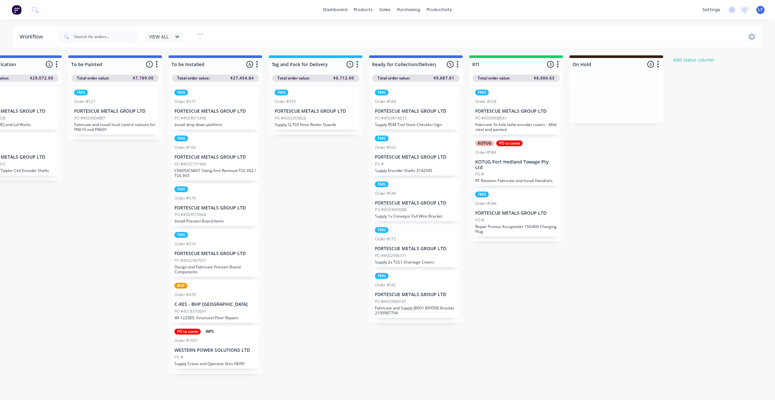
click at [108, 118] on div "PO #4503004881" at bounding box center [115, 118] width 82 height 6
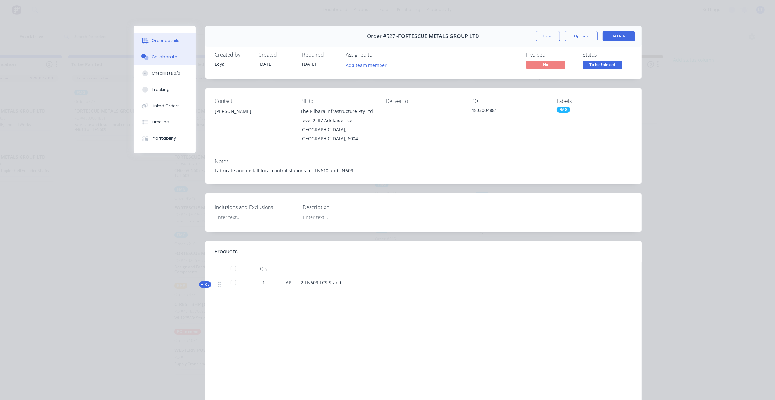
click at [155, 58] on div "Collaborate" at bounding box center [165, 57] width 26 height 6
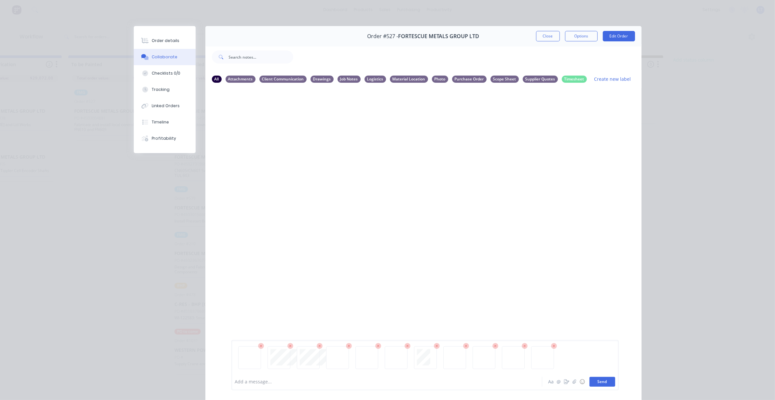
click at [599, 385] on button "Send" at bounding box center [603, 382] width 26 height 10
click at [536, 36] on button "Close" at bounding box center [548, 36] width 24 height 10
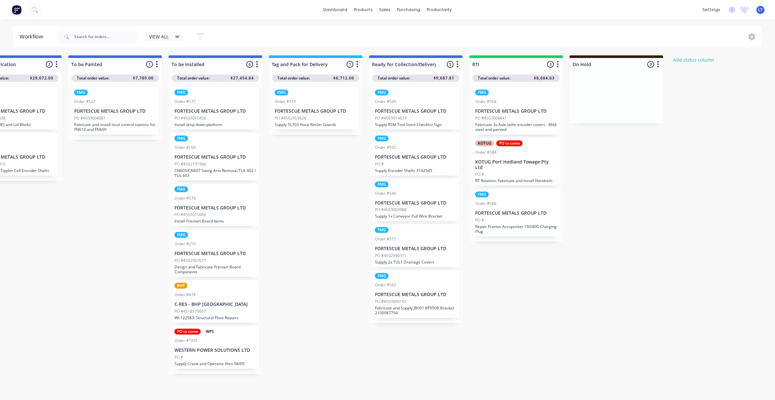
click at [126, 116] on div "PO #4503004881" at bounding box center [115, 118] width 82 height 6
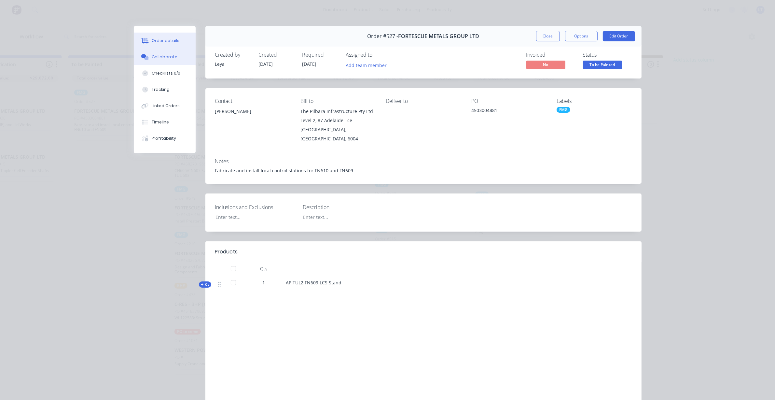
click at [165, 60] on div "Collaborate" at bounding box center [165, 57] width 26 height 6
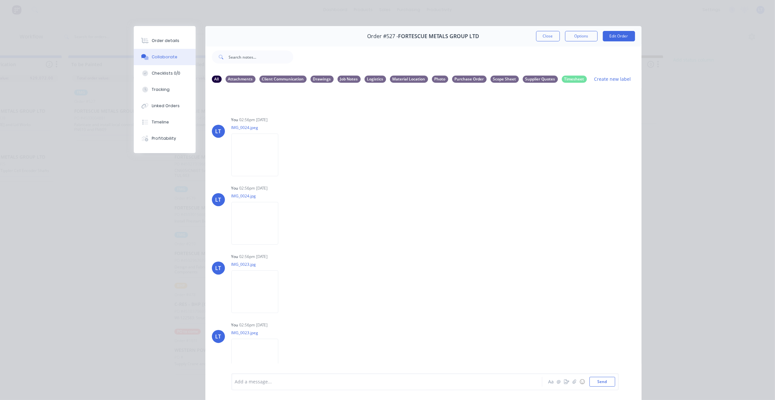
scroll to position [462, 0]
drag, startPoint x: 601, startPoint y: 379, endPoint x: 606, endPoint y: 369, distance: 11.1
click at [601, 378] on button "Send" at bounding box center [603, 382] width 26 height 10
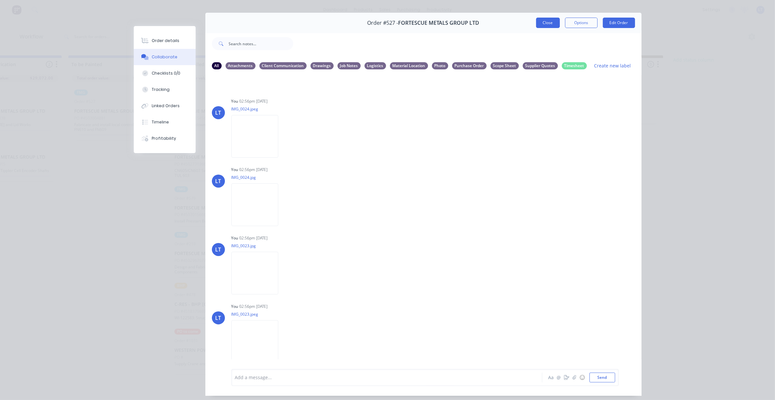
click at [543, 23] on button "Close" at bounding box center [548, 23] width 24 height 10
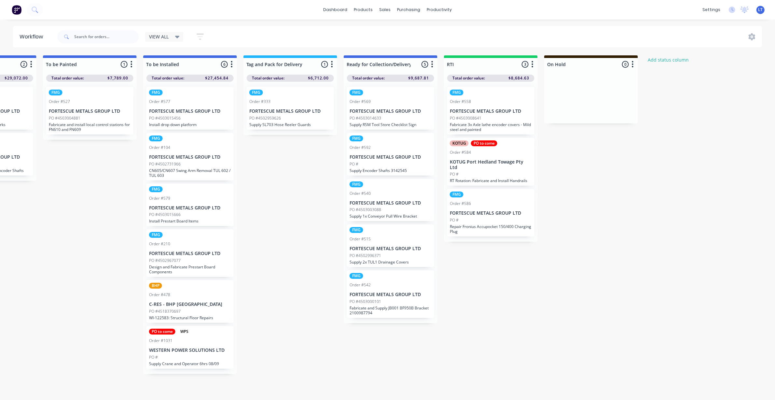
scroll to position [0, 877]
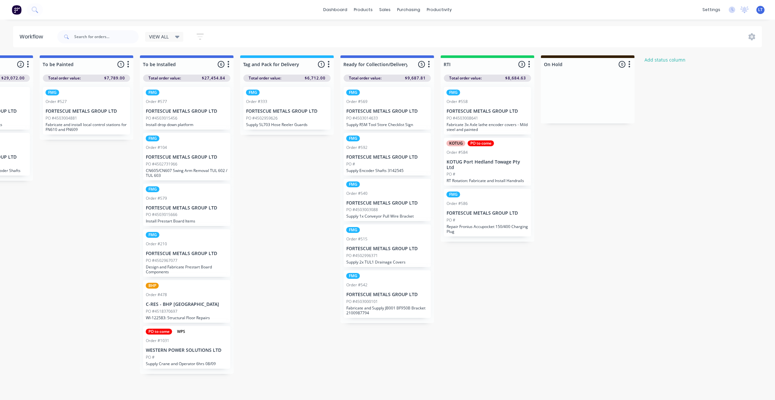
click at [212, 112] on p "FORTESCUE METALS GROUP LTD" at bounding box center [187, 111] width 82 height 6
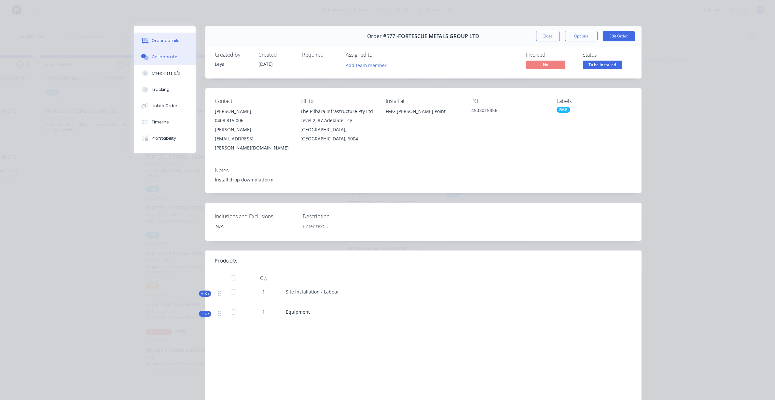
click at [171, 61] on button "Collaborate" at bounding box center [165, 57] width 62 height 16
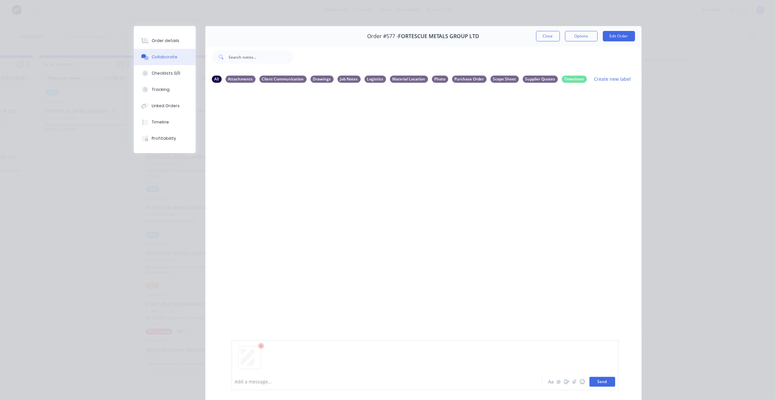
click at [594, 379] on button "Send" at bounding box center [603, 382] width 26 height 10
click at [283, 138] on icon "button" at bounding box center [283, 138] width 1 height 6
click at [290, 140] on button "Labels" at bounding box center [326, 140] width 73 height 15
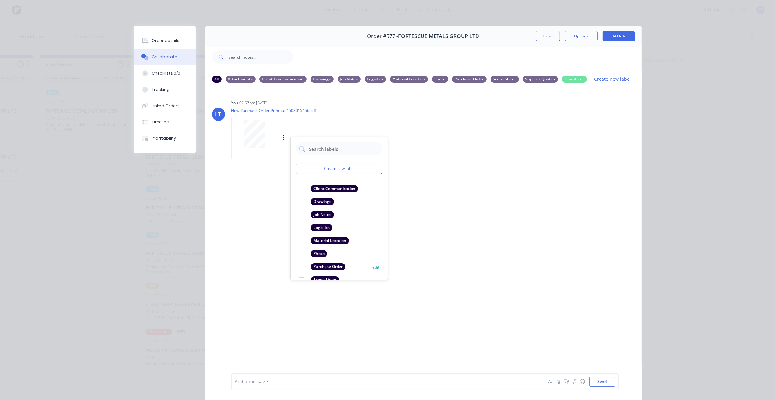
click at [297, 267] on div at bounding box center [301, 266] width 13 height 13
click at [545, 36] on button "Close" at bounding box center [548, 36] width 24 height 10
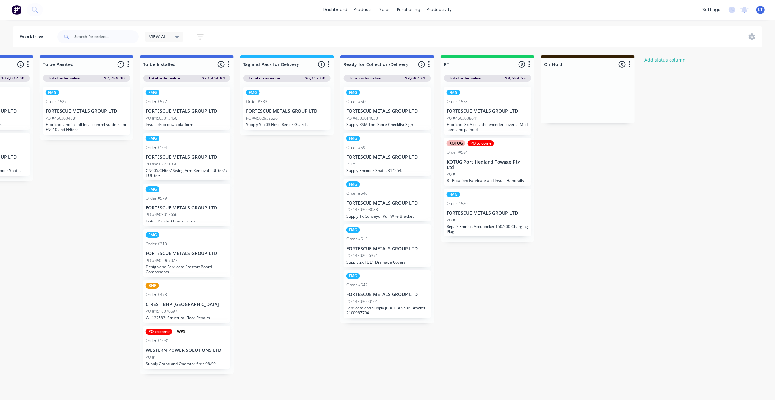
click at [187, 154] on p "FORTESCUE METALS GROUP LTD" at bounding box center [187, 157] width 82 height 6
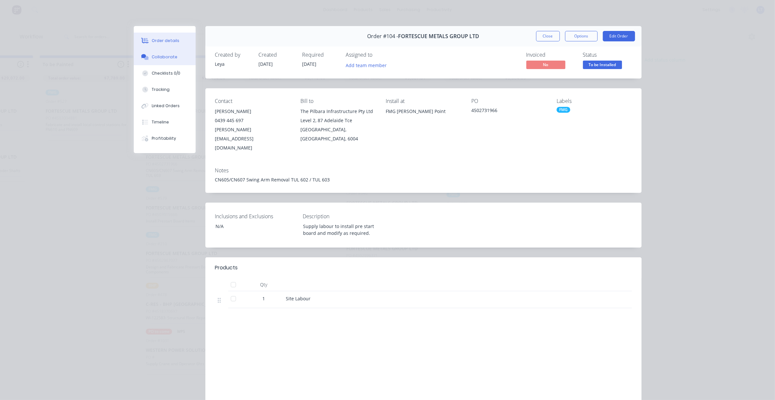
click at [161, 53] on button "Collaborate" at bounding box center [165, 57] width 62 height 16
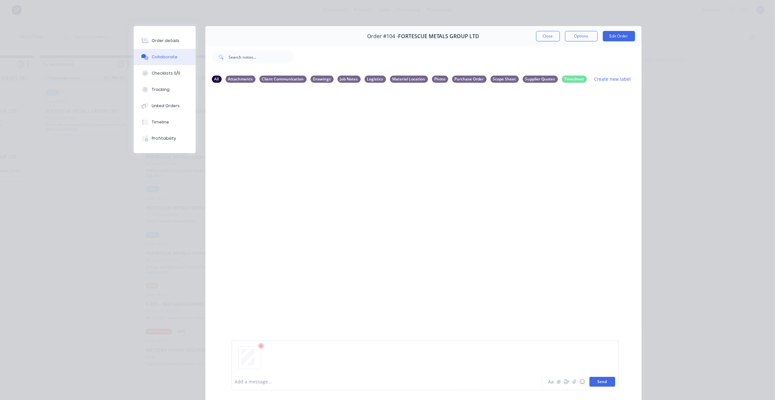
click at [604, 380] on button "Send" at bounding box center [603, 382] width 26 height 10
click at [549, 36] on button "Close" at bounding box center [548, 36] width 24 height 10
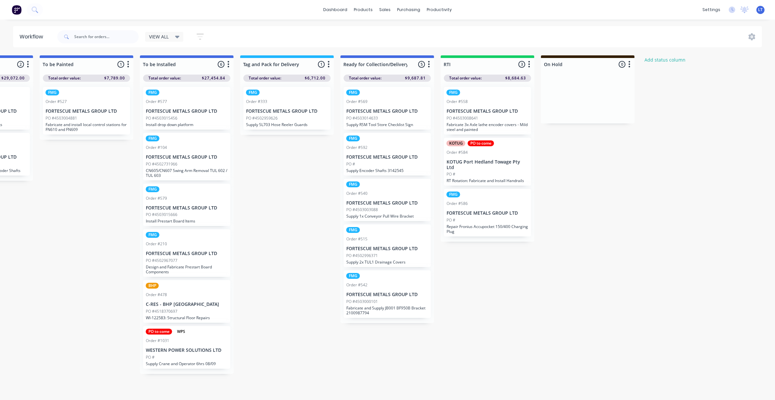
click at [207, 212] on div "PO #4503015666" at bounding box center [187, 215] width 82 height 6
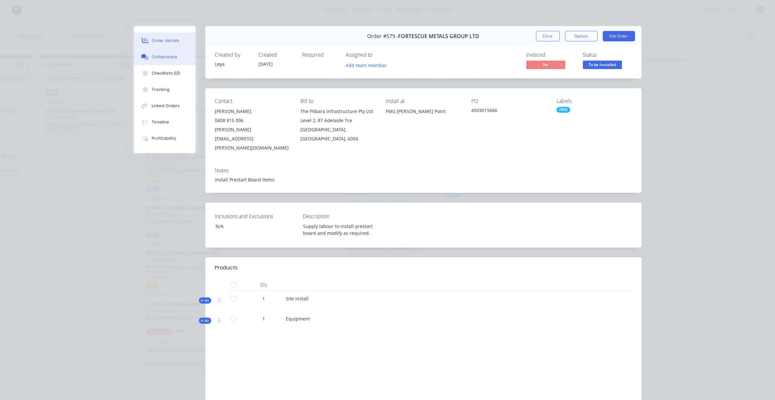
click at [167, 54] on div "Collaborate" at bounding box center [165, 57] width 26 height 6
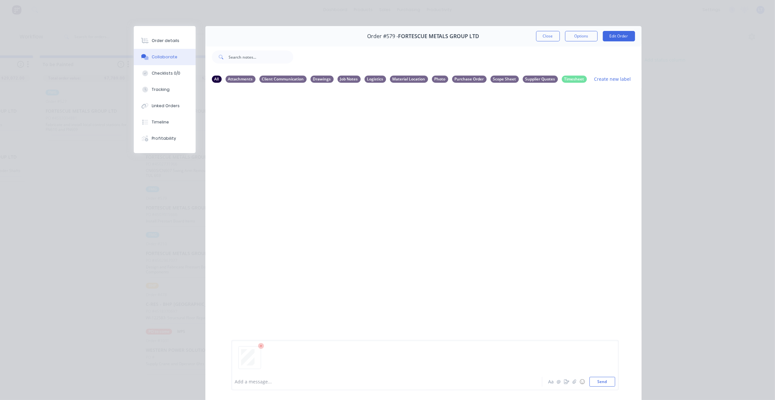
click at [609, 386] on div "Add a message... Aa @ ☺ Send" at bounding box center [424, 365] width 387 height 50
click at [606, 383] on button "Send" at bounding box center [603, 382] width 26 height 10
click at [546, 38] on button "Close" at bounding box center [548, 36] width 24 height 10
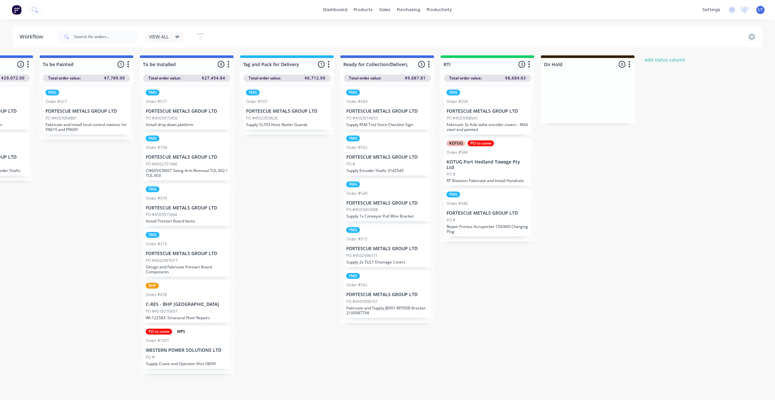
click at [185, 260] on div "PO #4502967077" at bounding box center [187, 261] width 82 height 6
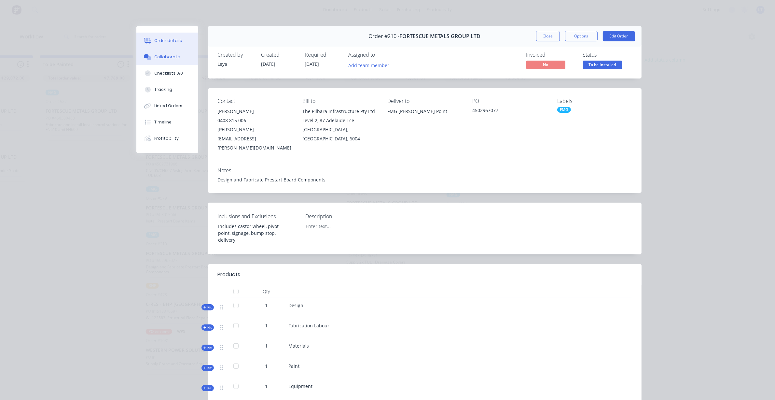
click at [173, 58] on div "Collaborate" at bounding box center [167, 57] width 26 height 6
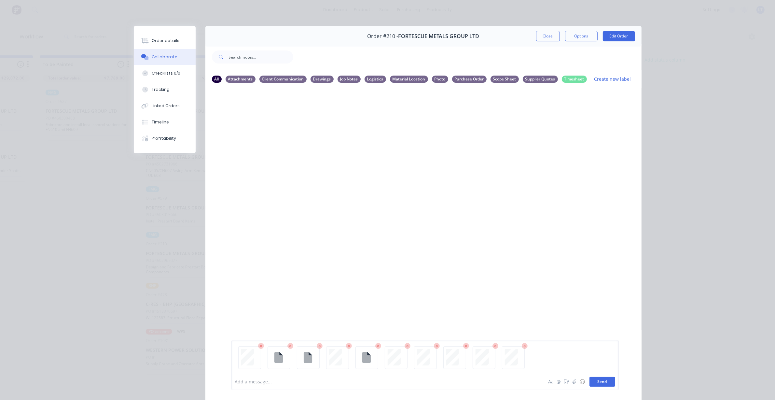
click at [600, 382] on button "Send" at bounding box center [603, 382] width 26 height 10
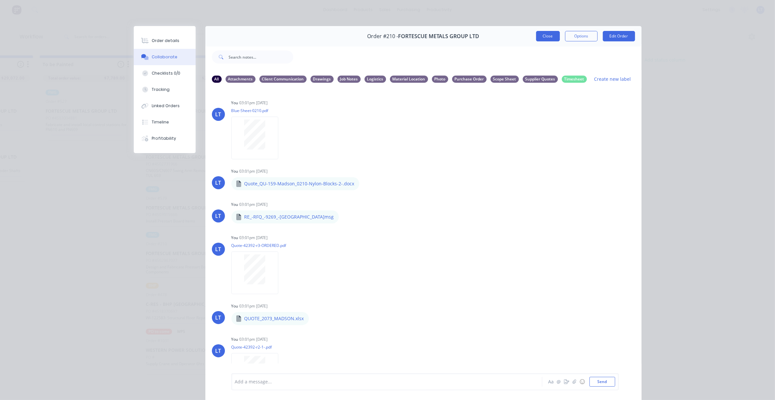
click at [536, 37] on button "Close" at bounding box center [548, 36] width 24 height 10
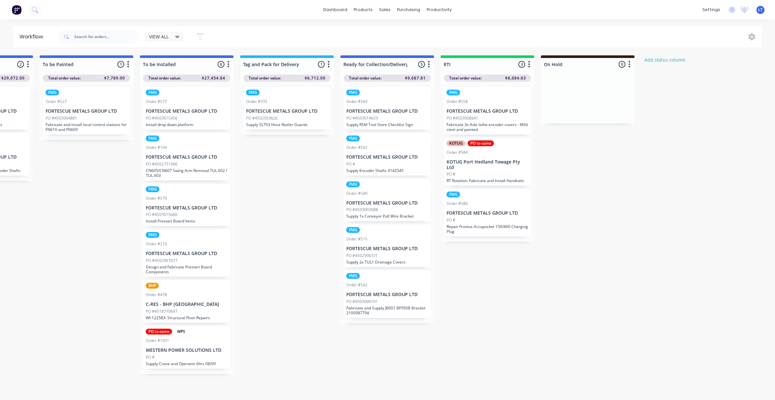
click at [189, 251] on p "FORTESCUE METALS GROUP LTD" at bounding box center [187, 254] width 82 height 6
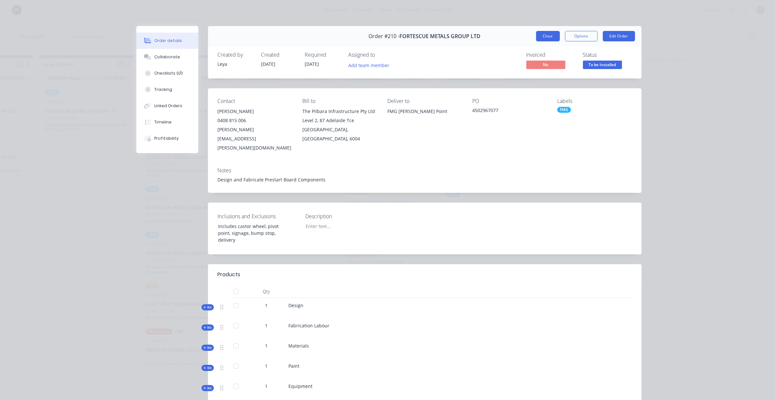
click at [550, 36] on button "Close" at bounding box center [548, 36] width 24 height 10
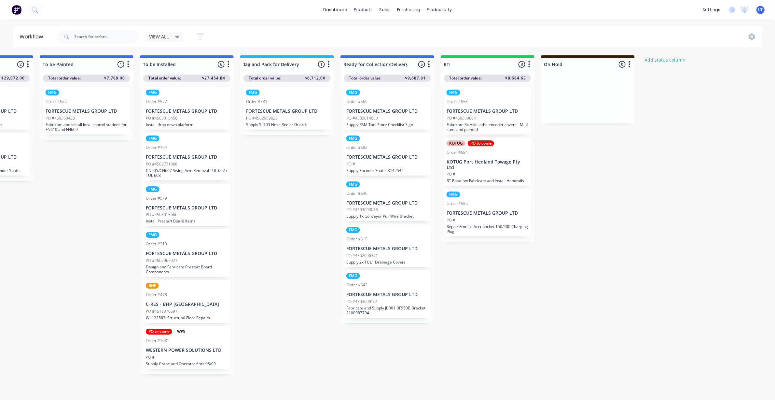
click at [192, 309] on div "PO #4518370697" at bounding box center [187, 311] width 82 height 6
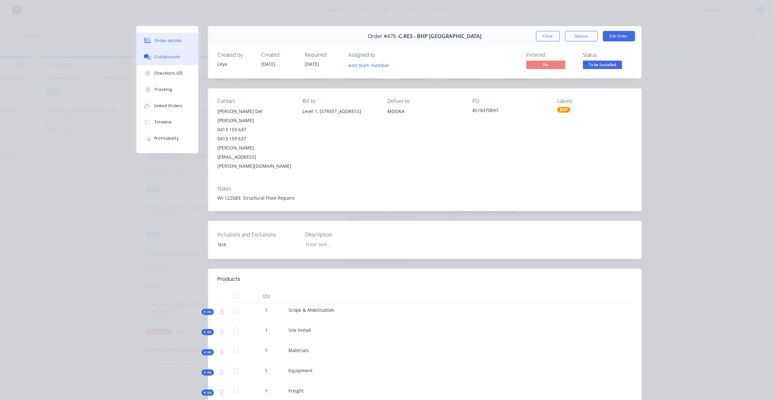
click at [178, 60] on button "Collaborate" at bounding box center [167, 57] width 62 height 16
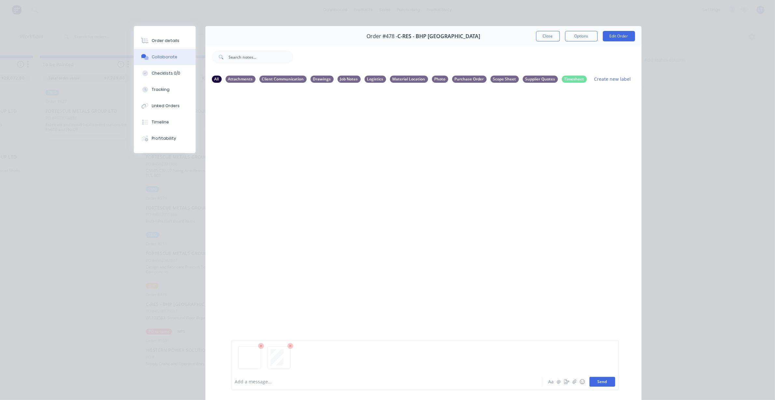
click at [598, 380] on button "Send" at bounding box center [603, 382] width 26 height 10
click at [283, 137] on icon "button" at bounding box center [283, 138] width 1 height 6
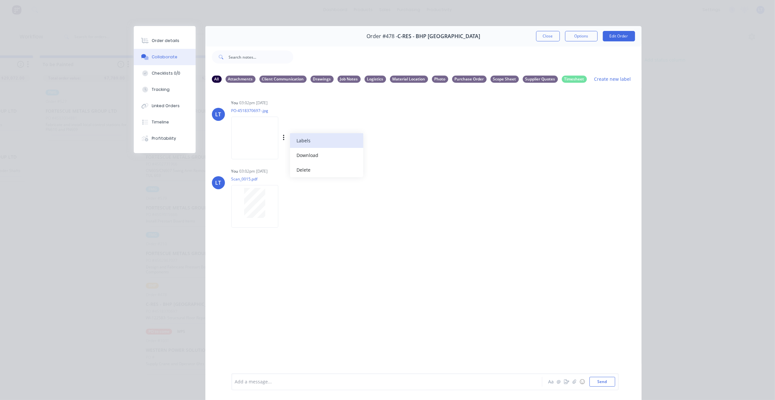
click at [294, 143] on button "Labels" at bounding box center [326, 140] width 73 height 15
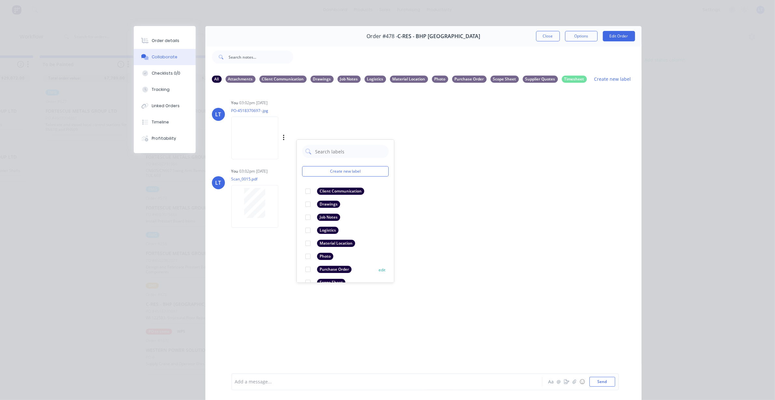
click at [305, 269] on div at bounding box center [307, 269] width 13 height 13
click at [283, 206] on icon "button" at bounding box center [284, 206] width 2 height 7
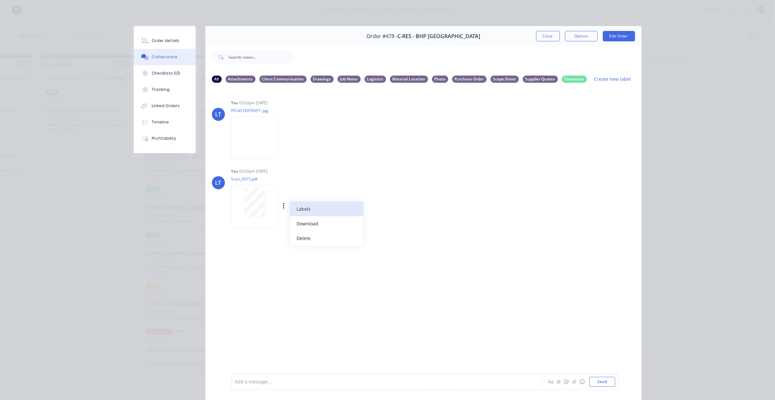
click at [290, 207] on button "Labels" at bounding box center [326, 209] width 73 height 15
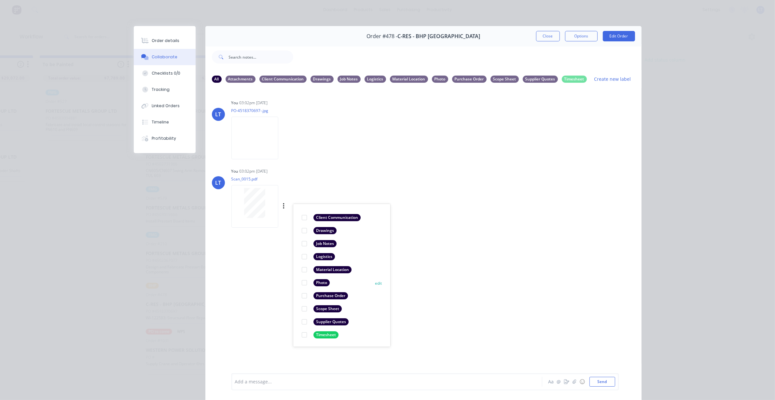
scroll to position [38, 0]
click at [303, 309] on div at bounding box center [304, 308] width 13 height 13
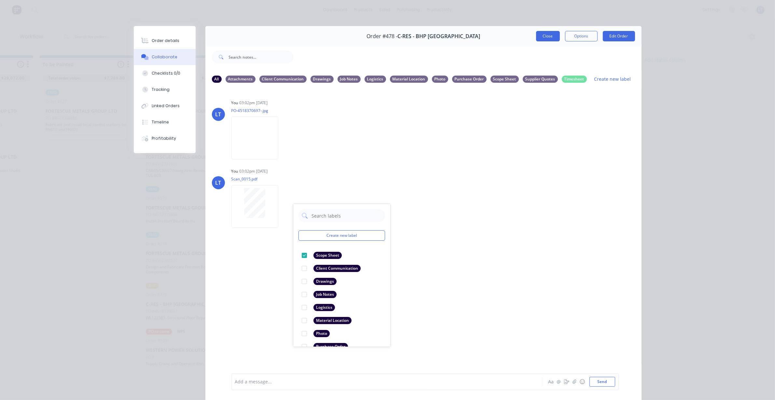
click at [545, 36] on button "Close" at bounding box center [548, 36] width 24 height 10
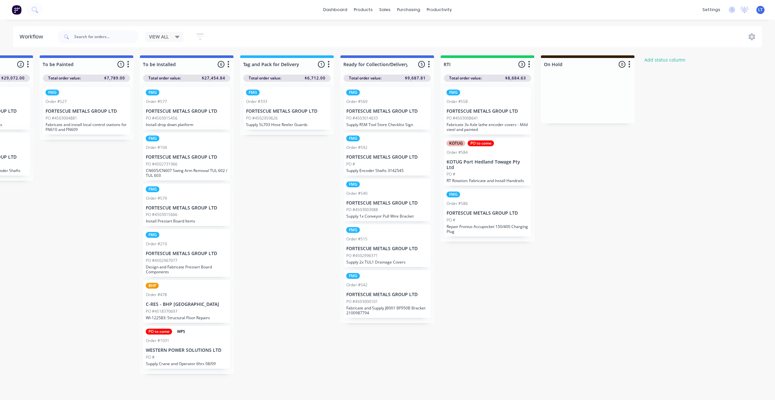
drag, startPoint x: 491, startPoint y: 320, endPoint x: 361, endPoint y: 342, distance: 131.5
drag, startPoint x: 325, startPoint y: 341, endPoint x: 293, endPoint y: 339, distance: 31.6
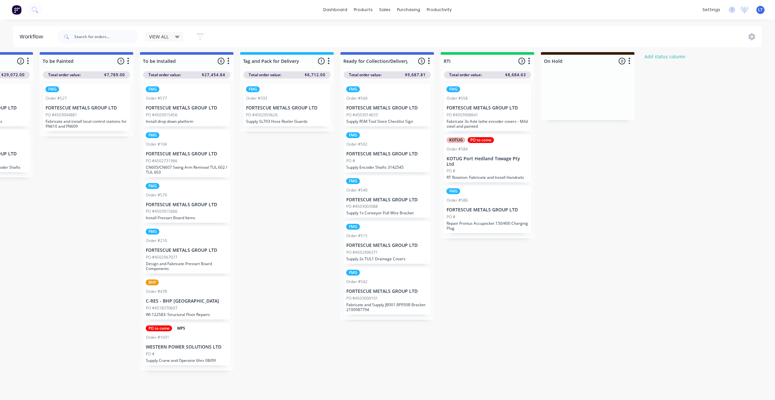
scroll to position [0, 877]
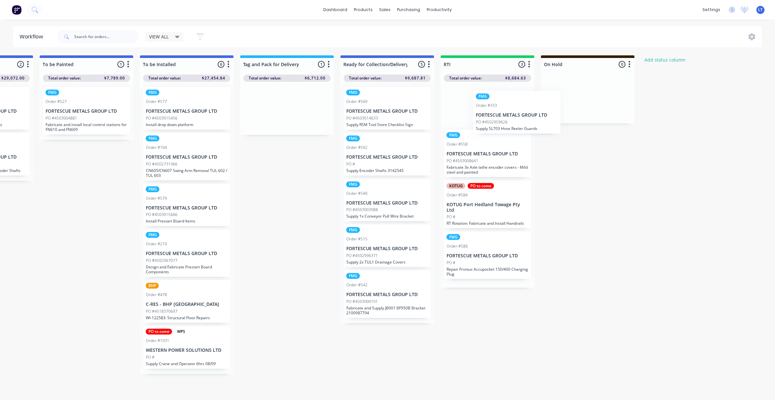
drag, startPoint x: 300, startPoint y: 114, endPoint x: 516, endPoint y: 114, distance: 215.9
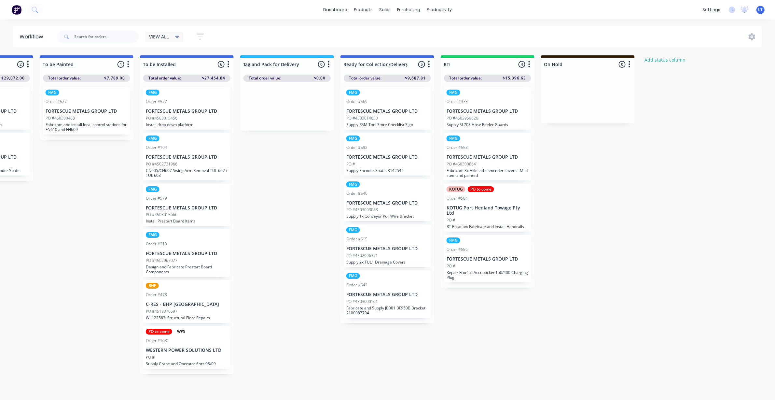
click at [486, 109] on p "FORTESCUE METALS GROUP LTD" at bounding box center [488, 111] width 82 height 6
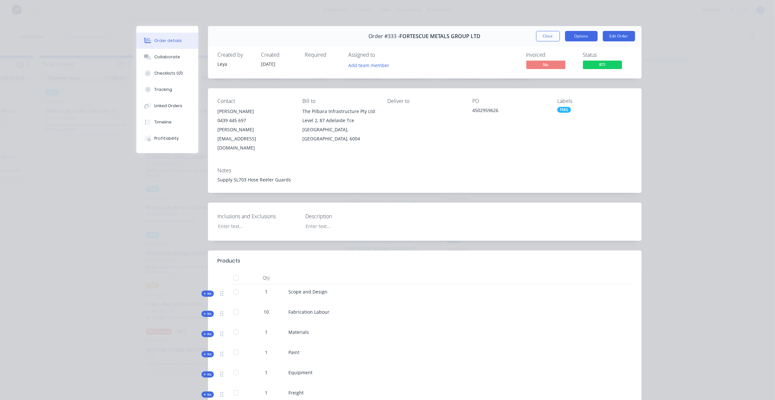
click at [579, 40] on button "Options" at bounding box center [581, 36] width 33 height 10
click at [545, 36] on button "Close" at bounding box center [548, 36] width 24 height 10
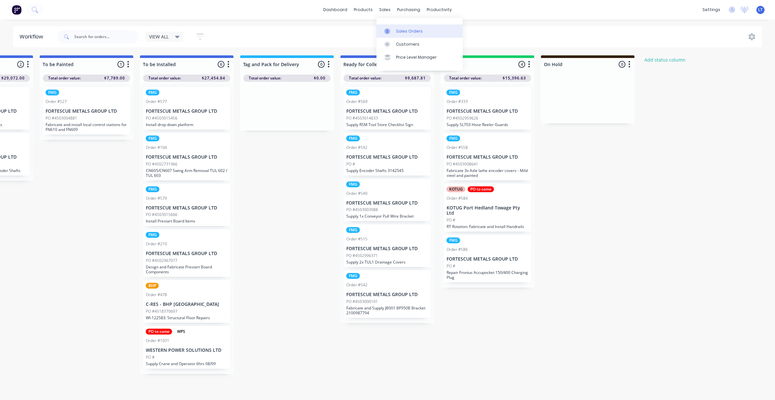
click at [394, 30] on link "Sales Orders" at bounding box center [420, 30] width 86 height 13
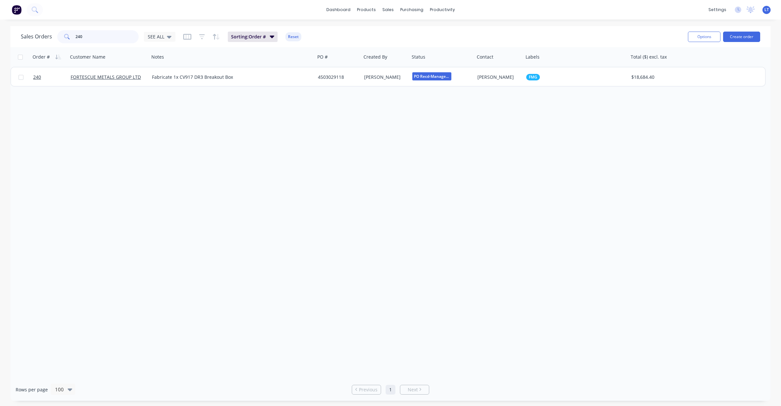
drag, startPoint x: 89, startPoint y: 36, endPoint x: 21, endPoint y: 33, distance: 68.4
click at [16, 34] on div "Sales Orders 240 SEE ALL Sorting: Order # Reset Options Create order" at bounding box center [390, 36] width 761 height 21
type input "333"
click at [191, 84] on button "Archive" at bounding box center [199, 80] width 65 height 13
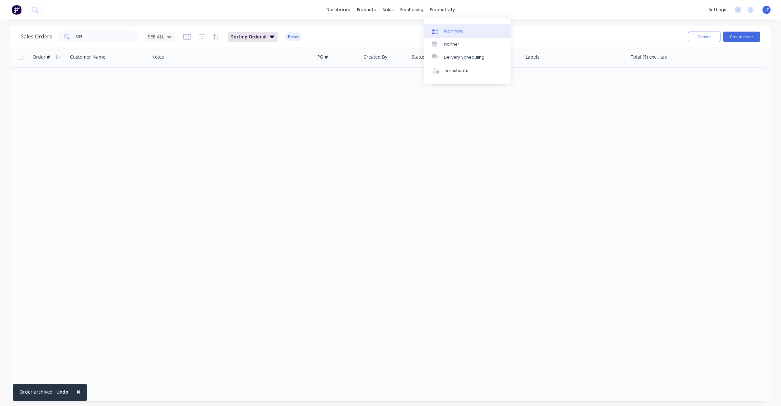
click at [462, 25] on link "Workflow" at bounding box center [468, 30] width 86 height 13
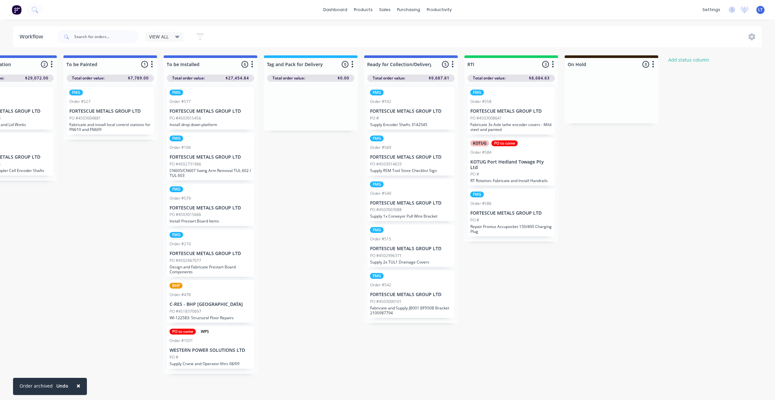
scroll to position [0, 877]
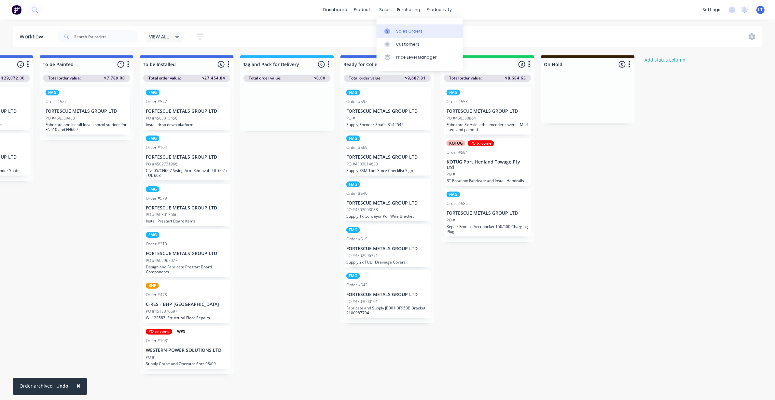
click at [398, 27] on link "Sales Orders" at bounding box center [420, 30] width 86 height 13
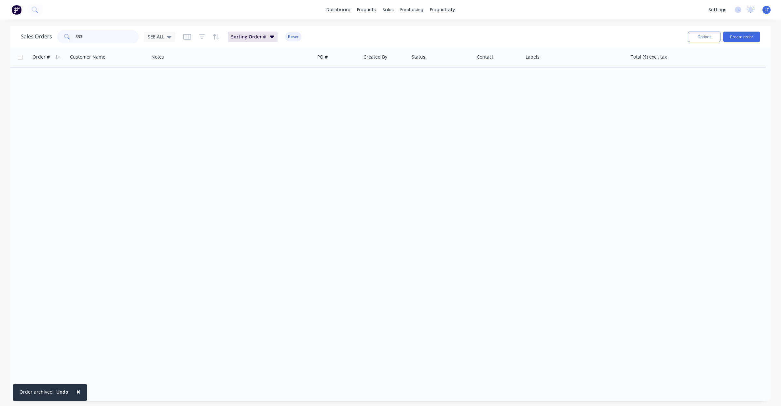
drag, startPoint x: 60, startPoint y: 38, endPoint x: 35, endPoint y: 36, distance: 24.8
click at [39, 36] on div "Sales Orders 333 SEE ALL" at bounding box center [98, 36] width 155 height 13
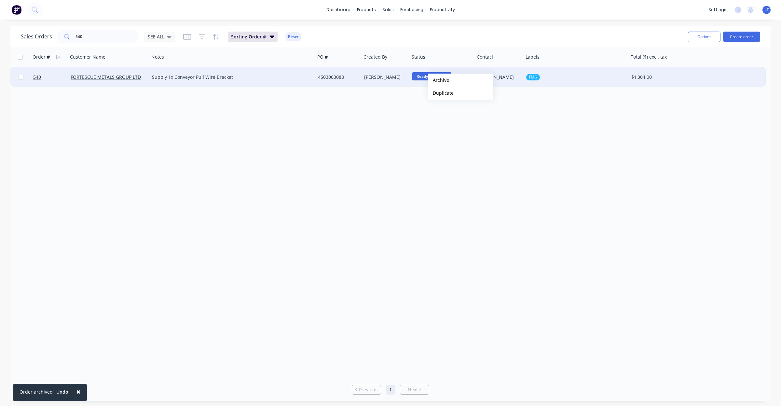
click at [421, 77] on span "Ready for Colle..." at bounding box center [432, 76] width 39 height 8
click at [430, 120] on button "RTI" at bounding box center [446, 117] width 68 height 12
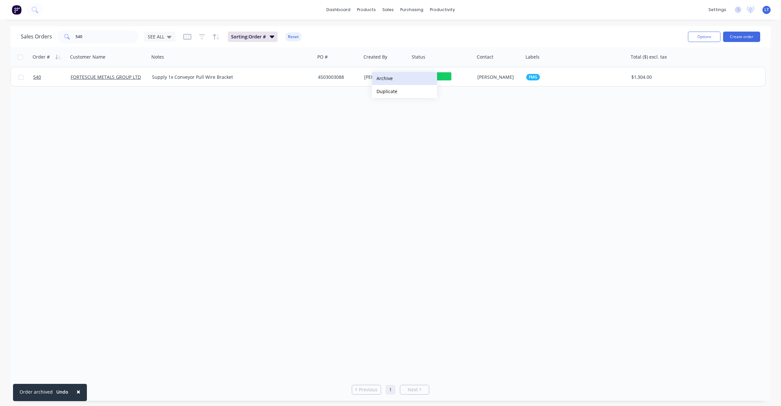
click at [386, 82] on button "Archive" at bounding box center [404, 78] width 65 height 13
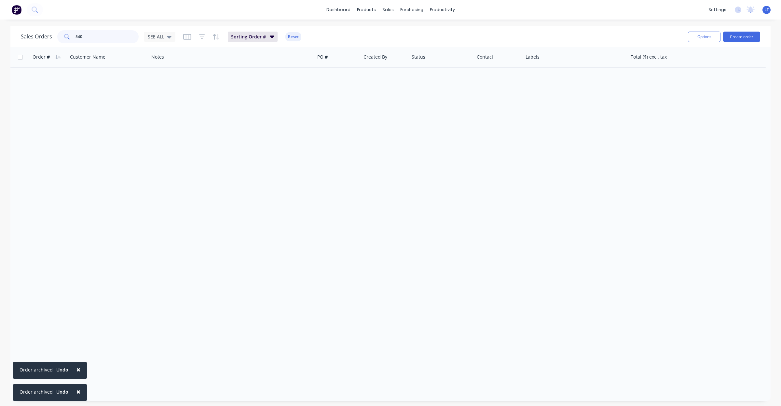
drag, startPoint x: 87, startPoint y: 37, endPoint x: 41, endPoint y: 30, distance: 46.0
click at [41, 30] on div "Sales Orders 540 SEE ALL" at bounding box center [98, 36] width 155 height 13
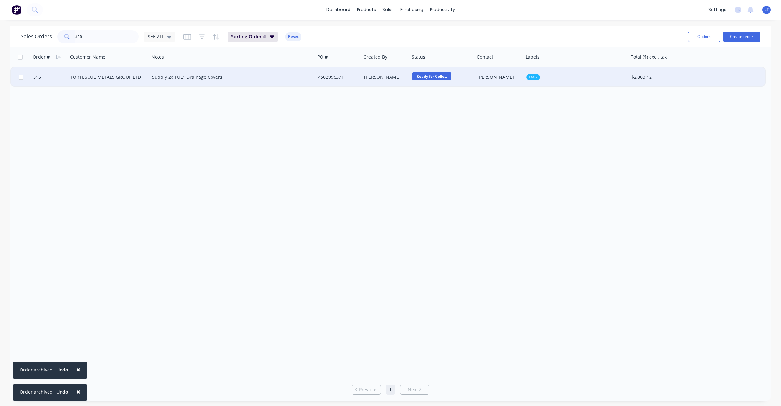
click at [435, 79] on span "Ready for Colle..." at bounding box center [432, 76] width 39 height 8
click at [430, 120] on button "RTI" at bounding box center [446, 117] width 68 height 12
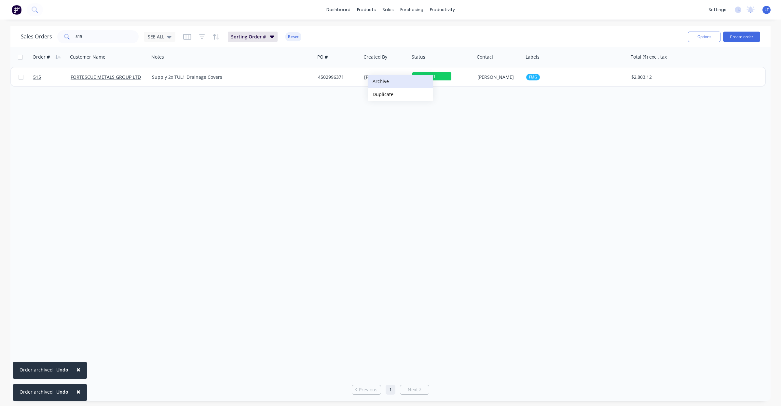
click at [389, 87] on button "Archive" at bounding box center [400, 81] width 65 height 13
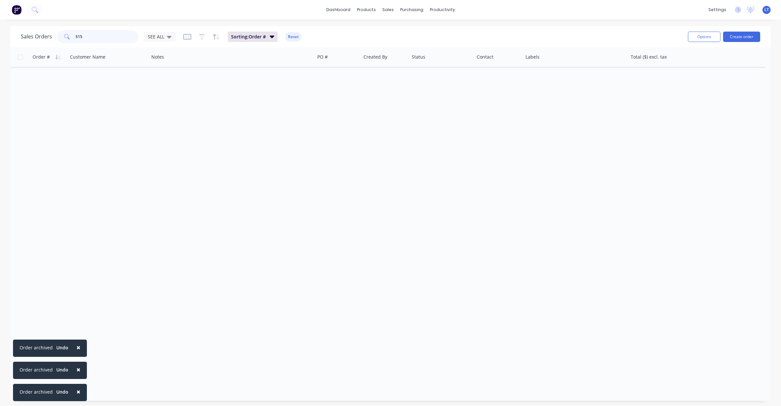
drag, startPoint x: 98, startPoint y: 34, endPoint x: 26, endPoint y: 32, distance: 72.3
click at [26, 32] on div "Sales Orders 515 SEE ALL" at bounding box center [98, 36] width 155 height 13
type input "542"
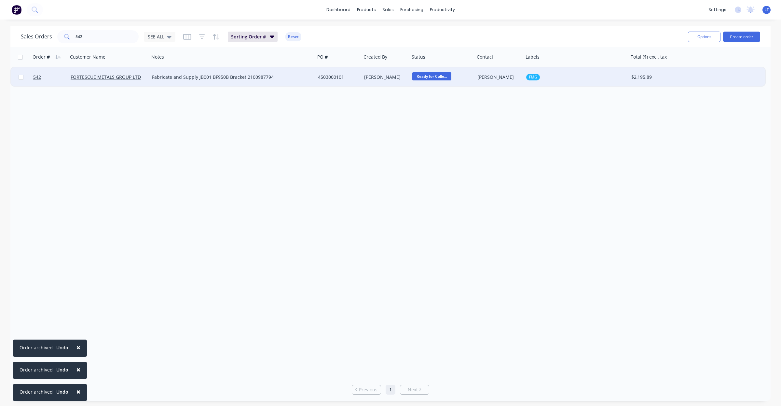
click at [438, 77] on span "Ready for Colle..." at bounding box center [432, 76] width 39 height 8
click at [420, 119] on span "RTI" at bounding box center [418, 117] width 7 height 6
click at [391, 78] on button "Archive" at bounding box center [410, 77] width 65 height 13
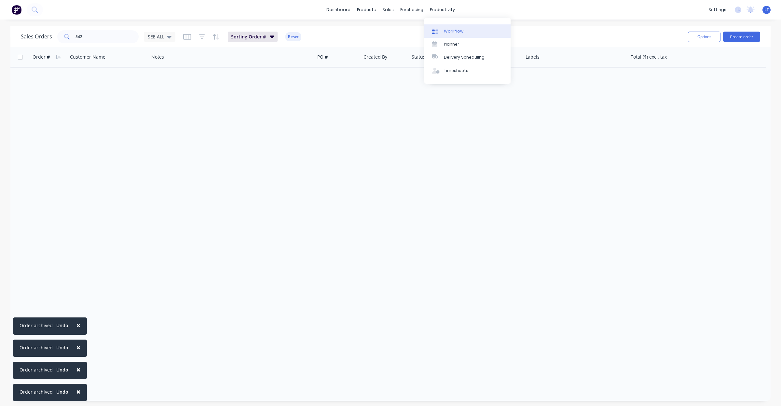
click at [466, 28] on link "Workflow" at bounding box center [468, 30] width 86 height 13
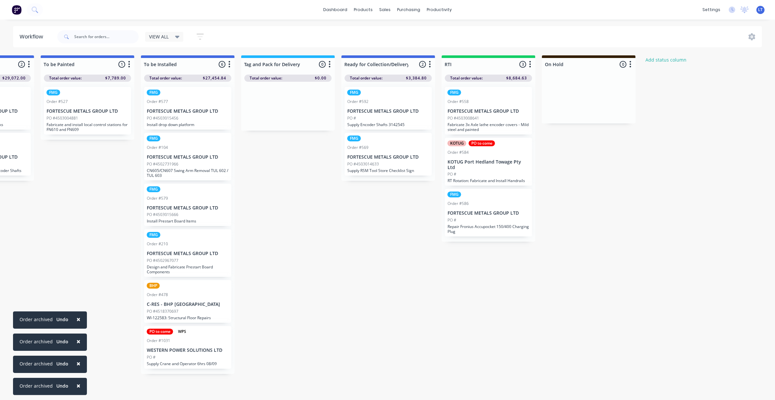
scroll to position [0, 877]
click at [383, 123] on p "Supply Encoder Shafts 3142545" at bounding box center [387, 124] width 82 height 5
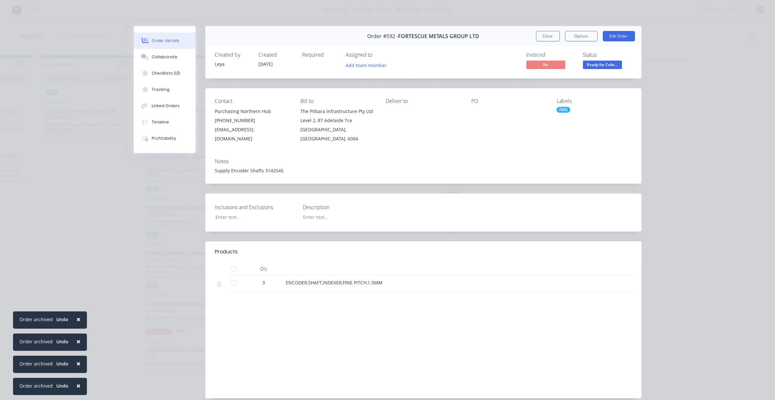
click at [480, 111] on div at bounding box center [508, 111] width 75 height 9
click at [619, 37] on button "Edit Order" at bounding box center [619, 36] width 32 height 10
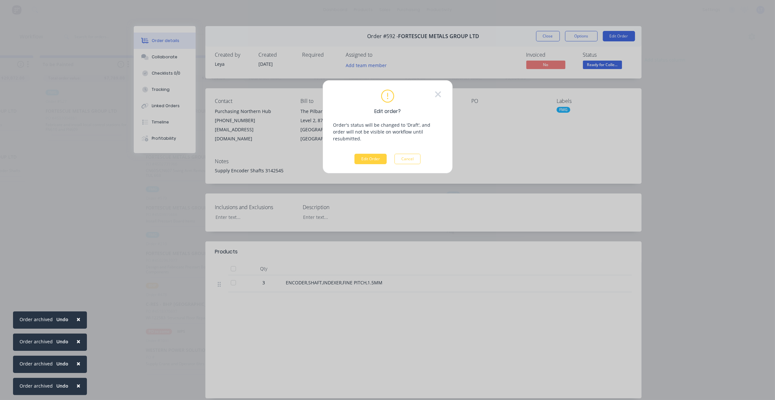
scroll to position [0, 871]
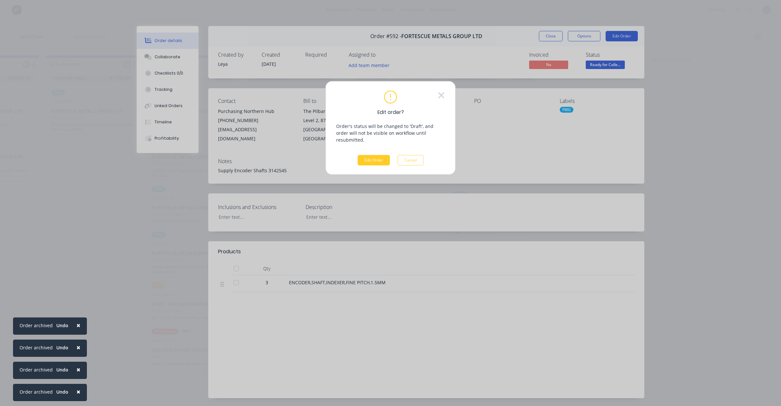
click at [363, 155] on button "Edit Order" at bounding box center [374, 160] width 32 height 10
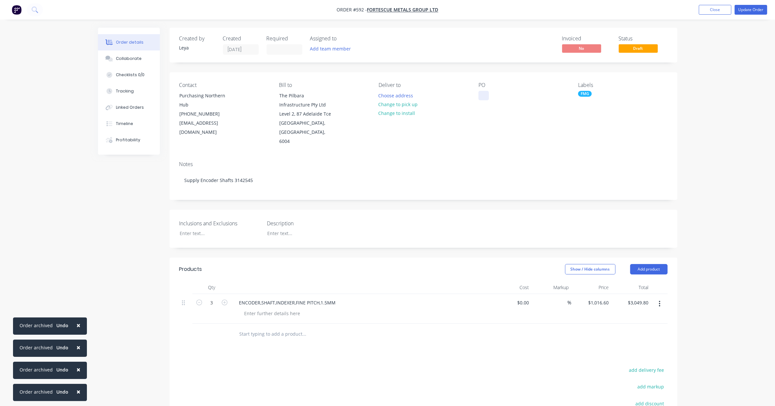
click at [484, 94] on div at bounding box center [484, 95] width 10 height 9
paste div
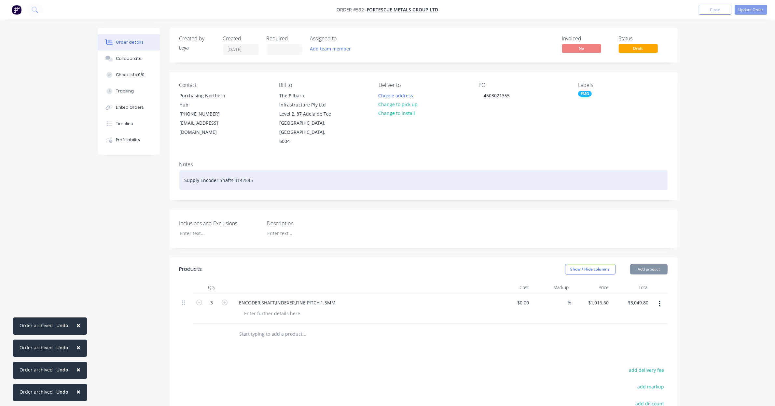
click at [292, 170] on div "Supply Encoder Shafts 3142545" at bounding box center [423, 180] width 488 height 20
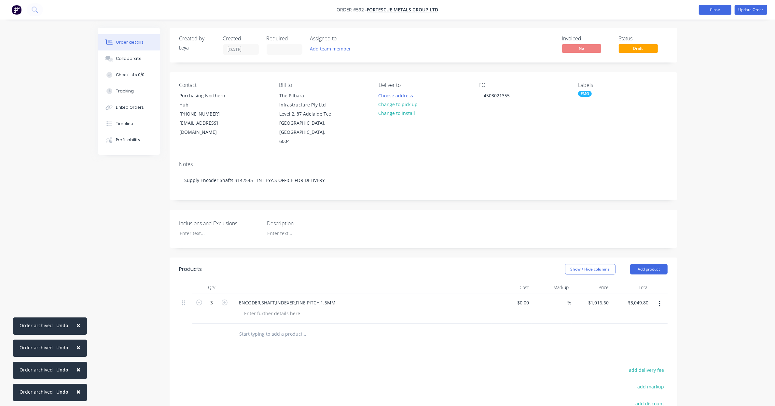
click at [715, 12] on button "Close" at bounding box center [715, 10] width 33 height 10
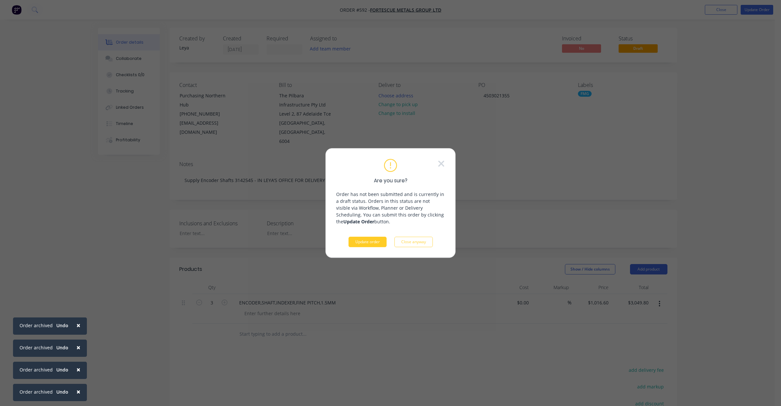
click at [373, 243] on button "Update order" at bounding box center [368, 242] width 38 height 10
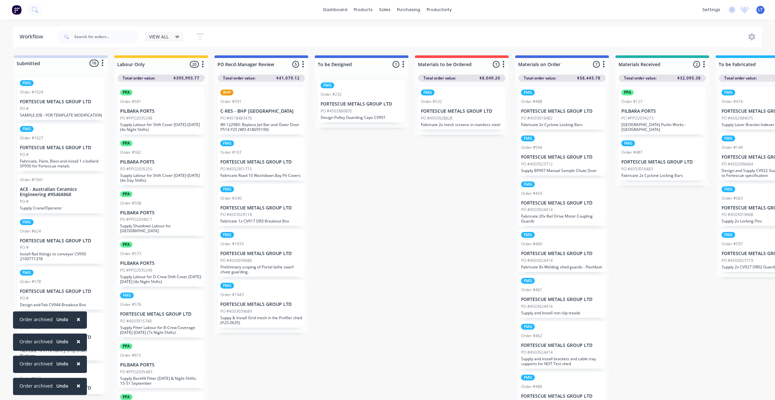
drag, startPoint x: 453, startPoint y: 230, endPoint x: 377, endPoint y: 342, distance: 135.4
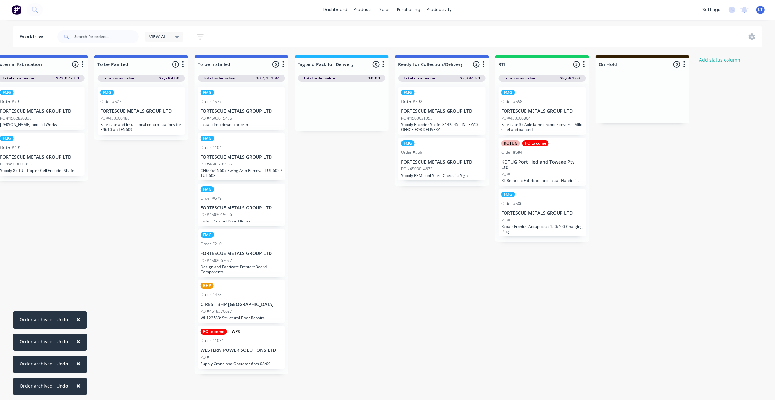
scroll to position [0, 877]
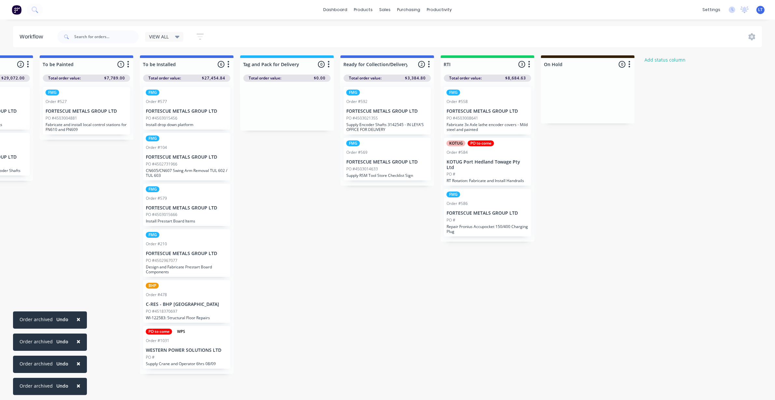
drag, startPoint x: 481, startPoint y: 256, endPoint x: 388, endPoint y: 256, distance: 93.1
click at [482, 217] on div "PO #" at bounding box center [488, 220] width 82 height 6
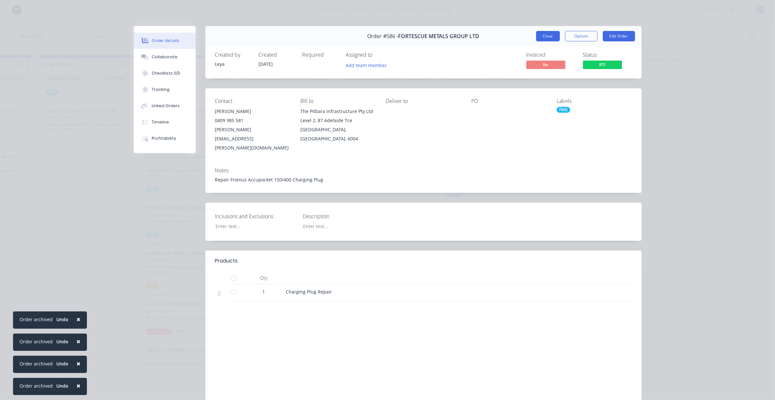
click at [549, 37] on button "Close" at bounding box center [548, 36] width 24 height 10
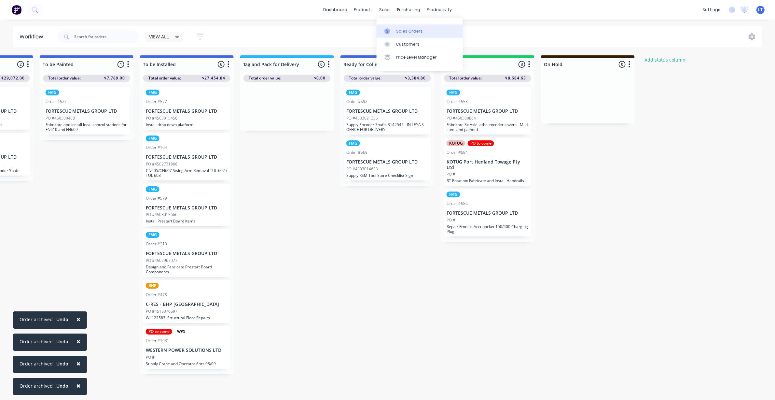
click at [396, 28] on div "Sales Orders" at bounding box center [409, 31] width 27 height 6
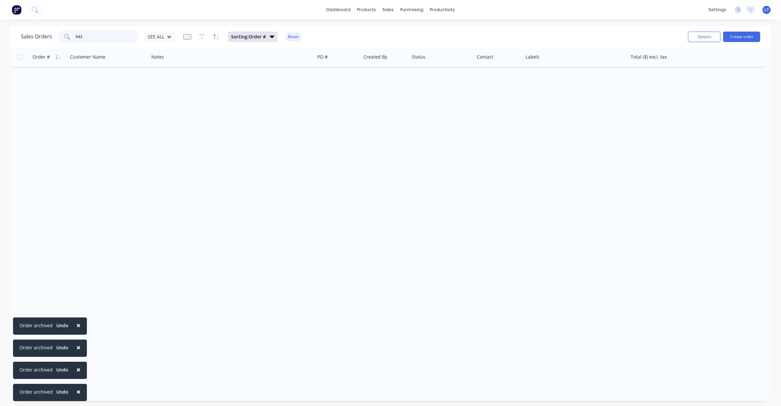
drag, startPoint x: 63, startPoint y: 34, endPoint x: 2, endPoint y: 21, distance: 62.5
click at [0, 22] on div "× Order archived Undo × Order archived Undo × Order archived Undo × Order archi…" at bounding box center [390, 203] width 781 height 406
type input "586"
click at [432, 81] on button "Archive" at bounding box center [445, 77] width 65 height 13
click at [457, 33] on div "Workflow" at bounding box center [454, 31] width 20 height 6
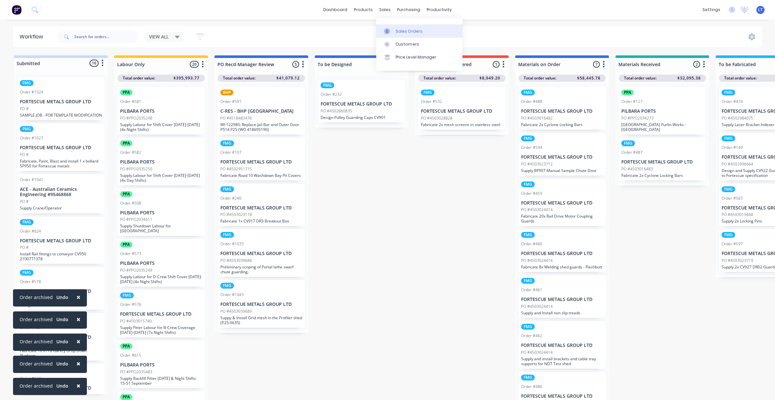
click at [396, 25] on link "Sales Orders" at bounding box center [419, 30] width 86 height 13
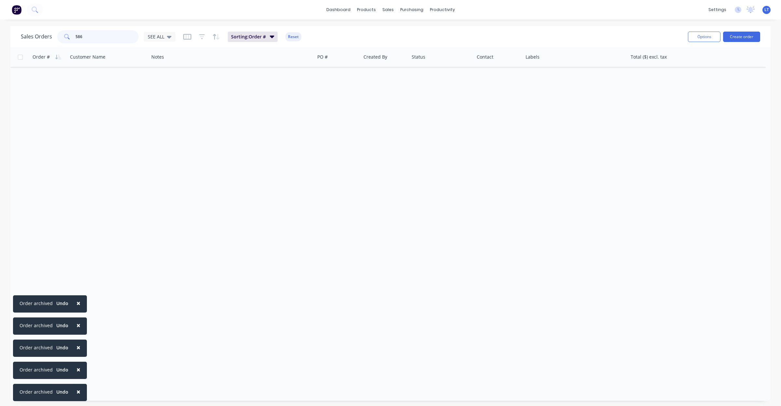
drag, startPoint x: 109, startPoint y: 38, endPoint x: 3, endPoint y: 32, distance: 106.0
click at [0, 33] on div "Sales Orders 586 SEE ALL Sorting: Order # Reset Options Create order Order # Cu…" at bounding box center [390, 213] width 781 height 375
drag, startPoint x: 103, startPoint y: 38, endPoint x: 9, endPoint y: 32, distance: 94.0
click at [9, 32] on div "Sales Orders 631 SEE ALL Sorting: Order # Reset Options Create order Order # Cu…" at bounding box center [390, 213] width 781 height 375
type input "616"
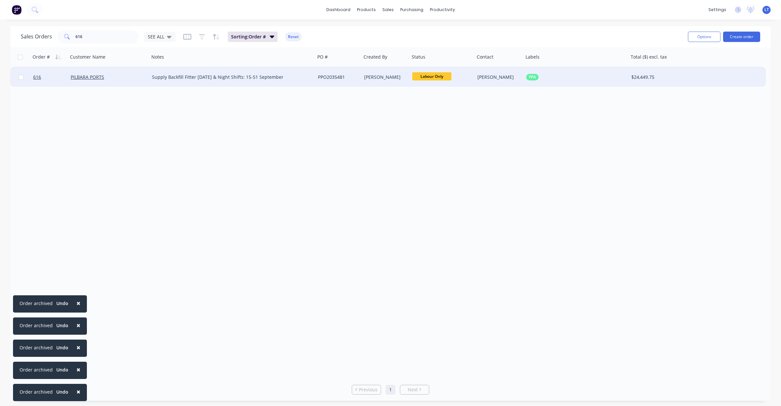
click at [358, 77] on div "PPO2035481" at bounding box center [338, 77] width 41 height 7
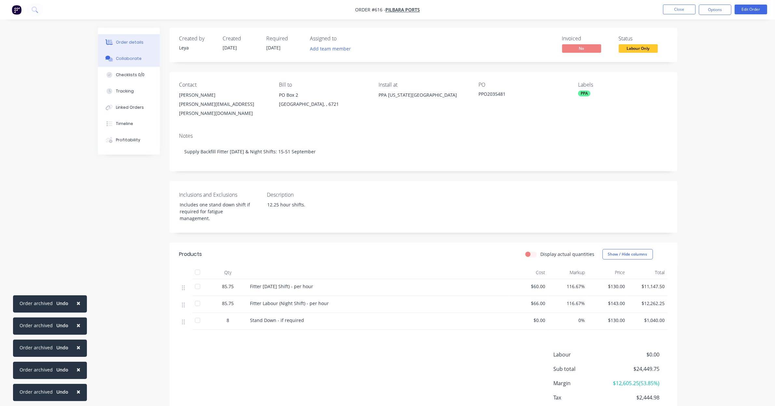
click at [142, 60] on button "Collaborate" at bounding box center [129, 58] width 62 height 16
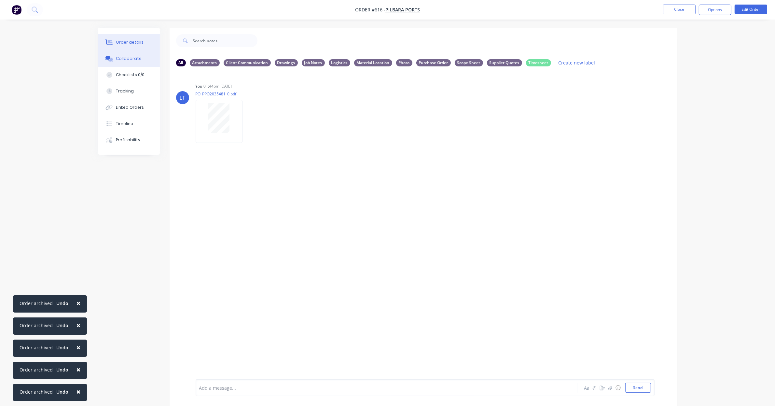
click at [130, 42] on div "Order details" at bounding box center [130, 42] width 28 height 6
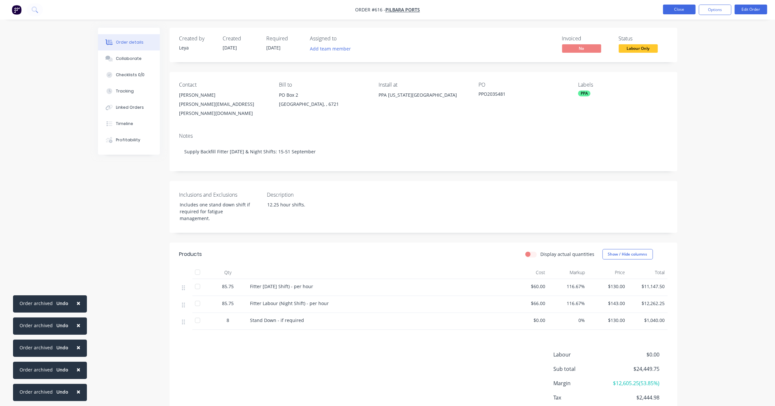
click at [675, 10] on button "Close" at bounding box center [679, 10] width 33 height 10
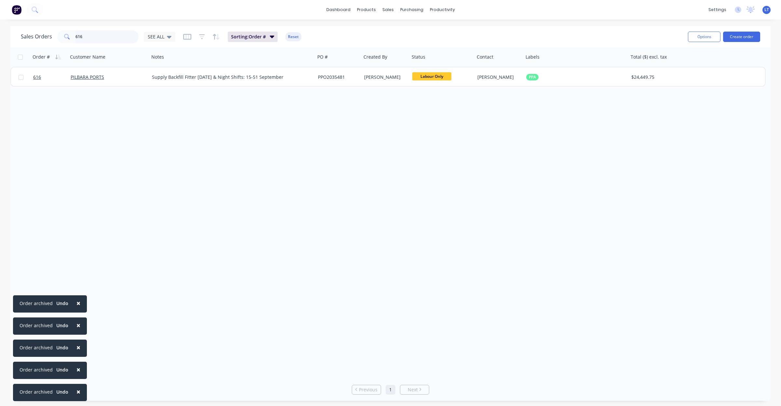
drag, startPoint x: 117, startPoint y: 37, endPoint x: 163, endPoint y: 24, distance: 48.3
click at [117, 37] on input "616" at bounding box center [107, 36] width 63 height 13
click at [95, 38] on input "615" at bounding box center [107, 36] width 63 height 13
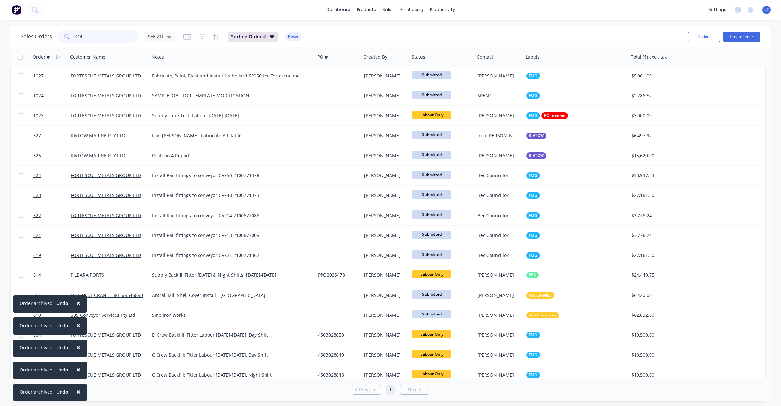
scroll to position [231, 0]
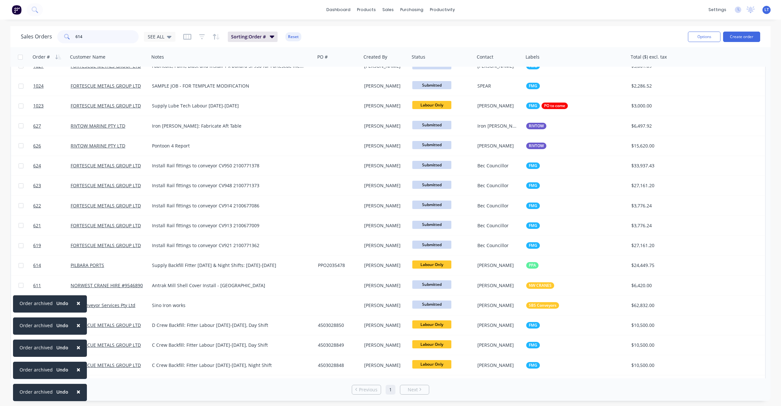
click at [124, 38] on input "614" at bounding box center [107, 36] width 63 height 13
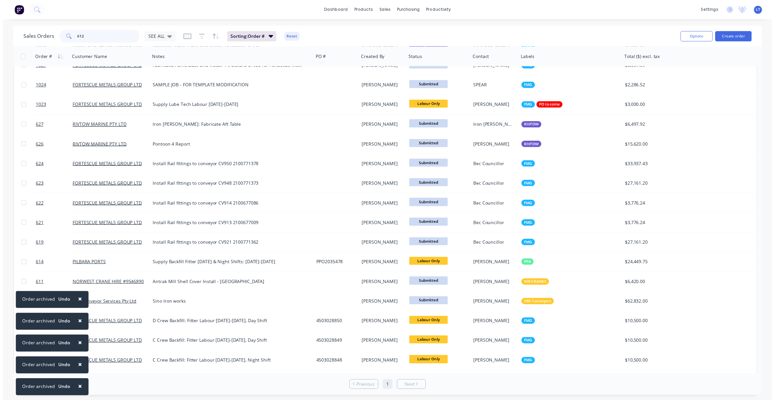
scroll to position [0, 0]
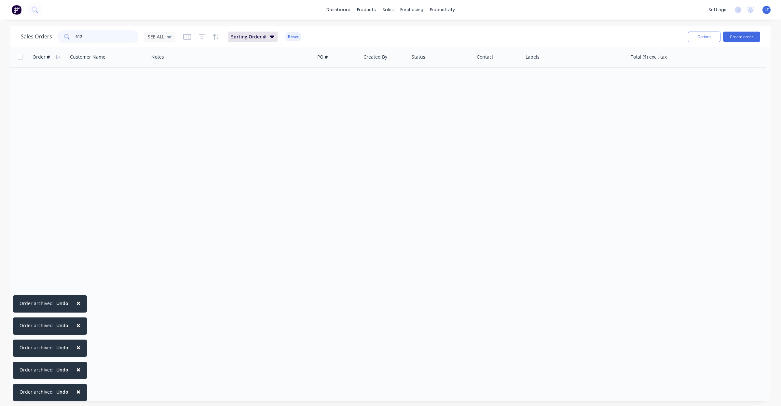
drag, startPoint x: 68, startPoint y: 37, endPoint x: 0, endPoint y: 20, distance: 69.9
click at [0, 20] on div "× Order archived Undo × Order archived Undo × Order archived Undo × Order archi…" at bounding box center [390, 203] width 781 height 406
drag, startPoint x: 115, startPoint y: 43, endPoint x: 2, endPoint y: 31, distance: 113.9
click at [0, 31] on div "Sales Orders 612 SEE ALL Sorting: Order # Reset Options Create order Order # Cu…" at bounding box center [390, 213] width 781 height 375
drag, startPoint x: 105, startPoint y: 37, endPoint x: 22, endPoint y: 28, distance: 83.5
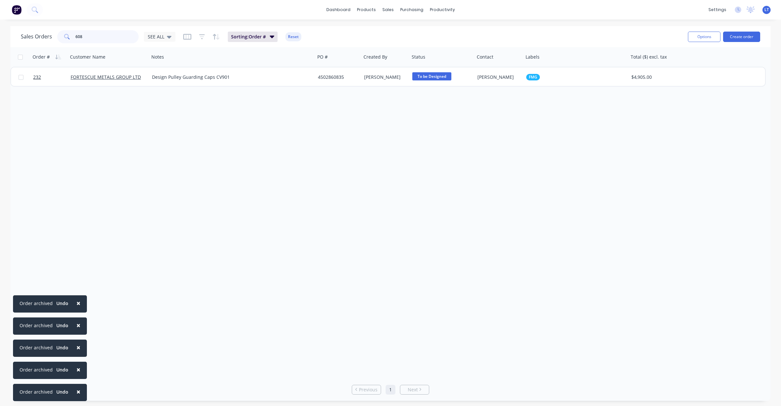
click at [11, 30] on div "Sales Orders 608 SEE ALL Sorting: Order # Reset Options Create order" at bounding box center [390, 36] width 761 height 21
drag, startPoint x: 105, startPoint y: 34, endPoint x: 15, endPoint y: 24, distance: 90.1
click at [15, 24] on div "× Order archived Undo × Order archived Undo × Order archived Undo × Order archi…" at bounding box center [390, 203] width 781 height 406
drag, startPoint x: 103, startPoint y: 40, endPoint x: 0, endPoint y: 27, distance: 103.7
click at [0, 27] on div "Sales Orders 0604 SEE ALL Sorting: Order # Reset Options Create order Order # C…" at bounding box center [390, 213] width 781 height 375
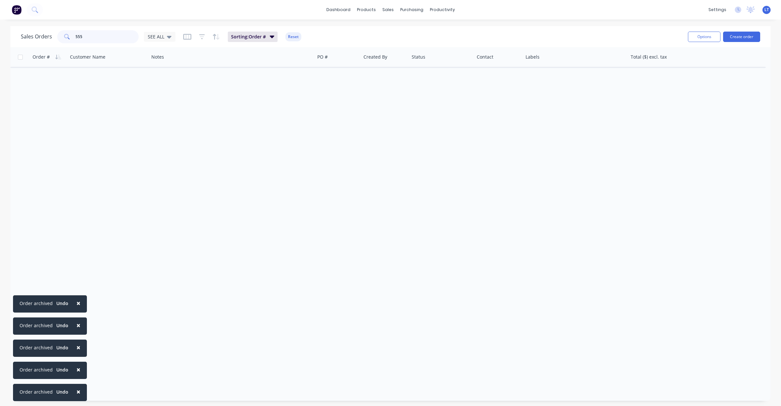
drag, startPoint x: 111, startPoint y: 38, endPoint x: 0, endPoint y: 28, distance: 111.8
click at [0, 28] on div "Sales Orders 555 SEE ALL Sorting: Order # Reset Options Create order Order # Cu…" at bounding box center [390, 213] width 781 height 375
type input "546"
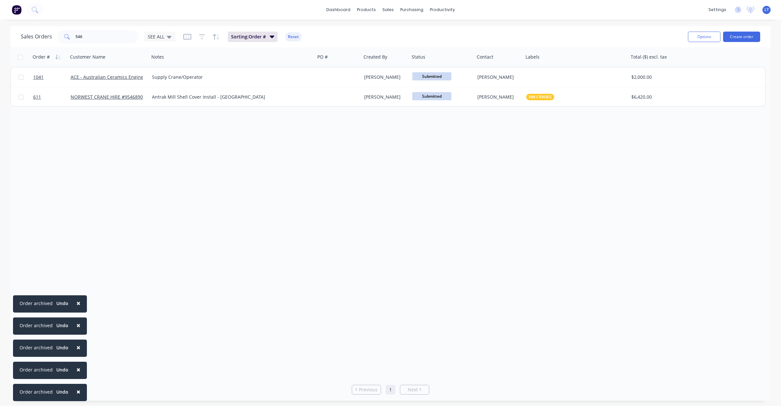
drag, startPoint x: 572, startPoint y: 231, endPoint x: 511, endPoint y: 224, distance: 61.6
click at [511, 224] on div "Order # Customer Name Notes PO # Created By Status Contact Labels Total ($) exc…" at bounding box center [390, 212] width 761 height 331
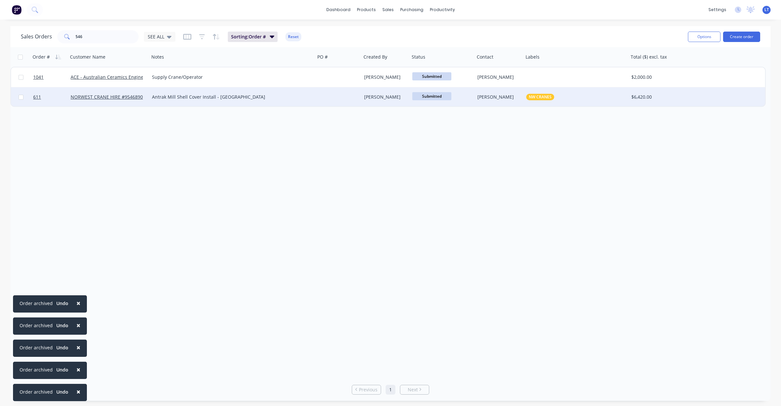
click at [257, 100] on div "Antrak Mill Shell Cover Install - [GEOGRAPHIC_DATA]" at bounding box center [232, 97] width 166 height 20
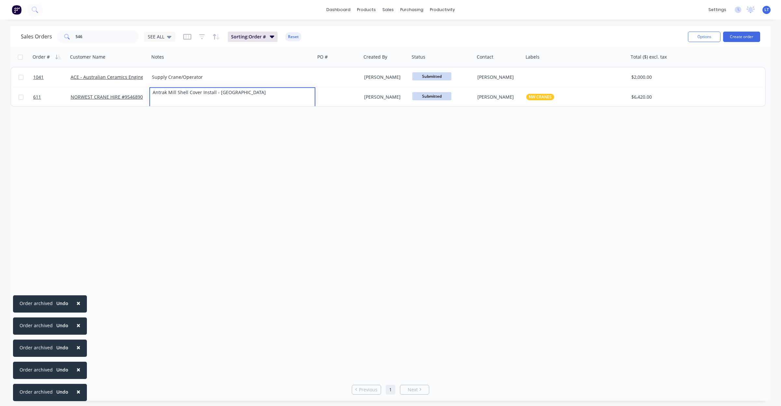
click at [407, 113] on div "Order # Customer Name Notes PO # Created By Status Contact Labels Total ($) exc…" at bounding box center [390, 212] width 761 height 331
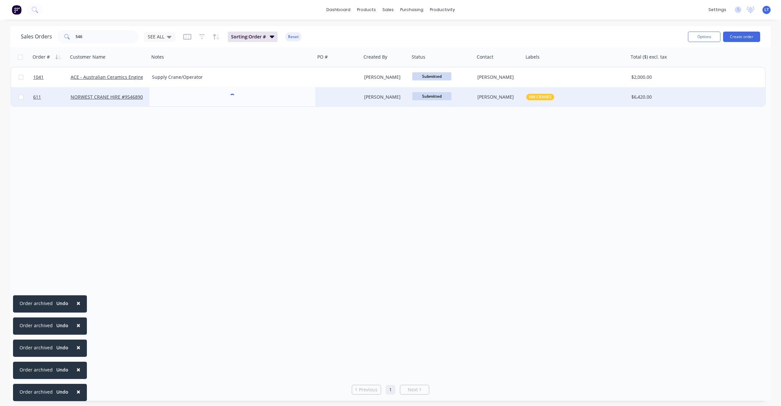
click at [382, 94] on div "[PERSON_NAME]" at bounding box center [384, 97] width 41 height 7
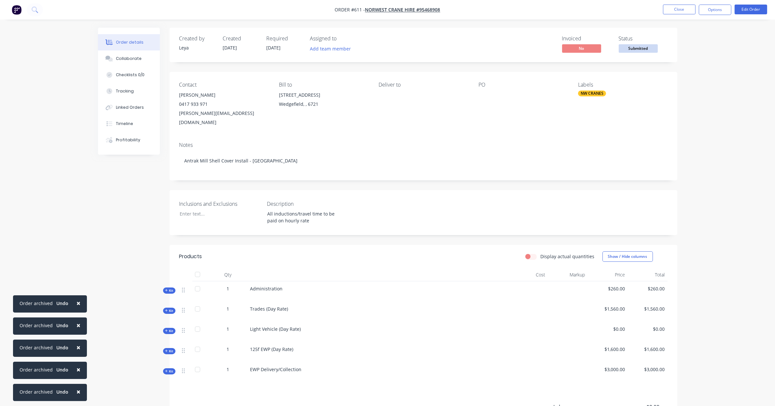
click at [78, 303] on span "×" at bounding box center [79, 303] width 4 height 9
click at [79, 323] on span "×" at bounding box center [79, 325] width 4 height 9
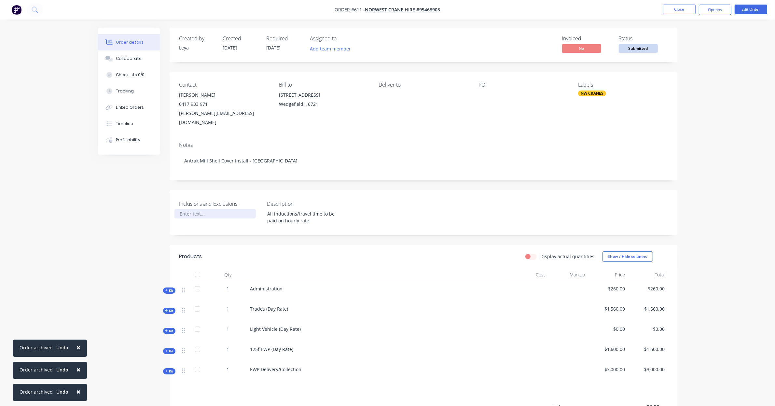
click at [202, 209] on div at bounding box center [215, 213] width 81 height 9
click at [676, 8] on button "Close" at bounding box center [679, 10] width 33 height 10
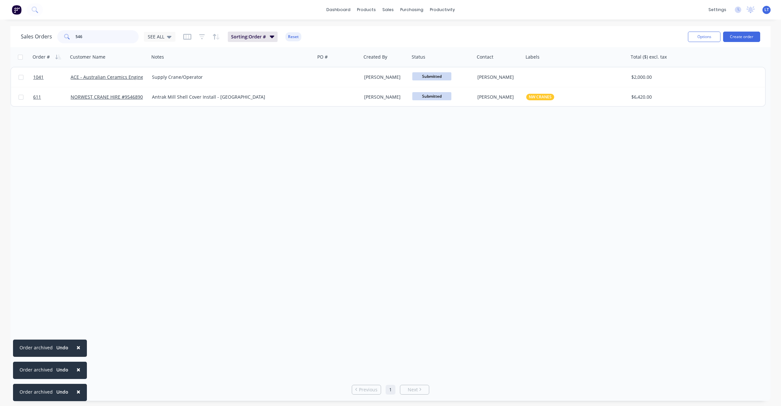
drag, startPoint x: 125, startPoint y: 33, endPoint x: 38, endPoint y: 41, distance: 87.0
click at [38, 41] on div "Sales Orders 546 SEE ALL" at bounding box center [98, 36] width 155 height 13
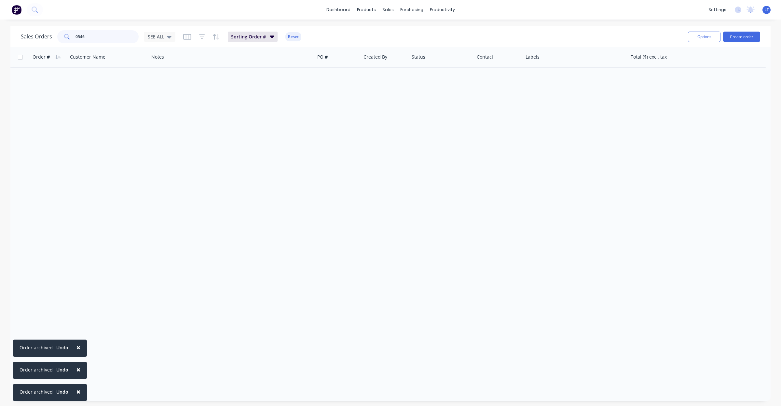
drag, startPoint x: 95, startPoint y: 38, endPoint x: 0, endPoint y: 34, distance: 95.5
click at [0, 34] on div "Sales Orders 0546 SEE ALL Sorting: Order # Reset Options Create order Order # C…" at bounding box center [390, 213] width 781 height 375
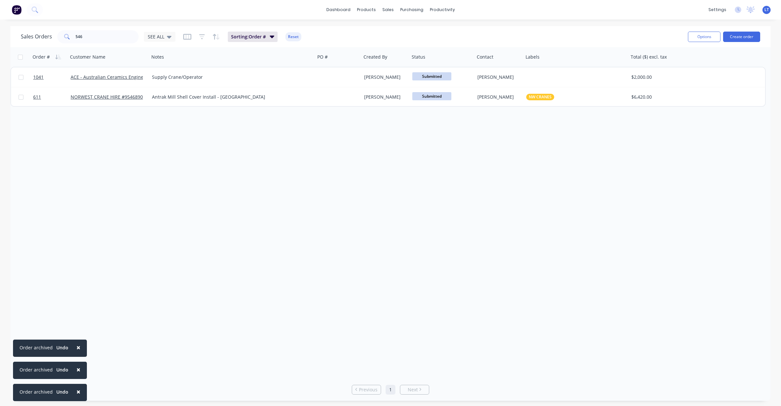
click at [527, 183] on div "Order # Customer Name Notes PO # Created By Status Contact Labels Total ($) exc…" at bounding box center [390, 212] width 761 height 331
click at [439, 160] on div "Order # Customer Name Notes PO # Created By Status Contact Labels Total ($) exc…" at bounding box center [390, 212] width 761 height 331
drag, startPoint x: 434, startPoint y: 160, endPoint x: 365, endPoint y: 154, distance: 69.2
drag, startPoint x: 365, startPoint y: 154, endPoint x: 332, endPoint y: 155, distance: 32.2
click at [332, 155] on div "Order # Customer Name Notes PO # Created By Status Contact Labels Total ($) exc…" at bounding box center [390, 212] width 761 height 331
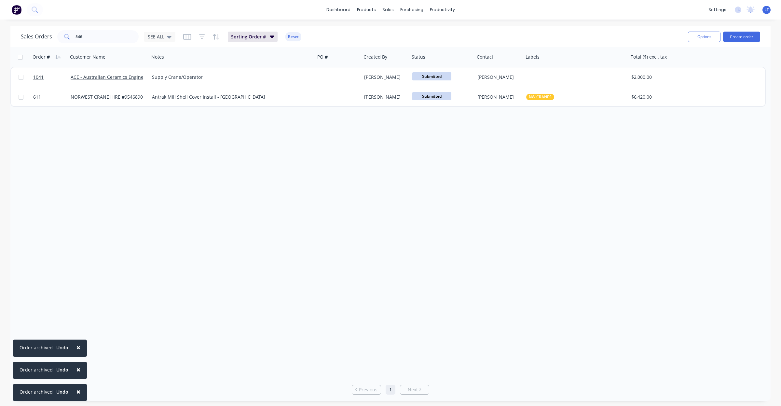
click at [487, 187] on div "Order # Customer Name Notes PO # Created By Status Contact Labels Total ($) exc…" at bounding box center [390, 212] width 761 height 331
drag, startPoint x: 95, startPoint y: 42, endPoint x: 1, endPoint y: 19, distance: 96.6
click at [0, 19] on div "× Order archived Undo × Order archived Undo × Order archived Undo dashboard pro…" at bounding box center [390, 203] width 781 height 406
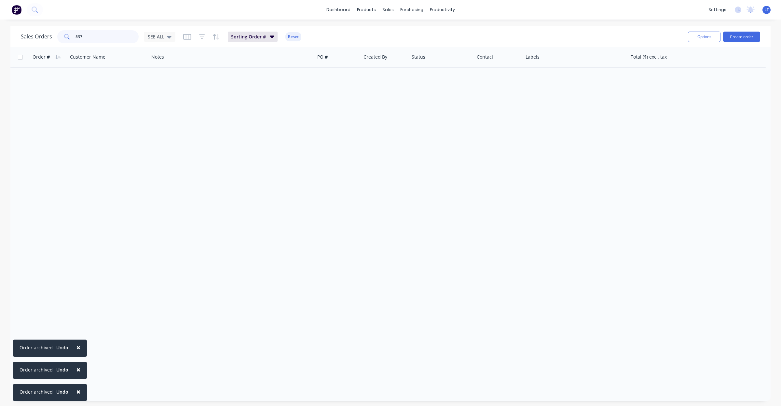
drag, startPoint x: 95, startPoint y: 35, endPoint x: 0, endPoint y: 31, distance: 94.8
click at [0, 31] on div "Sales Orders 537 SEE ALL Sorting: Order # Reset Options Create order Order # Cu…" at bounding box center [390, 213] width 781 height 375
click at [80, 36] on input "465" at bounding box center [107, 36] width 63 height 13
drag, startPoint x: 94, startPoint y: 35, endPoint x: 0, endPoint y: 38, distance: 93.8
click at [0, 38] on div "Sales Orders 464 SEE ALL Sorting: Order # Reset Options Create order Order # Cu…" at bounding box center [390, 213] width 781 height 375
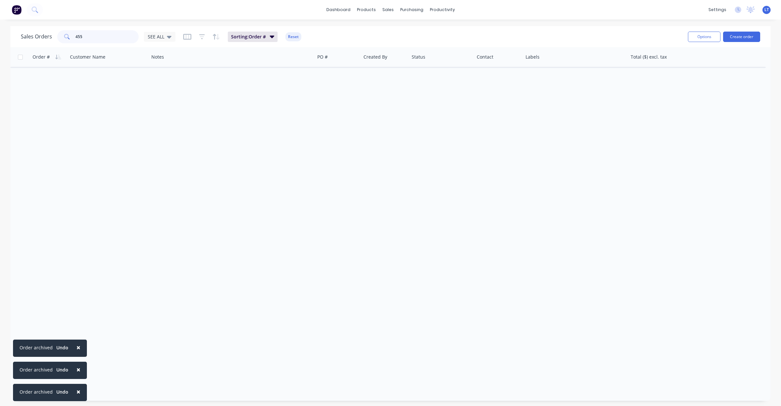
drag, startPoint x: 93, startPoint y: 36, endPoint x: 0, endPoint y: 43, distance: 93.7
click at [0, 43] on div "Sales Orders 455 SEE ALL Sorting: Order # Reset Options Create order Order # Cu…" at bounding box center [390, 213] width 781 height 375
drag, startPoint x: 97, startPoint y: 40, endPoint x: 4, endPoint y: 39, distance: 93.4
click at [4, 38] on div "Sales Orders 447 SEE ALL Sorting: Order # Reset Options Create order Order # Cu…" at bounding box center [390, 213] width 781 height 375
drag, startPoint x: 85, startPoint y: 38, endPoint x: 0, endPoint y: 34, distance: 84.8
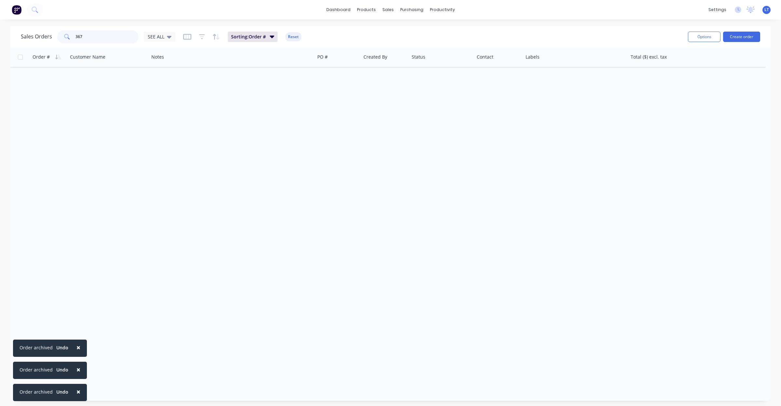
click at [0, 34] on div "Sales Orders 367 SEE ALL Sorting: Order # Reset Options Create order Order # Cu…" at bounding box center [390, 213] width 781 height 375
drag, startPoint x: 107, startPoint y: 36, endPoint x: 0, endPoint y: 29, distance: 107.7
click at [0, 29] on div "Sales Orders 361 SEE ALL Sorting: Order # Reset Options Create order Order # Cu…" at bounding box center [390, 213] width 781 height 375
drag, startPoint x: 102, startPoint y: 38, endPoint x: 0, endPoint y: 20, distance: 103.2
click at [0, 20] on div "× Order archived Undo × Order archived Undo × Order archived Undo dashboard pro…" at bounding box center [390, 203] width 781 height 406
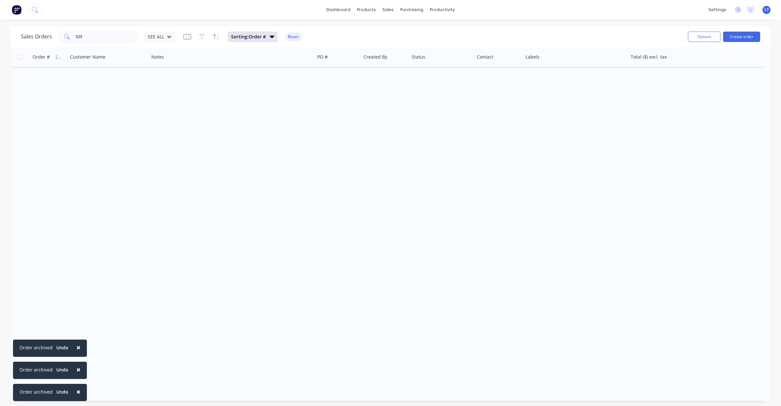
drag, startPoint x: 94, startPoint y: 43, endPoint x: 74, endPoint y: 41, distance: 20.3
click at [74, 41] on div "Sales Orders 325 SEE ALL Sorting: Order # Reset" at bounding box center [352, 37] width 662 height 16
drag, startPoint x: 90, startPoint y: 36, endPoint x: 3, endPoint y: 33, distance: 87.0
click at [3, 28] on div "Sales Orders 325 SEE ALL Sorting: Order # Reset Options Create order Order # Cu…" at bounding box center [390, 213] width 781 height 375
drag, startPoint x: 84, startPoint y: 37, endPoint x: 0, endPoint y: 32, distance: 84.1
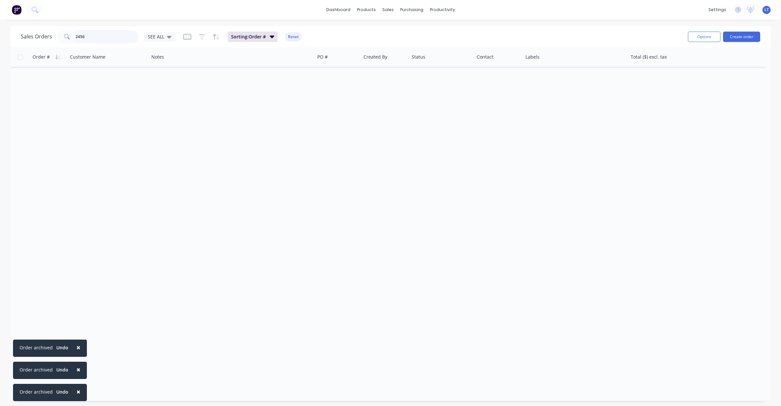
click at [0, 33] on div "Sales Orders 2456 SEE ALL Sorting: Order # Reset Options Create order Order # C…" at bounding box center [390, 213] width 781 height 375
drag, startPoint x: 95, startPoint y: 33, endPoint x: 4, endPoint y: 27, distance: 91.4
click at [4, 27] on div "Sales Orders 107 SEE ALL Sorting: Order # Reset Options Create order Order # Cu…" at bounding box center [390, 213] width 781 height 375
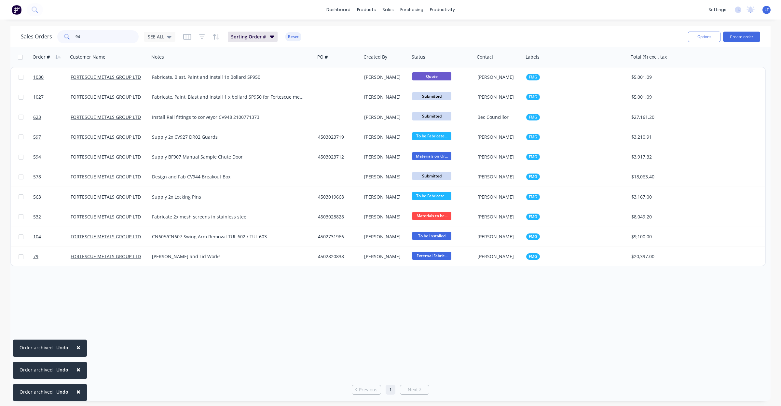
drag, startPoint x: 104, startPoint y: 35, endPoint x: 0, endPoint y: 8, distance: 107.6
click at [0, 8] on div "× Order archived Undo × Order archived Undo × Order archived Undo dashboard pro…" at bounding box center [390, 203] width 781 height 406
drag, startPoint x: 90, startPoint y: 33, endPoint x: 34, endPoint y: 35, distance: 55.7
click at [34, 35] on div "Sales Orders 94 SEE ALL" at bounding box center [98, 36] width 155 height 13
type input "132"
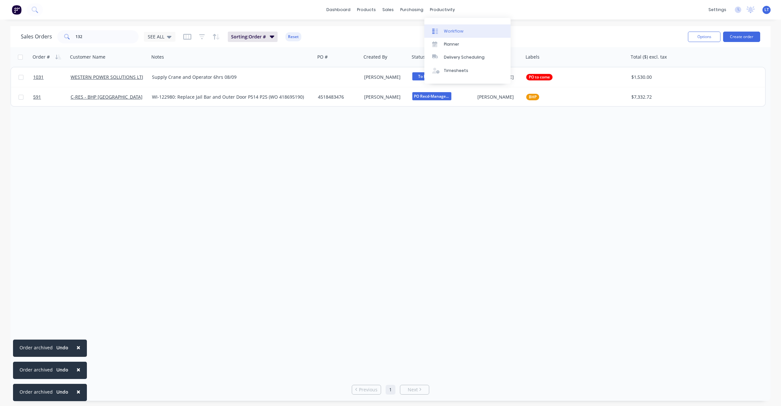
click at [459, 28] on div "Workflow" at bounding box center [454, 31] width 20 height 6
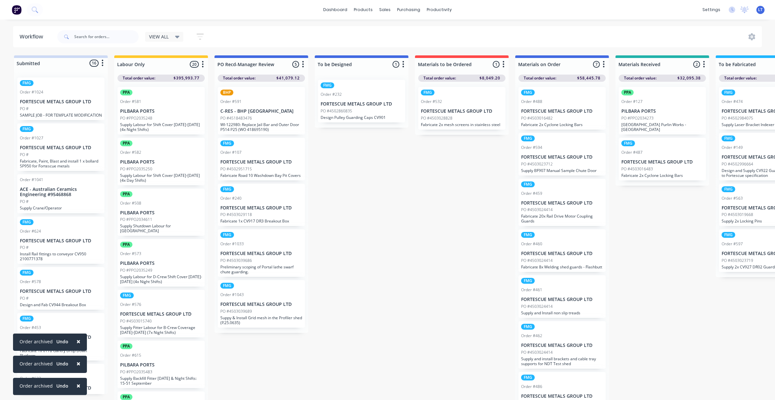
click at [75, 349] on div "× Order archived Undo" at bounding box center [50, 341] width 74 height 17
click at [77, 360] on span "×" at bounding box center [79, 363] width 4 height 9
click at [77, 365] on span "×" at bounding box center [79, 363] width 4 height 9
click at [78, 385] on span "×" at bounding box center [79, 385] width 4 height 9
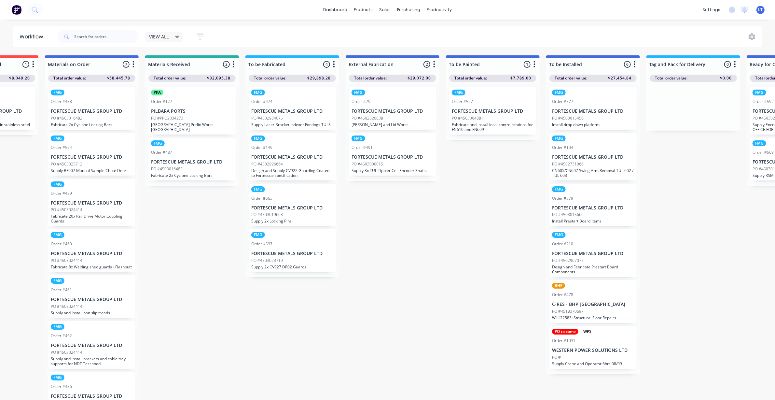
scroll to position [0, 458]
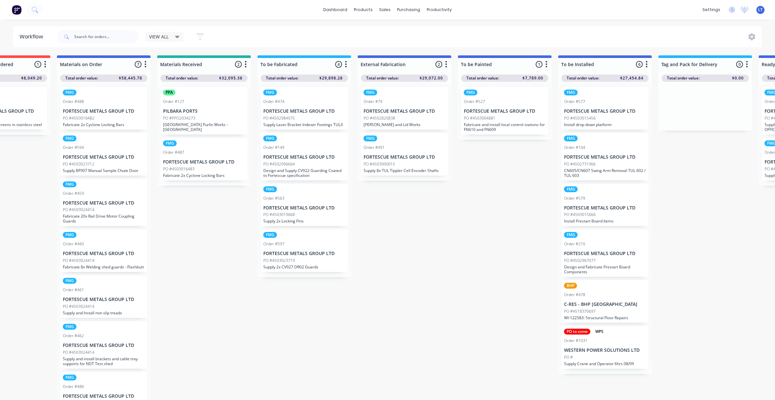
click at [476, 253] on div "Submitted 16 Status colour #CDDAF4 hex #CDDAF4 Save Cancel Summaries Total orde…" at bounding box center [363, 229] width 1652 height 348
drag, startPoint x: 476, startPoint y: 253, endPoint x: 428, endPoint y: 253, distance: 47.5
click at [428, 253] on div "Submitted 16 Status colour #CDDAF4 hex #CDDAF4 Save Cancel Summaries Total orde…" at bounding box center [363, 229] width 1652 height 348
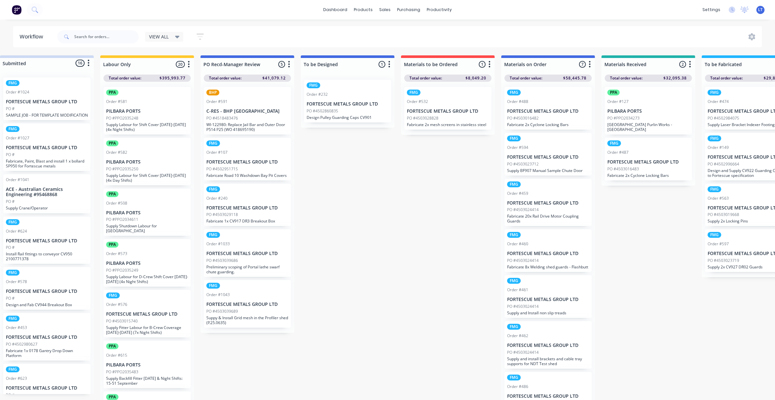
scroll to position [0, 0]
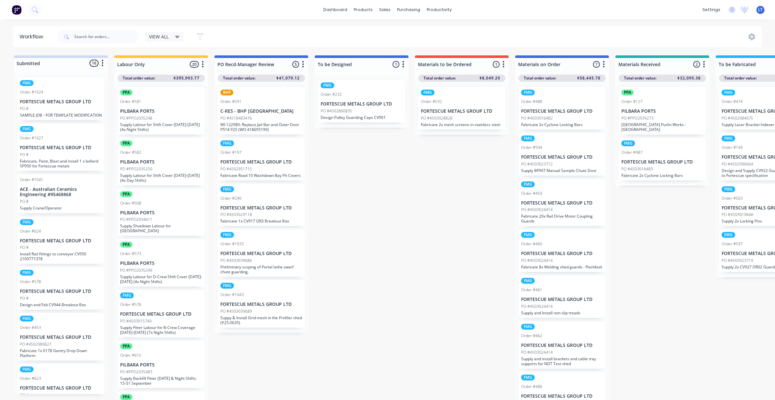
drag, startPoint x: 379, startPoint y: 261, endPoint x: 359, endPoint y: 259, distance: 20.0
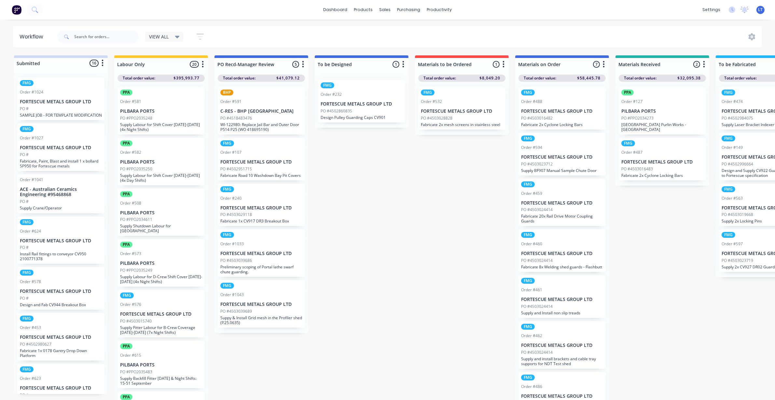
drag, startPoint x: 382, startPoint y: 329, endPoint x: 364, endPoint y: 329, distance: 17.6
drag, startPoint x: 419, startPoint y: 304, endPoint x: 378, endPoint y: 305, distance: 40.4
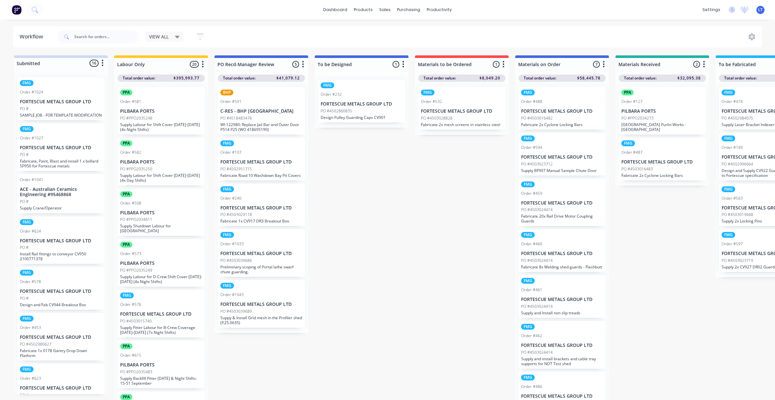
drag, startPoint x: 401, startPoint y: 223, endPoint x: 379, endPoint y: 194, distance: 36.5
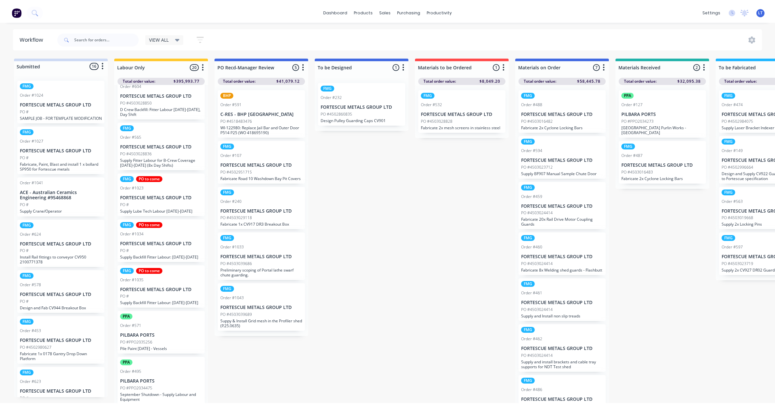
scroll to position [673, 0]
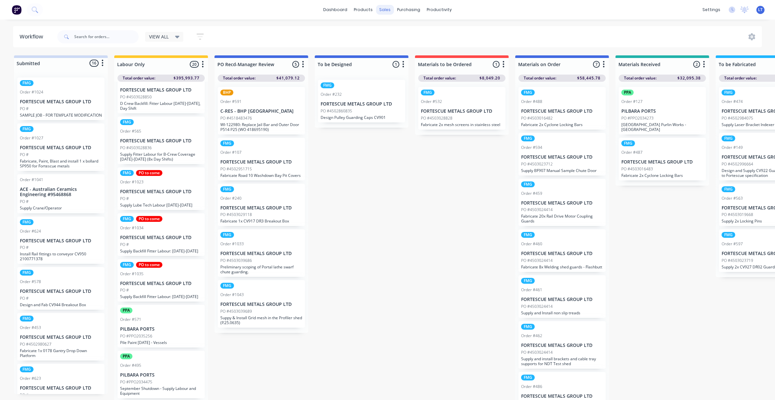
click at [382, 10] on div "sales" at bounding box center [385, 10] width 18 height 10
click at [397, 32] on div "Sales Orders" at bounding box center [409, 31] width 27 height 6
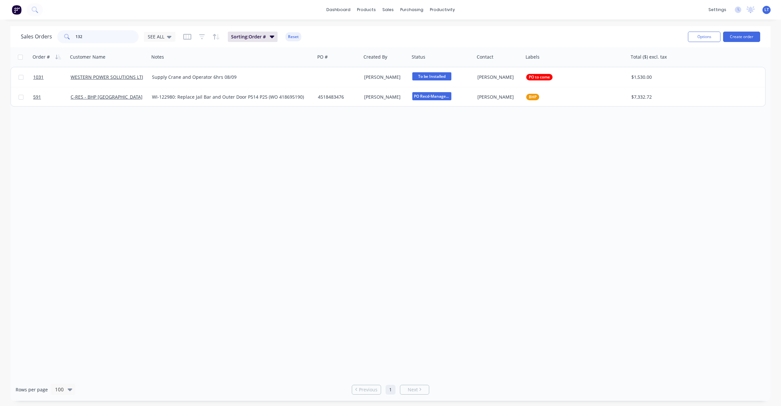
drag, startPoint x: 103, startPoint y: 34, endPoint x: 19, endPoint y: 30, distance: 83.7
click at [19, 30] on div "Sales Orders 132 SEE ALL Sorting: Order # Reset Options Create order" at bounding box center [390, 36] width 761 height 21
type input "1034"
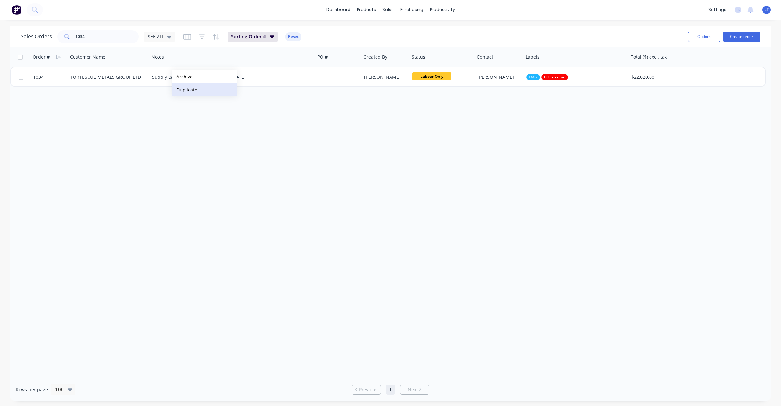
click at [189, 90] on button "Duplicate" at bounding box center [204, 89] width 65 height 13
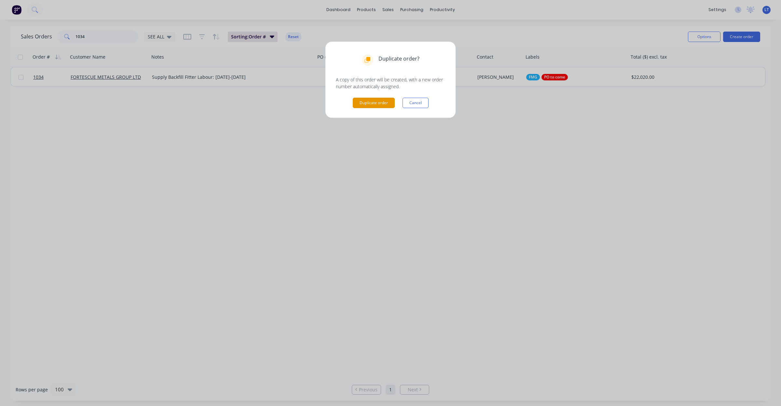
click at [375, 105] on button "Duplicate order" at bounding box center [374, 103] width 42 height 10
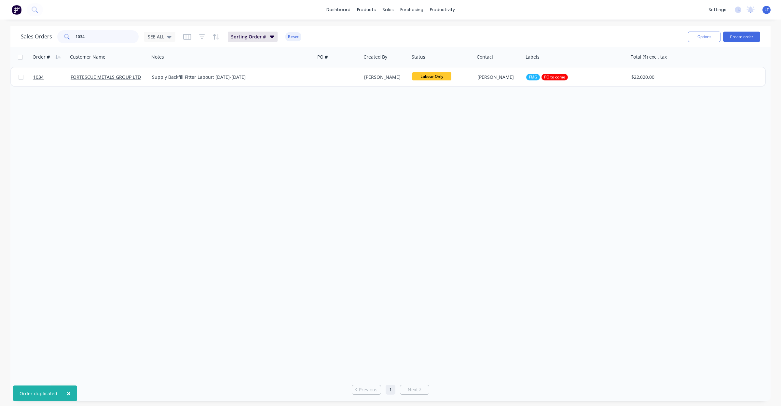
drag, startPoint x: 101, startPoint y: 35, endPoint x: 1, endPoint y: 27, distance: 100.6
click at [0, 29] on div "Sales Orders 1034 SEE ALL Sorting: Order # Reset Options Create order Order # C…" at bounding box center [390, 213] width 781 height 375
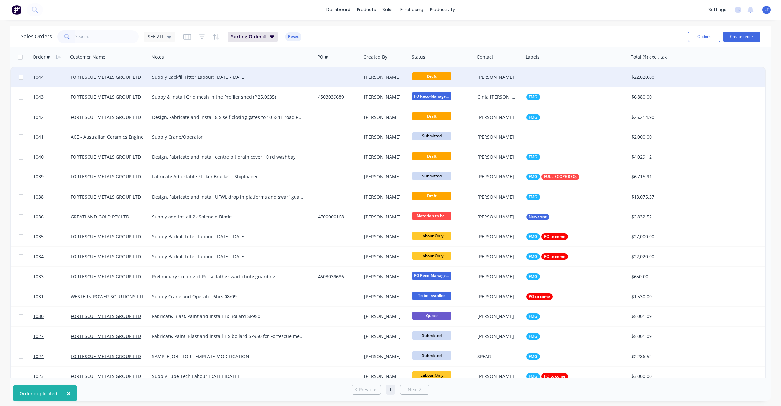
click at [361, 77] on div at bounding box center [338, 77] width 46 height 20
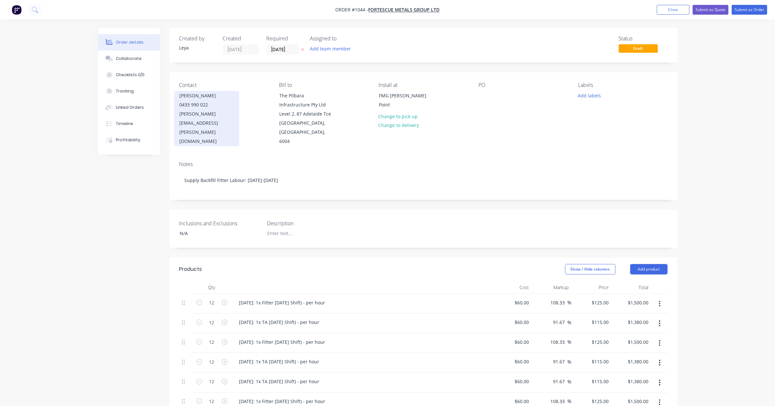
click at [203, 106] on div "0433 990 022" at bounding box center [207, 104] width 54 height 9
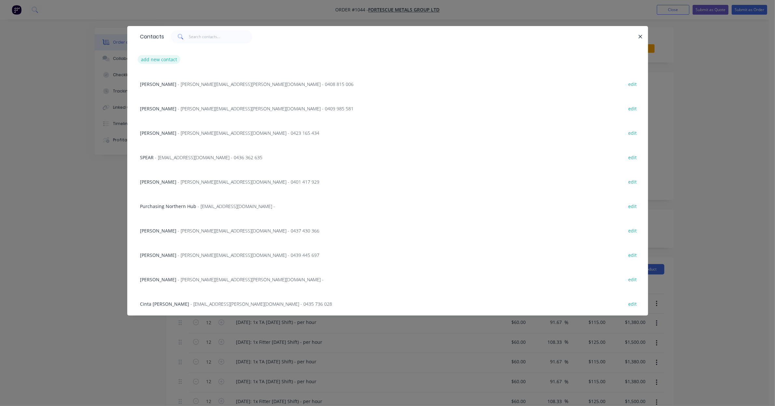
click at [168, 60] on button "add new contact" at bounding box center [159, 59] width 43 height 9
select select "AU"
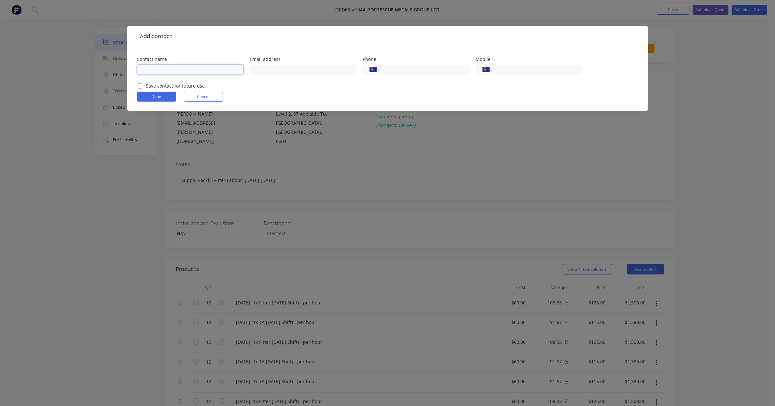
click at [198, 72] on input "text" at bounding box center [190, 70] width 106 height 10
type input "[PERSON_NAME]"
click at [196, 85] on label "Save contact for future use" at bounding box center [175, 85] width 59 height 7
click at [142, 85] on input "Save contact for future use" at bounding box center [139, 85] width 5 height 6
checkbox input "true"
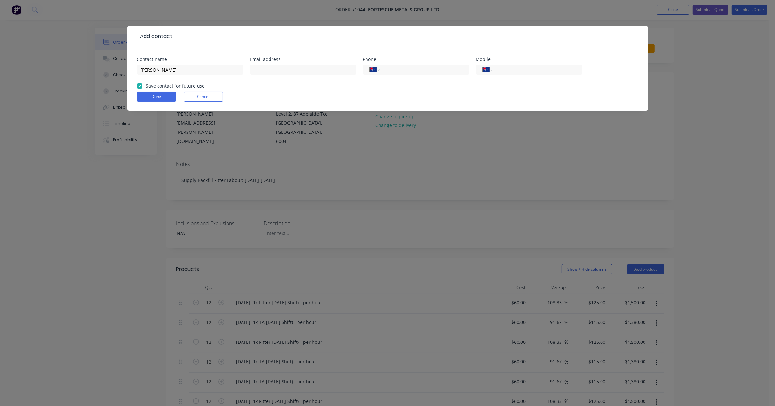
click at [301, 64] on div at bounding box center [303, 72] width 106 height 19
click at [303, 71] on input "text" at bounding box center [303, 70] width 106 height 10
type input "[PERSON_NAME][EMAIL_ADDRESS][PERSON_NAME][DOMAIN_NAME]"
click at [156, 99] on button "Done" at bounding box center [156, 97] width 39 height 10
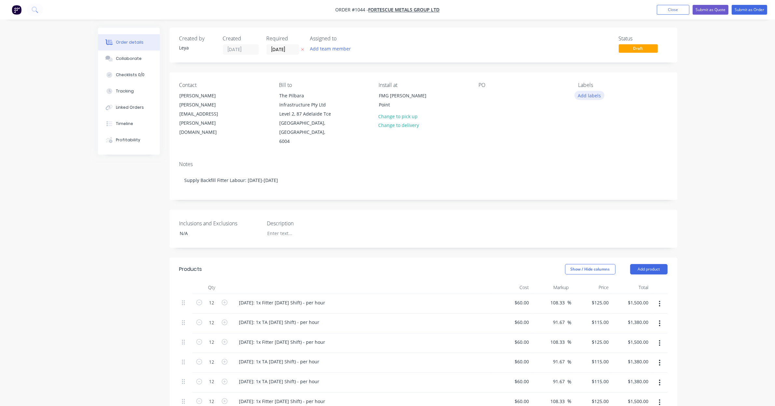
click at [587, 100] on button "Add labels" at bounding box center [590, 95] width 30 height 9
click at [590, 168] on div at bounding box center [589, 167] width 13 height 13
click at [302, 49] on icon at bounding box center [302, 50] width 3 height 3
click at [297, 49] on input at bounding box center [284, 50] width 35 height 10
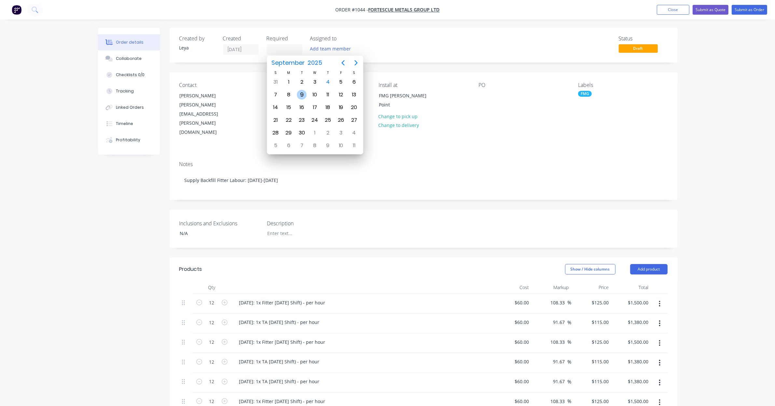
click at [307, 93] on div "9" at bounding box center [301, 95] width 13 height 12
type input "[DATE]"
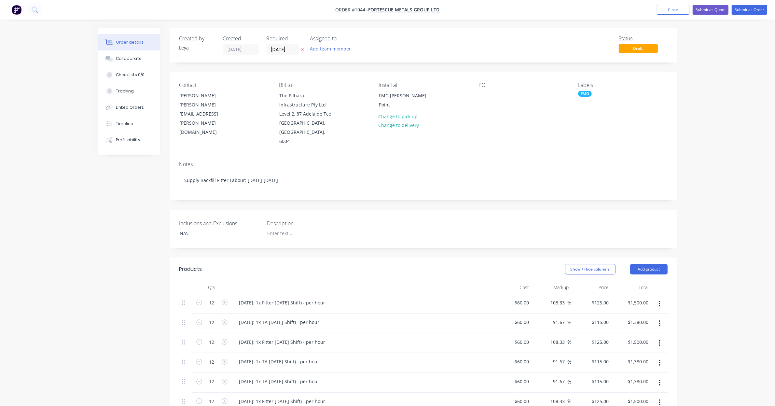
click at [340, 194] on div "Created by [PERSON_NAME] Created [DATE] Required [DATE] Assigned to Add team me…" at bounding box center [424, 378] width 508 height 700
drag, startPoint x: 337, startPoint y: 193, endPoint x: 305, endPoint y: 190, distance: 32.4
click at [305, 190] on div "Notes Supply Backfill Fitter Labour: [DATE]-[DATE]" at bounding box center [424, 178] width 508 height 44
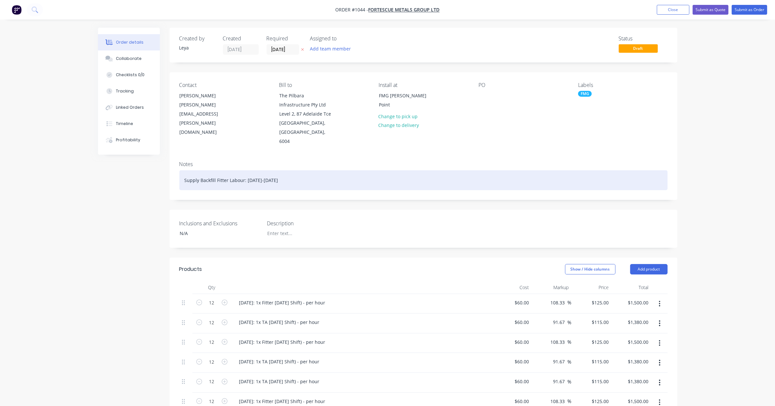
click at [219, 170] on div "Supply Backfill Fitter Labour: [DATE]-[DATE]" at bounding box center [423, 180] width 488 height 20
drag, startPoint x: 256, startPoint y: 171, endPoint x: 506, endPoint y: 189, distance: 250.7
click at [506, 189] on div "Notes Supply Backfill Lube Tech Labour: [DATE]-[DATE]" at bounding box center [424, 178] width 508 height 44
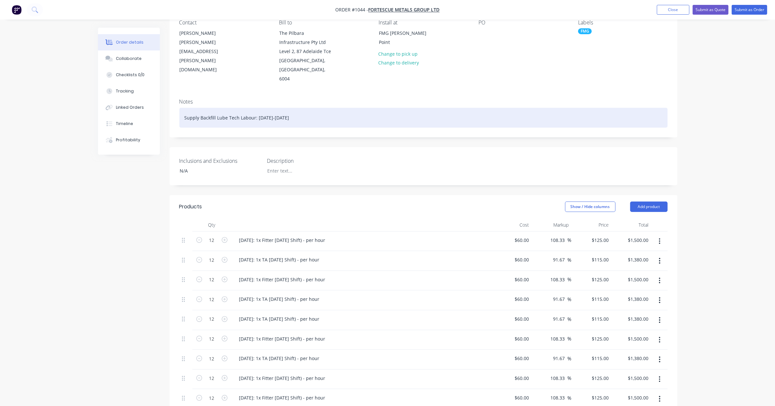
scroll to position [68, 0]
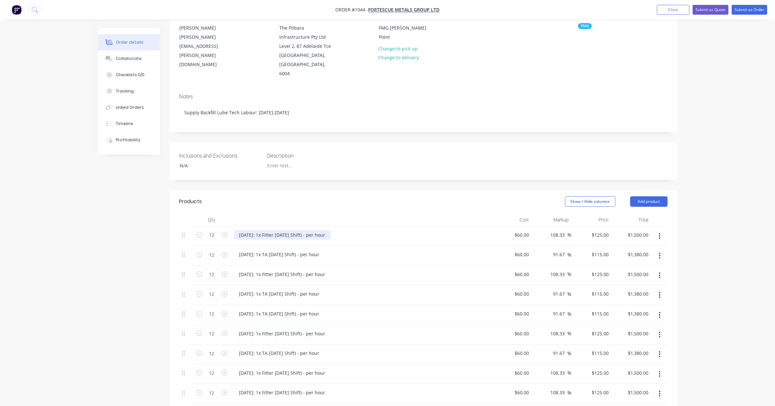
click at [271, 230] on div "[DATE]: 1x Fitter [DATE] Shift) - per hour" at bounding box center [282, 234] width 97 height 9
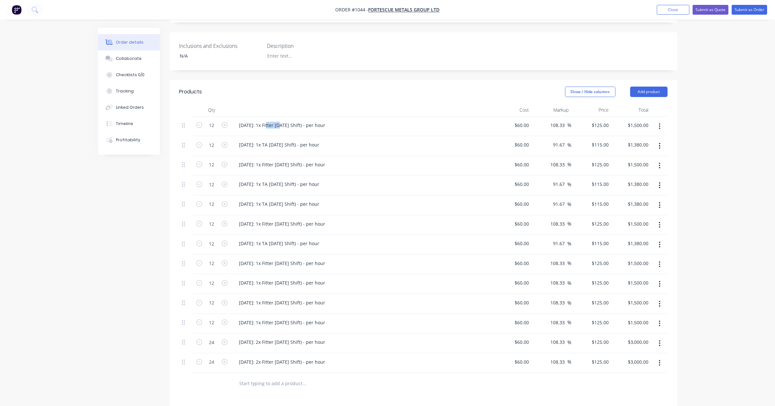
scroll to position [171, 0]
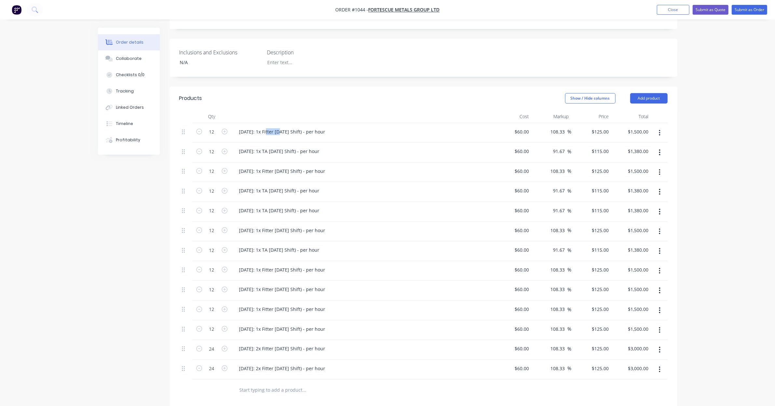
click at [662, 147] on button "button" at bounding box center [659, 153] width 15 height 12
click at [646, 204] on div "Delete" at bounding box center [637, 208] width 50 height 9
click at [659, 149] on icon "button" at bounding box center [660, 152] width 2 height 7
click at [649, 204] on div "Delete" at bounding box center [637, 208] width 50 height 9
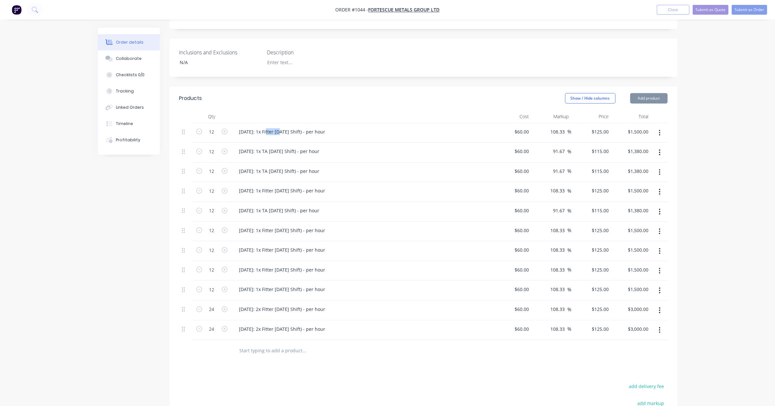
click at [659, 149] on icon "button" at bounding box center [659, 152] width 1 height 6
click at [653, 204] on div "Delete" at bounding box center [637, 208] width 50 height 9
click at [665, 147] on button "button" at bounding box center [659, 153] width 15 height 12
drag, startPoint x: 654, startPoint y: 202, endPoint x: 660, endPoint y: 160, distance: 42.7
click at [654, 204] on div "Delete" at bounding box center [637, 208] width 50 height 9
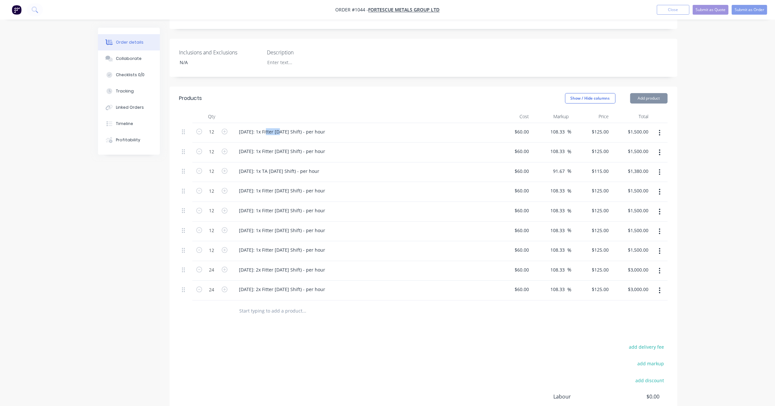
click at [662, 147] on button "button" at bounding box center [659, 153] width 15 height 12
drag, startPoint x: 650, startPoint y: 206, endPoint x: 653, endPoint y: 176, distance: 30.1
click at [650, 204] on button "Delete" at bounding box center [637, 208] width 62 height 13
click at [662, 147] on button "button" at bounding box center [659, 153] width 15 height 12
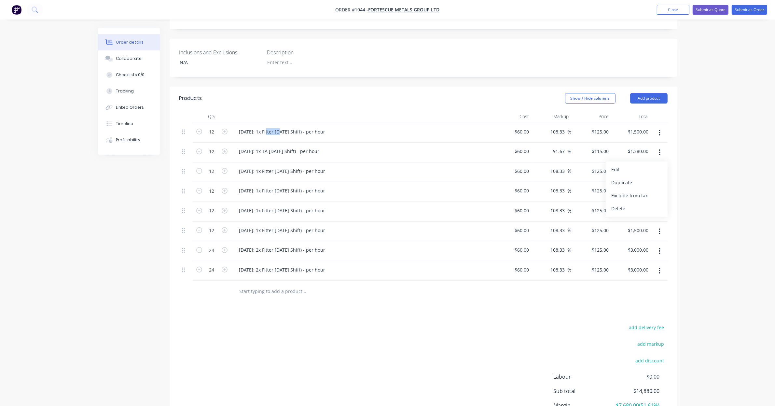
drag, startPoint x: 648, startPoint y: 204, endPoint x: 653, endPoint y: 174, distance: 30.7
click at [649, 204] on div "Delete" at bounding box center [637, 208] width 50 height 9
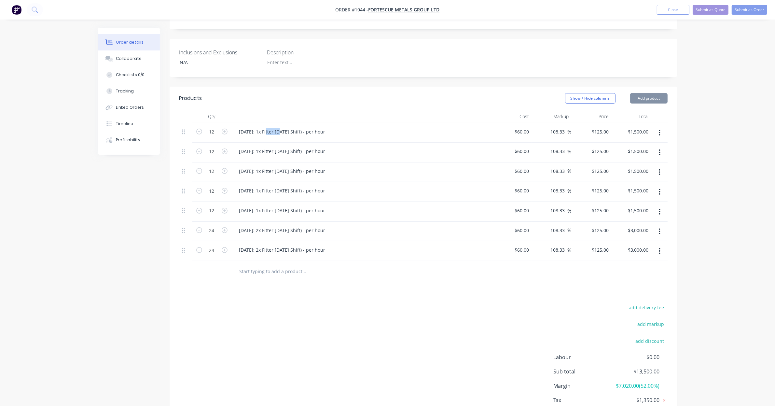
click at [663, 147] on button "button" at bounding box center [659, 153] width 15 height 12
drag, startPoint x: 647, startPoint y: 203, endPoint x: 660, endPoint y: 162, distance: 43.1
click at [647, 204] on div "Delete" at bounding box center [637, 208] width 50 height 9
click at [664, 147] on button "button" at bounding box center [659, 153] width 15 height 12
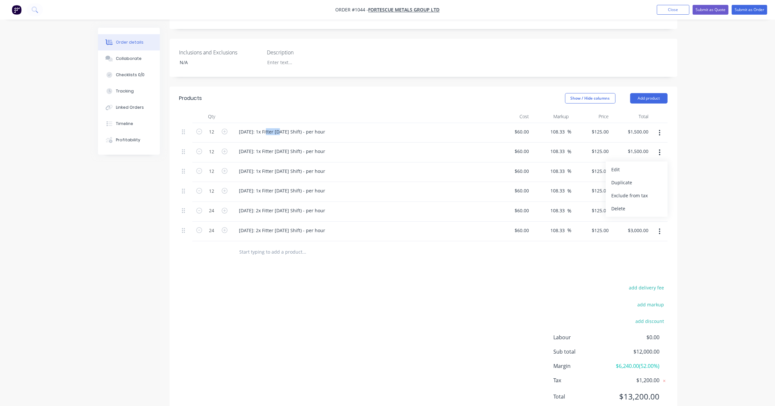
drag, startPoint x: 650, startPoint y: 203, endPoint x: 656, endPoint y: 164, distance: 38.6
click at [650, 204] on div "Delete" at bounding box center [637, 208] width 50 height 9
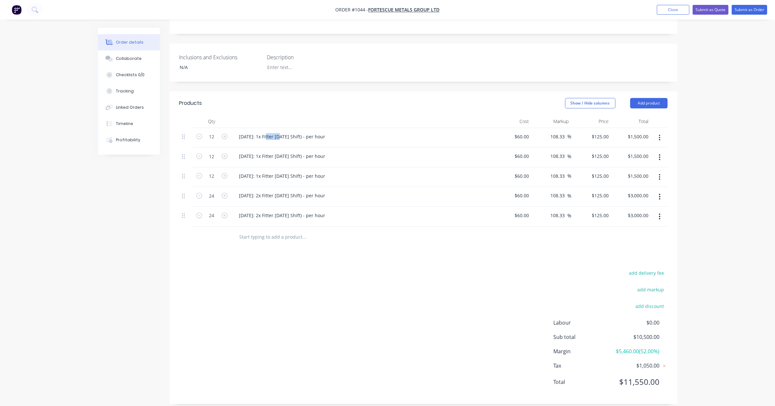
click at [659, 154] on icon "button" at bounding box center [660, 157] width 2 height 7
click at [646, 209] on div "Delete" at bounding box center [637, 213] width 50 height 9
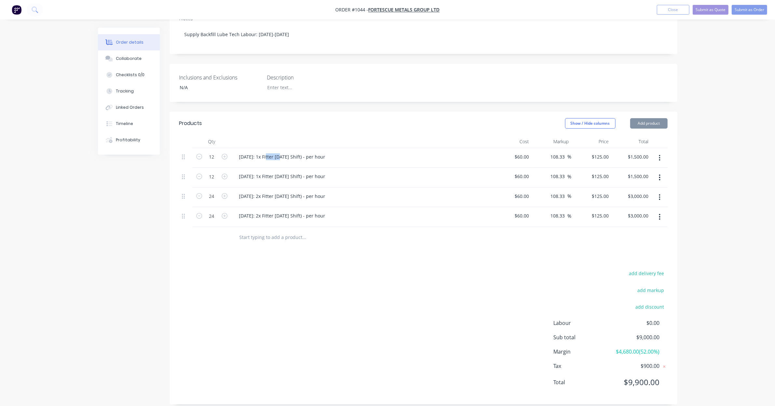
click at [658, 172] on button "button" at bounding box center [659, 178] width 15 height 12
click at [646, 229] on div "Delete" at bounding box center [637, 233] width 50 height 9
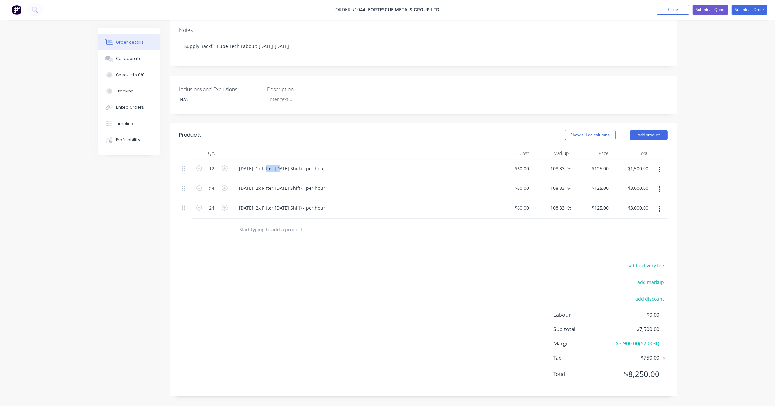
scroll to position [126, 0]
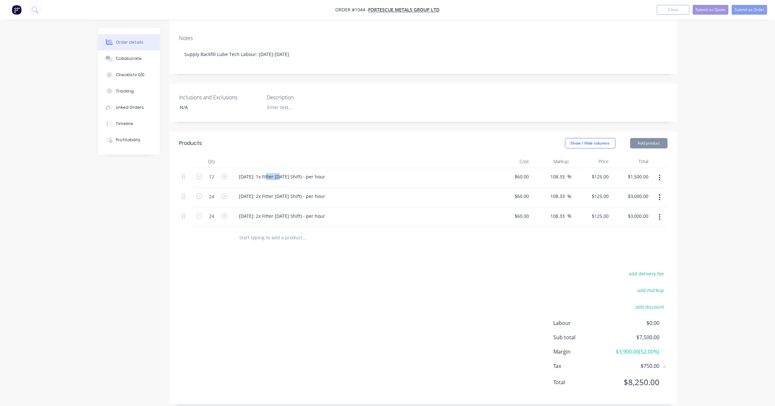
drag, startPoint x: 657, startPoint y: 189, endPoint x: 658, endPoint y: 197, distance: 7.5
click at [658, 191] on button "button" at bounding box center [659, 197] width 15 height 12
click at [651, 249] on div "Delete" at bounding box center [637, 253] width 50 height 9
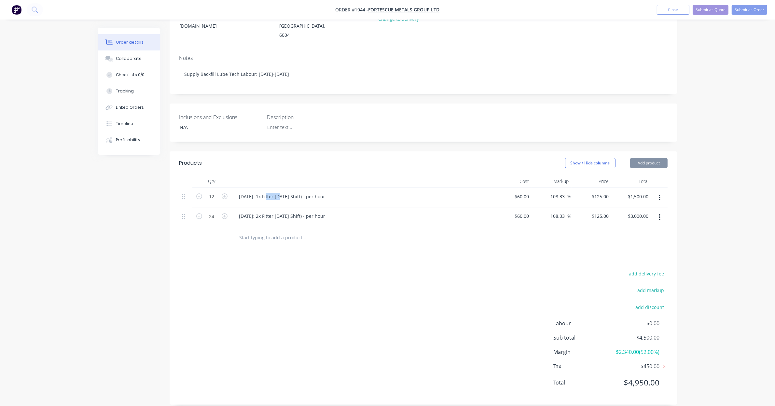
click at [660, 214] on icon "button" at bounding box center [660, 217] width 2 height 7
click at [649, 269] on div "Delete" at bounding box center [637, 273] width 50 height 9
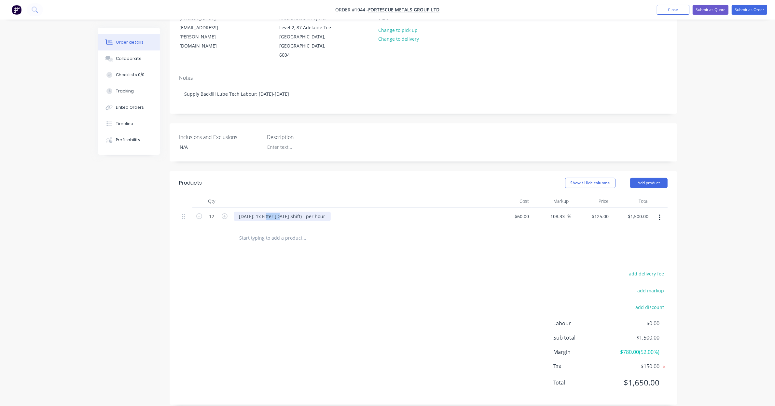
click at [279, 212] on div "[DATE]: 1x Fitter [DATE] Shift) - per hour" at bounding box center [282, 216] width 97 height 9
click at [269, 212] on div "[DATE]: 1x Fitter [DATE] Shift) - per hour" at bounding box center [282, 216] width 97 height 9
drag, startPoint x: 269, startPoint y: 209, endPoint x: 423, endPoint y: 131, distance: 172.7
click at [269, 212] on div "[DATE]: 1x Fitter [DATE] Shift) - per hour" at bounding box center [282, 216] width 97 height 9
drag, startPoint x: 241, startPoint y: 205, endPoint x: 211, endPoint y: 202, distance: 30.8
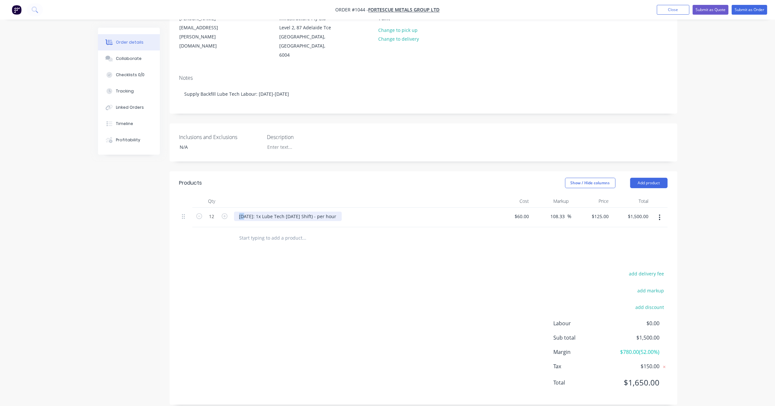
click at [211, 208] on div "12 [DATE]: 1x Lube Tech [DATE] Shift) - per hour $60.00 $60.00 108.33 108.33 % …" at bounding box center [423, 218] width 488 height 20
click at [659, 214] on icon "button" at bounding box center [660, 217] width 2 height 7
click at [652, 243] on div "Duplicate" at bounding box center [637, 247] width 50 height 9
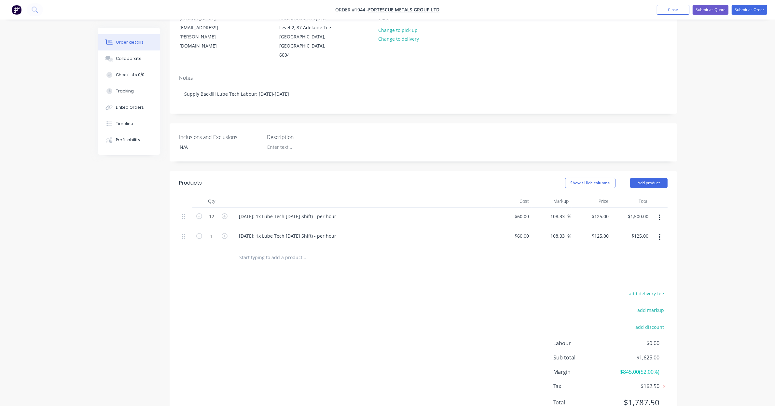
click at [660, 214] on icon "button" at bounding box center [660, 217] width 2 height 7
click at [656, 243] on div "Duplicate" at bounding box center [637, 247] width 50 height 9
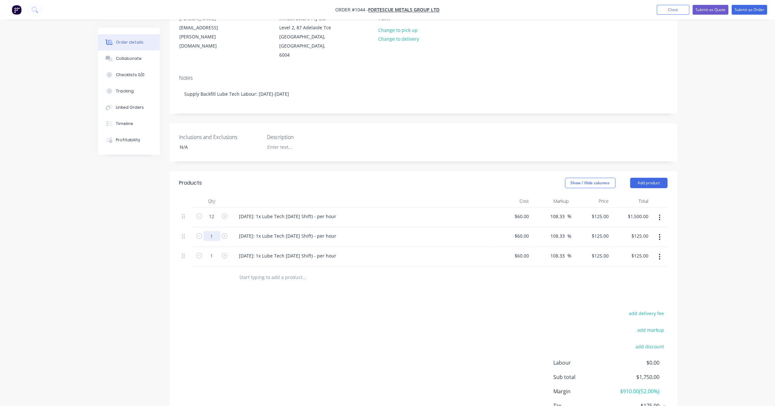
click at [207, 231] on input "1" at bounding box center [211, 236] width 17 height 10
type input "12"
type input "$1,500.00"
drag, startPoint x: 137, startPoint y: 248, endPoint x: 148, endPoint y: 247, distance: 10.9
click at [139, 248] on div "Created by [PERSON_NAME] Created [DATE] Required [DATE] Assigned to Add team me…" at bounding box center [388, 197] width 580 height 512
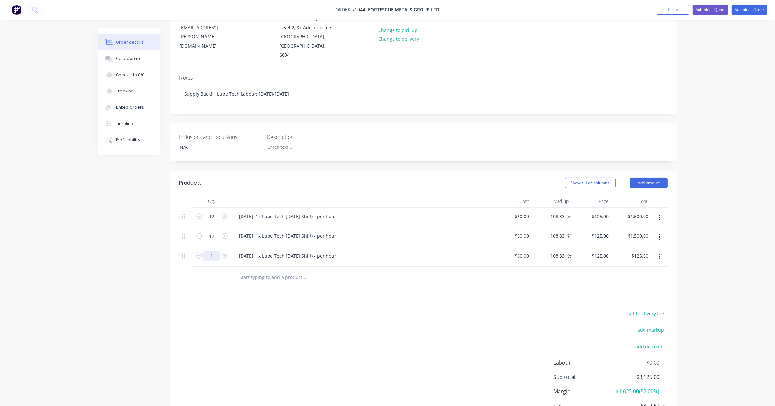
click at [208, 251] on input "1" at bounding box center [211, 256] width 17 height 10
type input "12"
type input "$1,500.00"
click at [245, 231] on div "[DATE]: 1x Lube Tech [DATE] Shift) - per hour" at bounding box center [288, 235] width 108 height 9
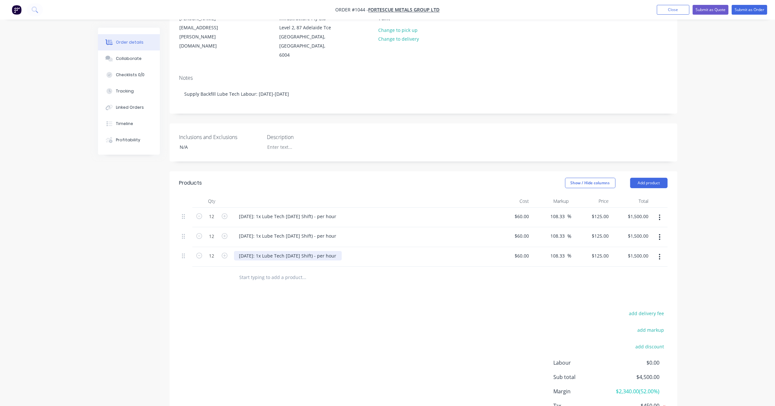
click at [263, 251] on div "[DATE]: 1x Lube Tech [DATE] Shift) - per hour" at bounding box center [288, 255] width 108 height 9
click at [249, 251] on div "[DATE]: 1x Lube Tech [DATE] Shift) - per hour" at bounding box center [288, 255] width 108 height 9
click at [244, 251] on div "[DATE]: 1x Lube Tech [DATE] Shift) - per hour" at bounding box center [288, 255] width 108 height 9
click at [281, 251] on div "[DATE]: 1x Lube Tech [DATE] Shift) - per hour" at bounding box center [288, 255] width 108 height 9
drag, startPoint x: 244, startPoint y: 246, endPoint x: 249, endPoint y: 246, distance: 5.2
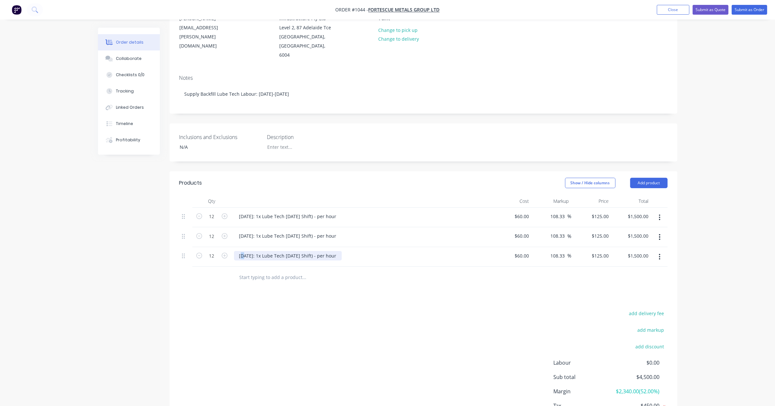
click at [242, 251] on div "[DATE]: 1x Lube Tech [DATE] Shift) - per hour" at bounding box center [288, 255] width 108 height 9
click at [291, 251] on div "[DATE]: 1x Lube Tech [DATE] Shift) - per hour" at bounding box center [288, 255] width 108 height 9
click at [698, 256] on div "Order details Collaborate Checklists 0/0 Tracking Linked Orders Timeline Profit…" at bounding box center [387, 184] width 775 height 540
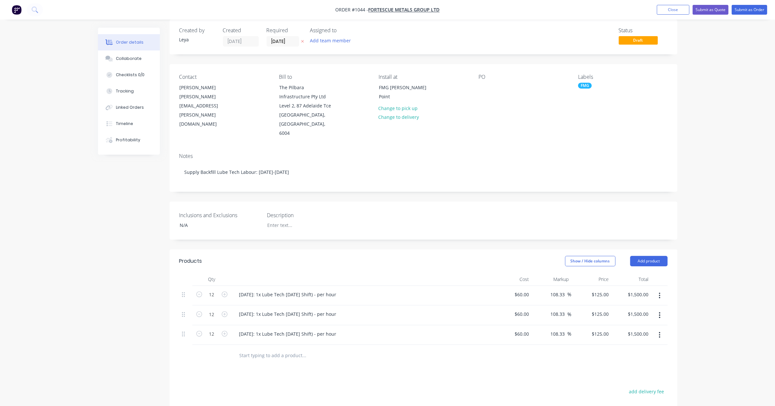
scroll to position [0, 0]
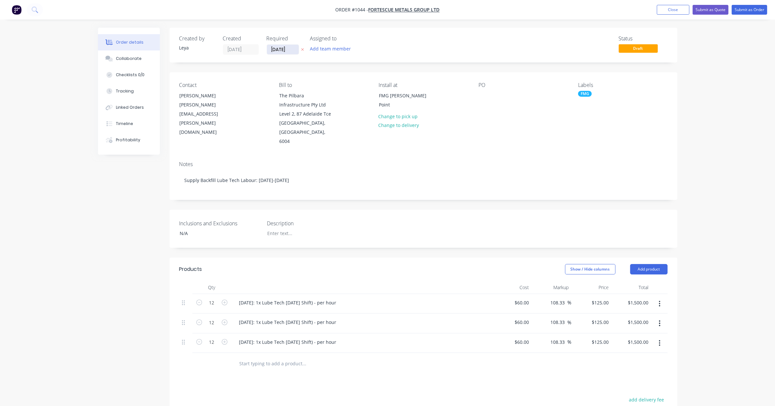
click at [294, 49] on input "[DATE]" at bounding box center [283, 50] width 32 height 10
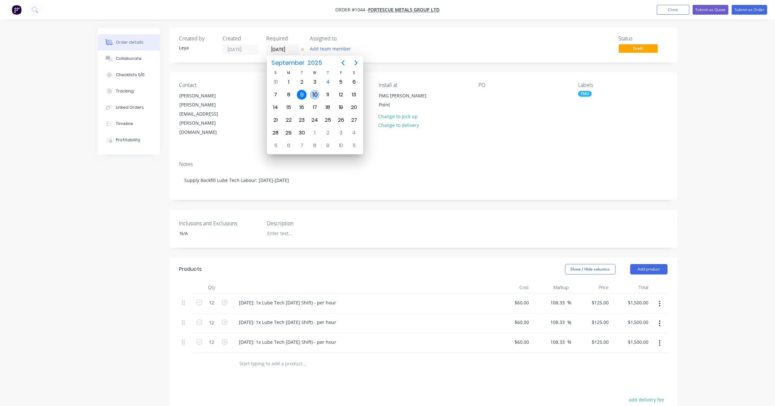
click at [315, 95] on div "10" at bounding box center [315, 95] width 10 height 10
type input "[DATE]"
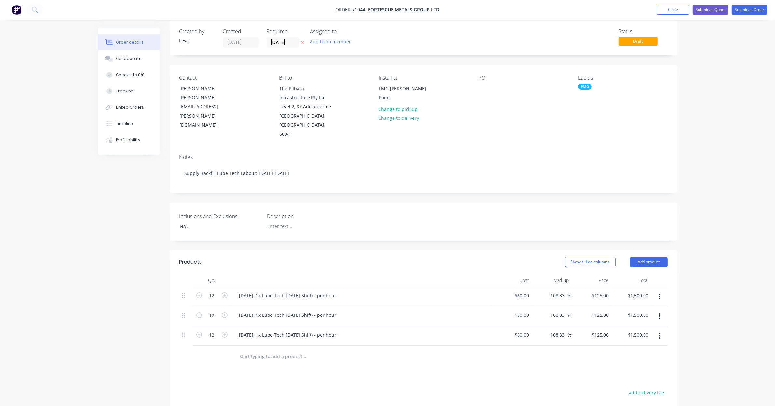
scroll to position [13, 0]
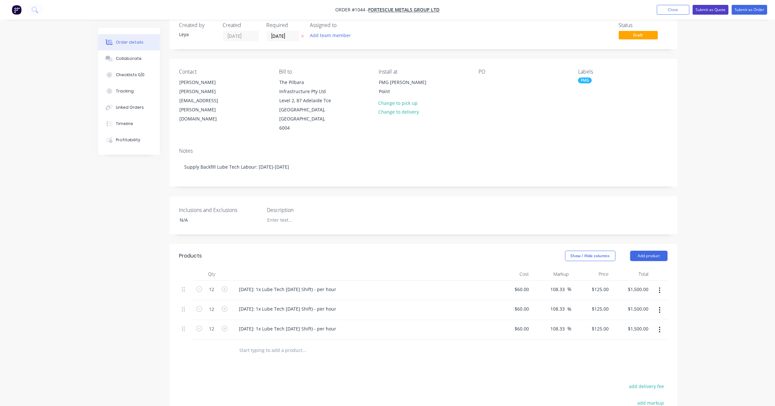
click at [709, 11] on button "Submit as Quote" at bounding box center [711, 10] width 36 height 10
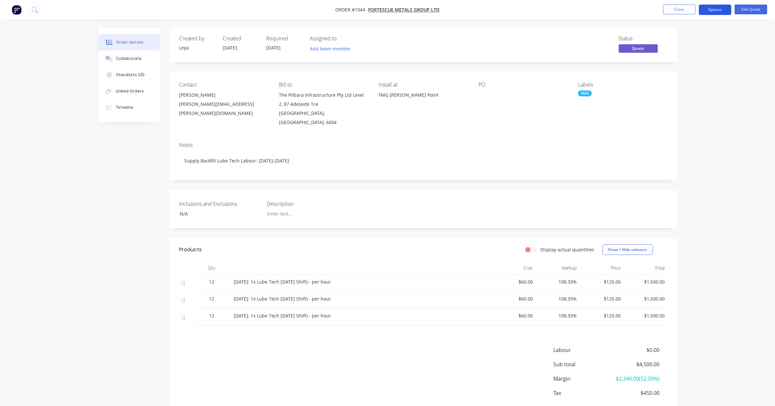
click at [706, 7] on button "Options" at bounding box center [715, 10] width 33 height 10
click at [697, 40] on div "Quote" at bounding box center [696, 39] width 60 height 9
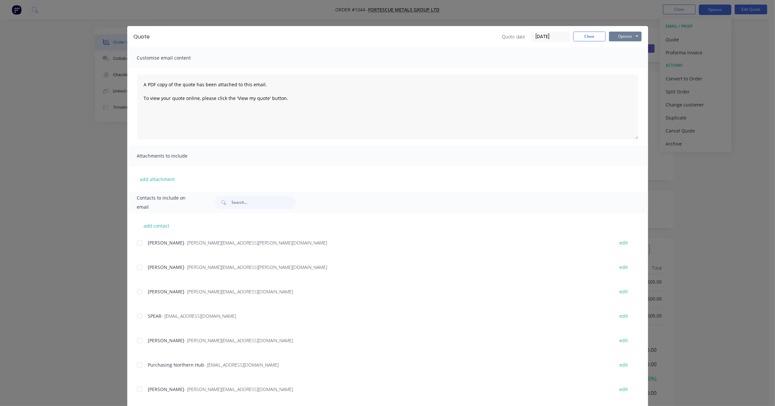
click at [616, 38] on button "Options" at bounding box center [625, 37] width 33 height 10
click at [621, 59] on button "Print" at bounding box center [630, 59] width 42 height 11
click at [579, 34] on button "Close" at bounding box center [589, 37] width 33 height 10
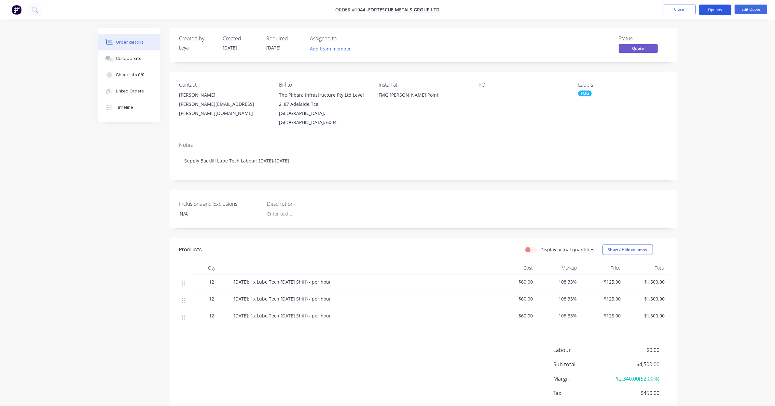
click at [715, 7] on button "Options" at bounding box center [715, 10] width 33 height 10
click at [698, 78] on div "Convert to Order" at bounding box center [696, 78] width 60 height 9
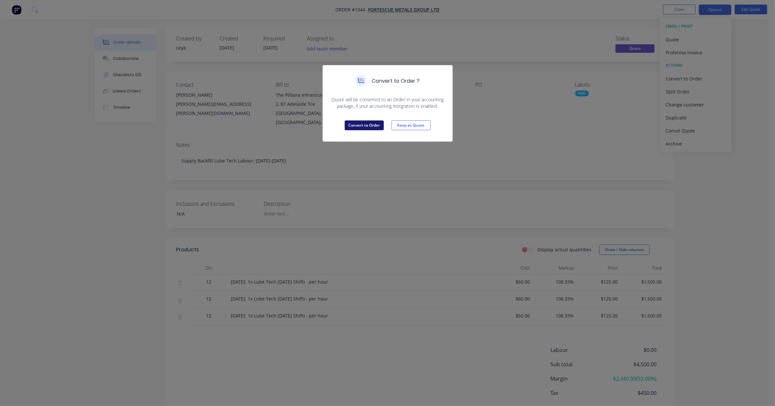
click at [375, 129] on button "Convert to Order" at bounding box center [364, 125] width 39 height 10
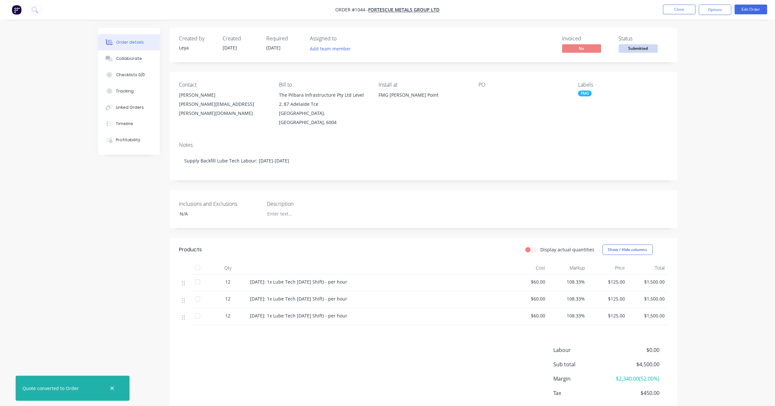
click at [640, 48] on span "Submitted" at bounding box center [638, 48] width 39 height 8
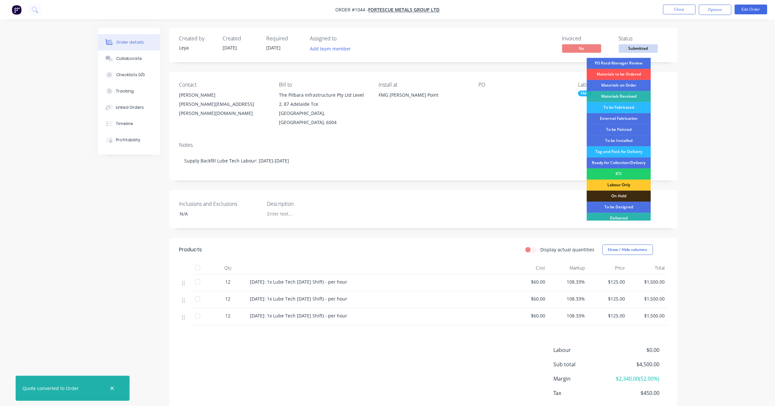
click at [622, 191] on div "Labour Only" at bounding box center [619, 185] width 64 height 11
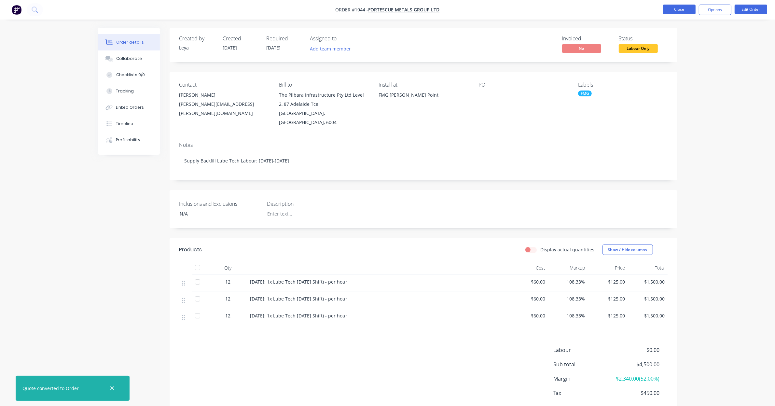
click at [680, 12] on button "Close" at bounding box center [679, 10] width 33 height 10
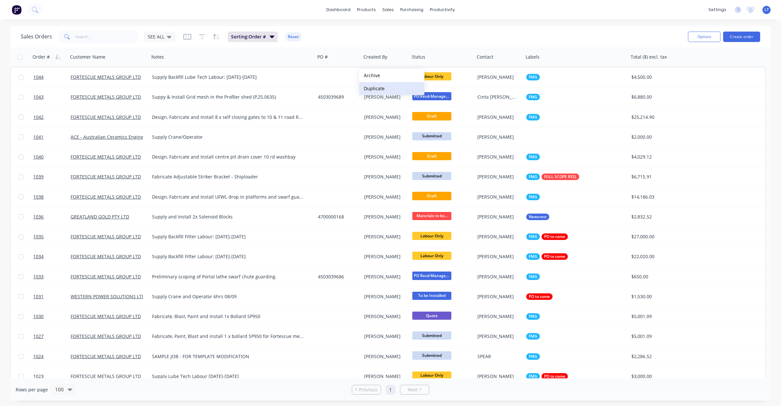
click at [387, 89] on button "Duplicate" at bounding box center [391, 88] width 65 height 13
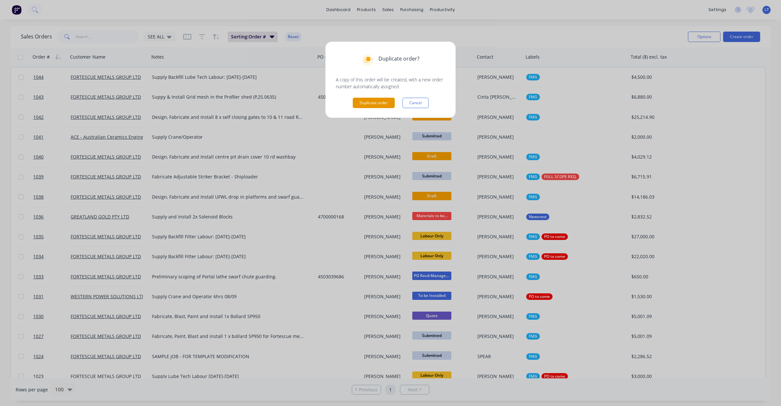
click at [358, 106] on button "Duplicate order" at bounding box center [374, 103] width 42 height 10
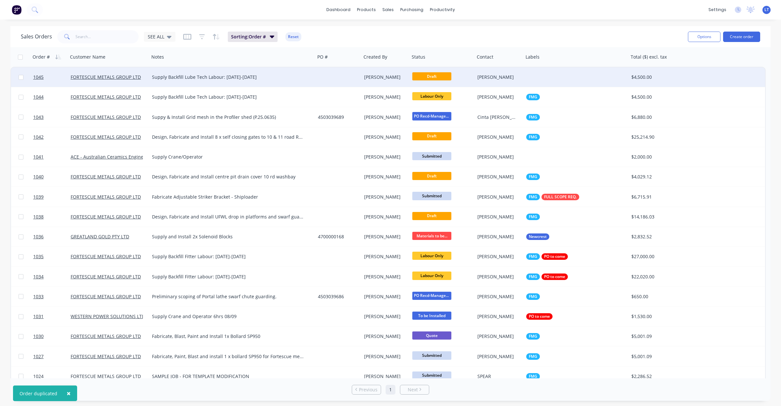
click at [357, 77] on div at bounding box center [338, 77] width 46 height 20
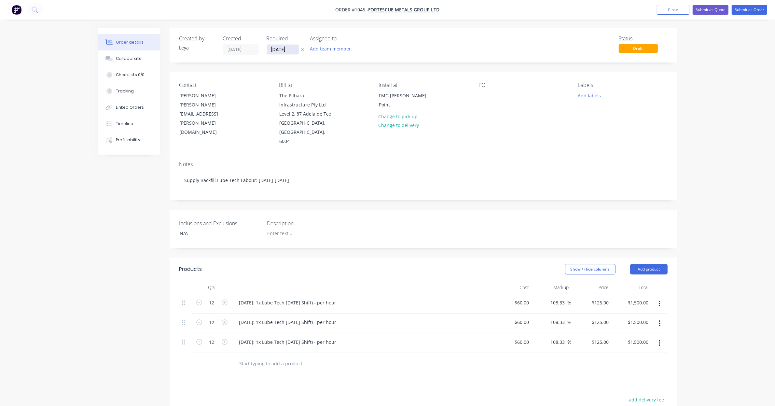
click at [290, 48] on input "[DATE]" at bounding box center [283, 50] width 32 height 10
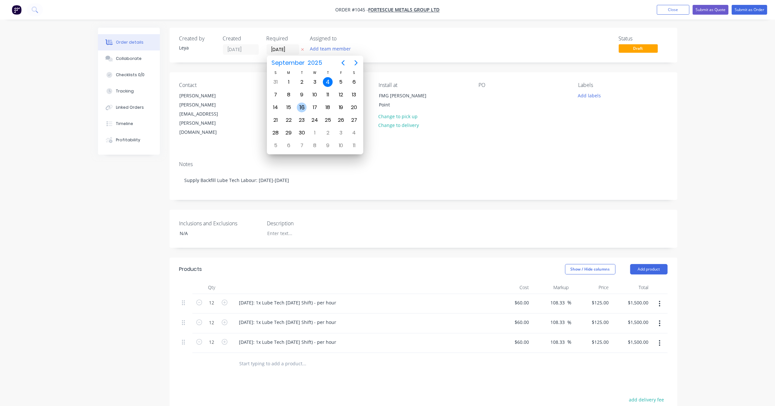
click at [303, 105] on div "16" at bounding box center [302, 108] width 10 height 10
type input "[DATE]"
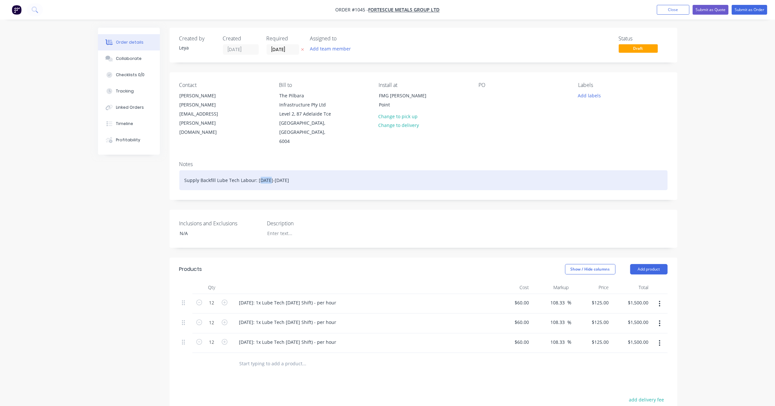
drag, startPoint x: 268, startPoint y: 171, endPoint x: 259, endPoint y: 172, distance: 8.5
click at [259, 172] on div "Supply Backfill Lube Tech Labour: [DATE]-[DATE]" at bounding box center [423, 180] width 488 height 20
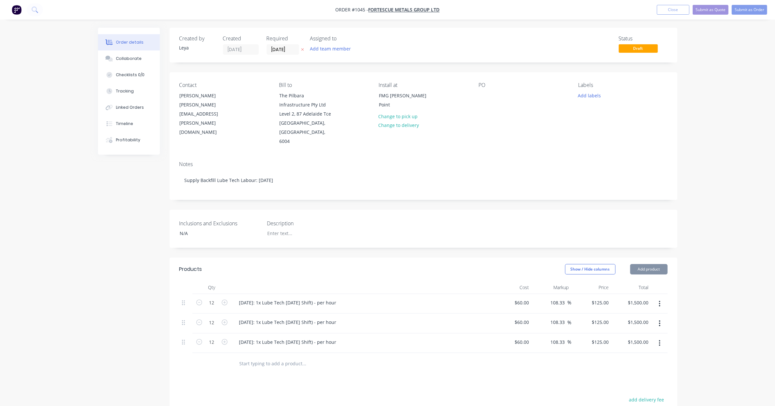
click at [660, 320] on icon "button" at bounding box center [659, 323] width 1 height 6
click at [651, 375] on div "Delete" at bounding box center [637, 379] width 50 height 9
click at [655, 317] on button "button" at bounding box center [659, 323] width 15 height 12
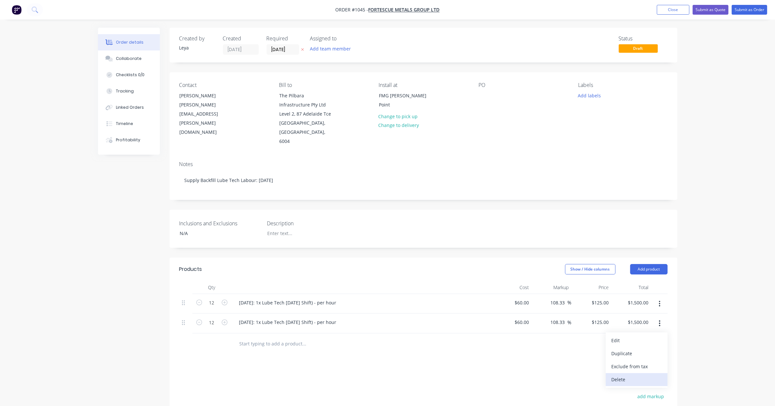
click at [647, 375] on div "Delete" at bounding box center [637, 379] width 50 height 9
click at [242, 298] on div "[DATE]: 1x Lube Tech [DATE] Shift) - per hour" at bounding box center [288, 302] width 108 height 9
click at [717, 91] on div "Order details Collaborate Checklists 0/0 Tracking Linked Orders Timeline Profit…" at bounding box center [387, 250] width 775 height 501
click at [710, 9] on button "Submit as Quote" at bounding box center [711, 10] width 36 height 10
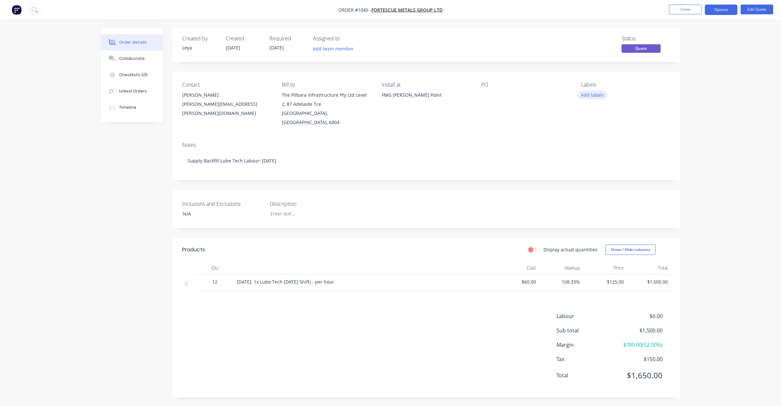
click at [598, 91] on button "Add labels" at bounding box center [593, 95] width 30 height 9
click at [592, 166] on div at bounding box center [592, 166] width 13 height 13
click at [716, 14] on button "Options" at bounding box center [721, 10] width 33 height 10
click at [700, 36] on div "Quote" at bounding box center [702, 39] width 60 height 9
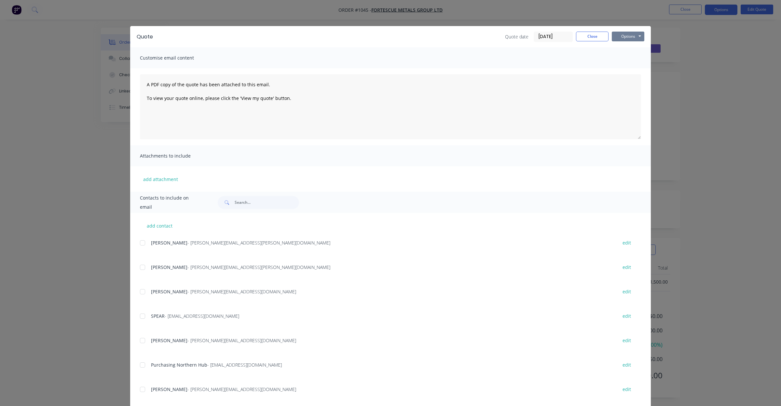
click at [624, 40] on button "Options" at bounding box center [628, 37] width 33 height 10
click at [630, 59] on button "Print" at bounding box center [633, 59] width 42 height 11
click at [595, 34] on button "Close" at bounding box center [592, 37] width 33 height 10
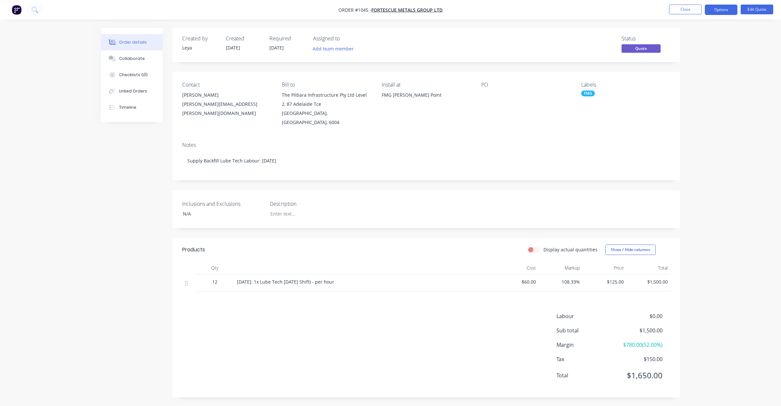
click at [644, 48] on span "Quote" at bounding box center [641, 48] width 39 height 8
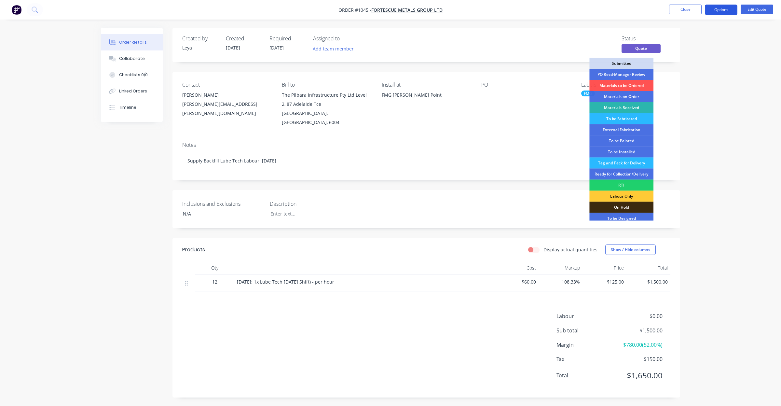
click at [733, 11] on button "Options" at bounding box center [721, 10] width 33 height 10
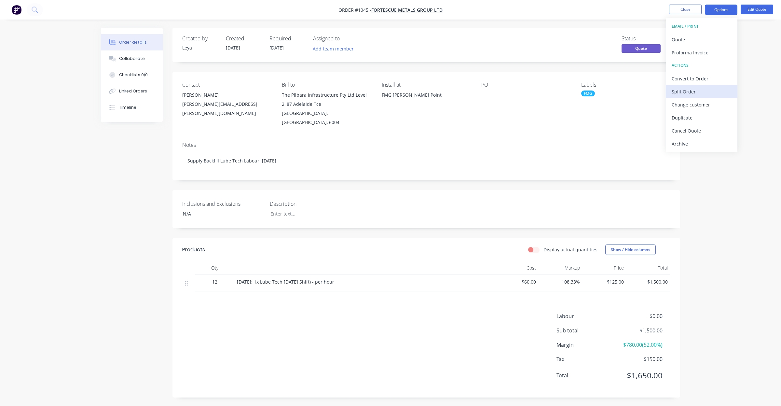
click at [705, 85] on button "Split Order" at bounding box center [702, 91] width 72 height 13
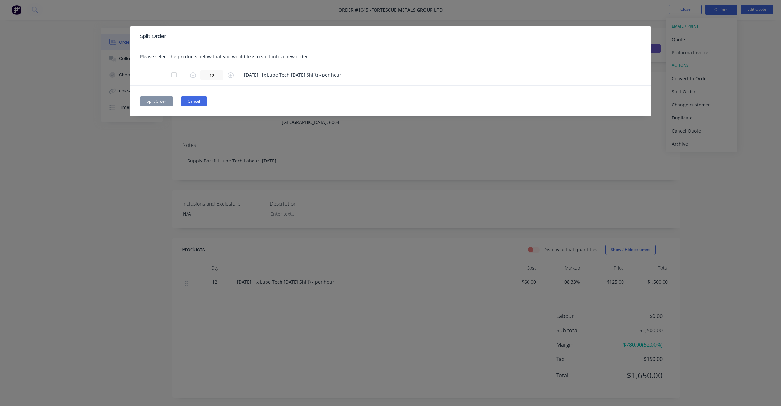
click at [199, 103] on button "Cancel" at bounding box center [194, 101] width 26 height 10
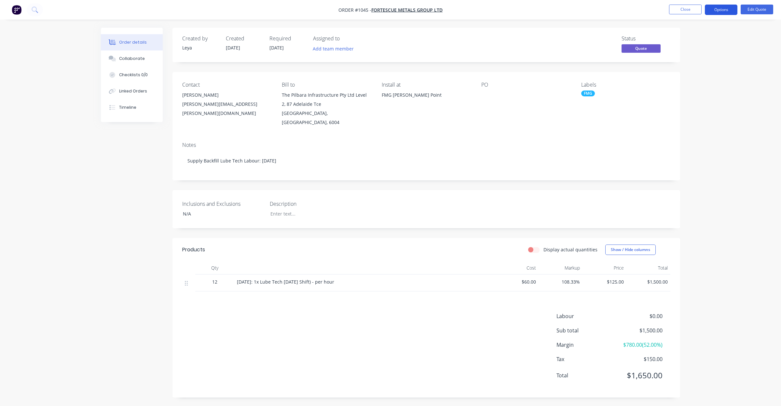
click at [721, 7] on button "Options" at bounding box center [721, 10] width 33 height 10
click at [701, 75] on div "Convert to Order" at bounding box center [702, 78] width 60 height 9
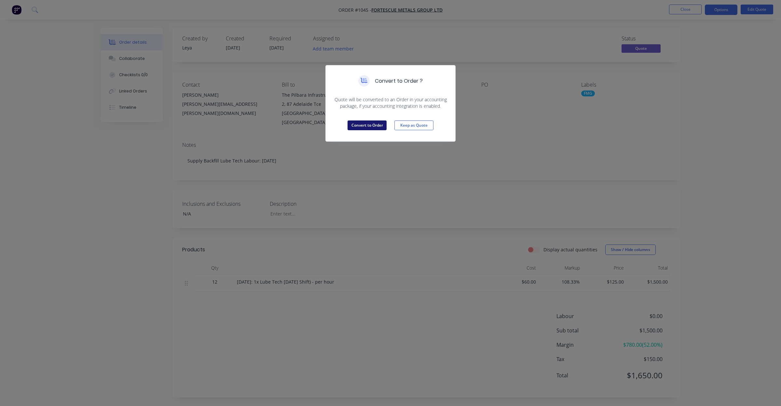
click at [380, 126] on button "Convert to Order" at bounding box center [367, 125] width 39 height 10
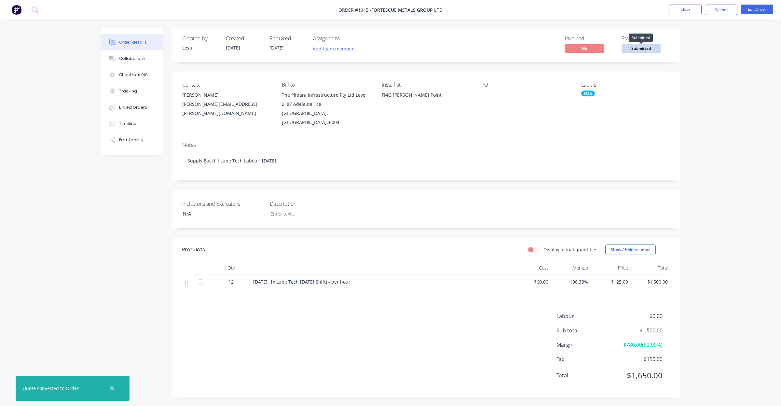
click at [640, 46] on span "Submitted" at bounding box center [641, 48] width 39 height 8
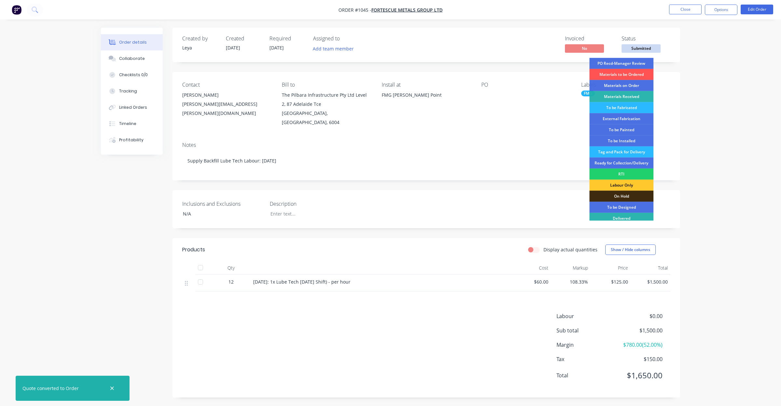
click at [622, 190] on div "Labour Only" at bounding box center [622, 185] width 64 height 11
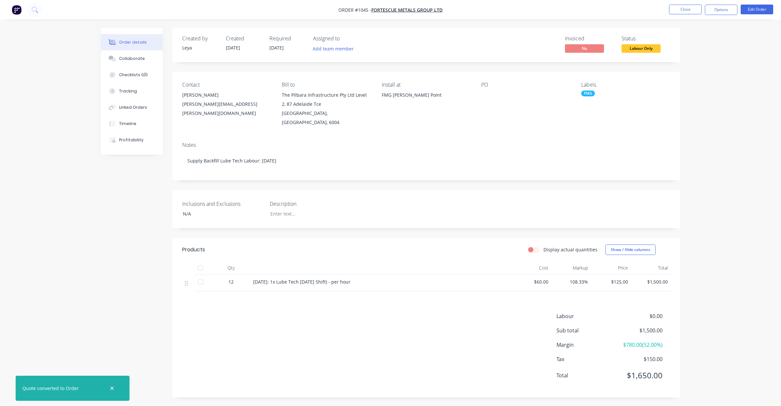
click at [593, 92] on div "FMG" at bounding box center [588, 94] width 14 height 6
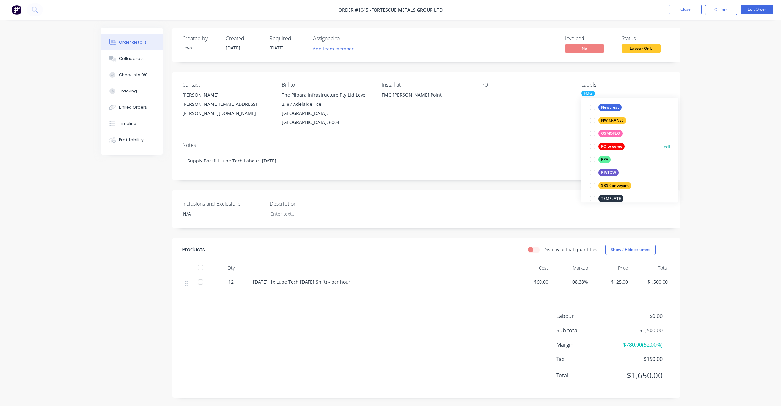
click at [594, 147] on div at bounding box center [592, 146] width 13 height 13
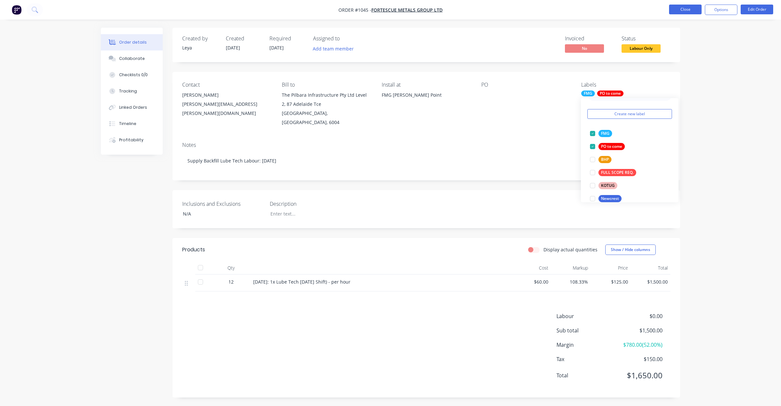
click at [686, 7] on button "Close" at bounding box center [685, 10] width 33 height 10
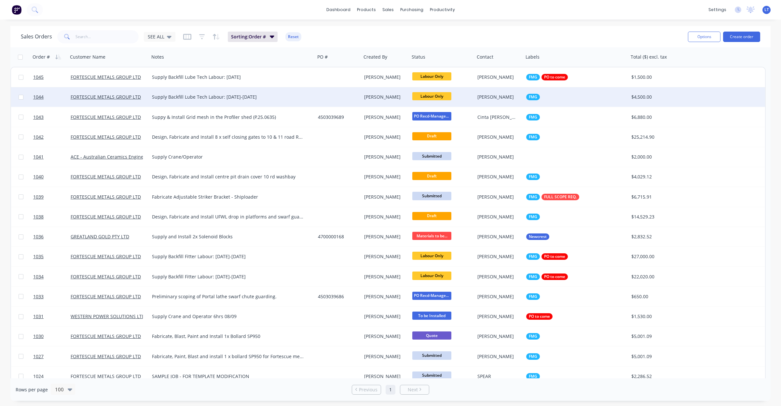
click at [551, 97] on div "FMG" at bounding box center [573, 97] width 95 height 7
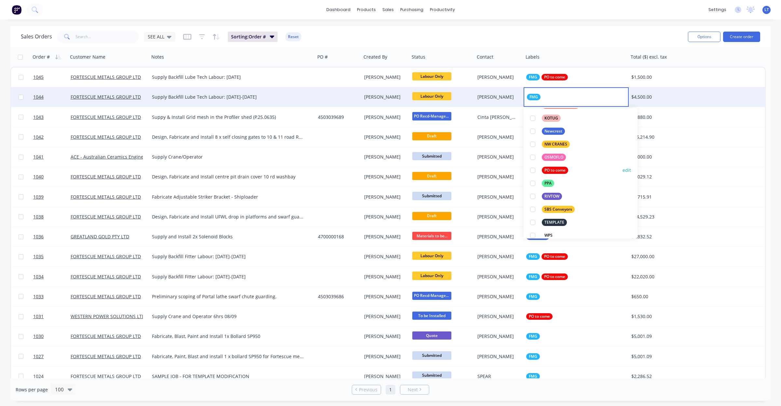
click at [531, 169] on div at bounding box center [532, 170] width 13 height 13
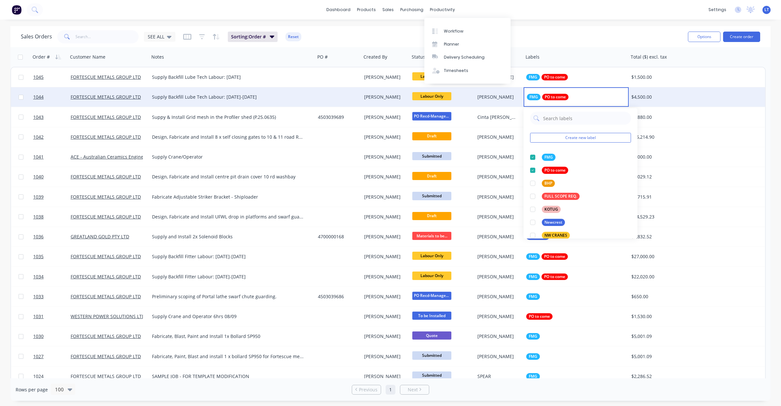
click at [443, 24] on div "Workflow Planner Delivery Scheduling Timesheets" at bounding box center [468, 51] width 86 height 66
click at [444, 29] on div "Workflow" at bounding box center [454, 31] width 20 height 6
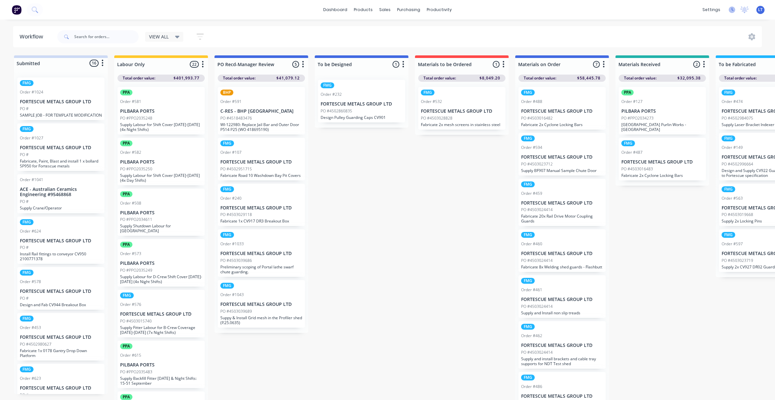
click at [731, 10] on icon at bounding box center [732, 10] width 7 height 7
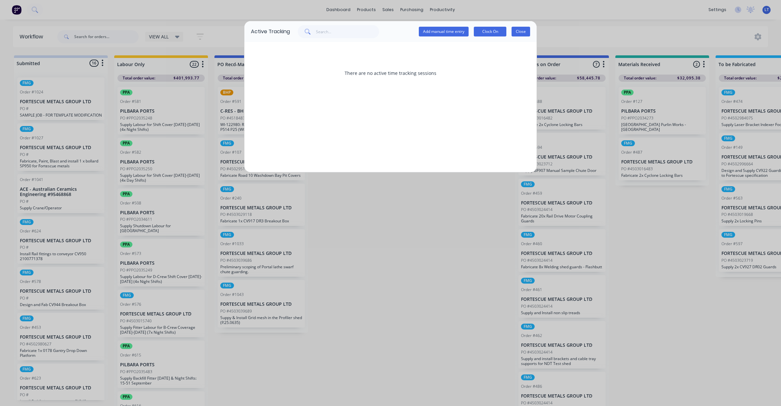
click at [521, 32] on button "Close" at bounding box center [521, 32] width 19 height 10
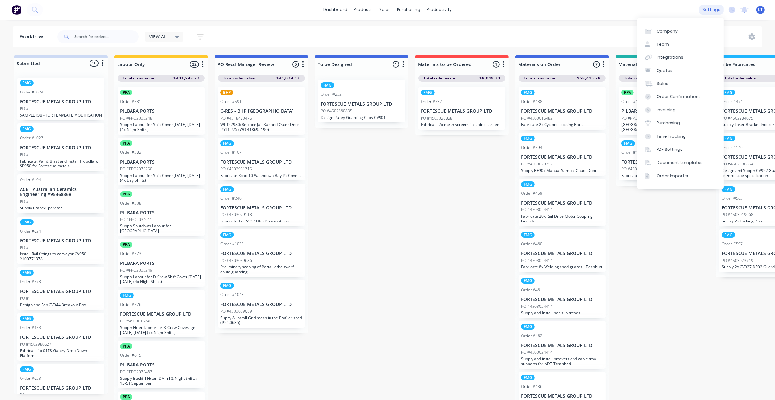
click at [714, 10] on div "settings" at bounding box center [711, 10] width 24 height 10
click at [691, 41] on link "Team" at bounding box center [680, 44] width 86 height 13
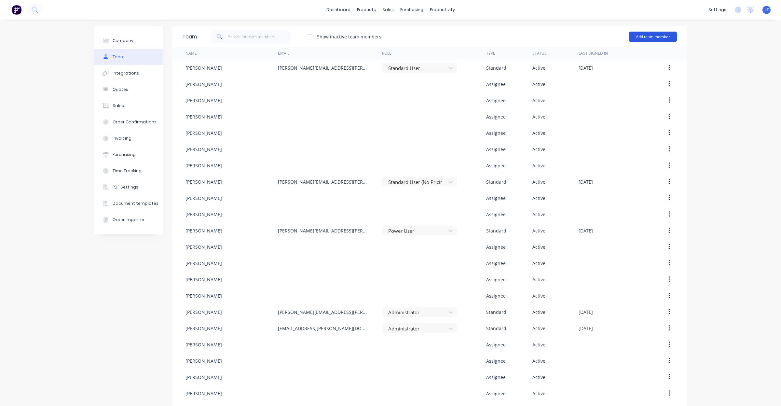
click at [640, 38] on button "Add team member" at bounding box center [653, 37] width 48 height 10
click at [594, 57] on span "A team member that can login to Factory" at bounding box center [625, 59] width 92 height 6
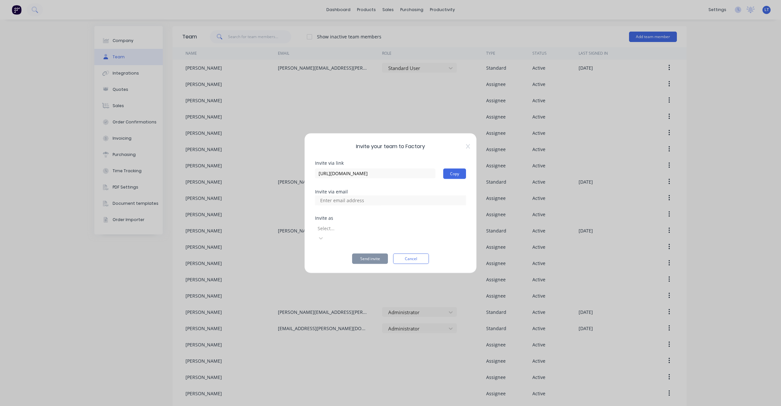
click at [383, 205] on div at bounding box center [390, 200] width 151 height 10
click at [349, 204] on input at bounding box center [349, 200] width 65 height 10
type input "[PERSON_NAME][EMAIL_ADDRESS][PERSON_NAME][DOMAIN_NAME]"
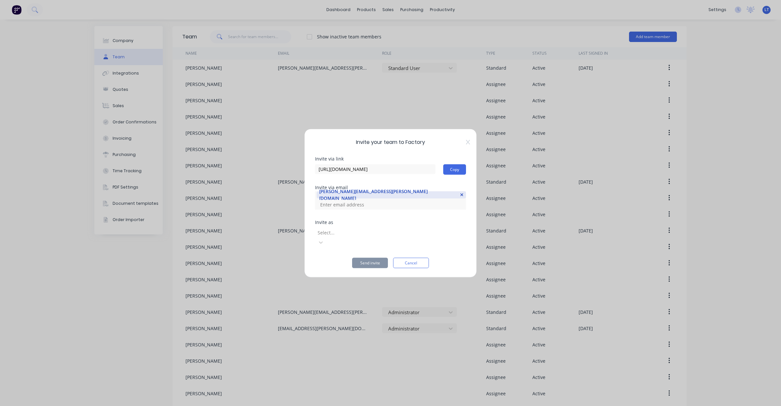
click at [411, 233] on div at bounding box center [364, 233] width 94 height 8
click at [324, 239] on icon at bounding box center [321, 242] width 7 height 7
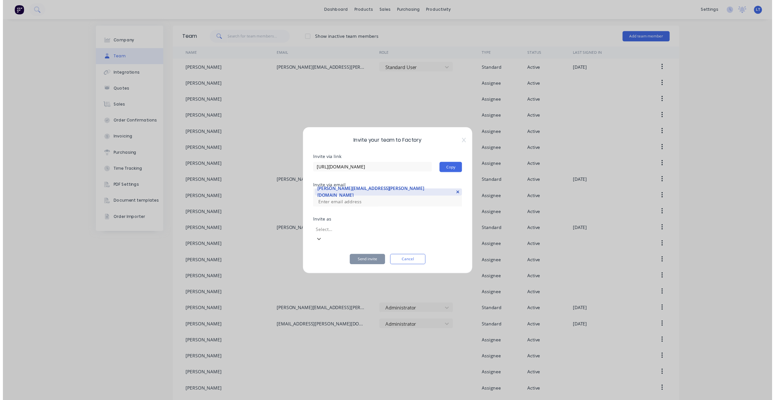
scroll to position [38, 0]
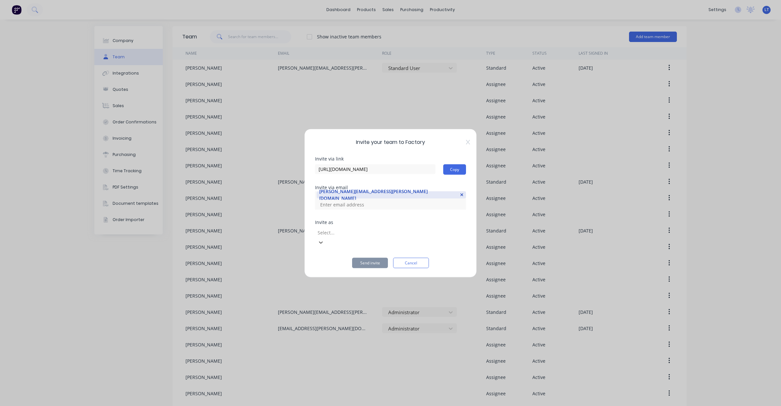
click at [375, 258] on button "Send invite" at bounding box center [370, 263] width 36 height 10
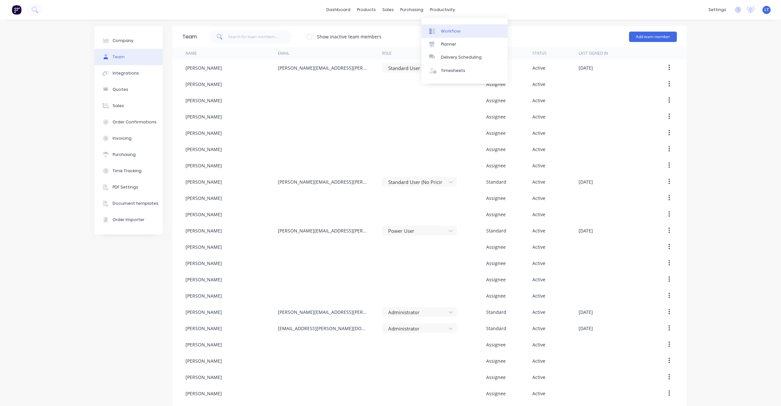
click at [456, 32] on div "Workflow" at bounding box center [451, 31] width 20 height 6
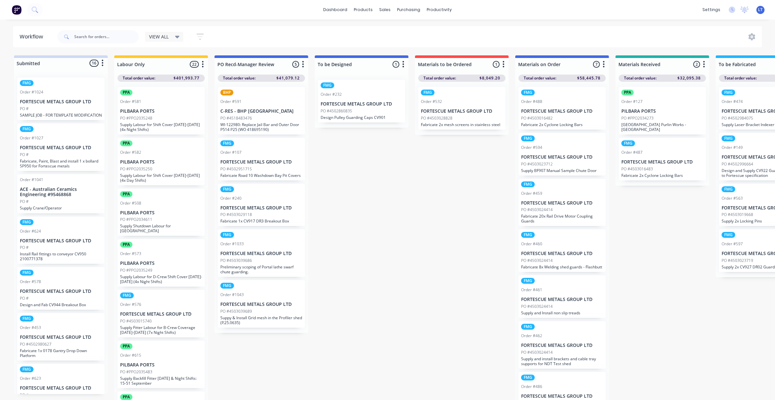
drag, startPoint x: 427, startPoint y: 170, endPoint x: 377, endPoint y: 164, distance: 50.2
drag, startPoint x: 398, startPoint y: 175, endPoint x: 373, endPoint y: 173, distance: 24.2
